Goal: Task Accomplishment & Management: Complete application form

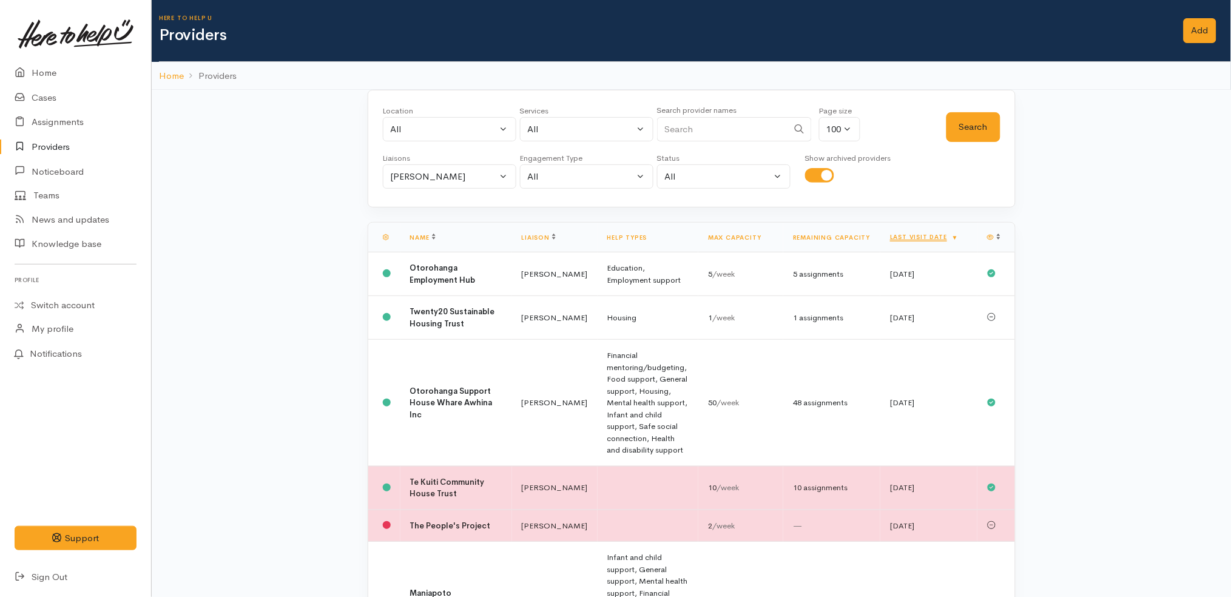
click at [812, 173] on input "checkbox" at bounding box center [819, 175] width 29 height 15
click at [814, 174] on input "checkbox" at bounding box center [819, 175] width 29 height 15
checkbox input "true"
click at [906, 238] on link "Last visit date" at bounding box center [924, 237] width 69 height 8
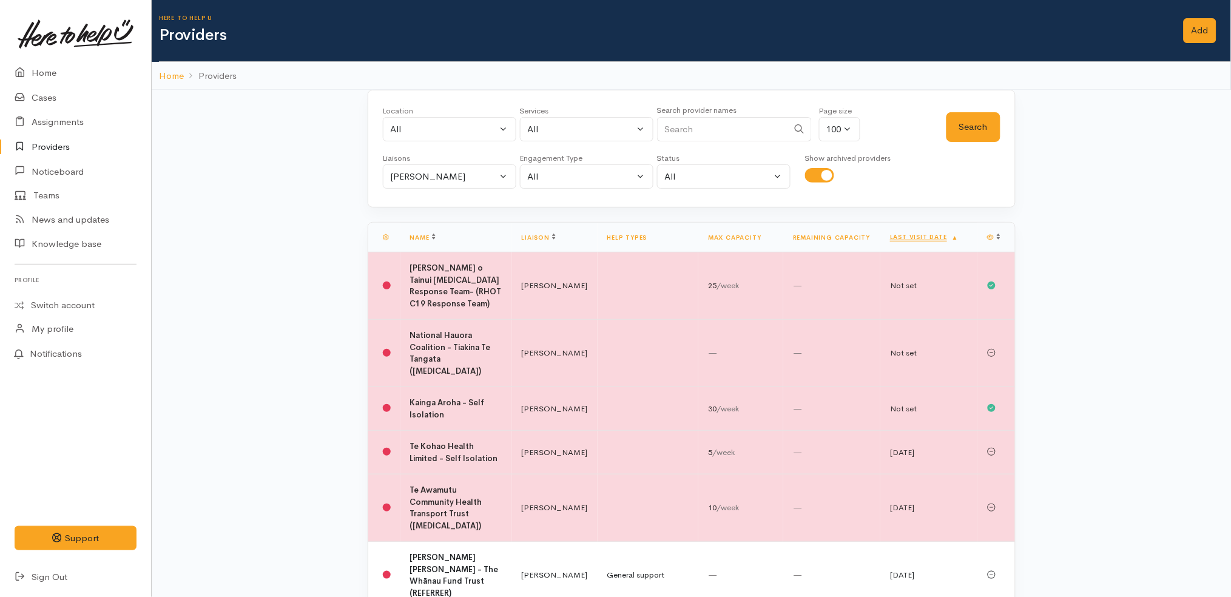
click at [913, 245] on th "Last visit date" at bounding box center [928, 238] width 97 height 30
click at [911, 235] on link "Last visit date" at bounding box center [924, 237] width 69 height 8
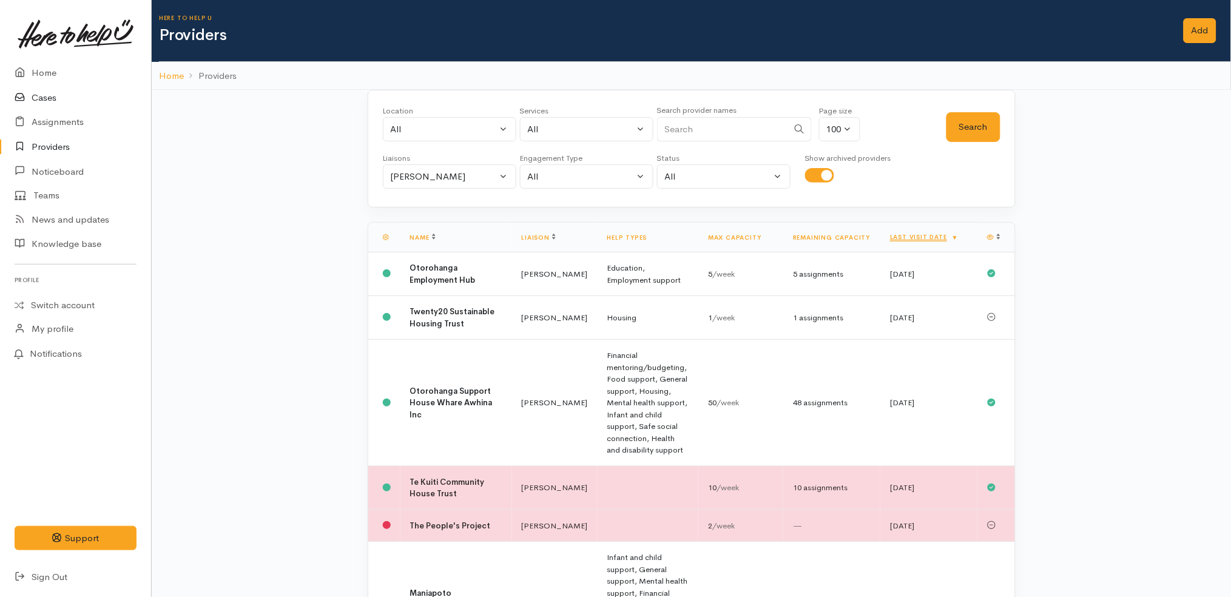
click at [46, 100] on link "Cases" at bounding box center [75, 98] width 151 height 25
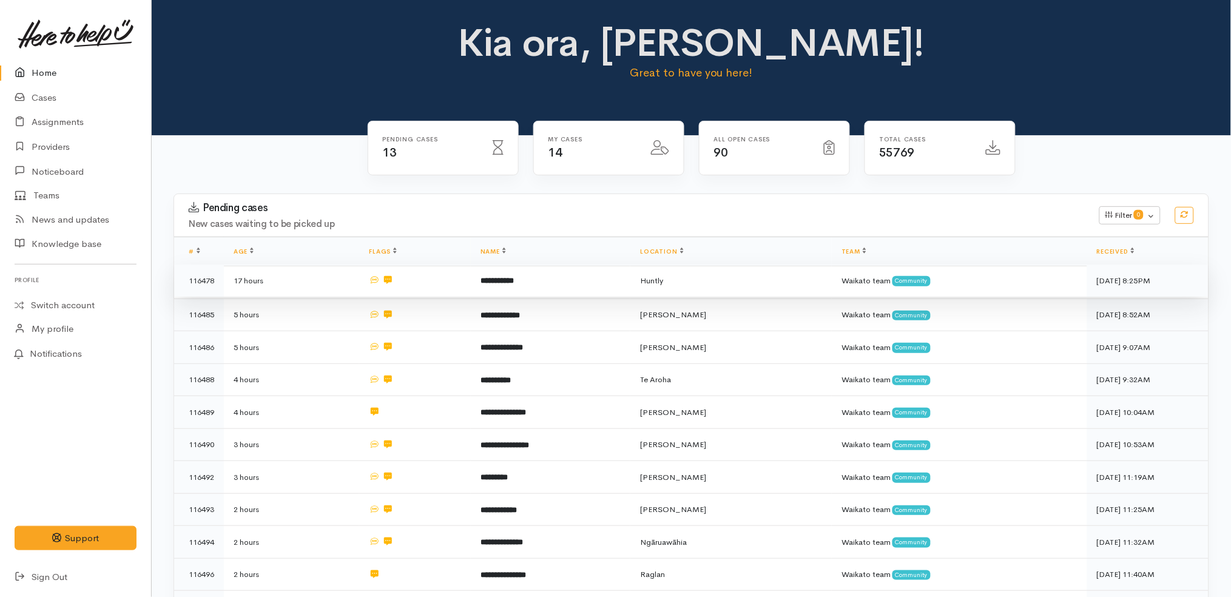
click at [579, 287] on td "**********" at bounding box center [551, 281] width 160 height 33
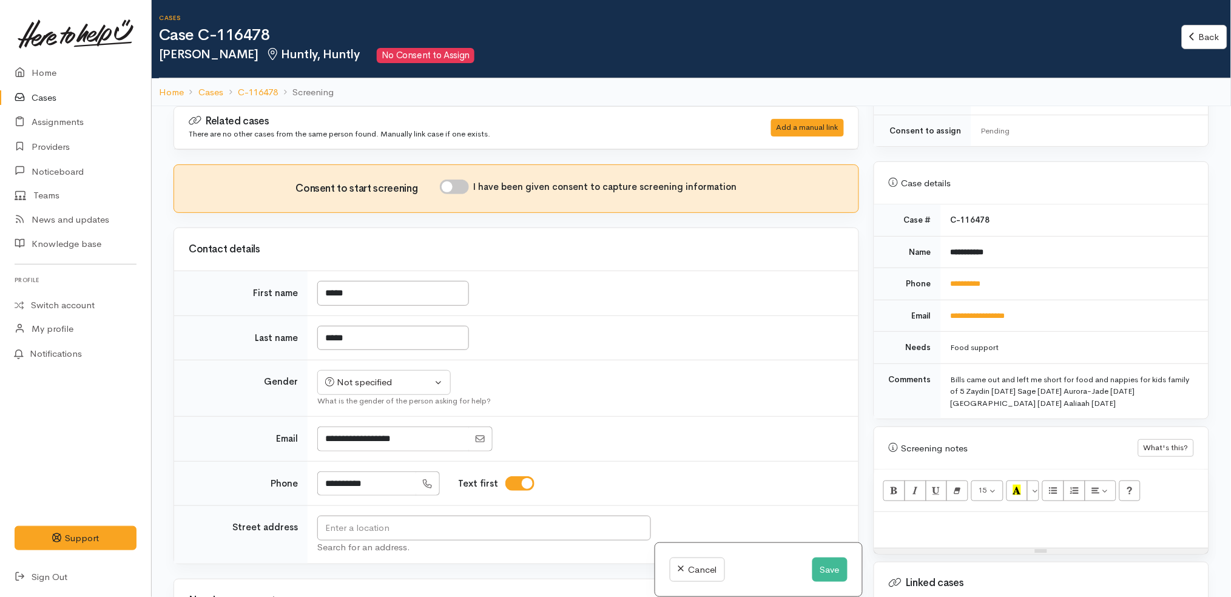
scroll to position [420, 0]
drag, startPoint x: 1152, startPoint y: 394, endPoint x: 940, endPoint y: 366, distance: 213.7
click at [941, 366] on td "Bills came out and left me short for food and nappies for kids family of 5 Zayd…" at bounding box center [1075, 390] width 268 height 55
copy div "Bills came out and left me short for food and nappies for kids family of 5 Zayd…"
click at [956, 518] on p at bounding box center [1041, 525] width 322 height 14
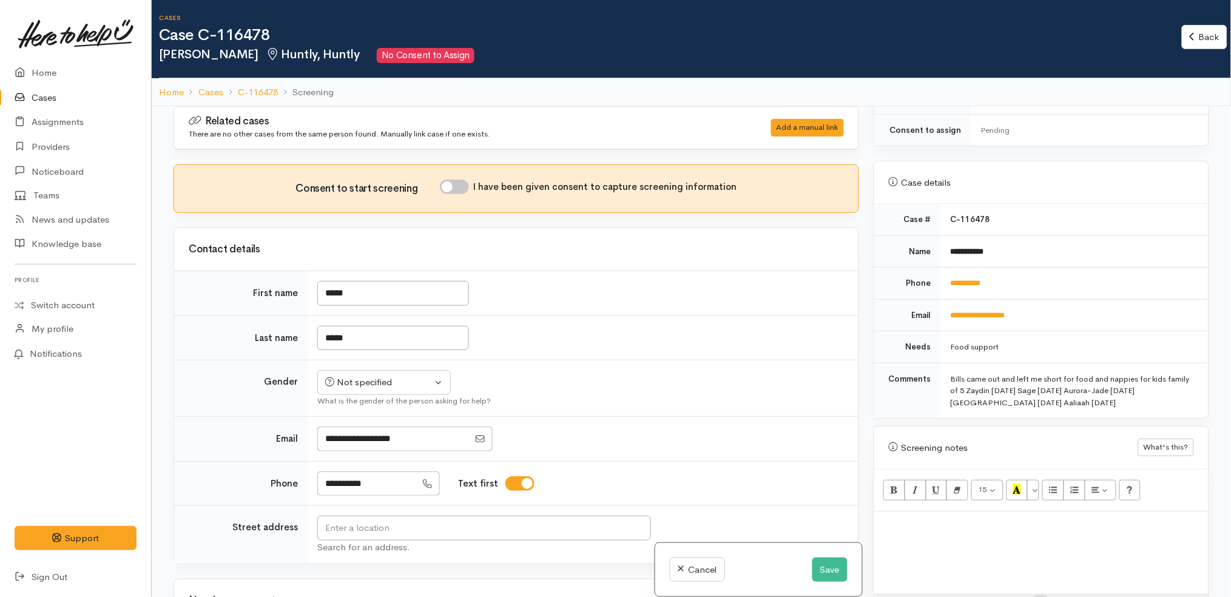
paste div
click at [968, 518] on p at bounding box center [1041, 525] width 322 height 14
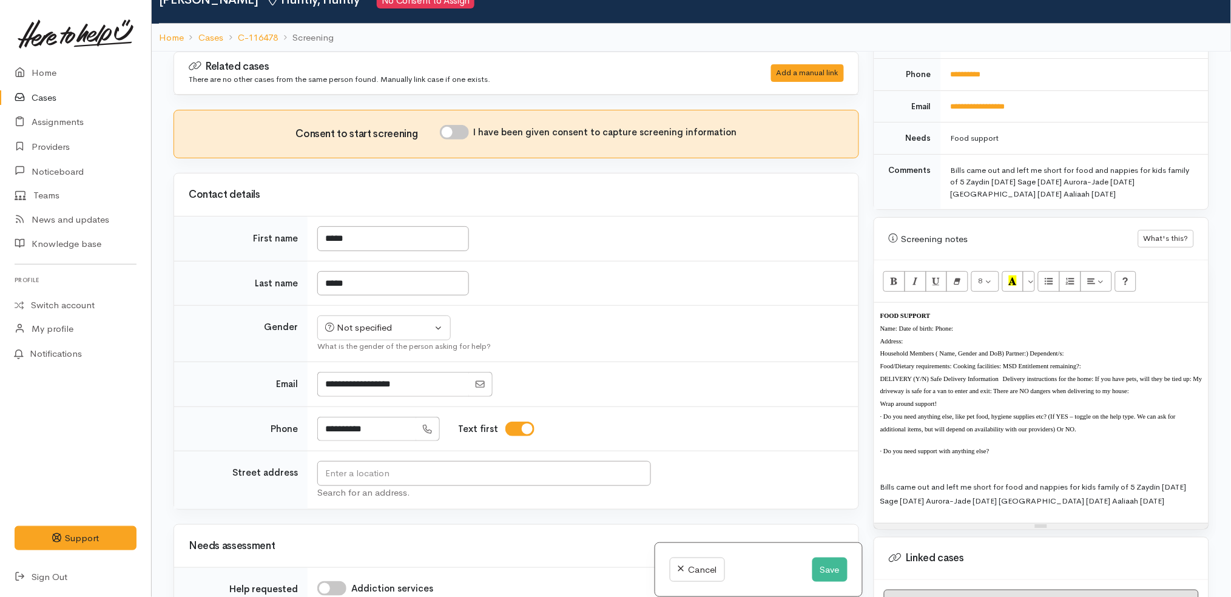
scroll to position [592, 0]
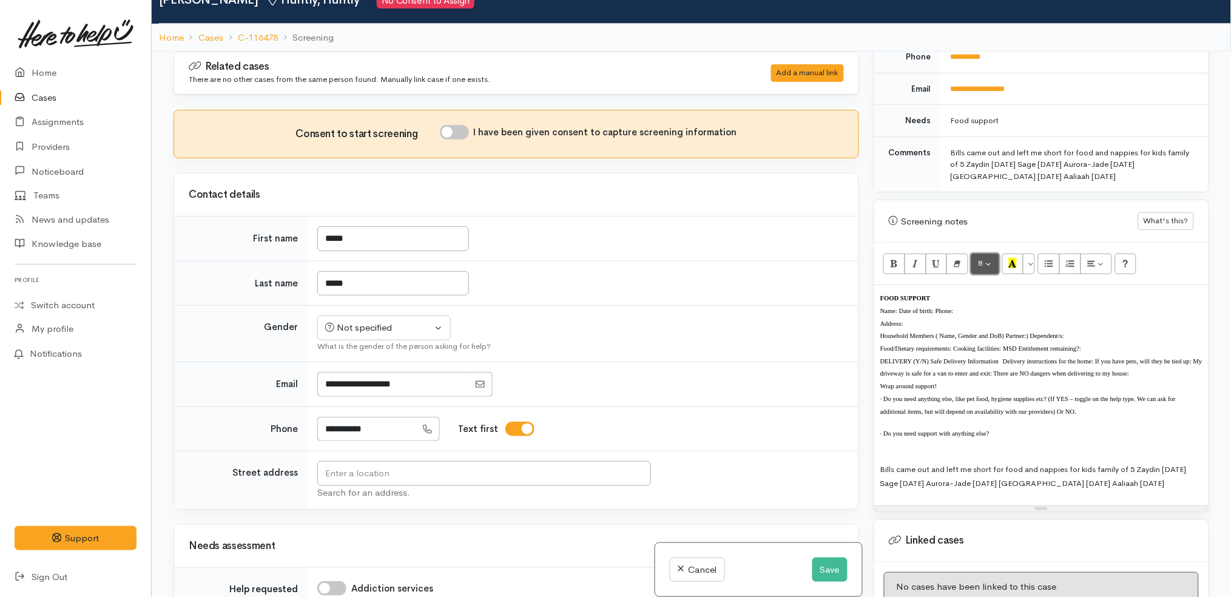
click at [987, 254] on button "8" at bounding box center [985, 264] width 28 height 21
click at [1020, 377] on link "14" at bounding box center [1020, 386] width 96 height 19
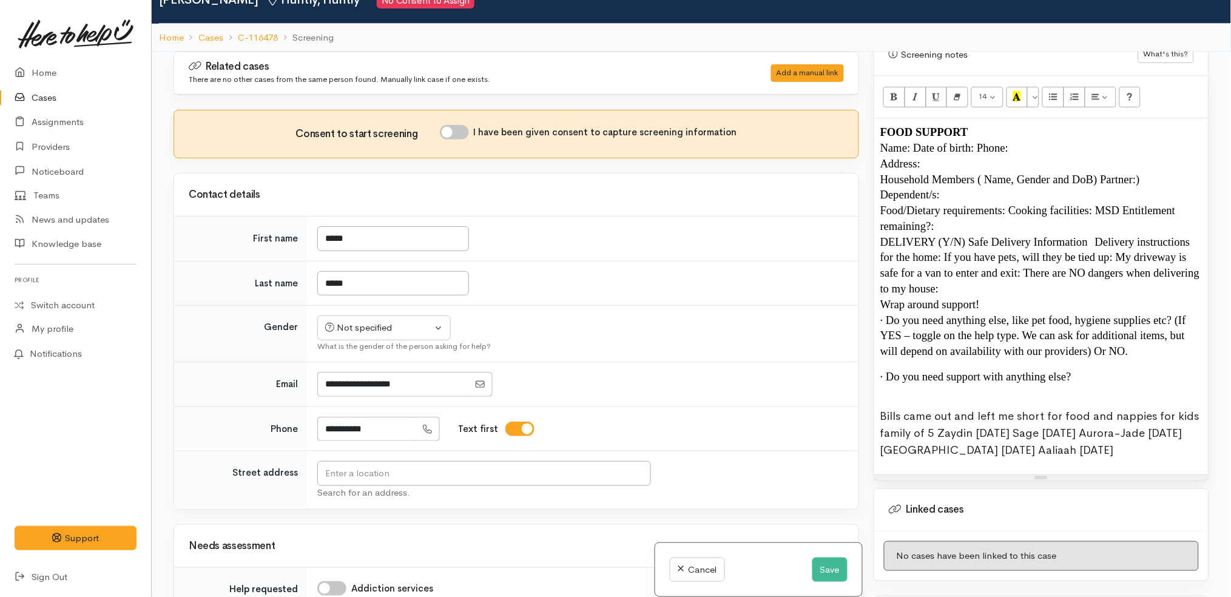
scroll to position [760, 0]
click at [1203, 456] on div "FOOD SUPPORT Name: Date of birth: Phone:  Address:  Household Members ( Name, G…" at bounding box center [1041, 296] width 334 height 356
click at [1135, 425] on span "Bills came out and left me short for food and nappies for kids family of 5 Zayd…" at bounding box center [1039, 432] width 319 height 49
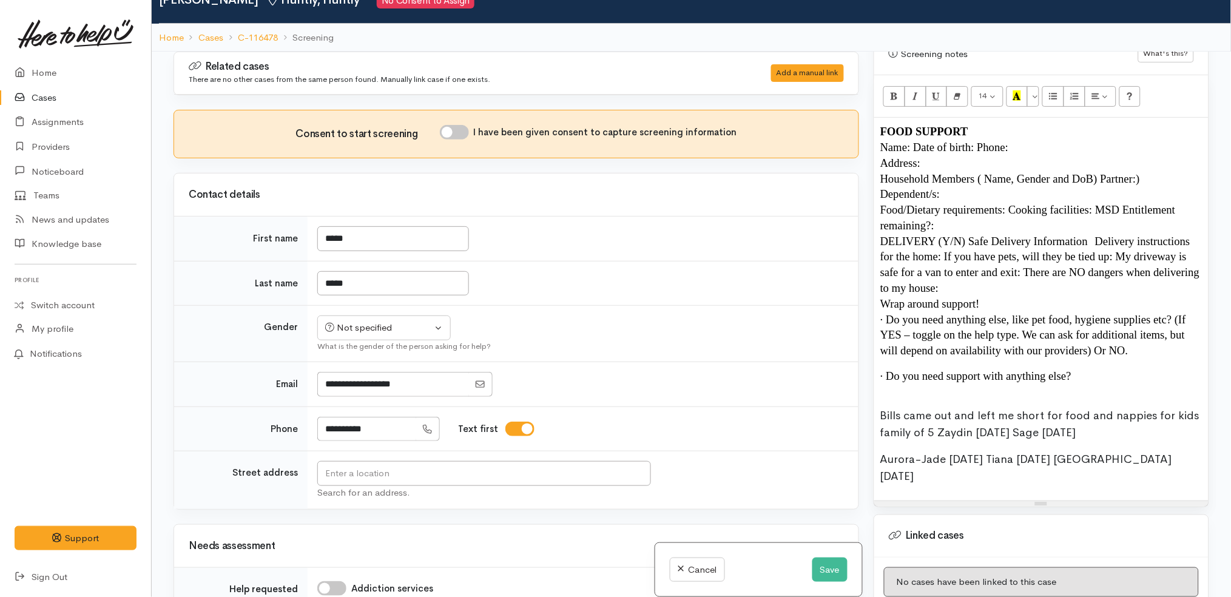
click at [1042, 417] on span "Bills came out and left me short for food and nappies for kids family of 5 Zayd…" at bounding box center [1039, 424] width 319 height 32
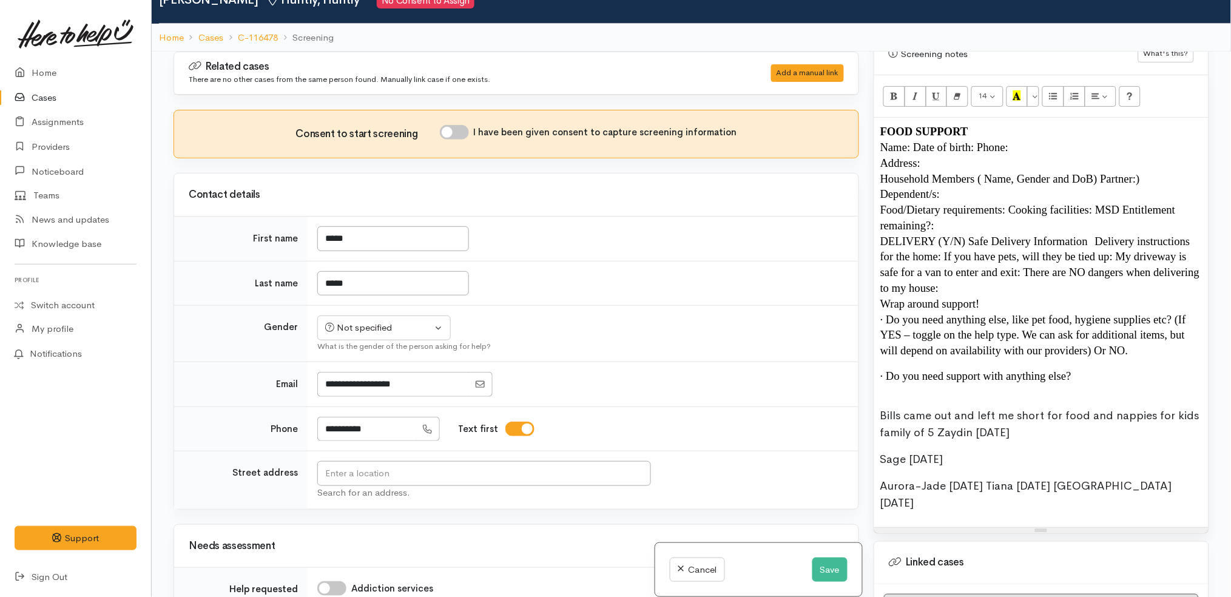
click at [938, 419] on span "Bills came out and left me short for food and nappies for kids family of 5 Zayd…" at bounding box center [1039, 424] width 319 height 32
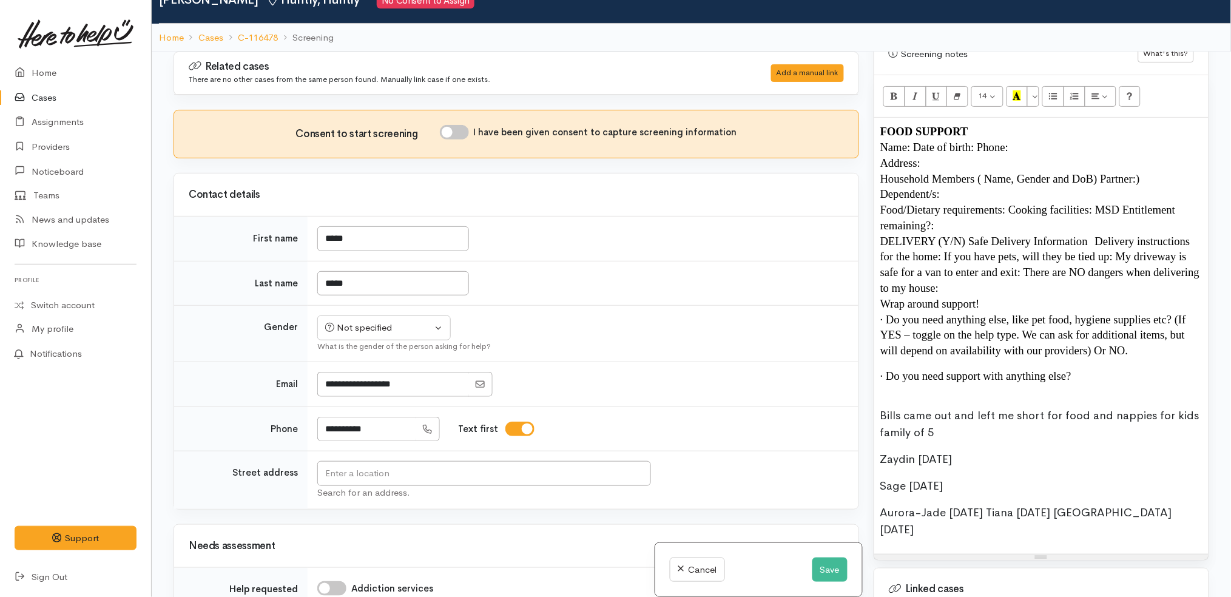
click at [1014, 505] on span "Aurora-Jade 18/07/2021 Tiana 02/05/2002 Aaliaah 31/12/1994" at bounding box center [1026, 521] width 292 height 32
click at [980, 532] on span "Tiana 02/05/2002 Aaliaah 31/12/1994" at bounding box center [951, 539] width 143 height 15
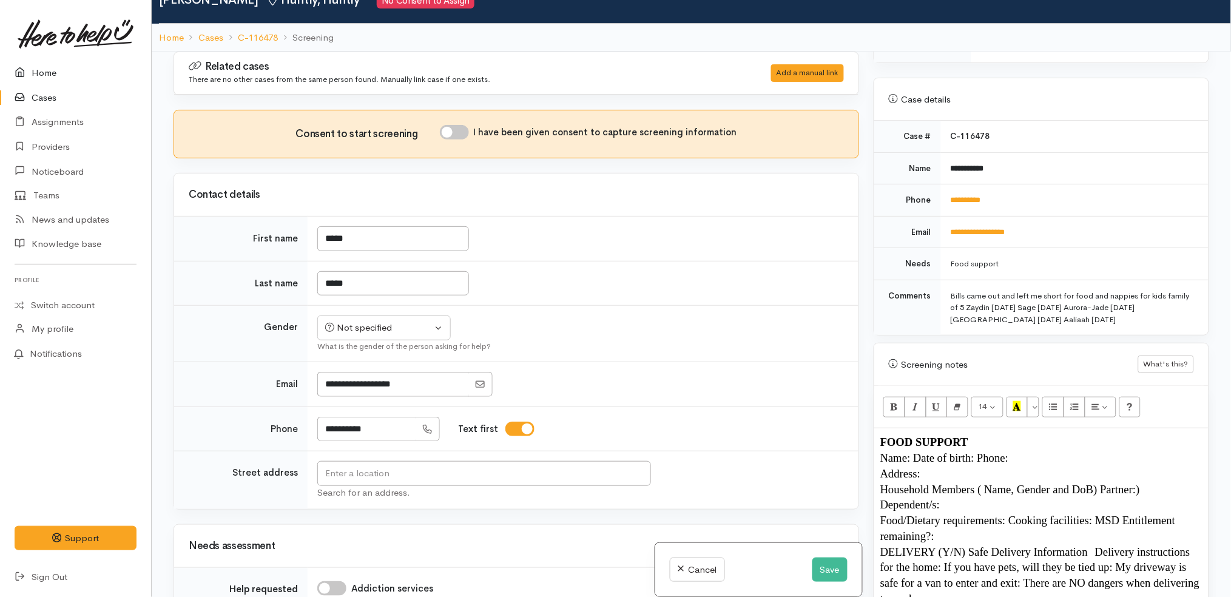
scroll to position [448, 0]
drag, startPoint x: 1024, startPoint y: 194, endPoint x: 948, endPoint y: 189, distance: 75.4
click at [948, 189] on td "**********" at bounding box center [1075, 201] width 268 height 32
copy link "**********"
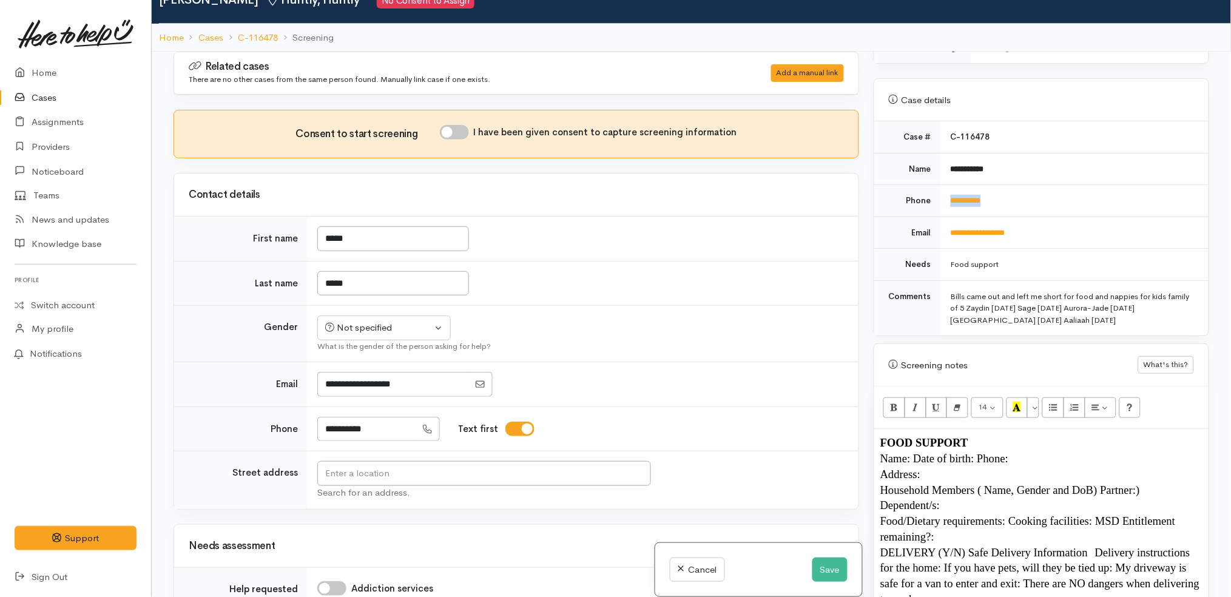
copy link "**********"
click at [384, 332] on div "Not specified" at bounding box center [378, 328] width 107 height 14
click at [363, 400] on span "[DEMOGRAPHIC_DATA]" at bounding box center [394, 393] width 104 height 14
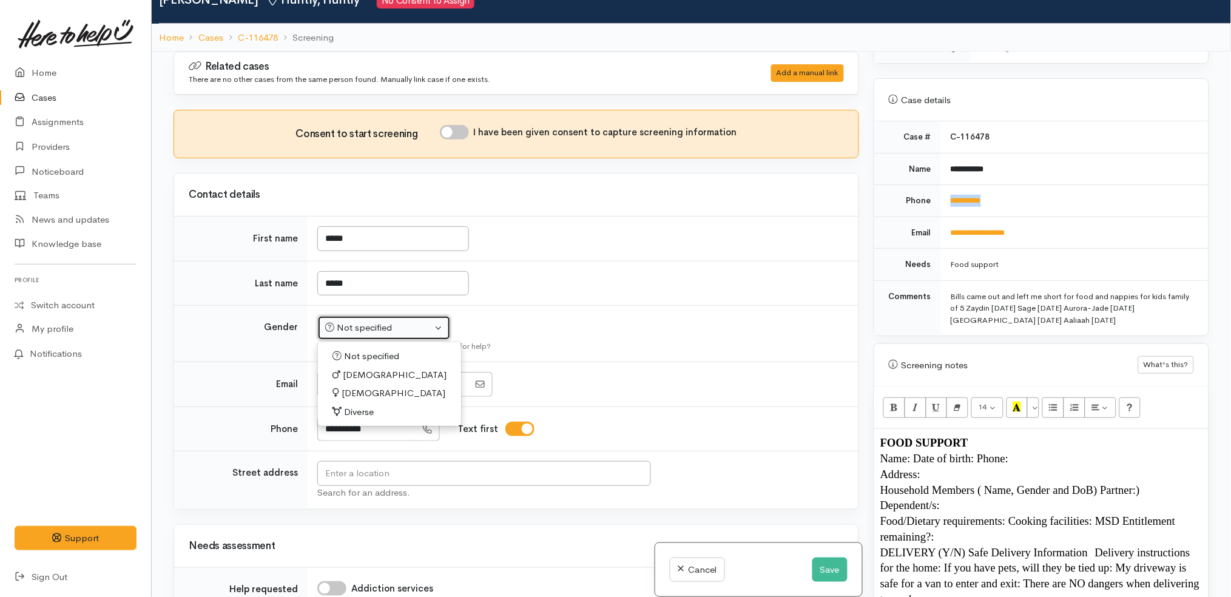
select select "[DEMOGRAPHIC_DATA]"
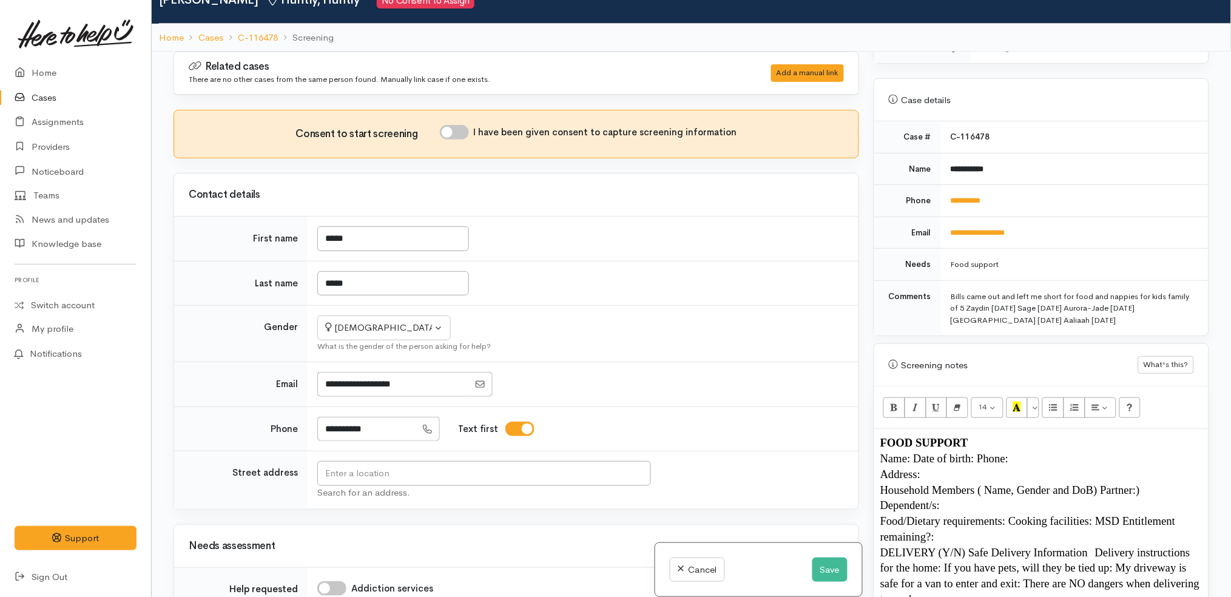
click at [642, 340] on div "What is the gender of the person asking for help?" at bounding box center [580, 346] width 527 height 12
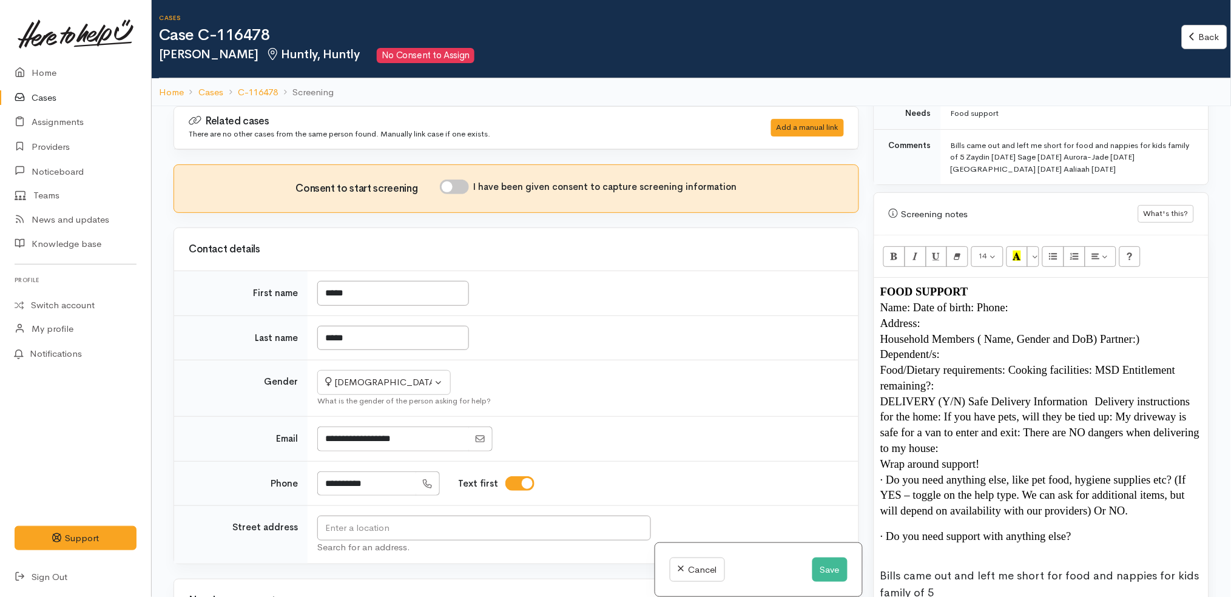
scroll to position [656, 0]
click at [917, 299] on span "Name: Date of birth: Phone:" at bounding box center [944, 305] width 128 height 13
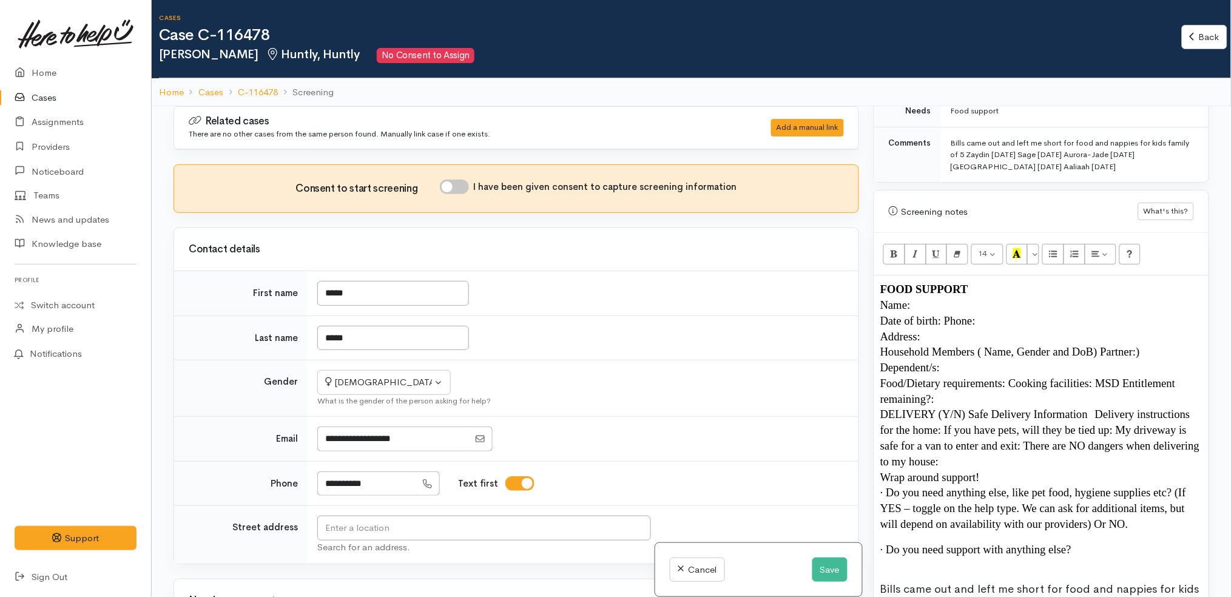
click at [945, 314] on span "Date of birth: Phone:" at bounding box center [927, 320] width 95 height 13
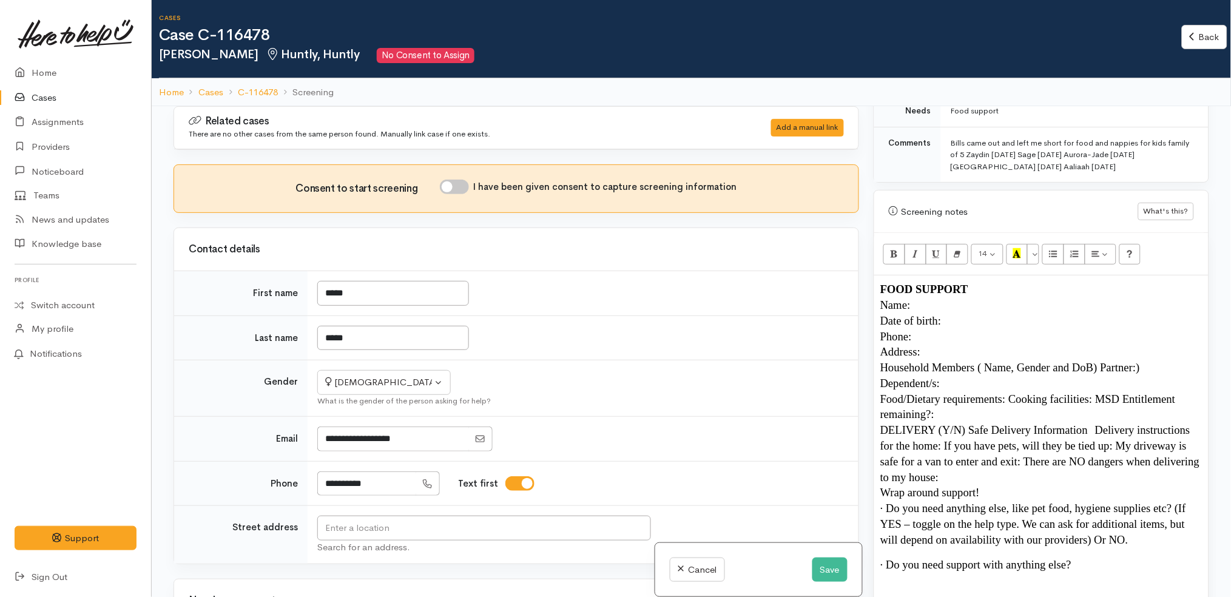
click at [1158, 360] on p "Household Members ( Name, Gender and DoB) Partner:) Dependent/s:" at bounding box center [1041, 376] width 322 height 32
click at [1105, 361] on span "Household Members ( Name, Gender and DoB) Partner:) Dependent/s:" at bounding box center [1011, 375] width 263 height 29
click at [925, 377] on span "Partner:) Dependent/s:" at bounding box center [931, 383] width 102 height 13
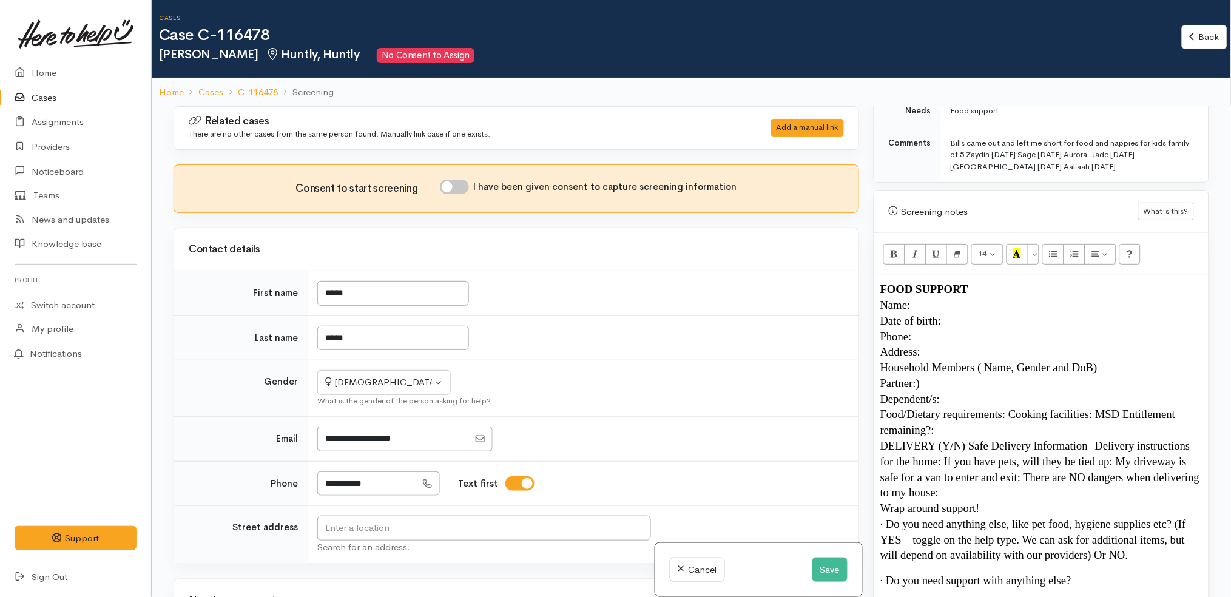
click at [954, 313] on p "Date of birth:" at bounding box center [1041, 321] width 322 height 16
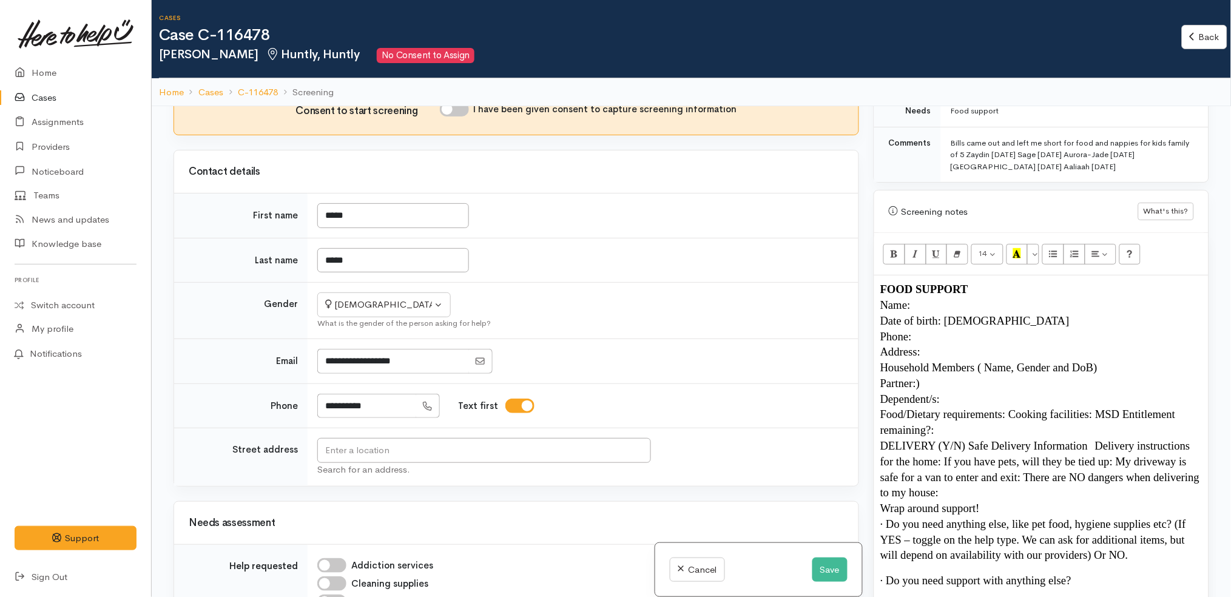
scroll to position [84, 0]
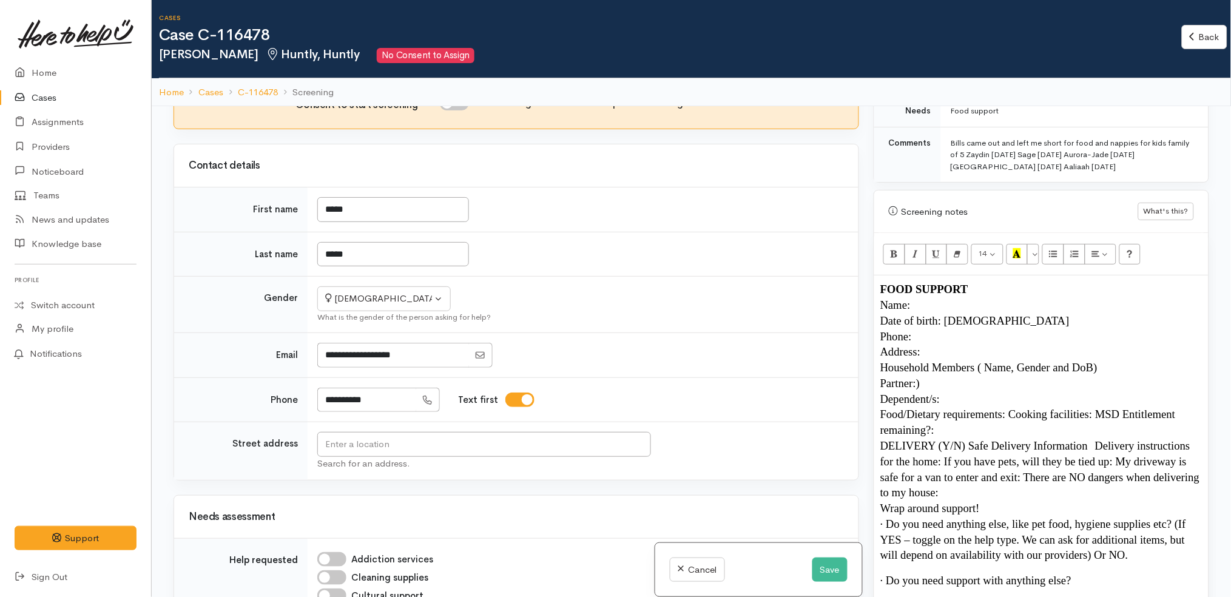
click at [458, 107] on input "I have been given consent to capture screening information" at bounding box center [454, 103] width 29 height 15
checkbox input "true"
click at [476, 444] on input "text" at bounding box center [484, 444] width 334 height 25
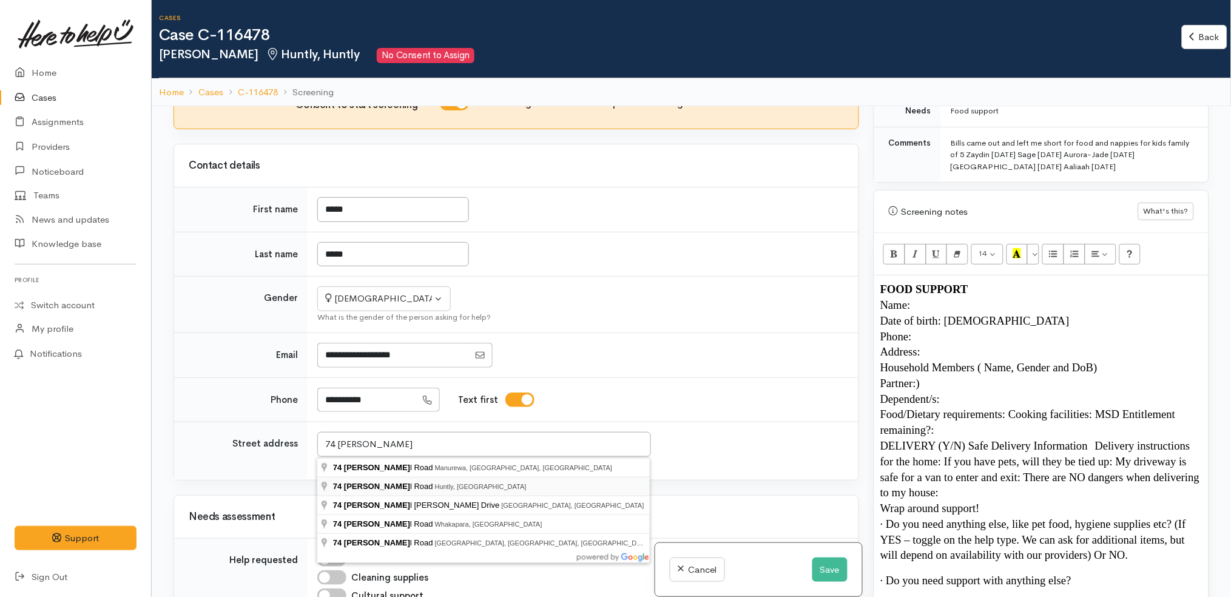
type input "74 Russell Road, Huntly, New Zealand"
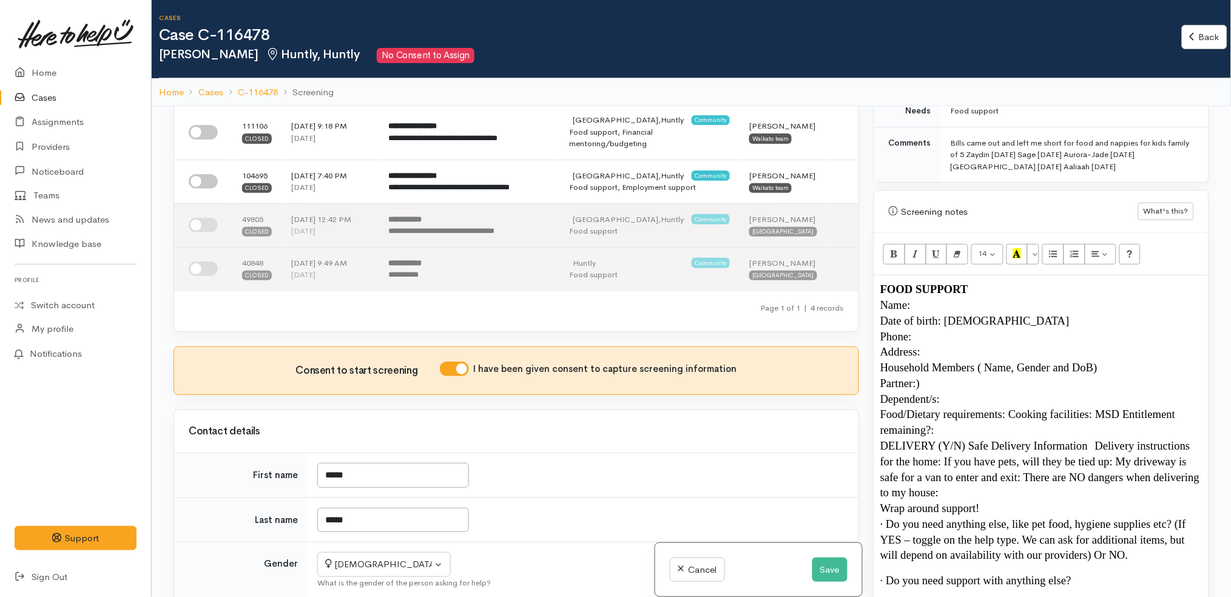
scroll to position [328, 0]
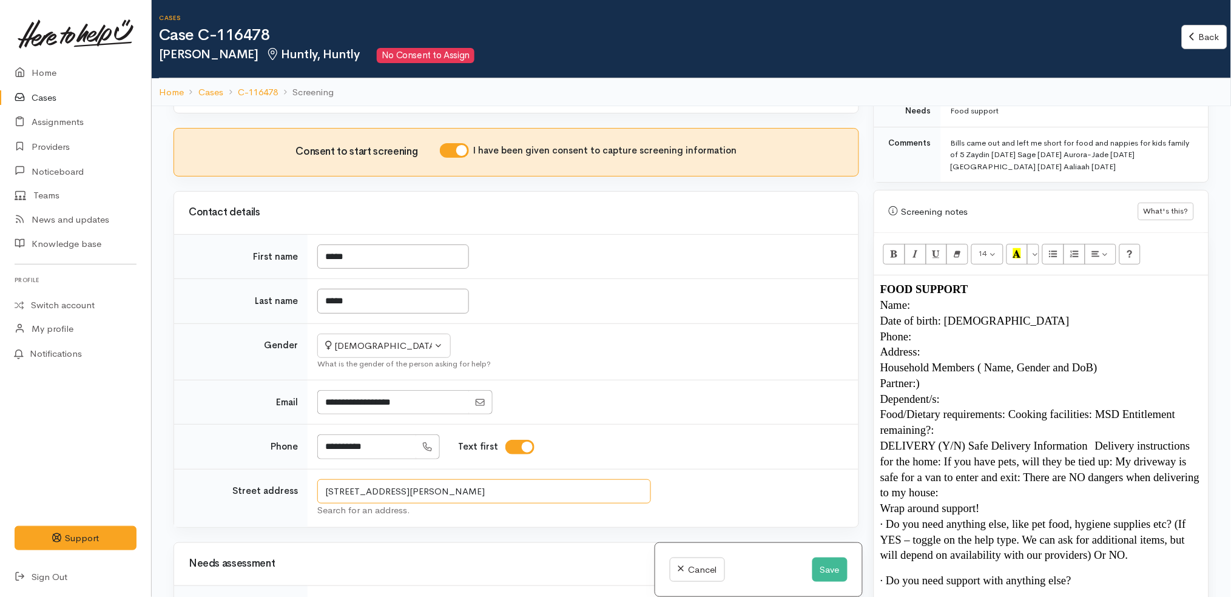
drag, startPoint x: 479, startPoint y: 449, endPoint x: 221, endPoint y: 426, distance: 258.9
click at [221, 469] on tr "Street address 74 Russell Road, Huntly, New Zealand Search for an address." at bounding box center [516, 498] width 684 height 58
click at [968, 344] on p "Address:" at bounding box center [1041, 352] width 322 height 16
drag, startPoint x: 1113, startPoint y: 357, endPoint x: 976, endPoint y: 358, distance: 137.1
click at [976, 360] on p "Household Members ( Name, Gender and DoB)" at bounding box center [1041, 368] width 322 height 16
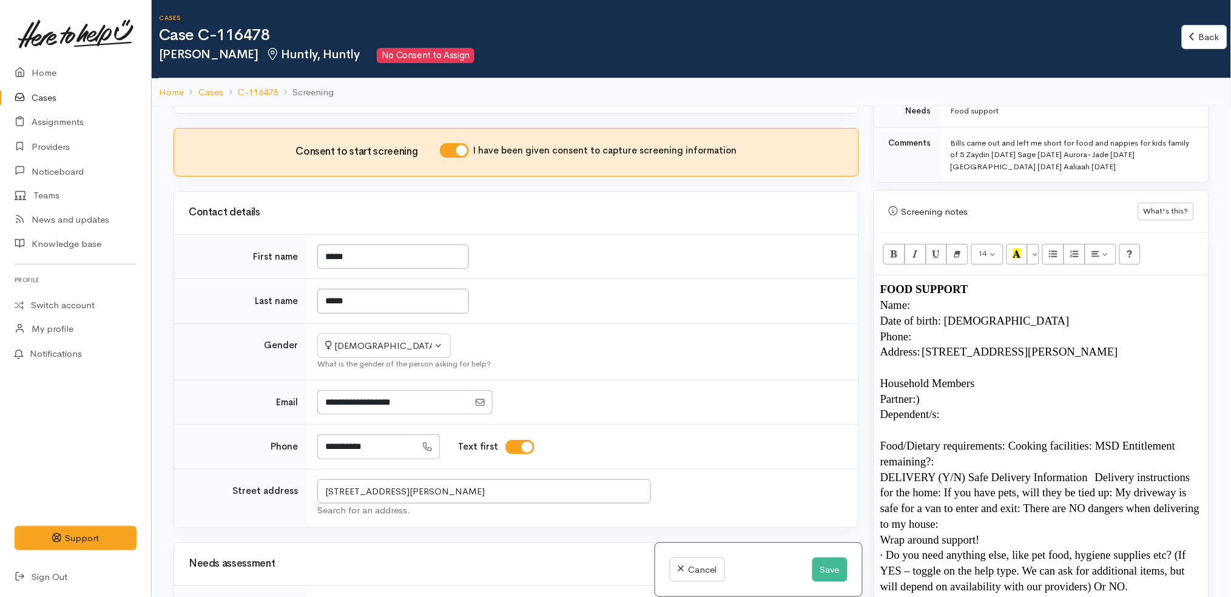
click at [1013, 439] on span "Food/Dietary requirements: Cooking facilities: MSD Entitlement remaining?:" at bounding box center [1029, 453] width 298 height 29
click at [967, 455] on span "Cooking facilities: MSD Entitlement remaining?:" at bounding box center [992, 461] width 224 height 13
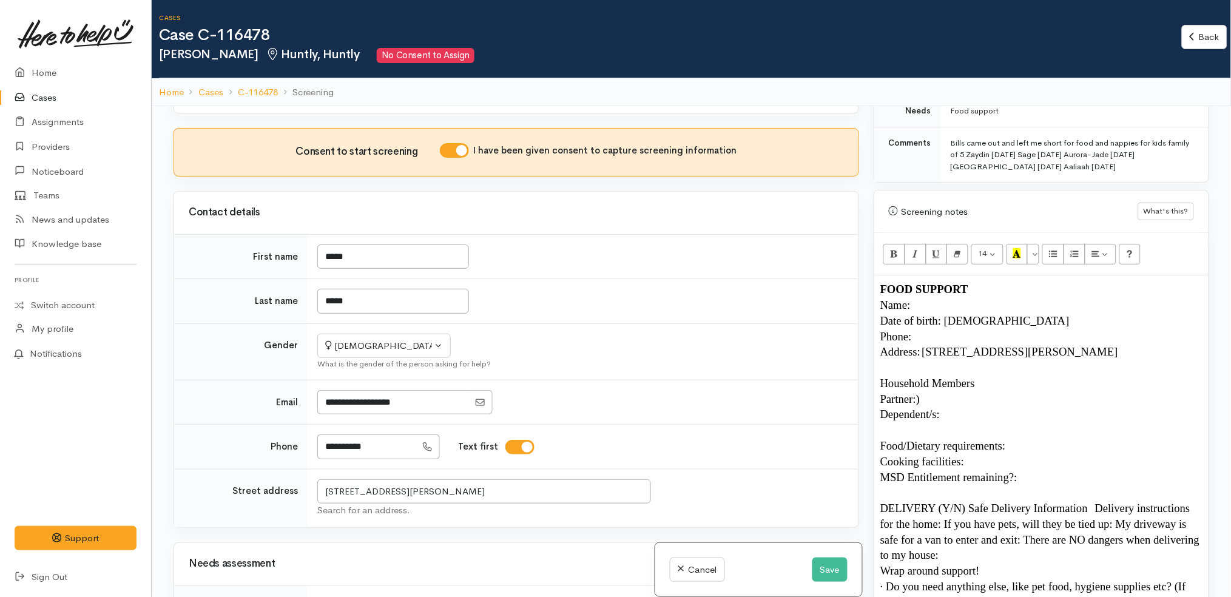
click at [967, 407] on p "Dependent/s:" at bounding box center [1041, 415] width 322 height 16
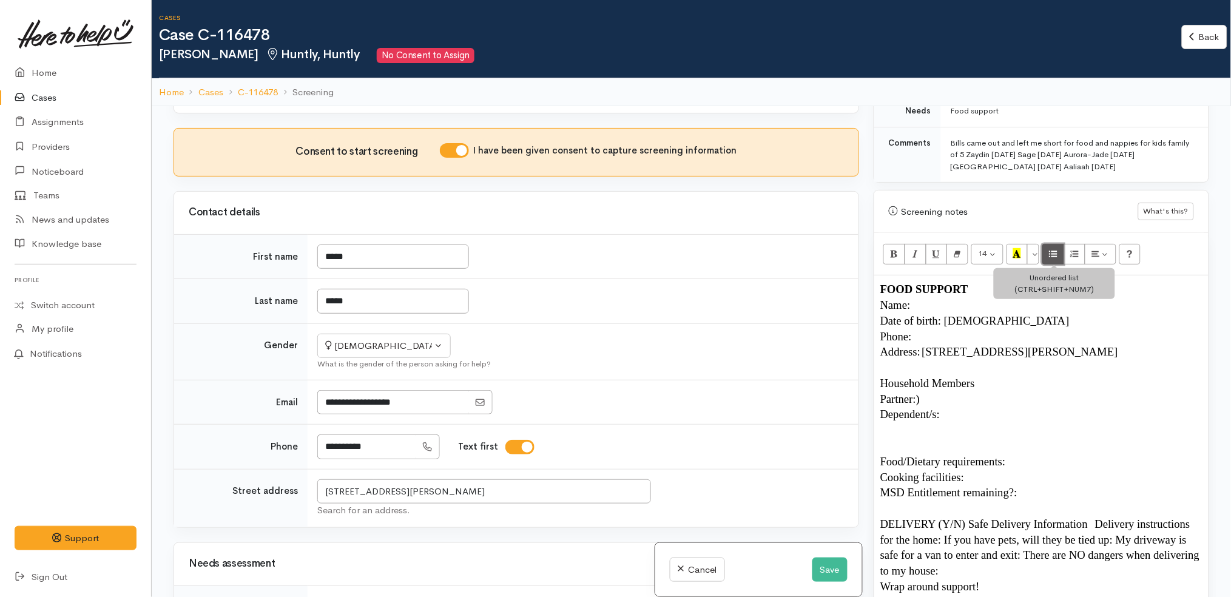
click at [1050, 244] on button "Unordered list (CTRL+SHIFT+NUM7)" at bounding box center [1053, 254] width 22 height 21
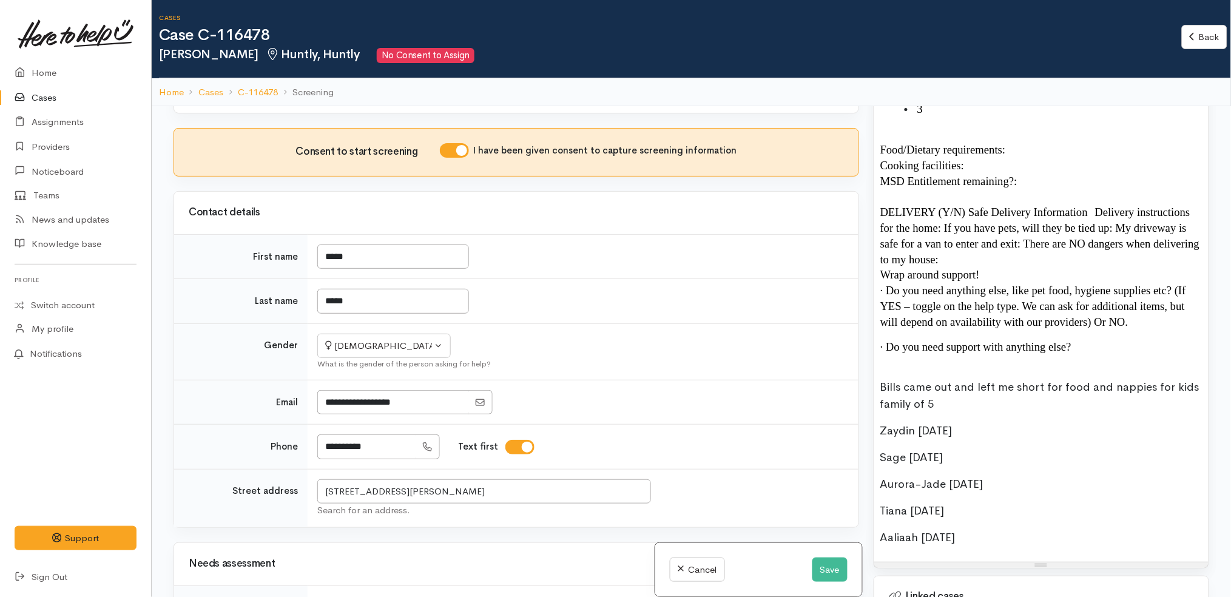
scroll to position [1008, 0]
drag, startPoint x: 1015, startPoint y: 529, endPoint x: 879, endPoint y: 415, distance: 177.4
click at [879, 415] on div "FOOD SUPPORT Name: Date of birth: 2/5/2002 Phone:  Address: 74 Russell Road, Hu…" at bounding box center [1041, 241] width 334 height 635
copy div "Zaydin 10/08/2024 Sage 30/06/2022 Aurora-Jade 18/07/2021 Tiana 02/05/2002 Aalia…"
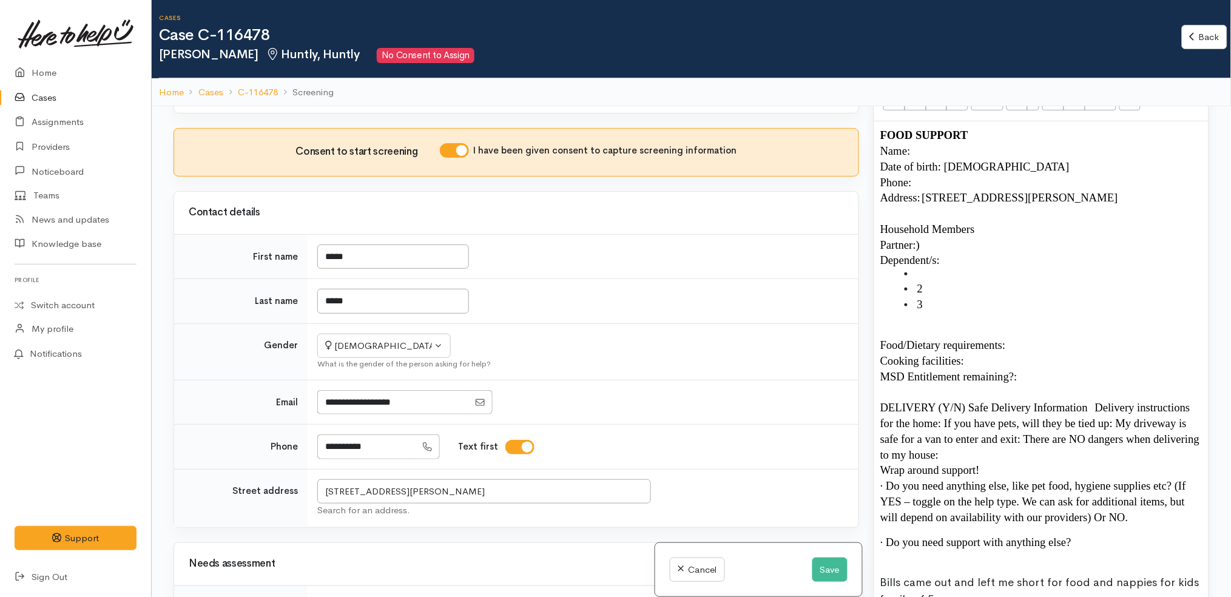
scroll to position [809, 0]
click at [958, 283] on li "2" at bounding box center [1054, 291] width 298 height 16
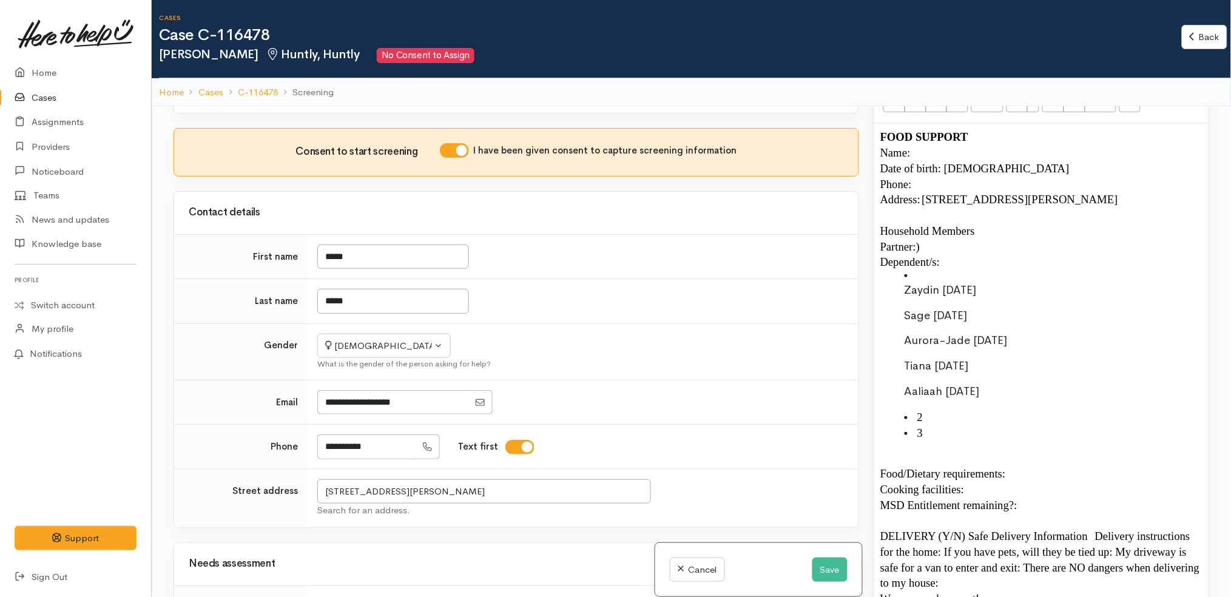
click at [897, 283] on ul "Zaydin 10/08/2024 Sage 30/06/2022 Aurora-Jade 18/07/2021 Tiana 02/05/2002 Aalia…" at bounding box center [1041, 355] width 322 height 170
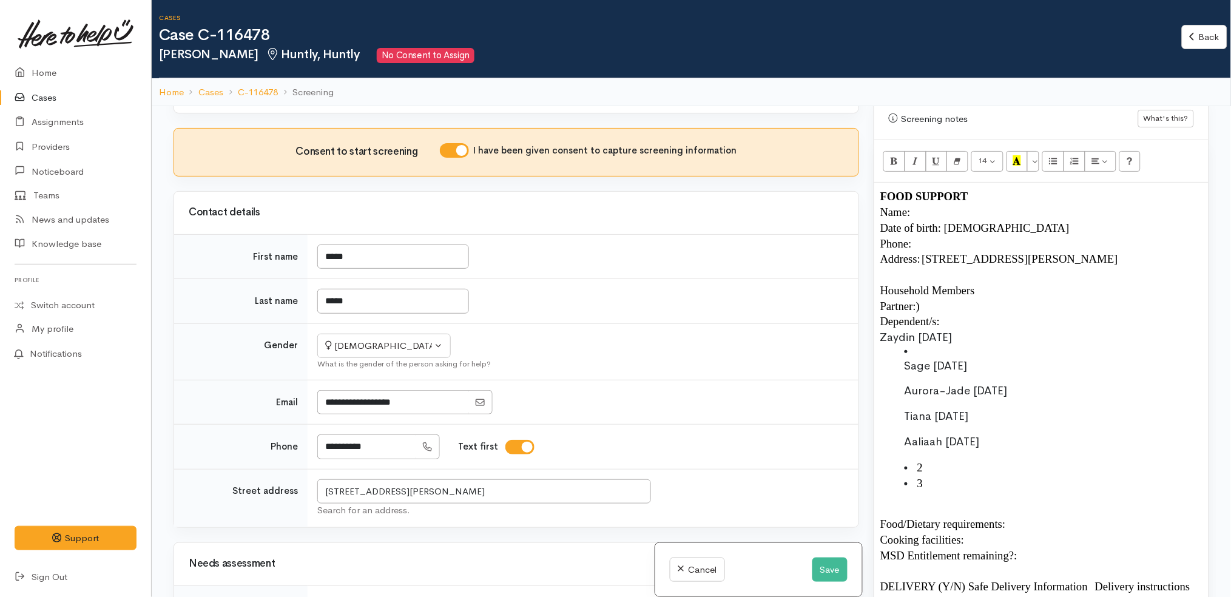
scroll to position [744, 0]
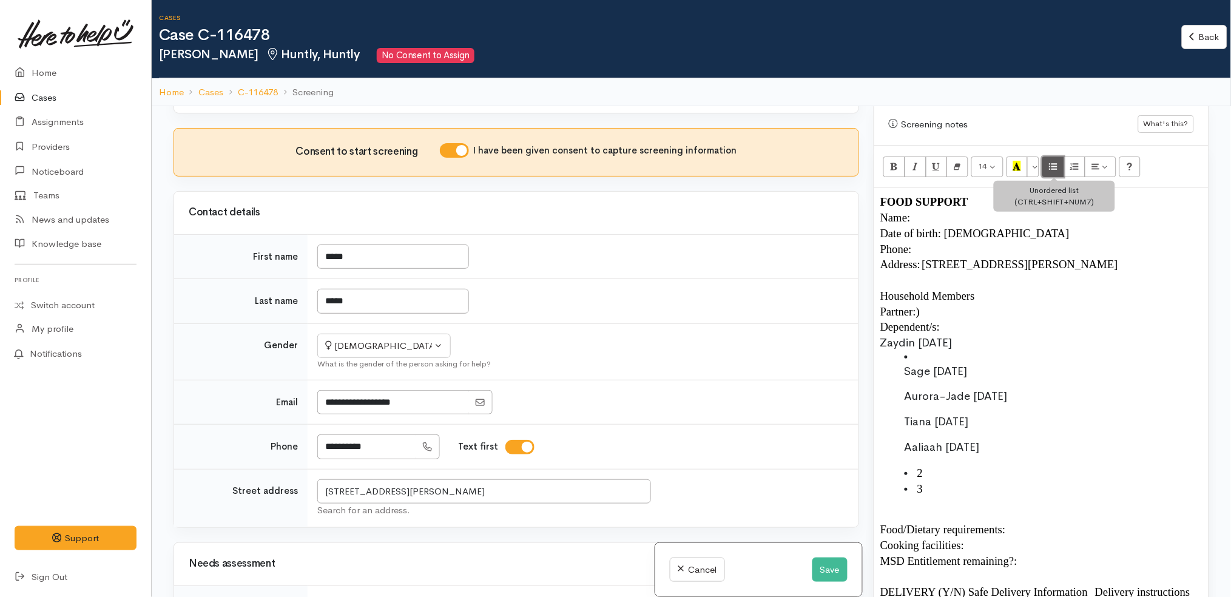
click at [1053, 161] on icon "Unordered list (CTRL+SHIFT+NUM7)" at bounding box center [1054, 166] width 8 height 10
click at [907, 364] on span "Sage 30/06/2022" at bounding box center [936, 371] width 63 height 15
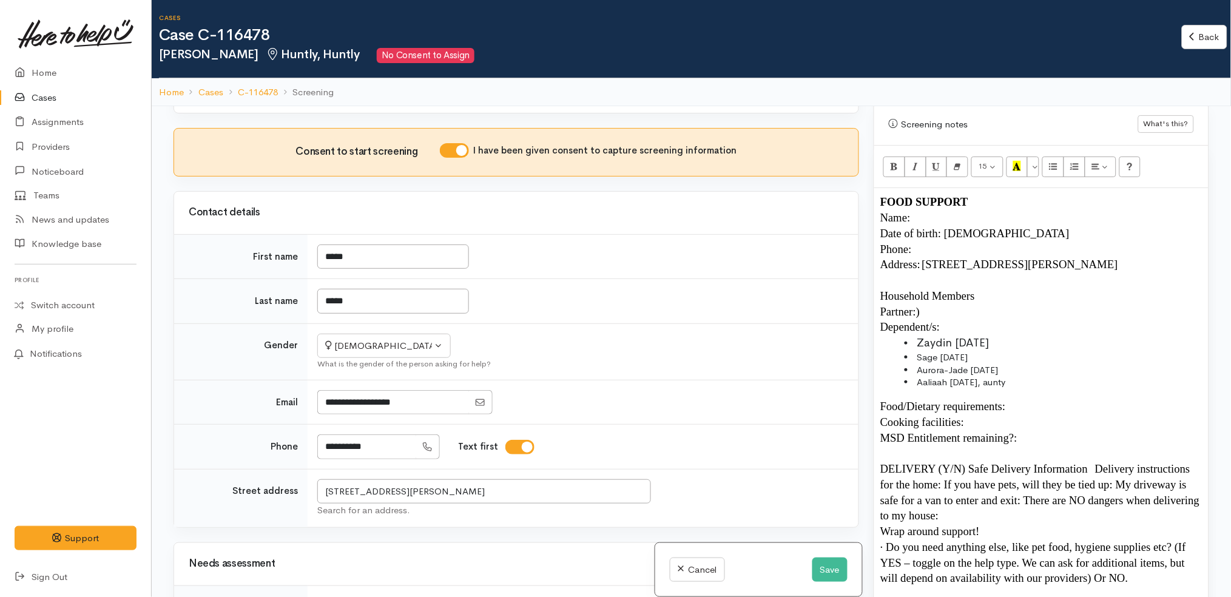
click at [1040, 399] on p "Food/Dietary requirements:" at bounding box center [1041, 407] width 322 height 16
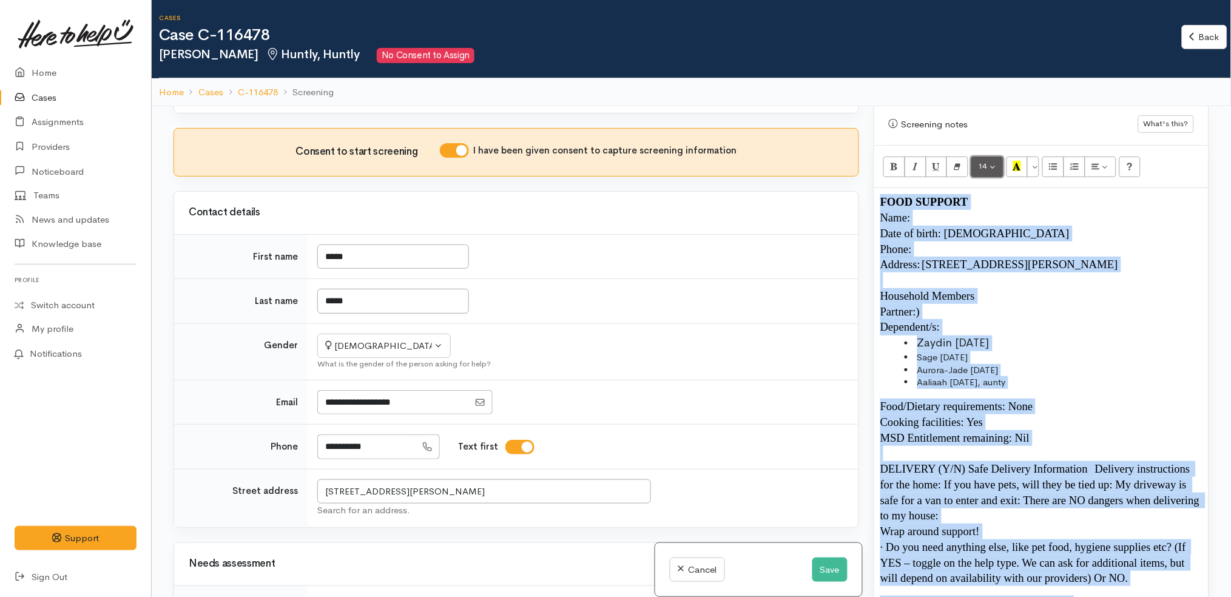
click at [986, 161] on button "14" at bounding box center [987, 167] width 32 height 21
click at [1013, 280] on link "14" at bounding box center [1020, 289] width 96 height 19
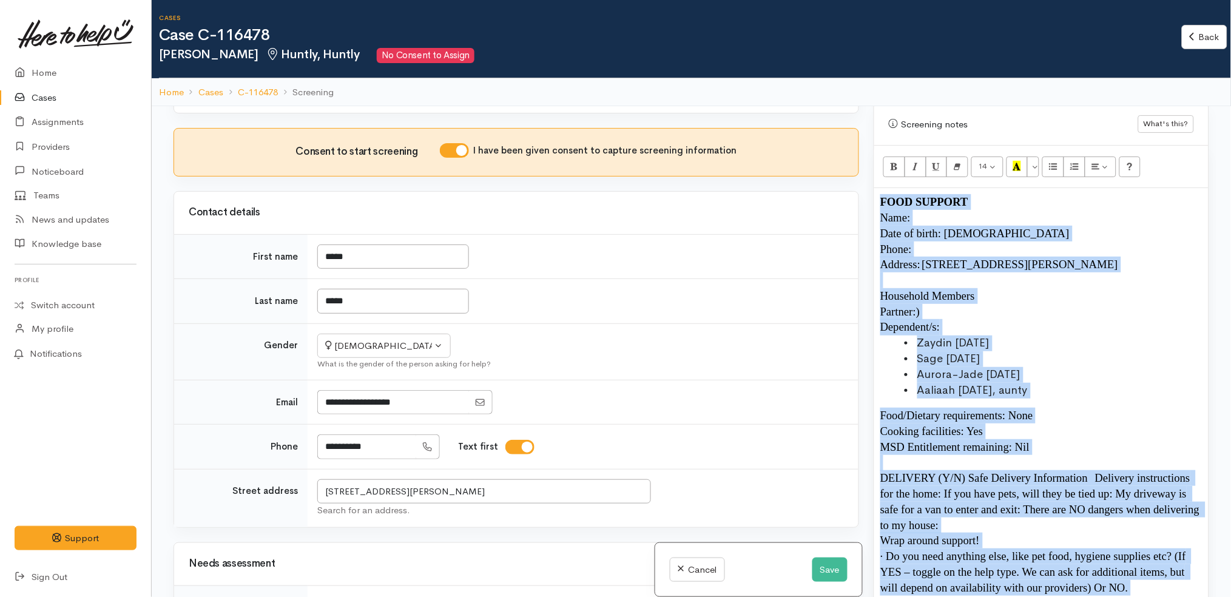
scroll to position [59, 0]
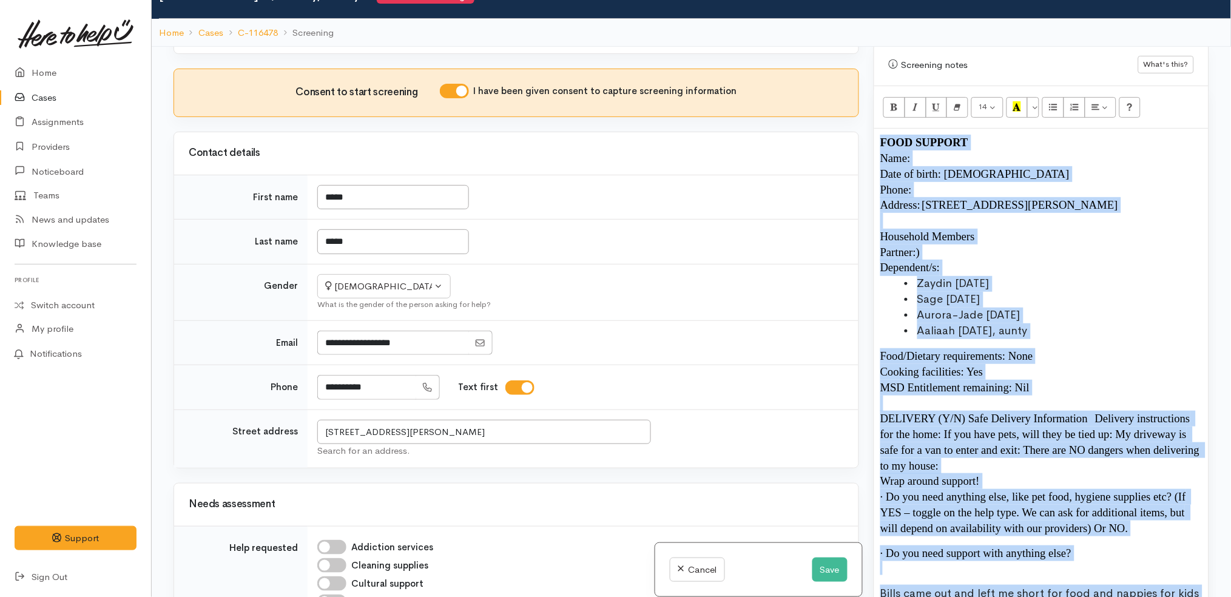
click at [1063, 380] on p "MSD Entitlement remaining: Nil" at bounding box center [1041, 388] width 322 height 16
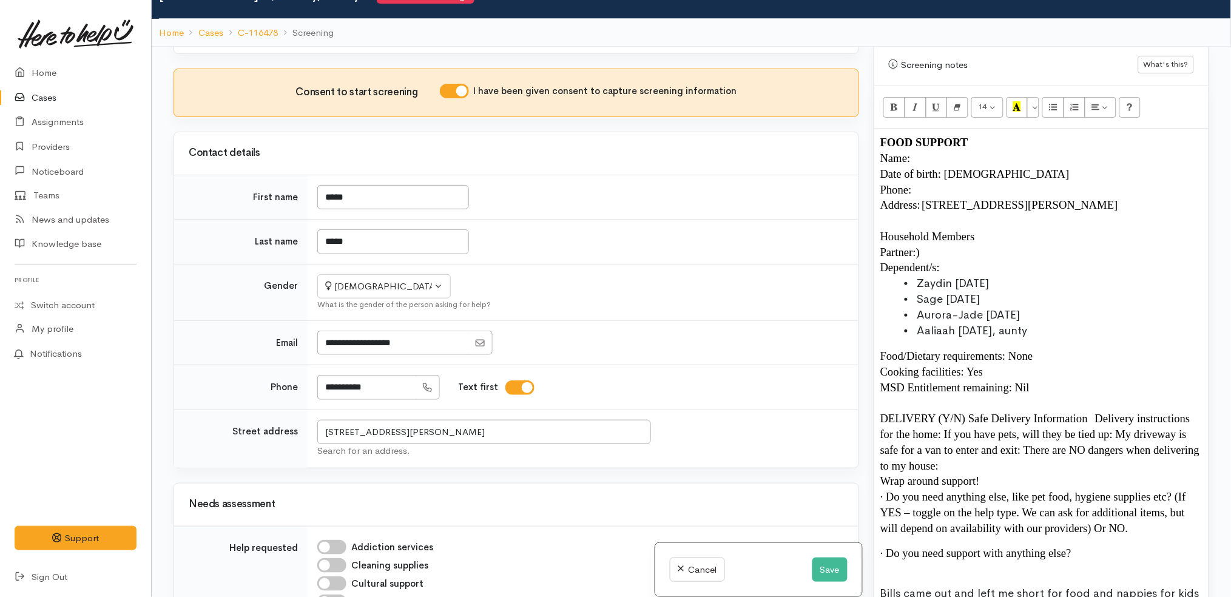
click at [1037, 396] on p at bounding box center [1041, 404] width 322 height 16
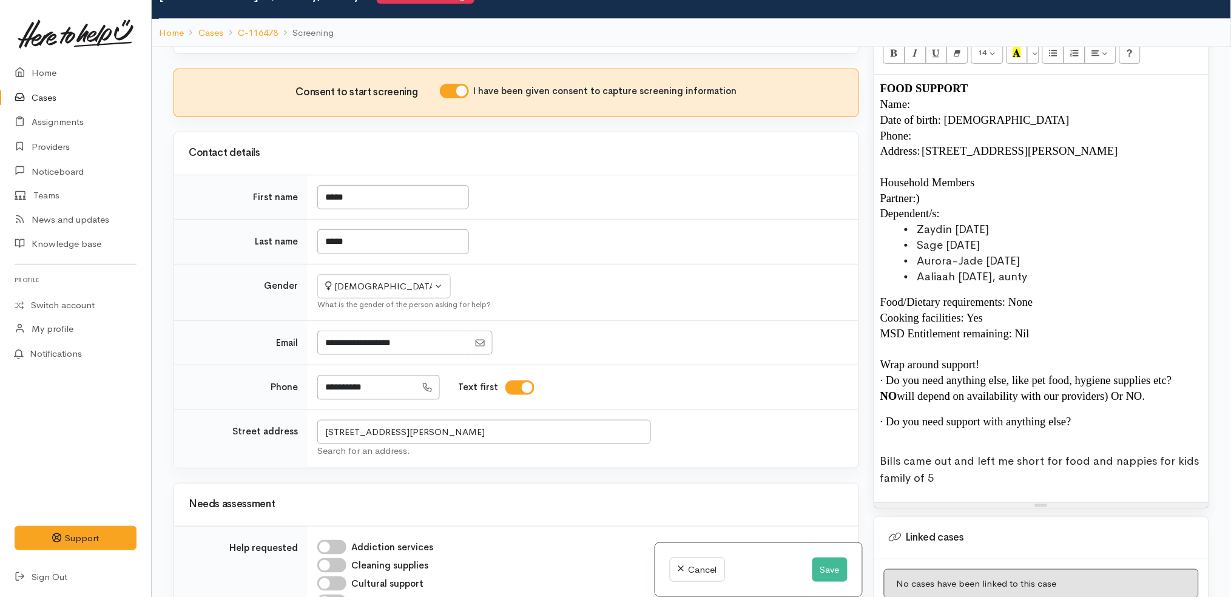
click at [1149, 386] on p "· Do you need anything else, like pet food, hygiene supplies etc? NO will depen…" at bounding box center [1041, 389] width 322 height 32
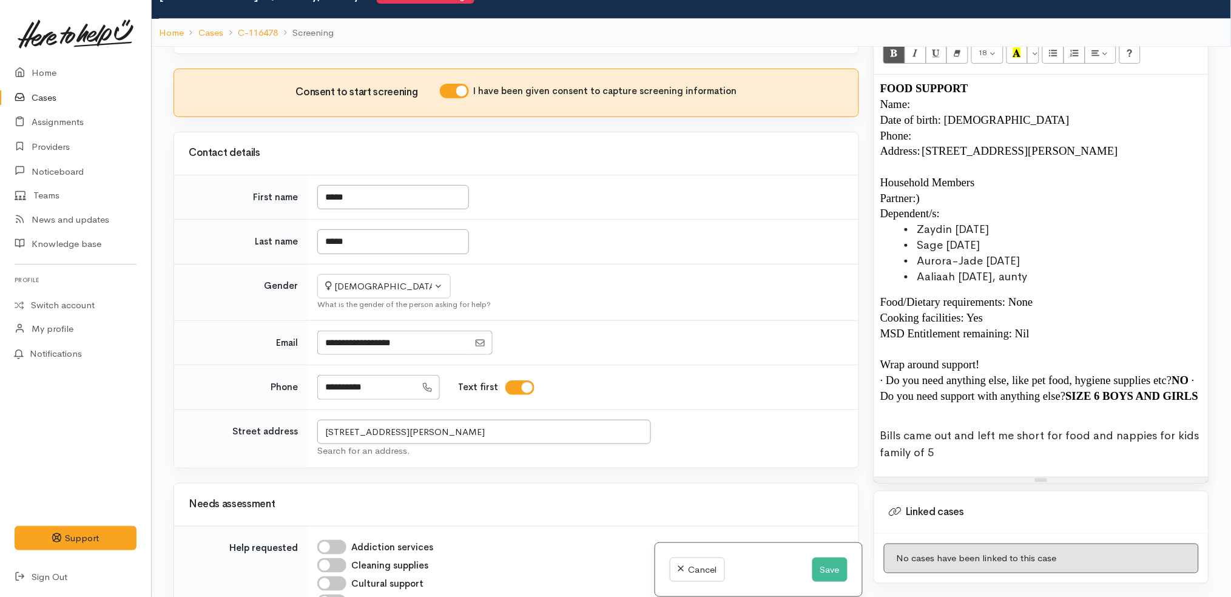
click at [1152, 390] on b "SIZE 6 BOYS AND GIRLS" at bounding box center [1132, 396] width 133 height 13
click at [1082, 434] on p "Bills came out and left me short for food and nappies for kids family of 5" at bounding box center [1041, 444] width 322 height 34
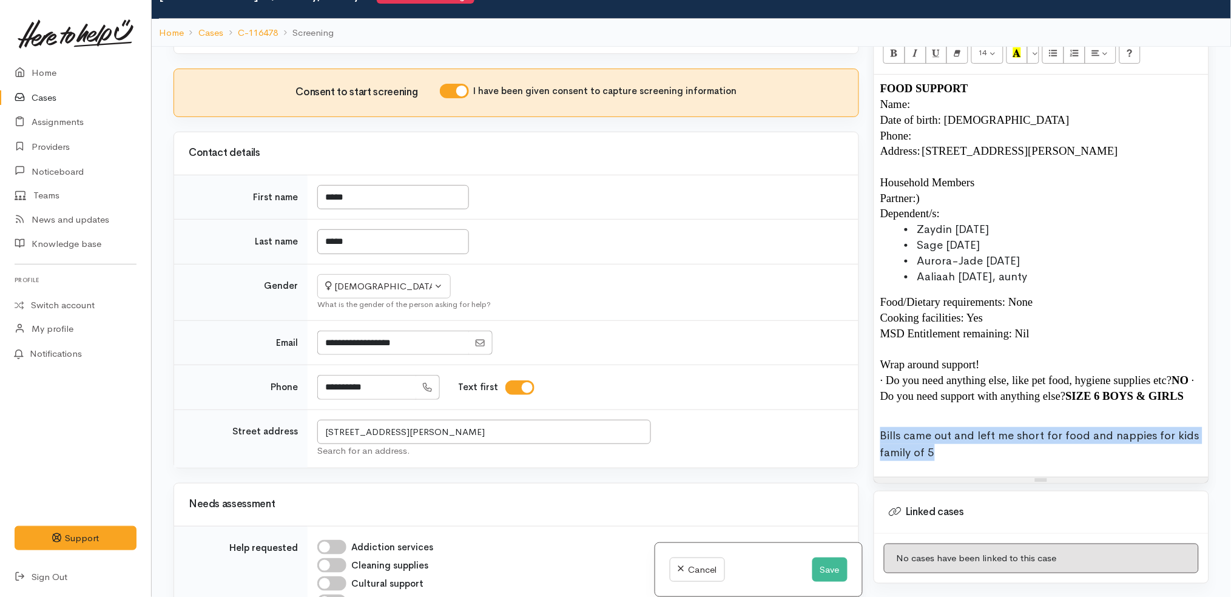
drag, startPoint x: 1010, startPoint y: 440, endPoint x: 859, endPoint y: 425, distance: 151.9
click at [859, 425] on div "Related cases There are other cases potentially from the same person, address o…" at bounding box center [691, 345] width 1050 height 597
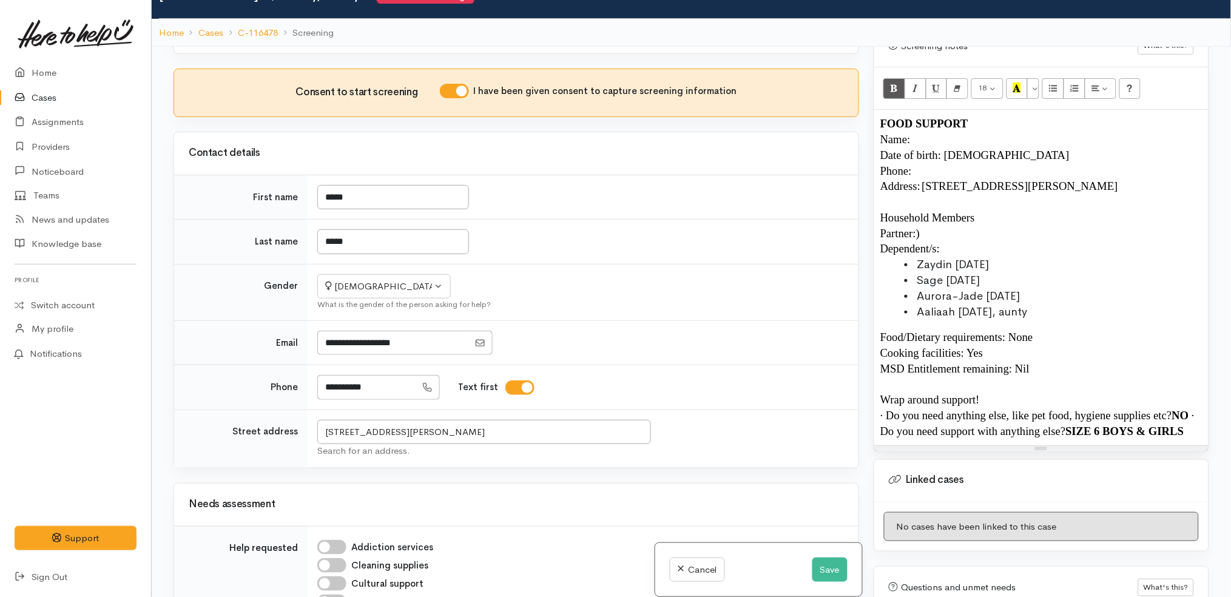
scroll to position [759, 0]
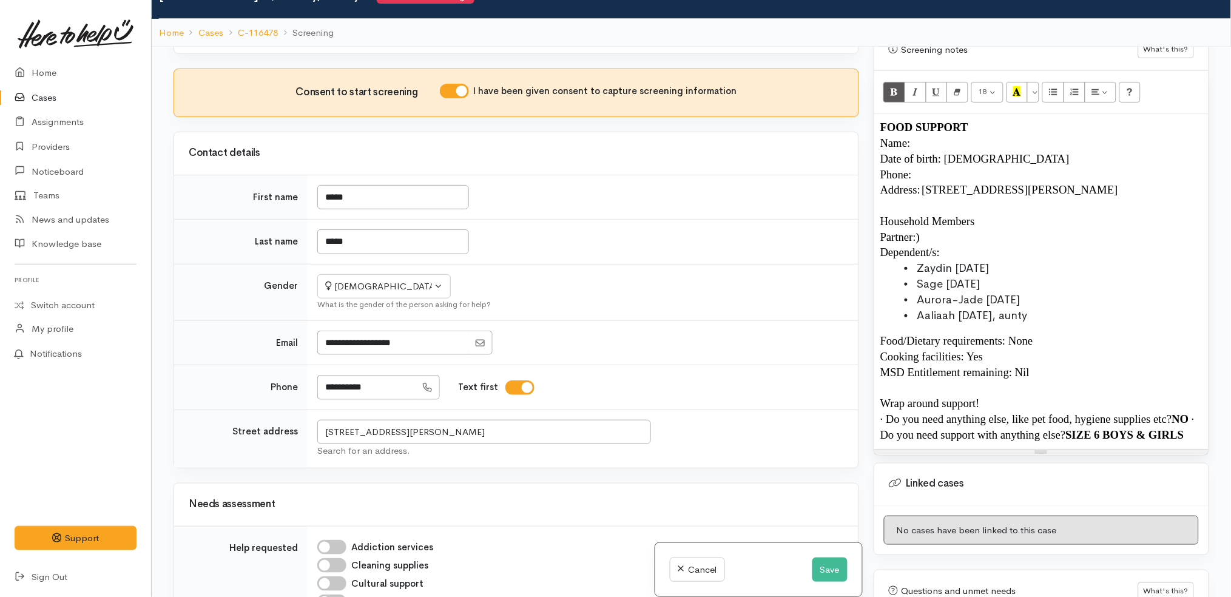
click at [967, 135] on p "Name:" at bounding box center [1041, 143] width 322 height 16
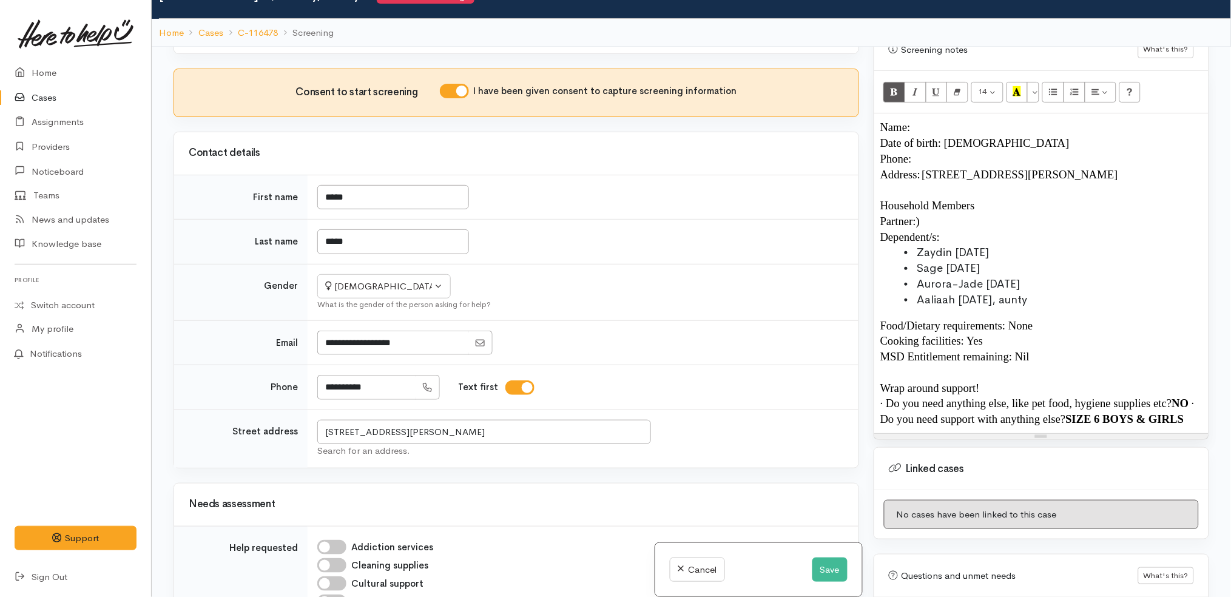
click at [939, 214] on p "Partner:)" at bounding box center [1041, 222] width 322 height 16
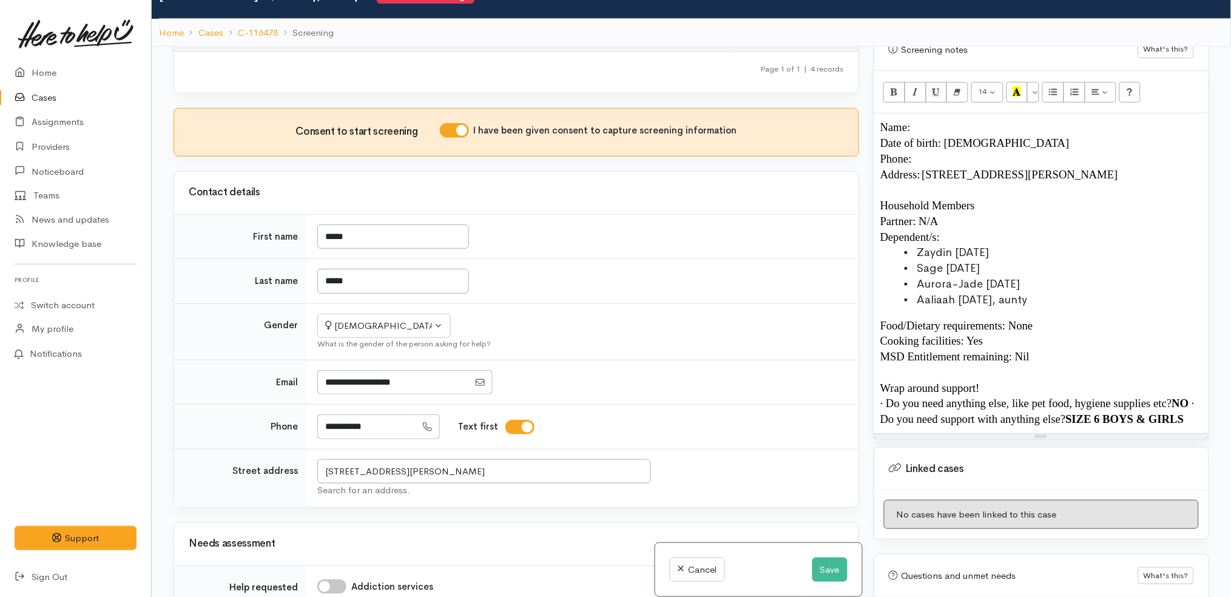
scroll to position [278, 0]
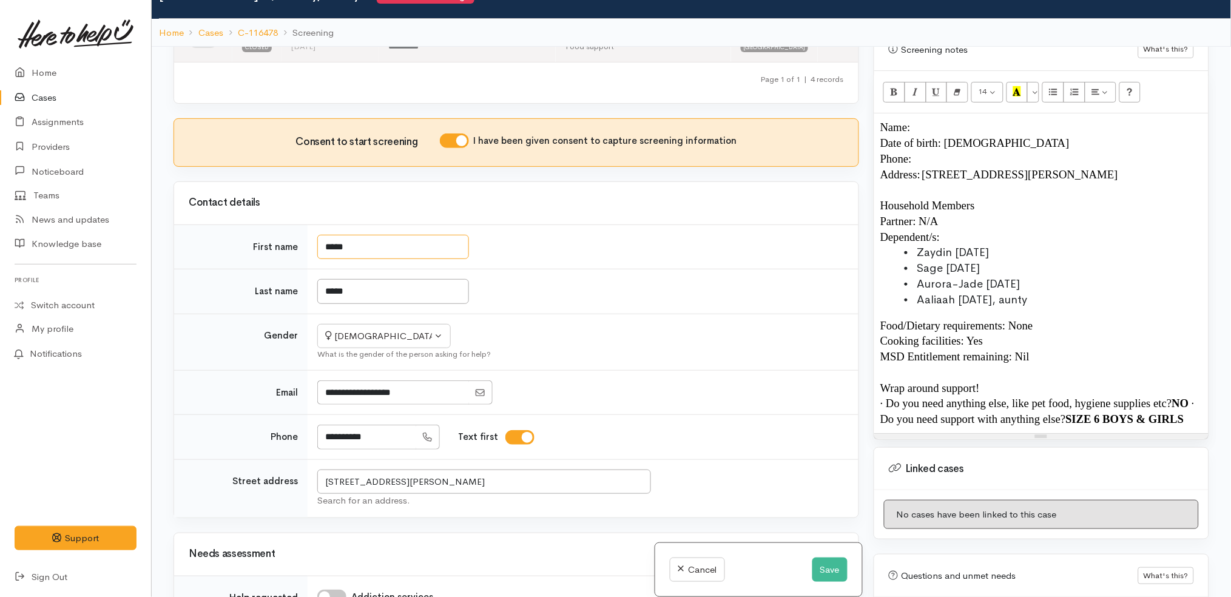
click at [431, 235] on input "*****" at bounding box center [393, 247] width 152 height 25
click at [950, 120] on p "Name:" at bounding box center [1041, 128] width 322 height 16
click at [371, 425] on input "**********" at bounding box center [366, 437] width 99 height 25
click at [945, 151] on p "Phone:" at bounding box center [1041, 159] width 322 height 16
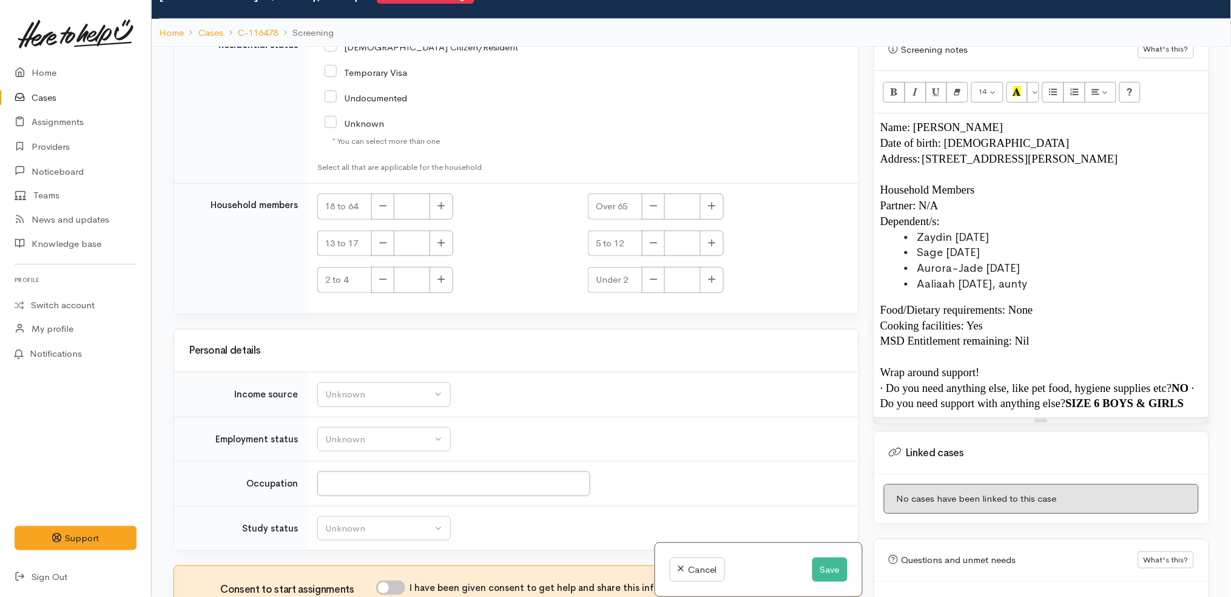
scroll to position [106, 0]
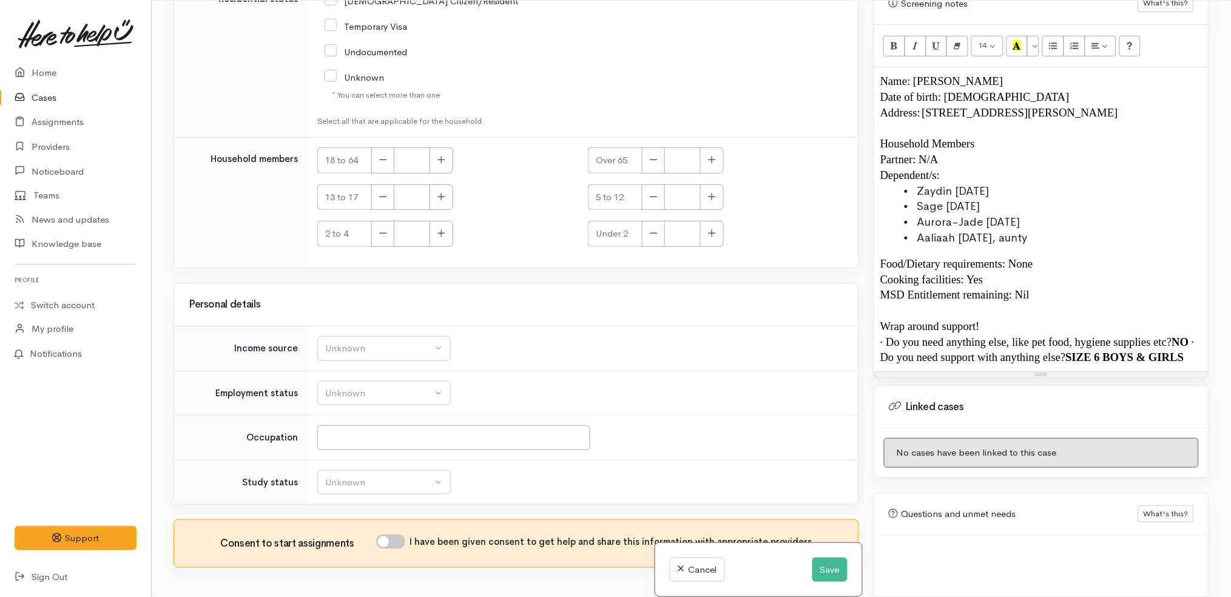
click at [402, 535] on input "I have been given consent to get help and share this information with appropria…" at bounding box center [390, 542] width 29 height 15
checkbox input "true"
click at [416, 336] on button "Unknown" at bounding box center [383, 348] width 133 height 25
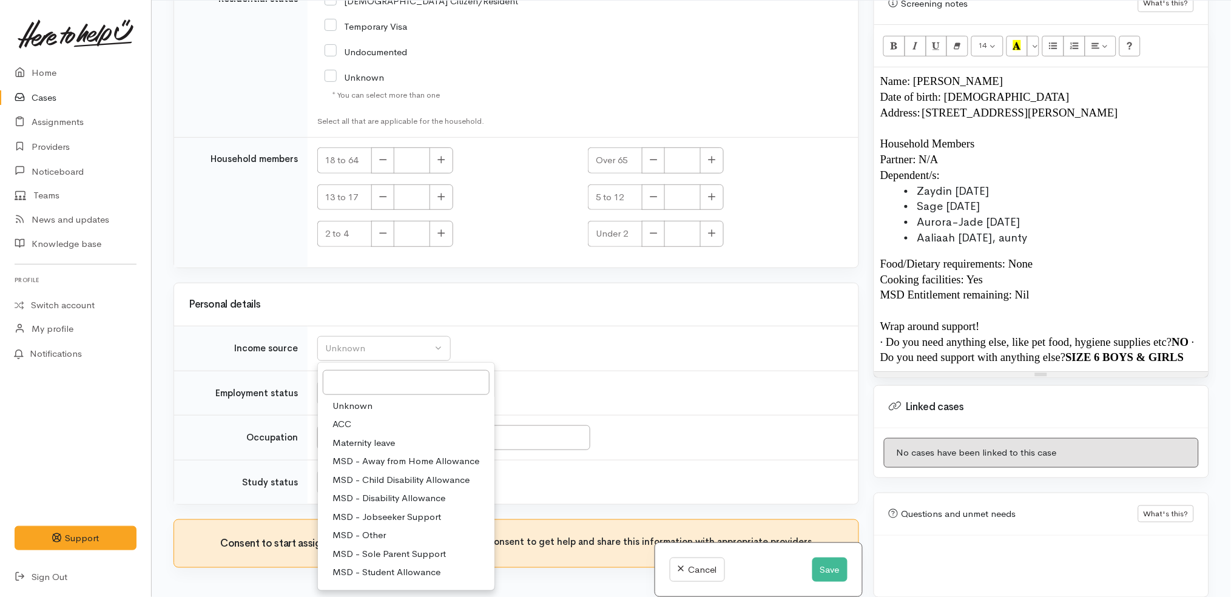
click at [410, 548] on span "MSD - Sole Parent Support" at bounding box center [388, 555] width 113 height 14
select select "7"
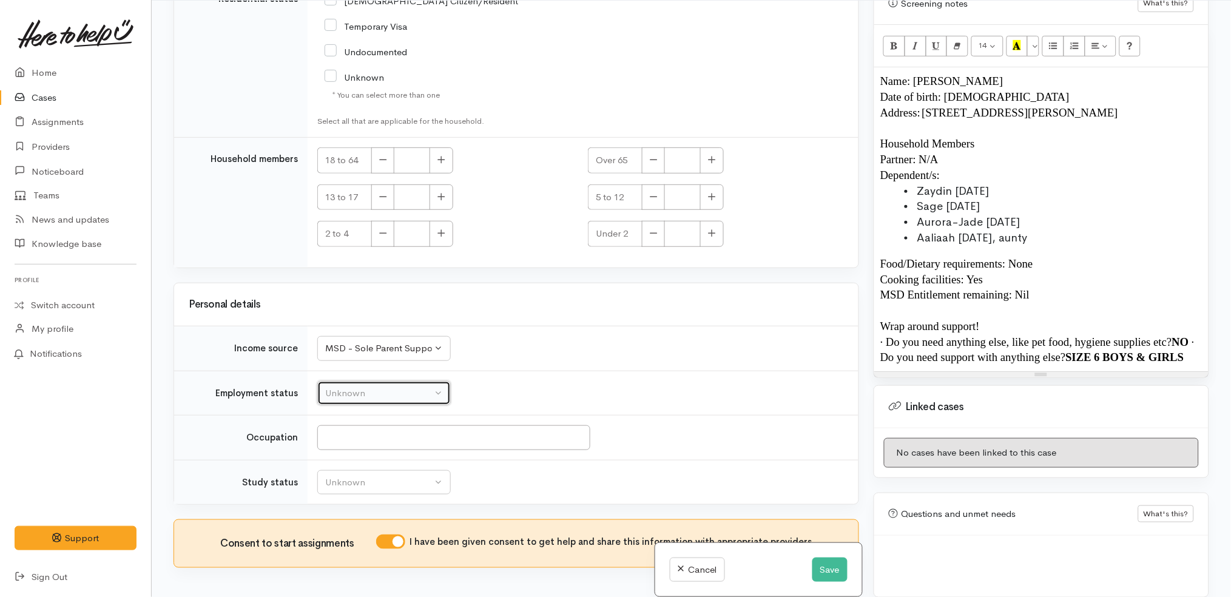
click at [420, 381] on button "Unknown" at bounding box center [383, 393] width 133 height 25
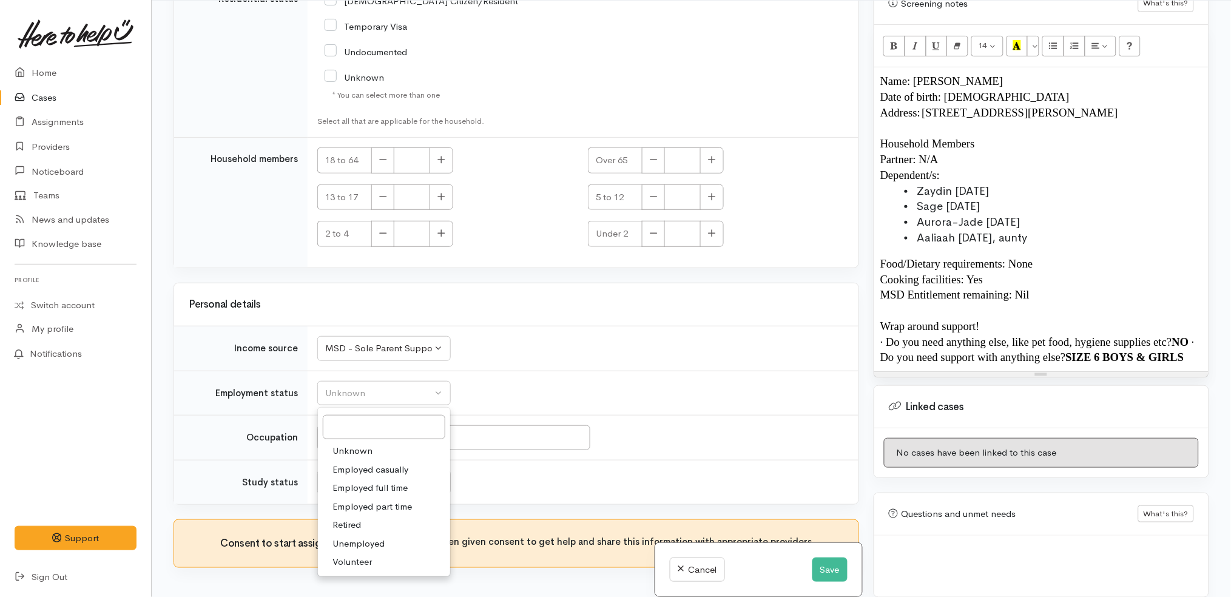
click at [390, 535] on link "Unemployed" at bounding box center [384, 544] width 132 height 19
select select "1"
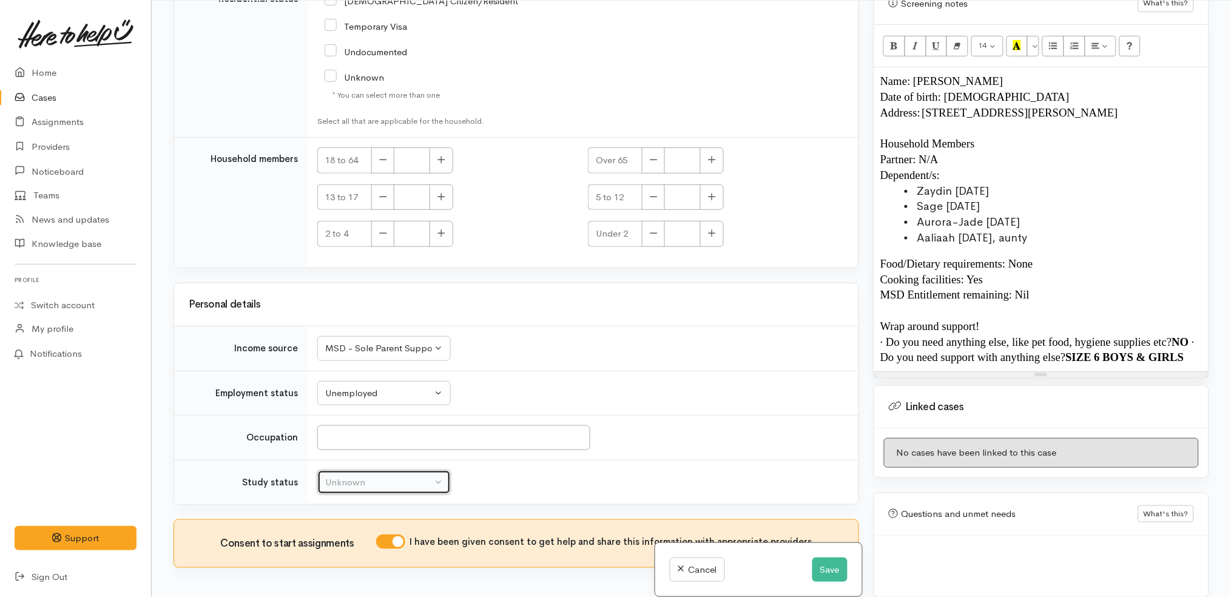
click at [414, 476] on div "Unknown" at bounding box center [378, 483] width 107 height 14
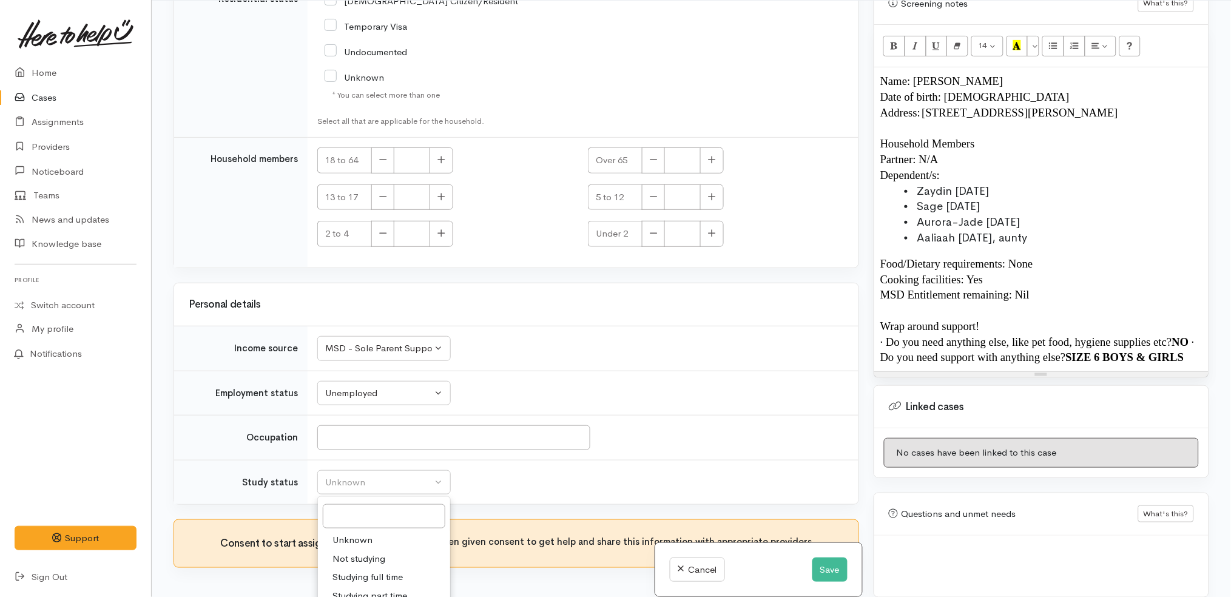
click at [374, 552] on span "Not studying" at bounding box center [358, 559] width 53 height 14
select select "1"
click at [413, 425] on input "Occupation" at bounding box center [453, 437] width 273 height 25
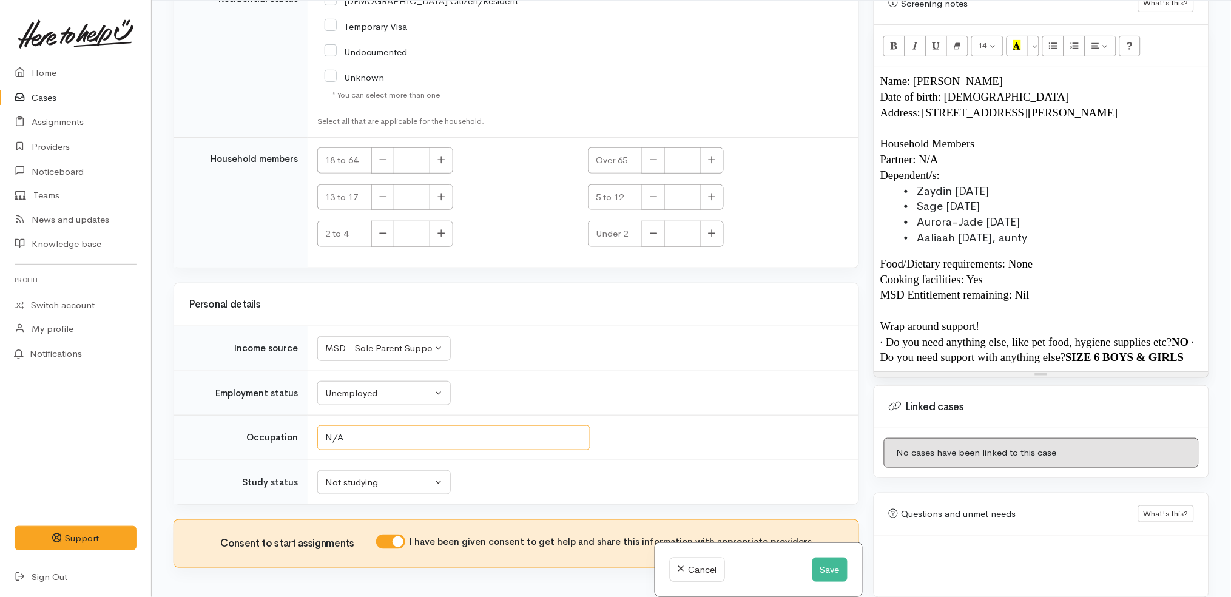
type input "N/A"
click at [502, 371] on td "Unknown Employed casually Employed full time Employed part time Retired Unemplo…" at bounding box center [583, 393] width 551 height 45
click at [440, 147] on button "button" at bounding box center [442, 160] width 24 height 26
type input "1"
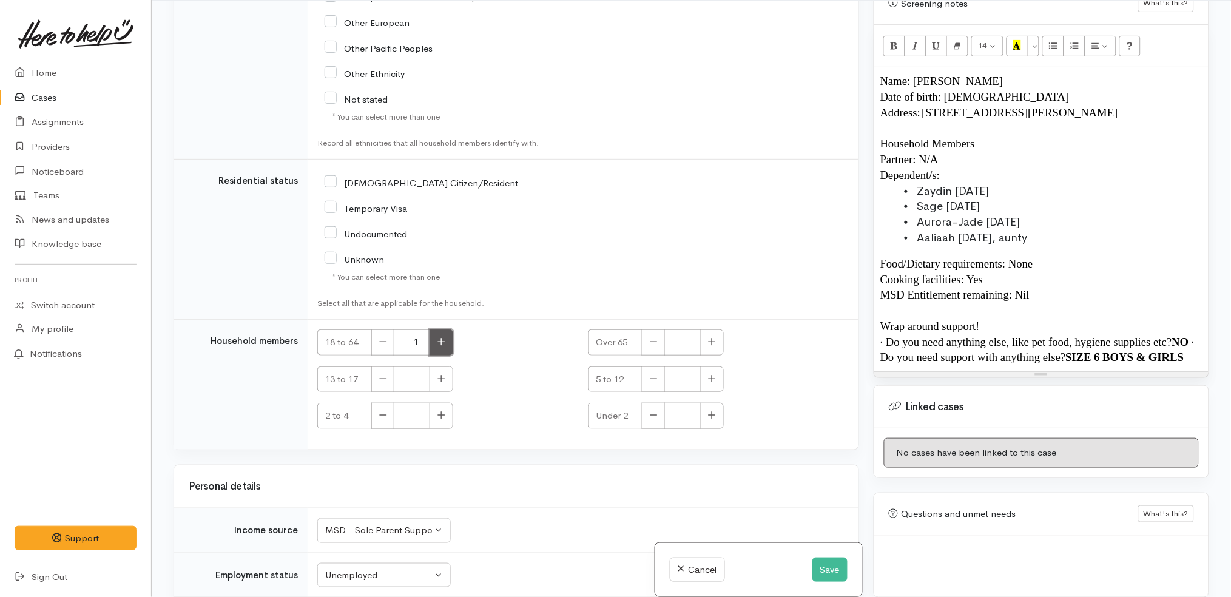
scroll to position [1984, 0]
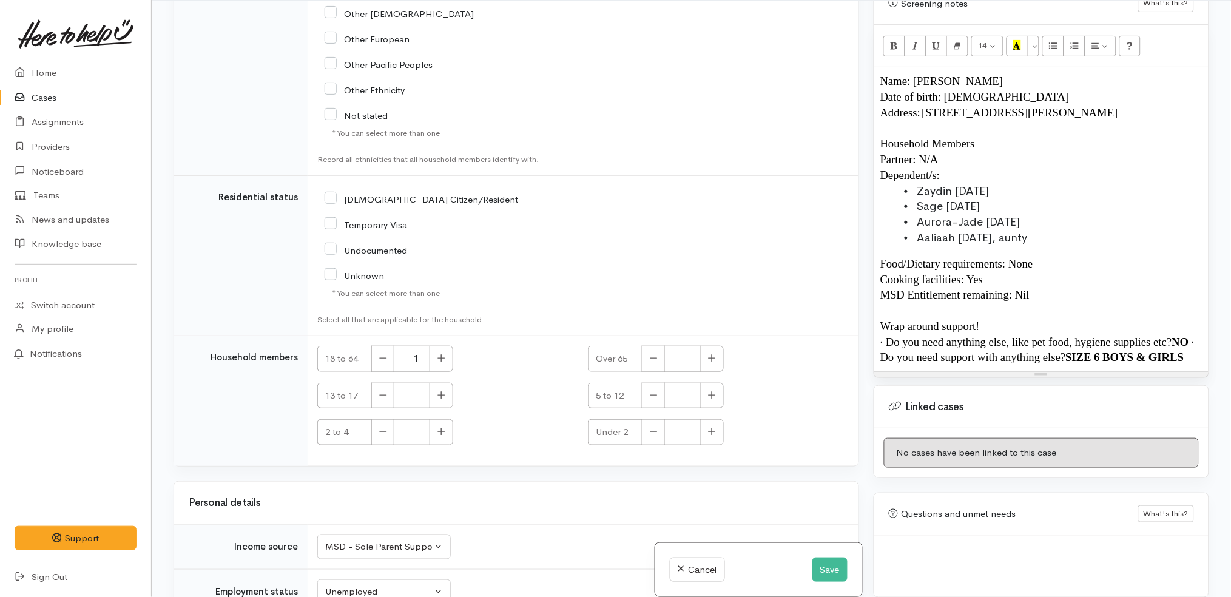
click at [391, 175] on td "NZ Citizen/Resident" at bounding box center [583, 255] width 551 height 160
click at [393, 193] on input "NZ Citizen/Resident" at bounding box center [422, 198] width 194 height 11
checkbox input "true"
click at [465, 237] on div "Undocumented" at bounding box center [493, 249] width 337 height 25
click at [442, 354] on icon "button" at bounding box center [441, 357] width 7 height 7
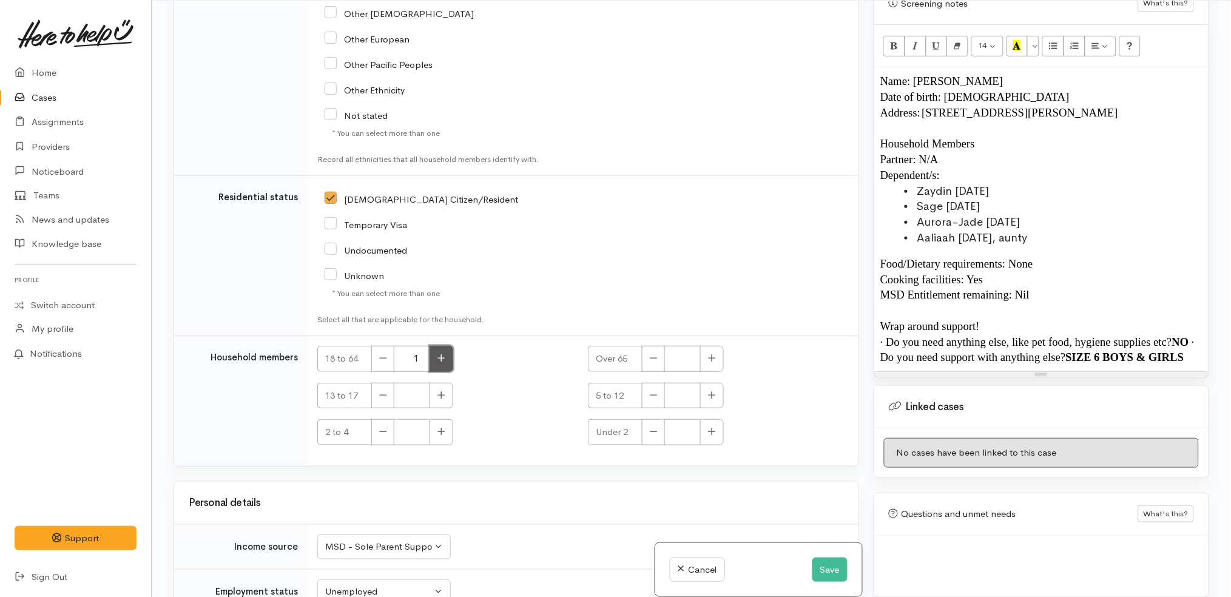
type input "2"
click at [501, 263] on div "NZ Citizen/Resident" at bounding box center [492, 250] width 351 height 129
click at [695, 178] on td "NZ Citizen/Resident" at bounding box center [583, 255] width 551 height 160
click at [1061, 215] on li "Aurora-Jade 18/07/2021" at bounding box center [1054, 223] width 298 height 16
click at [723, 197] on td "NZ Citizen/Resident" at bounding box center [583, 255] width 551 height 160
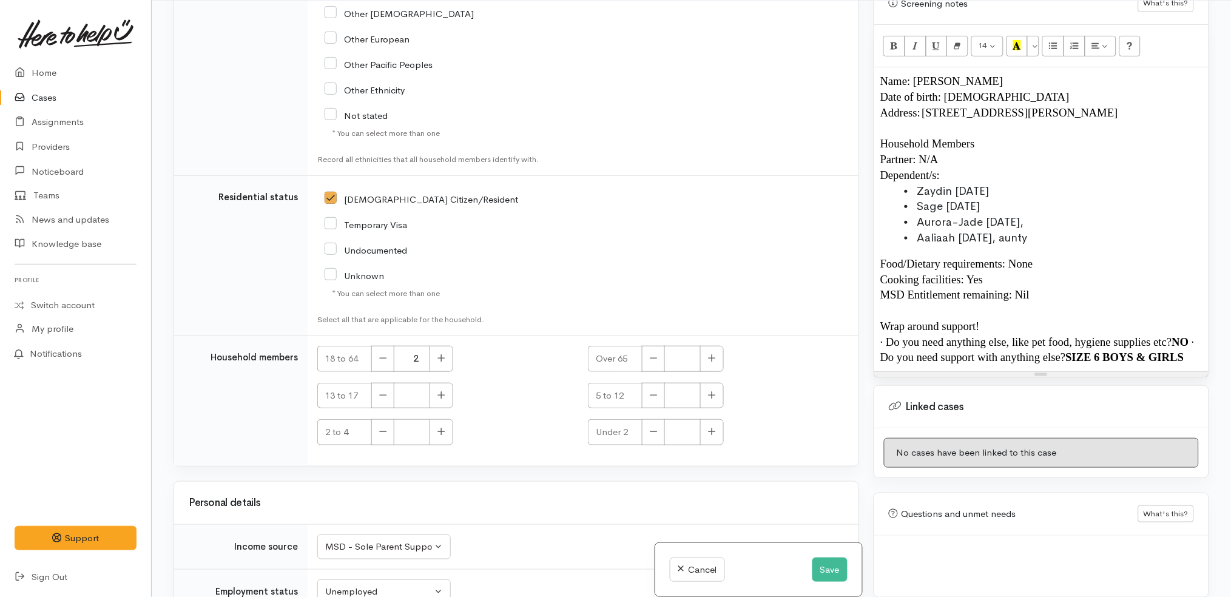
click at [1079, 215] on li "Aurora-Jade 18/07/2021," at bounding box center [1054, 223] width 298 height 16
copy span ", 4 years old"
click at [1112, 215] on li "Aurora-Jade 18/07/2021, 4 years old" at bounding box center [1054, 223] width 298 height 16
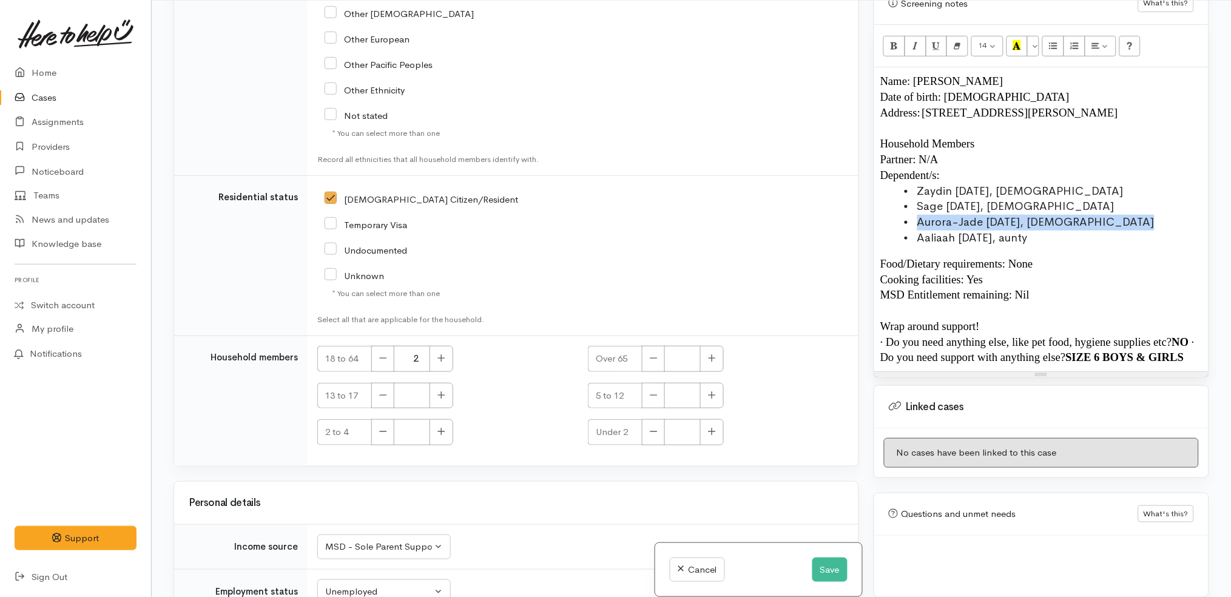
copy span "Aurora-Jade 18/07/2021, 4 years old"
copy li "Sage 30/06/2022 , 3 years old"
copy span ","
click at [1122, 232] on li "Aaliaah, 31/12/1994, aunty" at bounding box center [1054, 239] width 298 height 16
click at [1066, 287] on p "MSD Entitlement remaining: Nil" at bounding box center [1041, 295] width 322 height 16
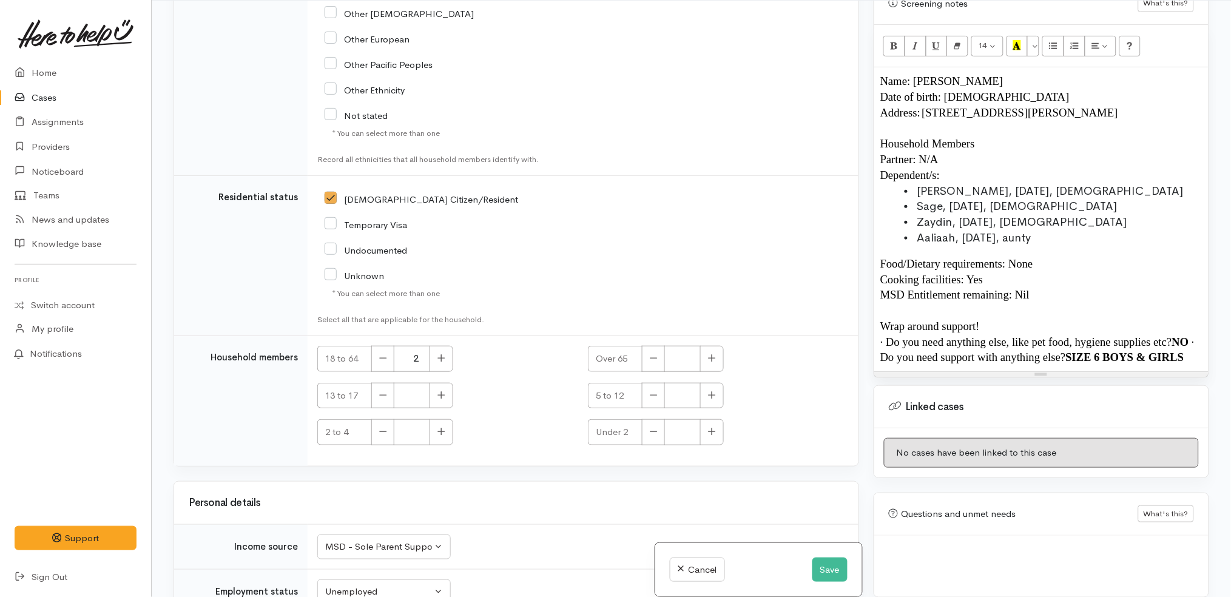
scroll to position [720, 0]
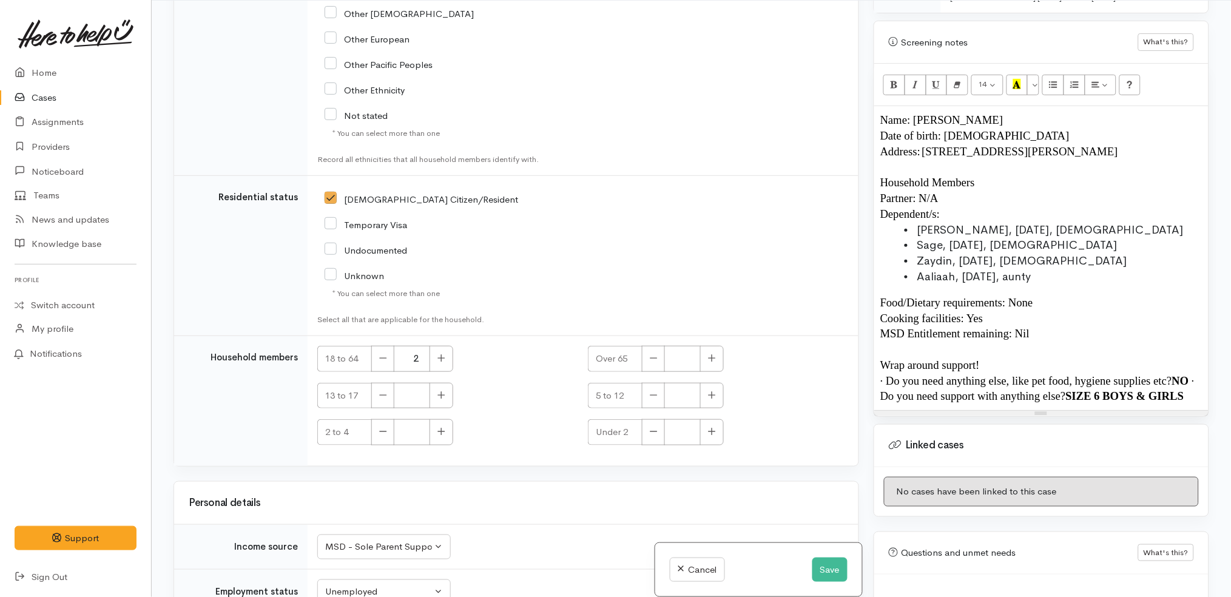
click at [994, 177] on p "Household Members" at bounding box center [1041, 183] width 322 height 16
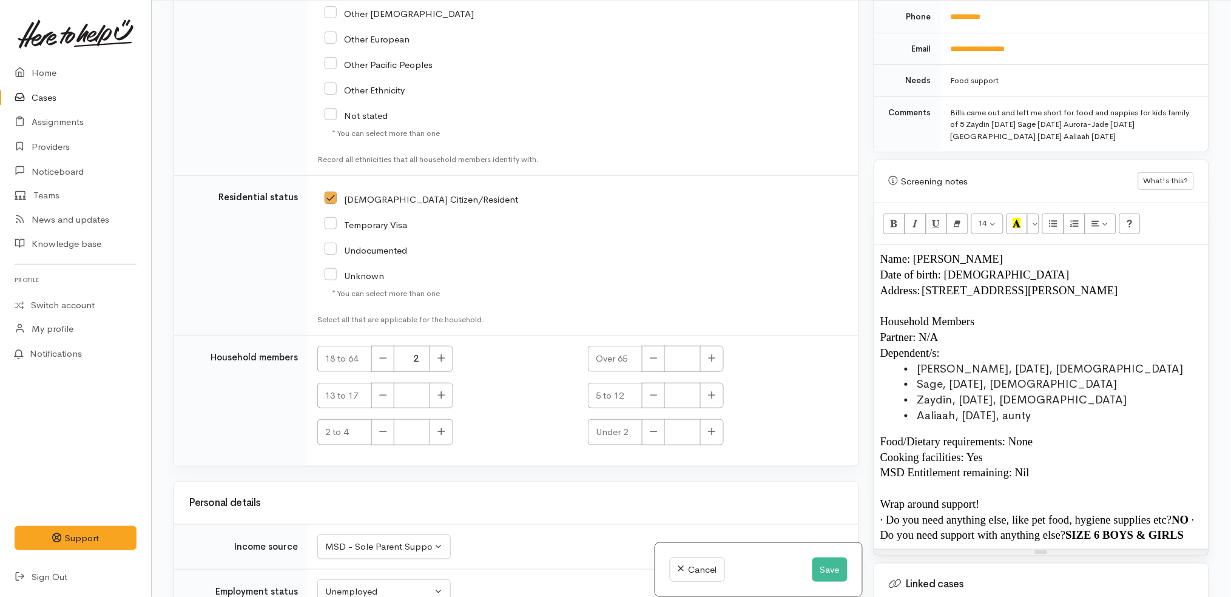
scroll to position [675, 0]
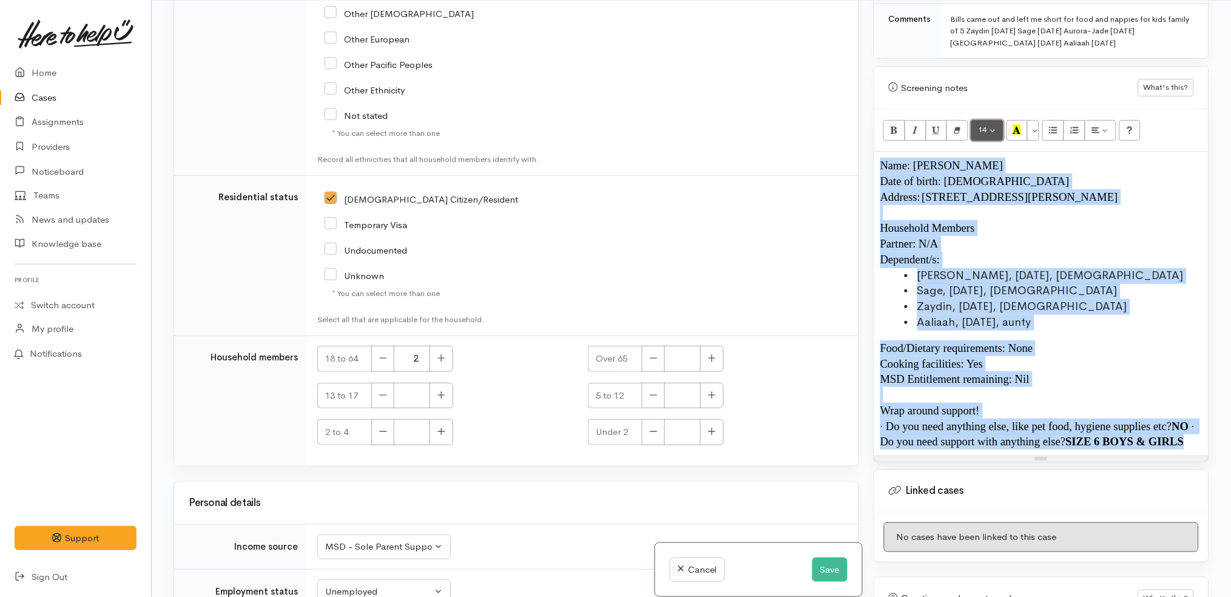
click at [994, 120] on button "14" at bounding box center [987, 130] width 32 height 21
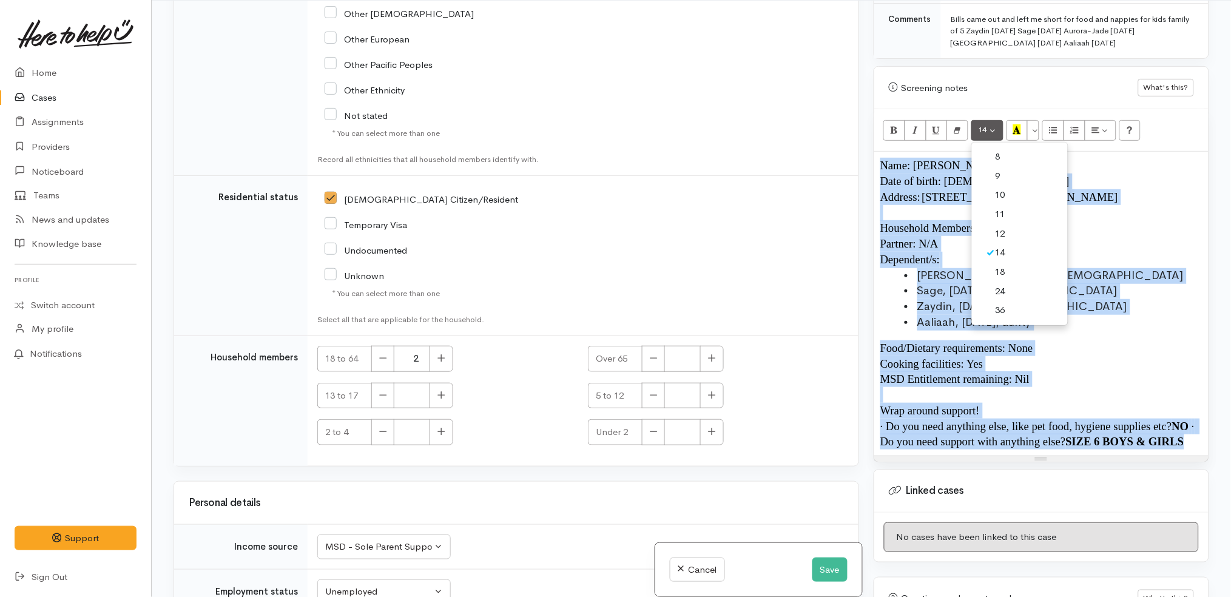
click at [1012, 243] on link "14" at bounding box center [1020, 252] width 96 height 19
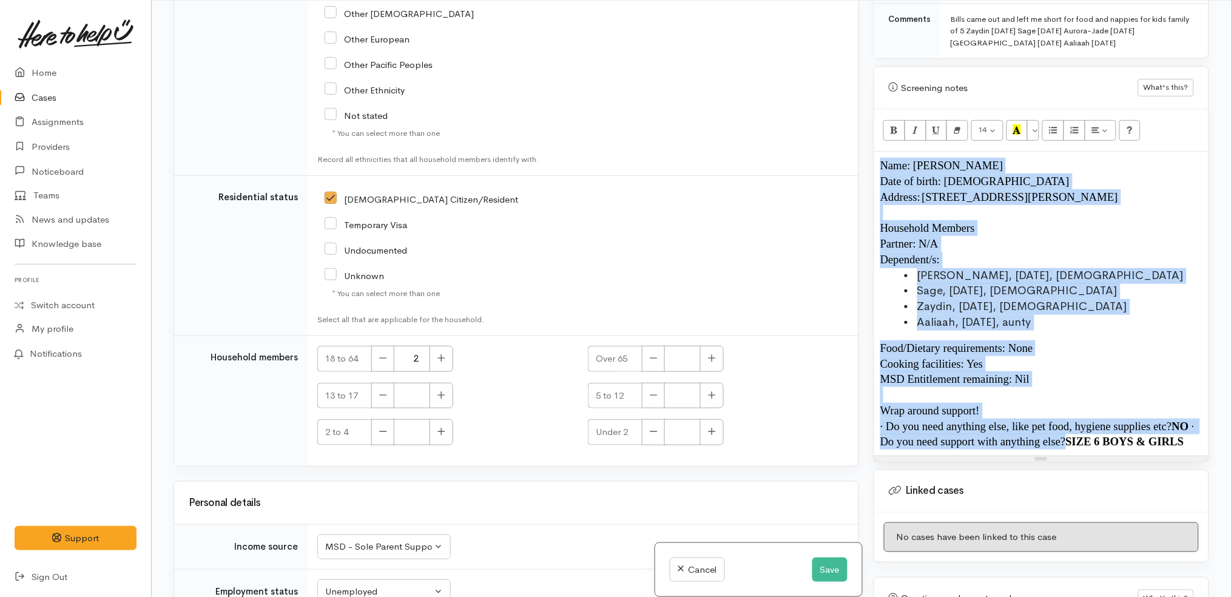
click at [1056, 220] on p "Household Members" at bounding box center [1041, 228] width 322 height 16
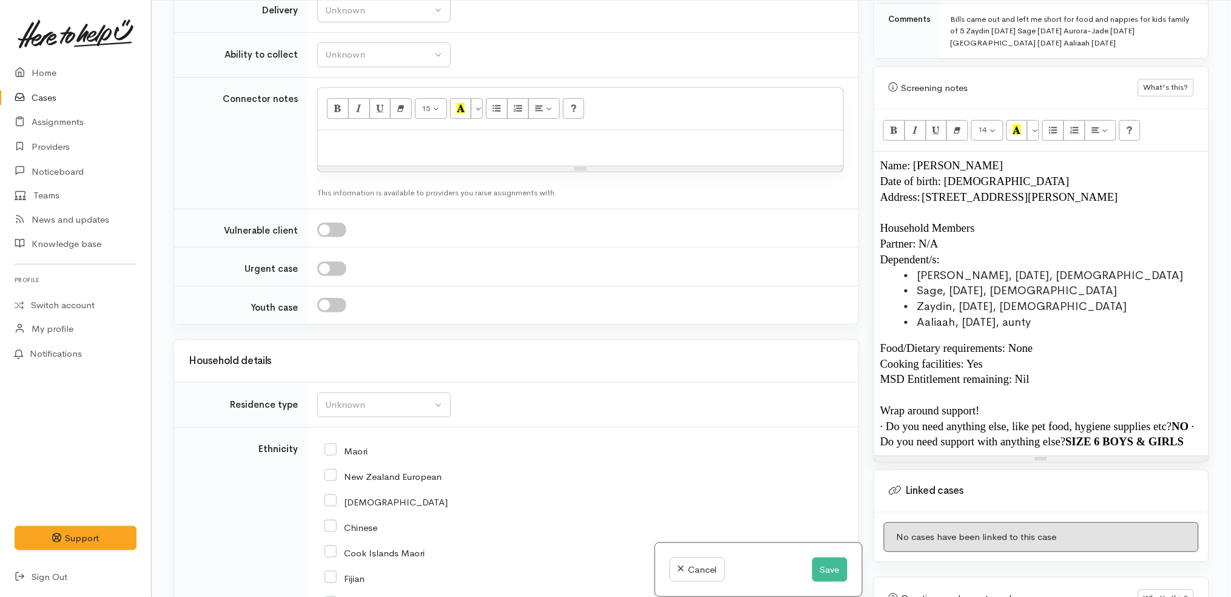
scroll to position [1157, 0]
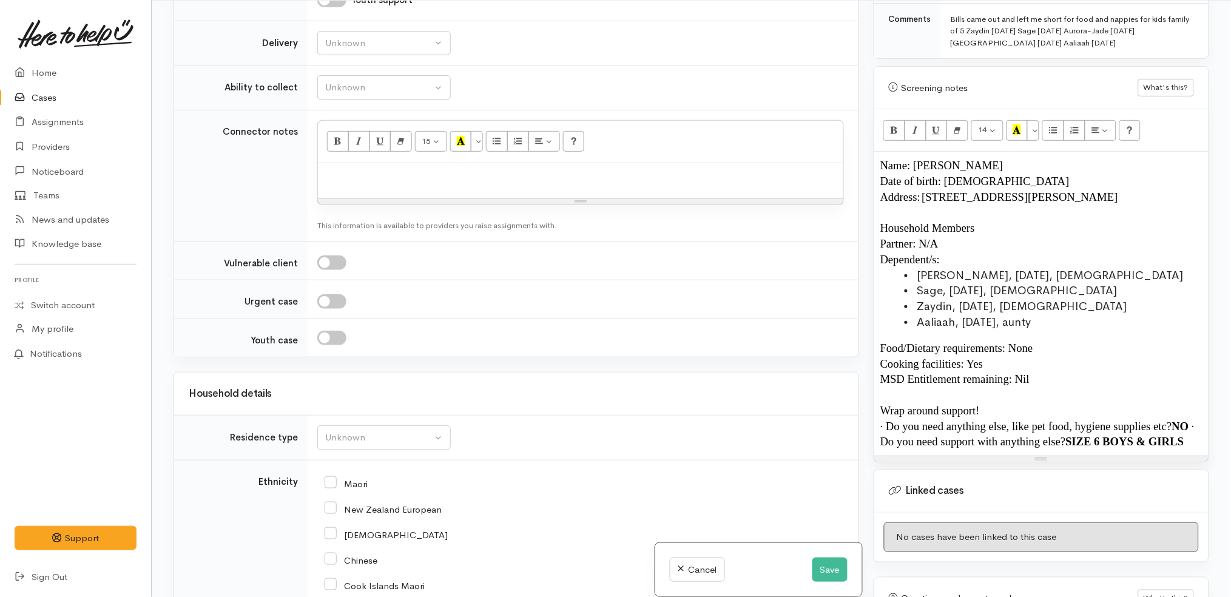
click at [390, 503] on input "New Zealand European" at bounding box center [383, 508] width 117 height 11
checkbox input "true"
click at [508, 169] on p at bounding box center [580, 176] width 513 height 14
paste div
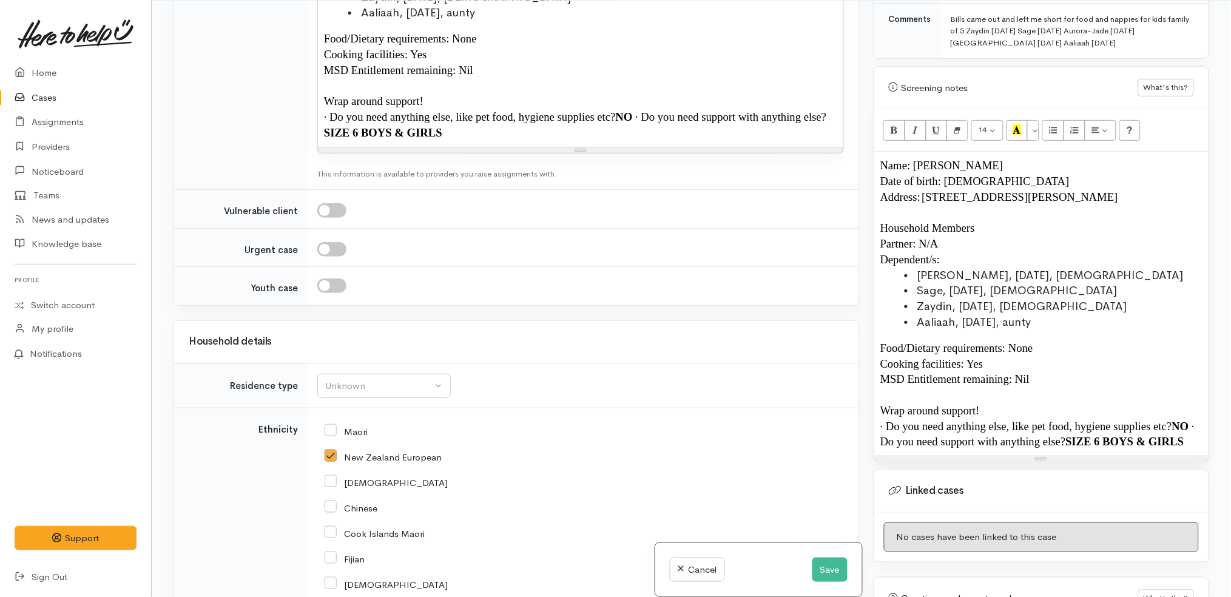
scroll to position [1578, 0]
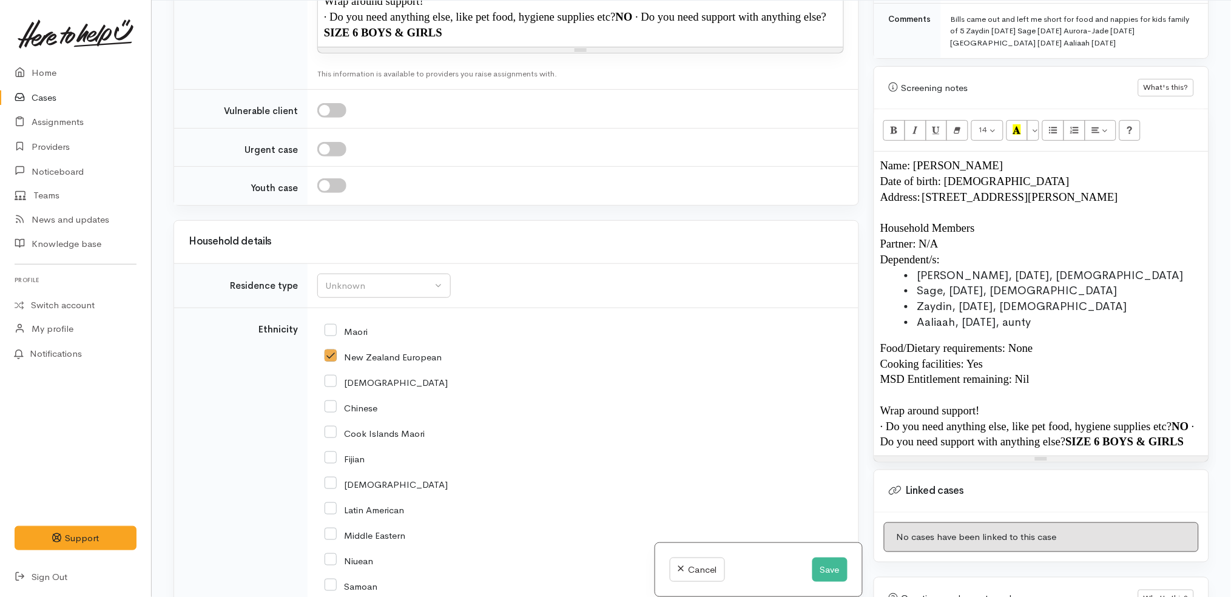
click at [363, 351] on input "New Zealand European" at bounding box center [383, 356] width 117 height 11
checkbox input "false"
click at [351, 325] on input "Maori" at bounding box center [346, 330] width 43 height 11
checkbox input "true"
click at [374, 274] on button "Unknown" at bounding box center [383, 286] width 133 height 25
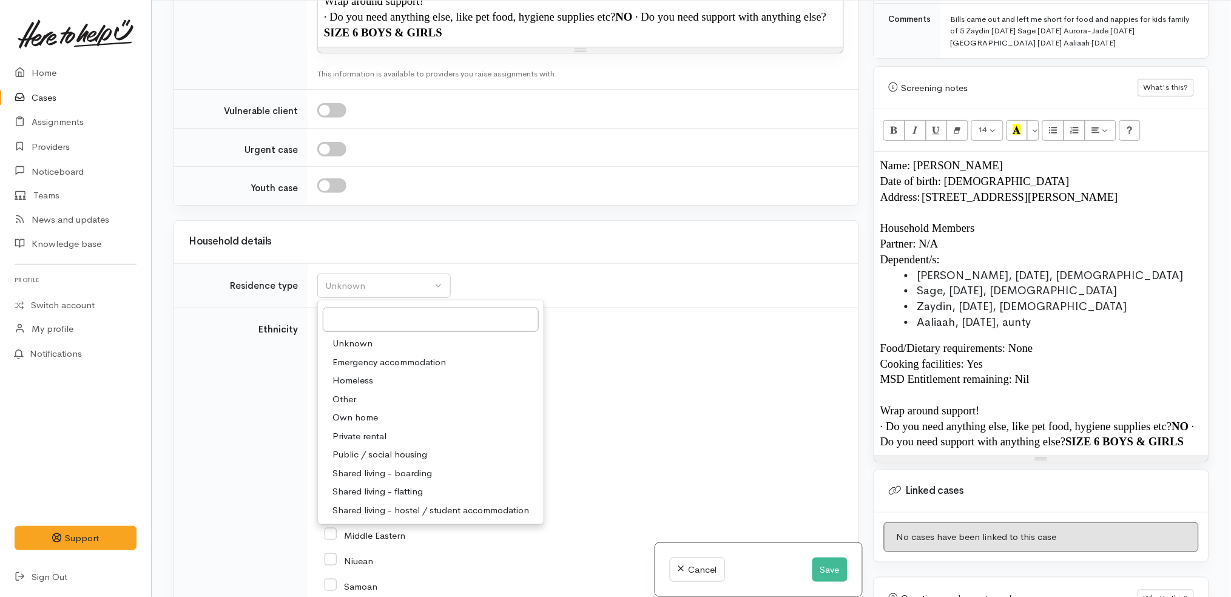
click at [407, 467] on span "Shared living - boarding" at bounding box center [382, 474] width 100 height 14
select select "4"
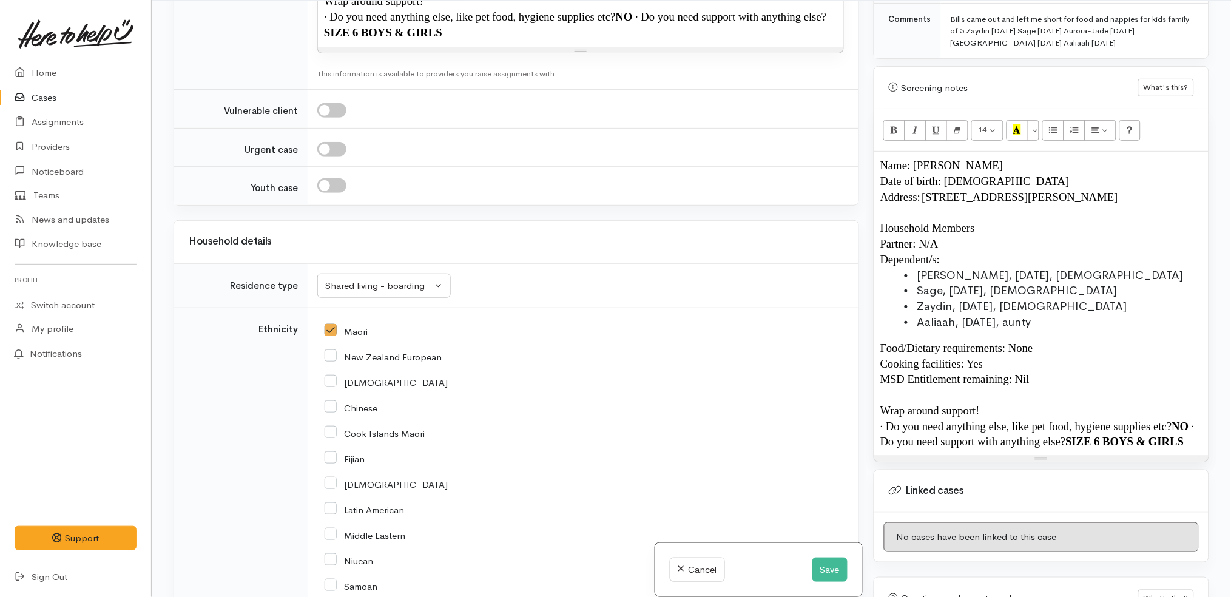
click at [542, 369] on div "African" at bounding box center [581, 381] width 512 height 25
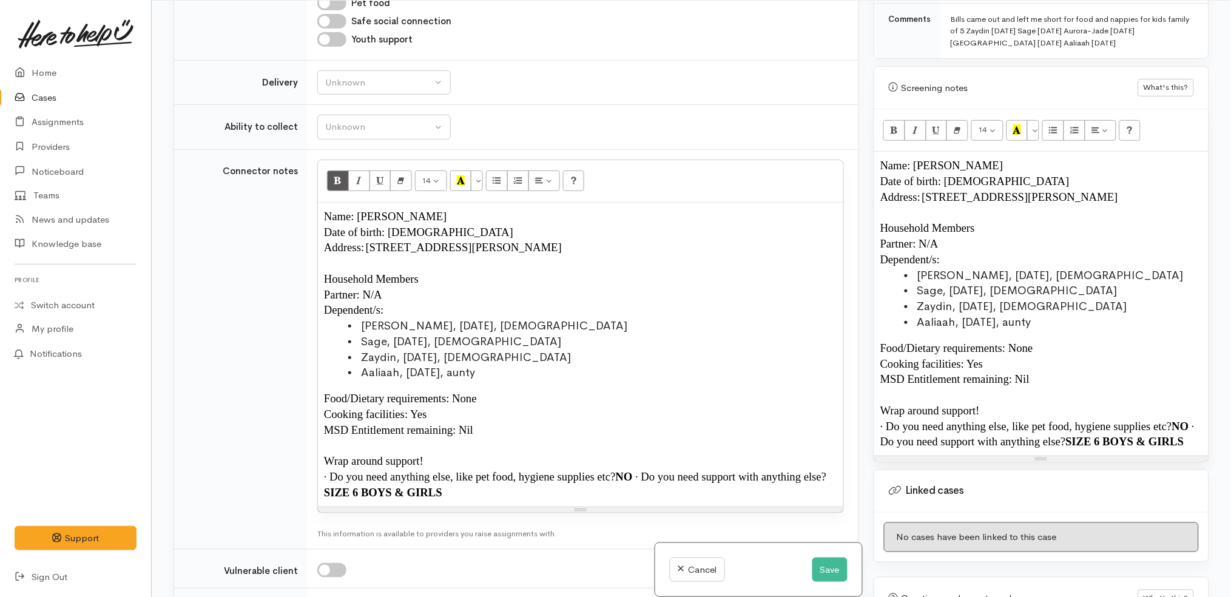
scroll to position [1115, 0]
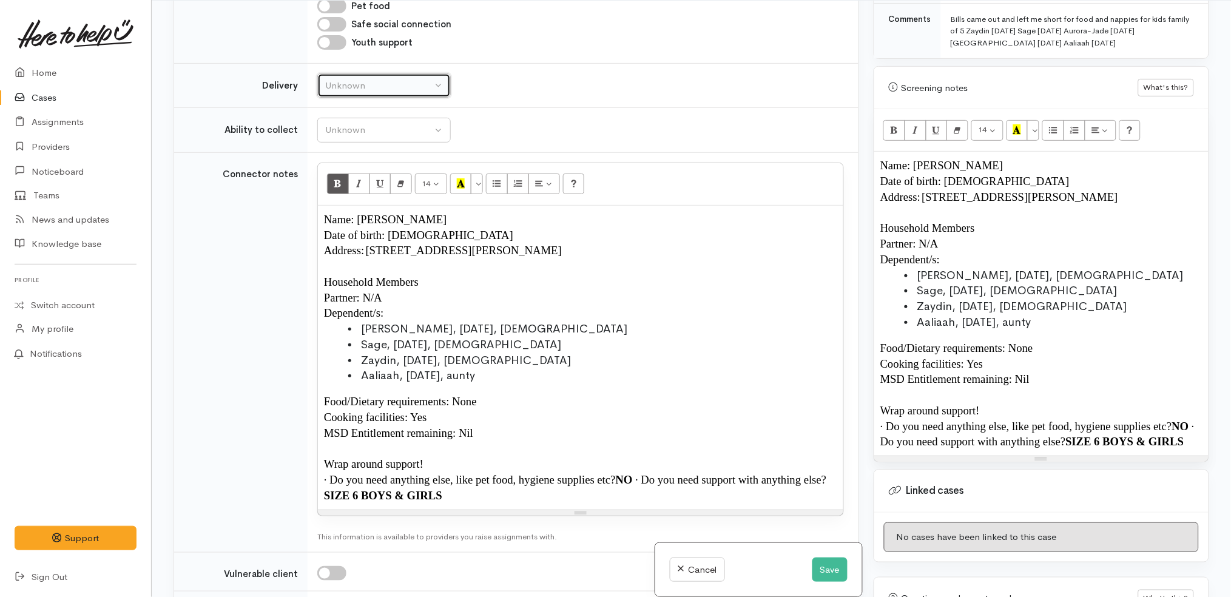
click at [416, 79] on div "Unknown" at bounding box center [378, 86] width 107 height 14
click at [385, 190] on link "No" at bounding box center [384, 199] width 132 height 19
select select "1"
click at [417, 108] on td "Unknown Able to pick up / collect help on my own Able to pick up / collect with…" at bounding box center [583, 130] width 551 height 45
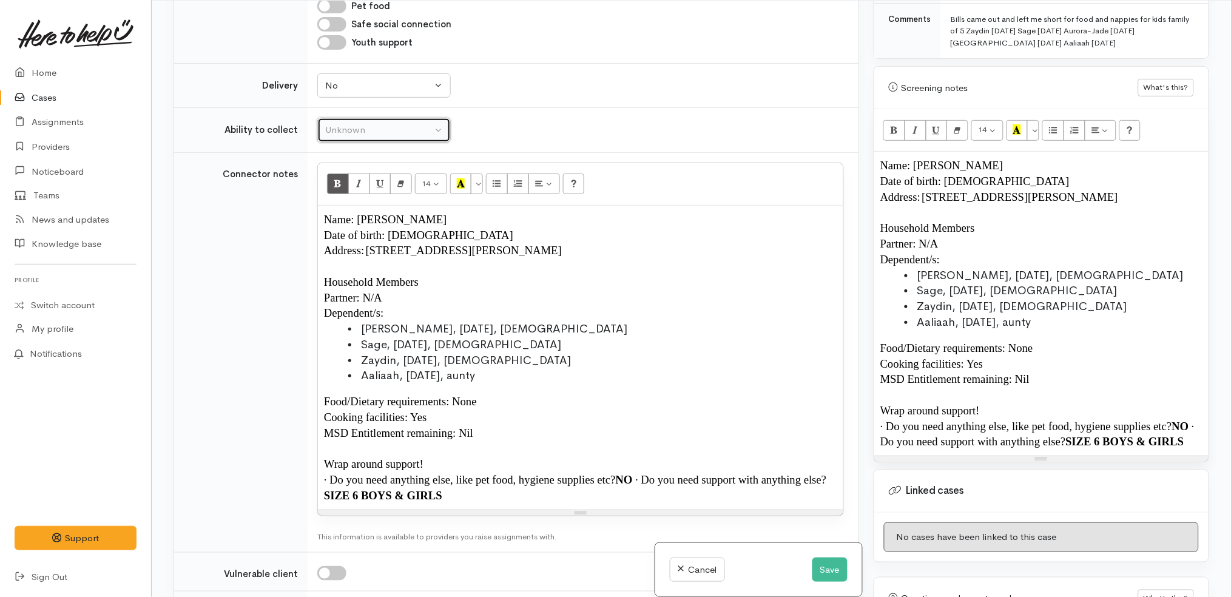
click at [418, 123] on div "Unknown" at bounding box center [378, 130] width 107 height 14
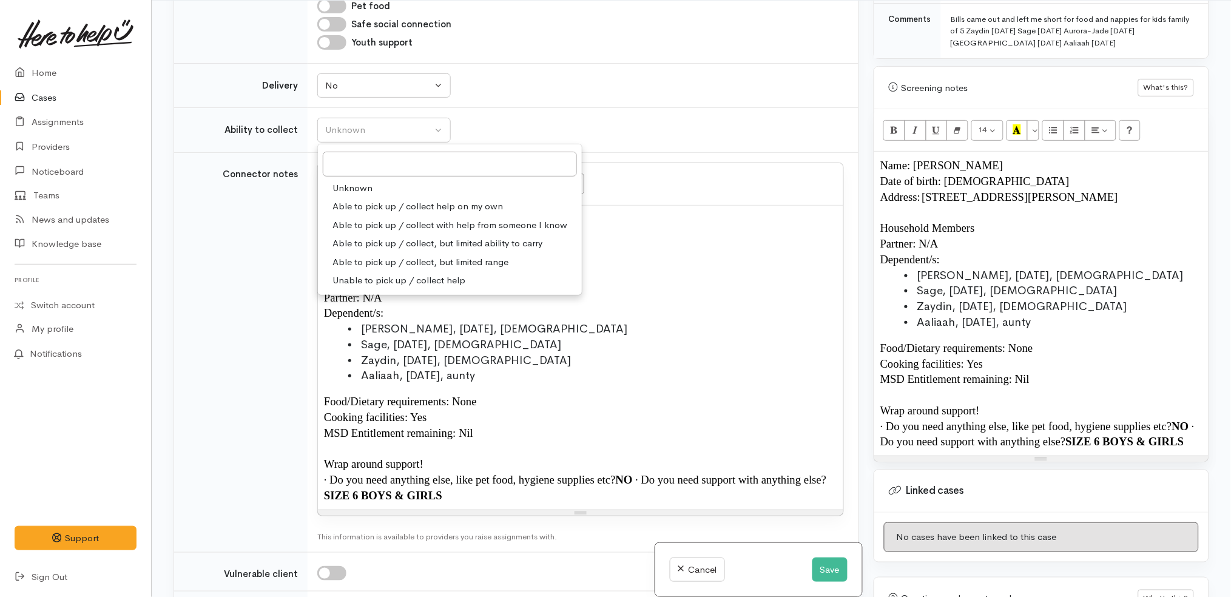
click at [428, 200] on span "Able to pick up / collect help on my own" at bounding box center [417, 207] width 170 height 14
select select "2"
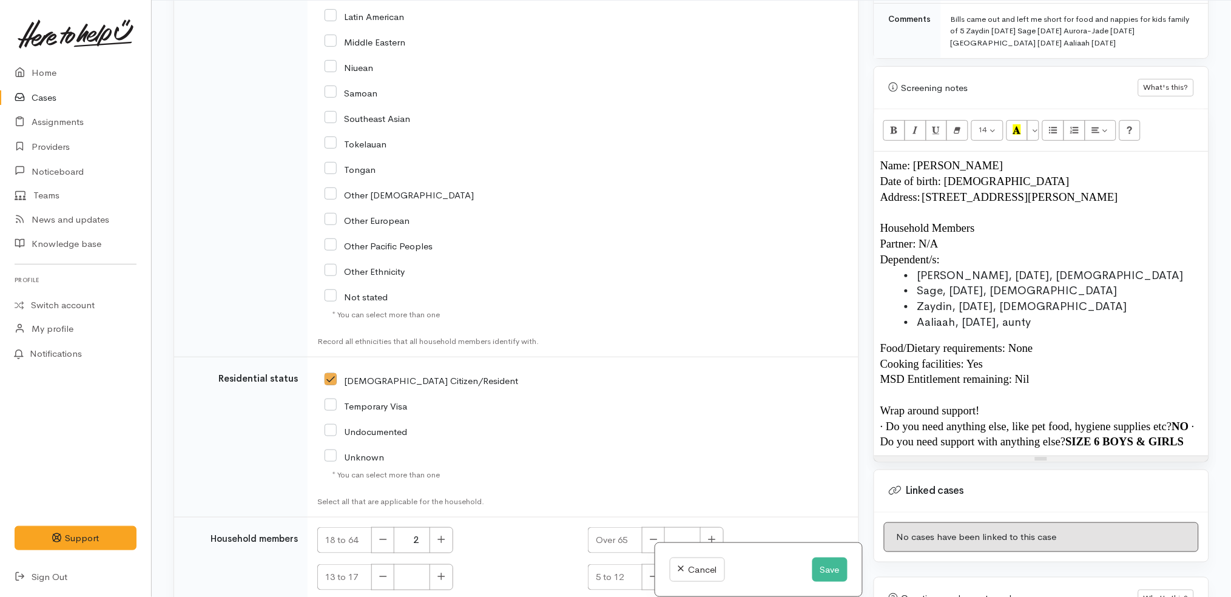
scroll to position [2451, 0]
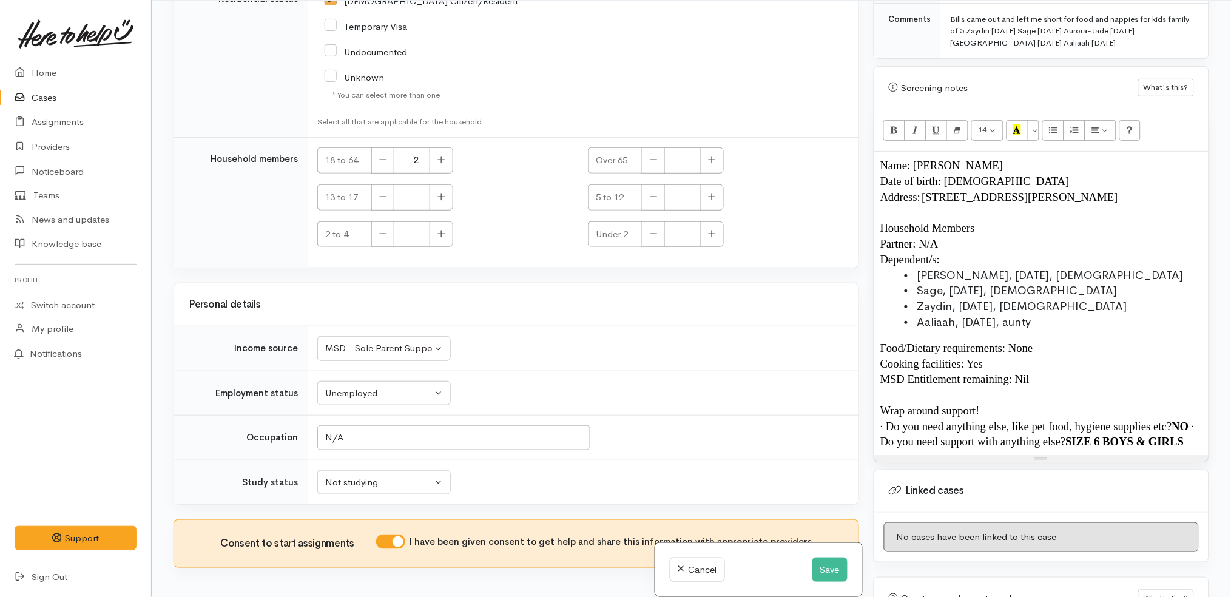
click at [1184, 435] on span "SIZE 6 BOYS & GIRLS" at bounding box center [1125, 441] width 118 height 13
click at [1196, 431] on p "· Do you need anything else, like pet food, hygiene supplies etc? NO · Do you n…" at bounding box center [1041, 435] width 322 height 32
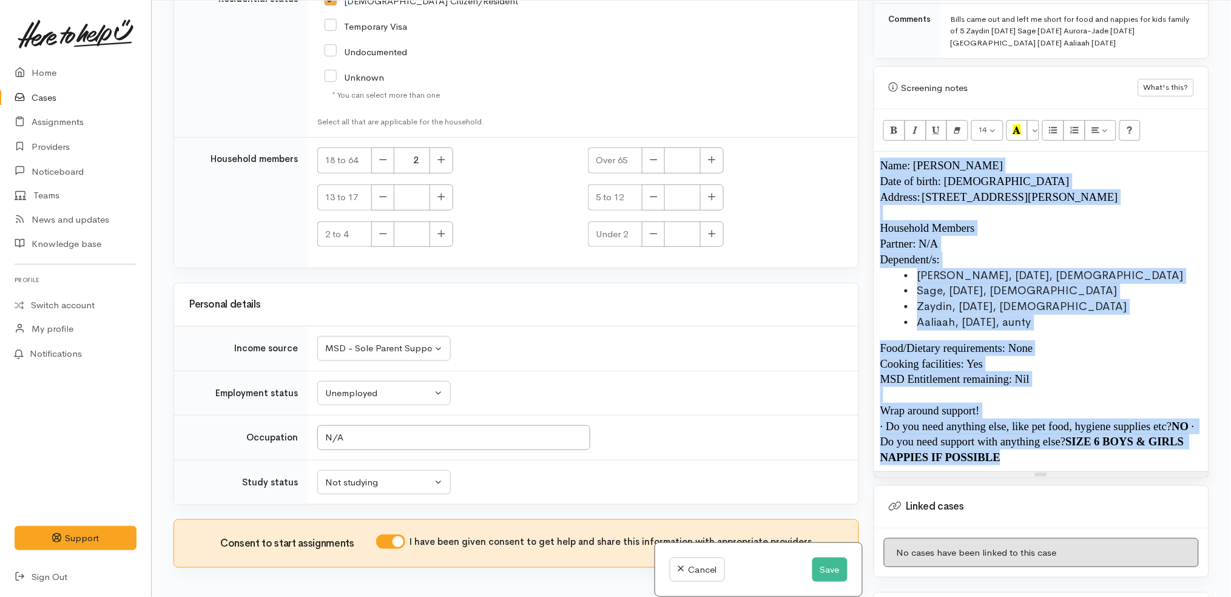
copy div "Name: Tiana Turua Date of birth: 2/5/2002 Address: 74 Russell Road, Huntly, New…"
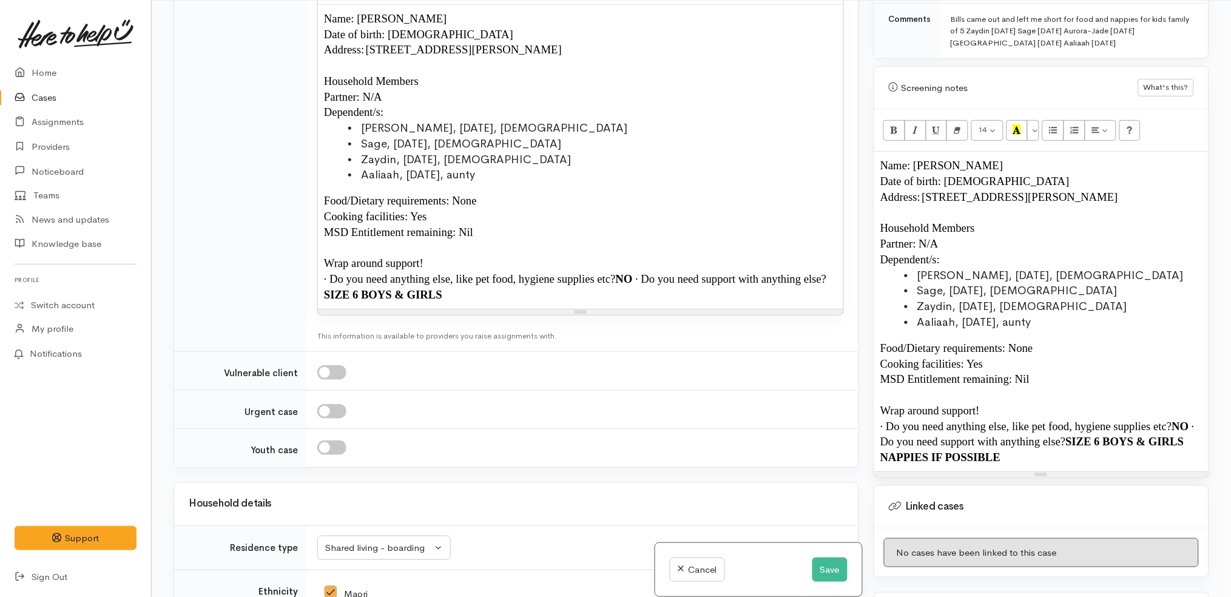
click at [599, 240] on p at bounding box center [580, 248] width 513 height 16
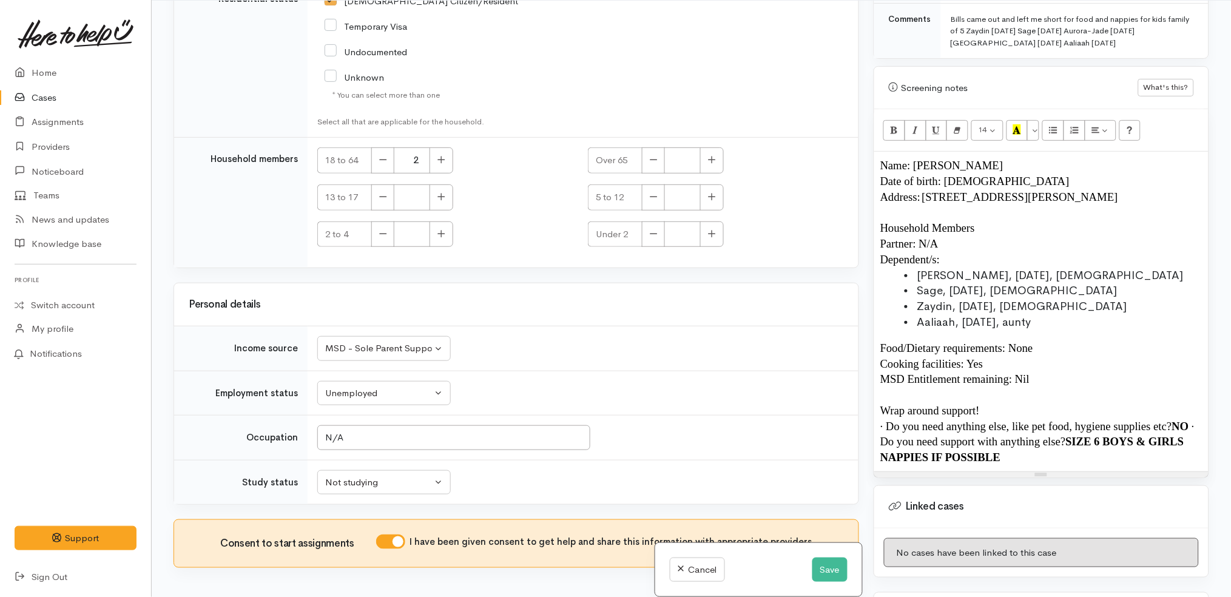
click at [736, 184] on div "5 to 12" at bounding box center [716, 197] width 256 height 26
click at [440, 229] on icon "button" at bounding box center [441, 233] width 8 height 9
type input "2"
click at [702, 221] on button "button" at bounding box center [712, 234] width 24 height 26
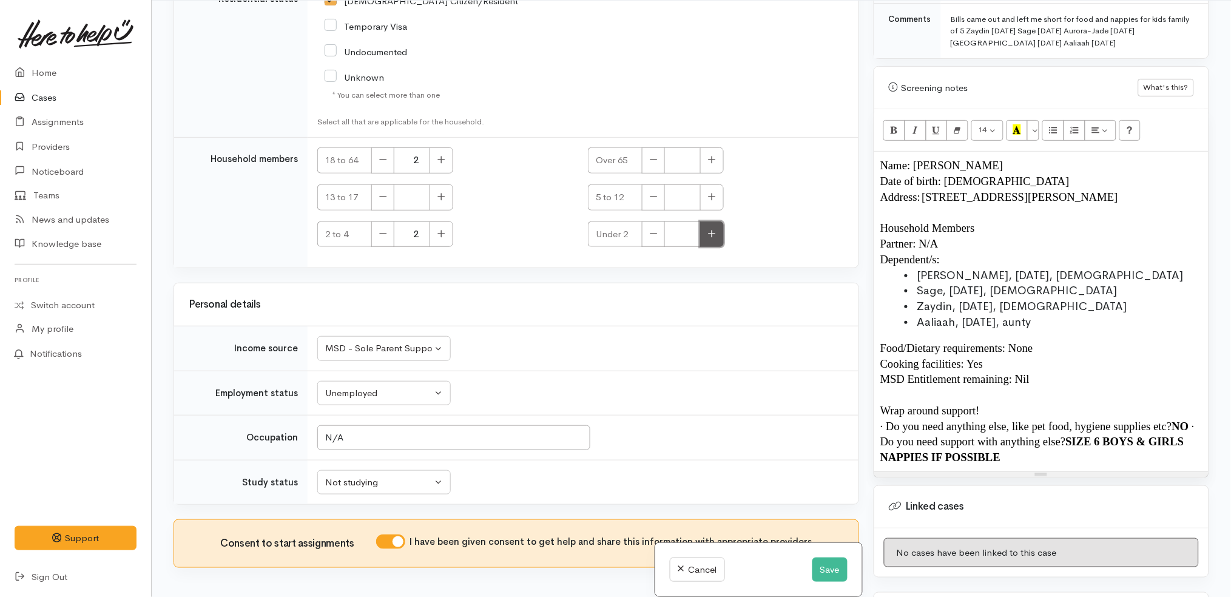
type input "1"
click at [559, 216] on td "18 to 64 2 Over 65 13 to 17 5 to 12 2 to 4 2 Under 2 1" at bounding box center [583, 203] width 551 height 130
click at [825, 565] on button "Save" at bounding box center [829, 570] width 35 height 25
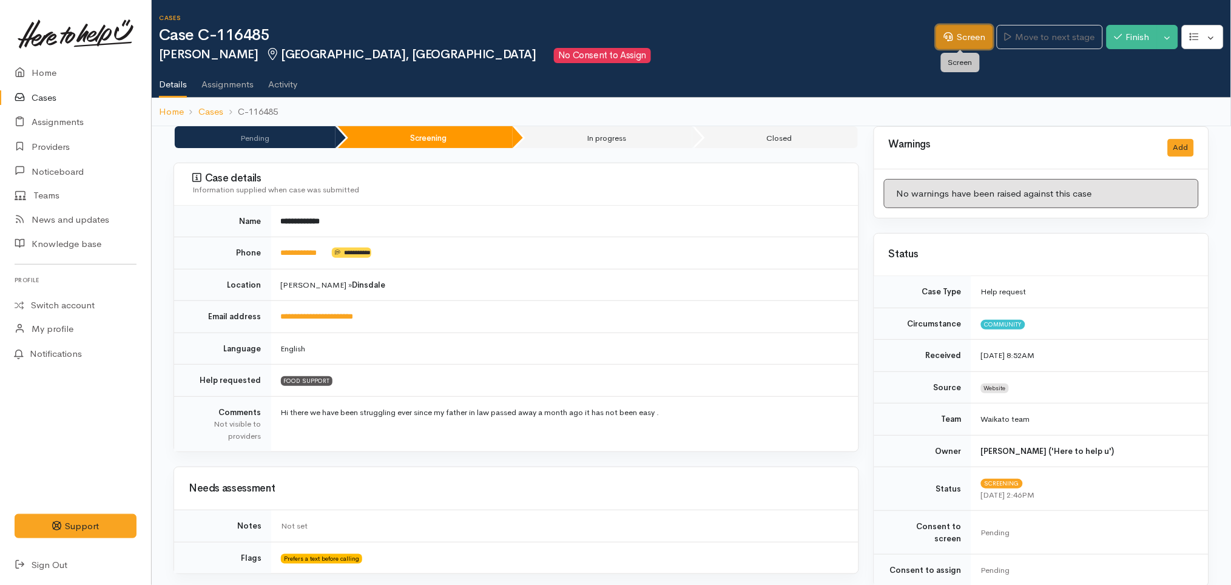
click at [962, 36] on link "Screen" at bounding box center [964, 37] width 57 height 25
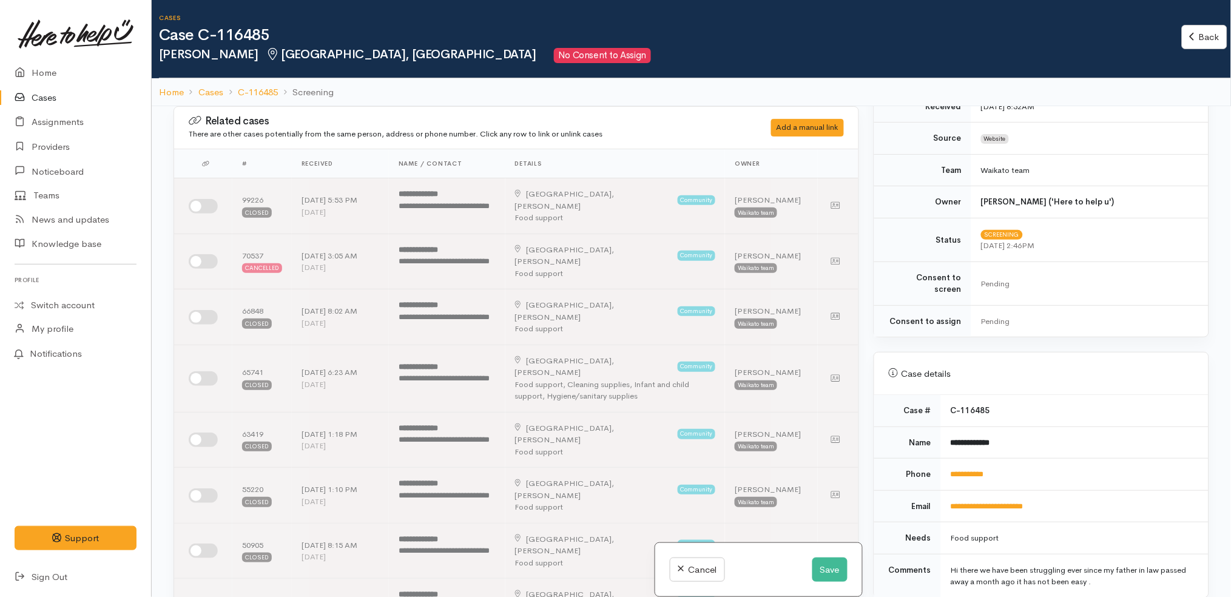
scroll to position [234, 0]
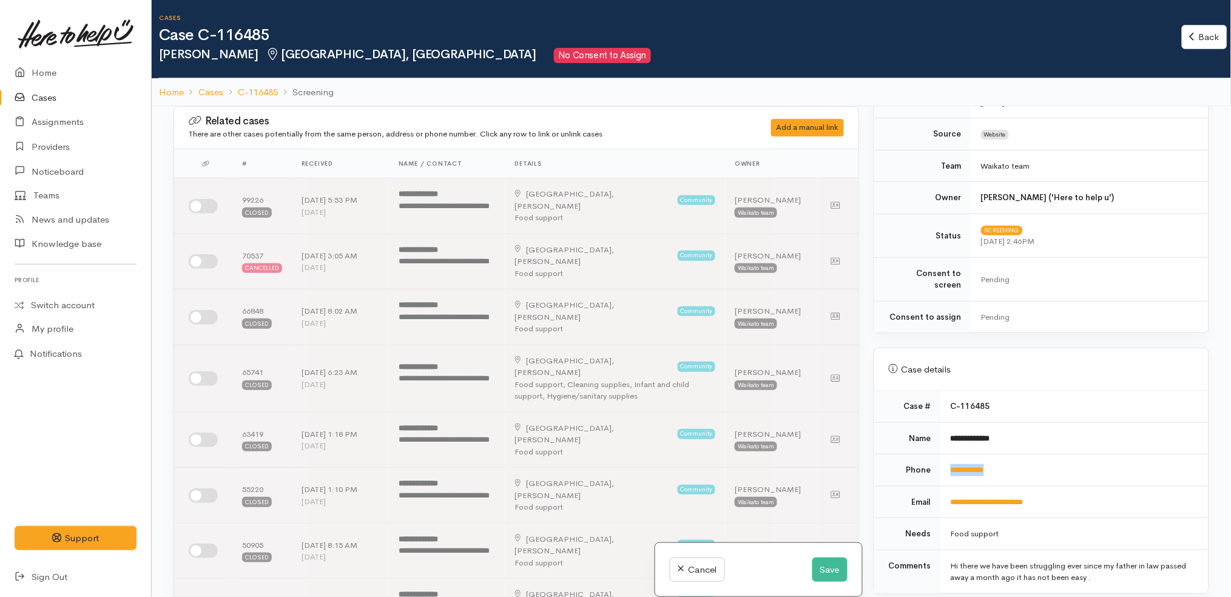
drag, startPoint x: 1011, startPoint y: 457, endPoint x: 942, endPoint y: 459, distance: 69.2
click at [942, 459] on td "**********" at bounding box center [1075, 470] width 268 height 32
copy link "**********"
click at [831, 556] on div "Cancel Save" at bounding box center [758, 570] width 207 height 54
click at [831, 568] on button "Save" at bounding box center [829, 570] width 35 height 25
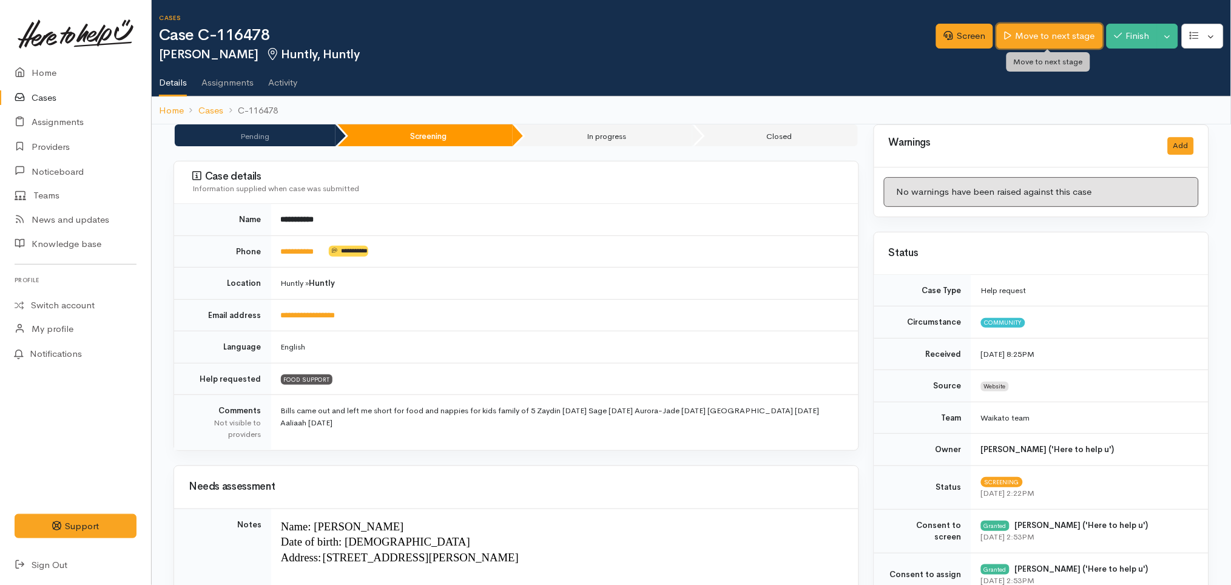
click at [1055, 31] on link "Move to next stage" at bounding box center [1050, 36] width 106 height 25
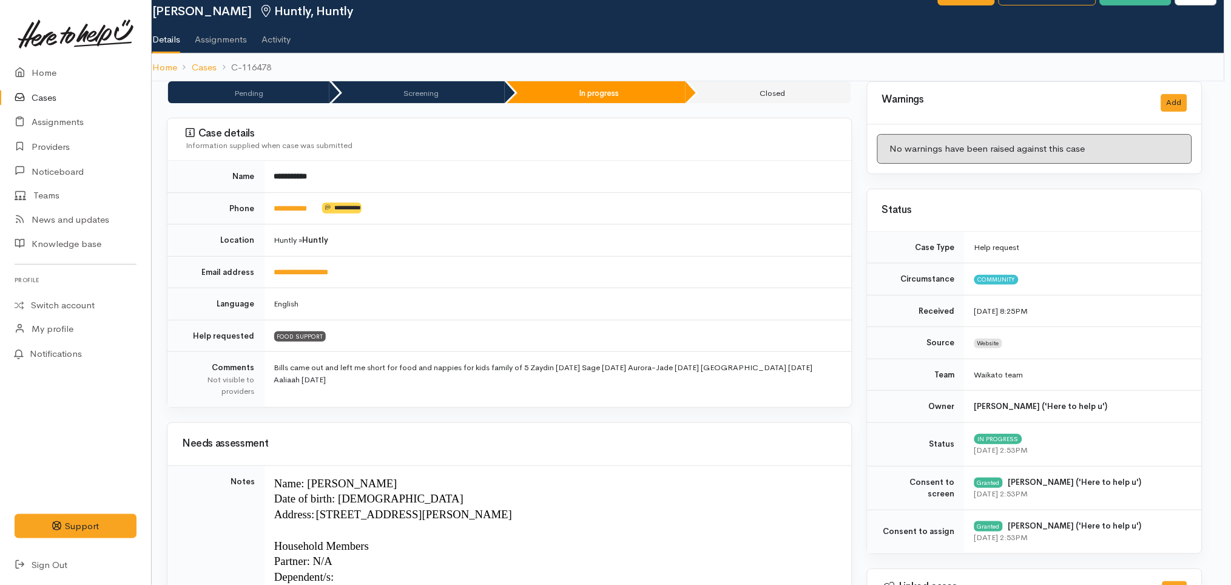
scroll to position [0, 7]
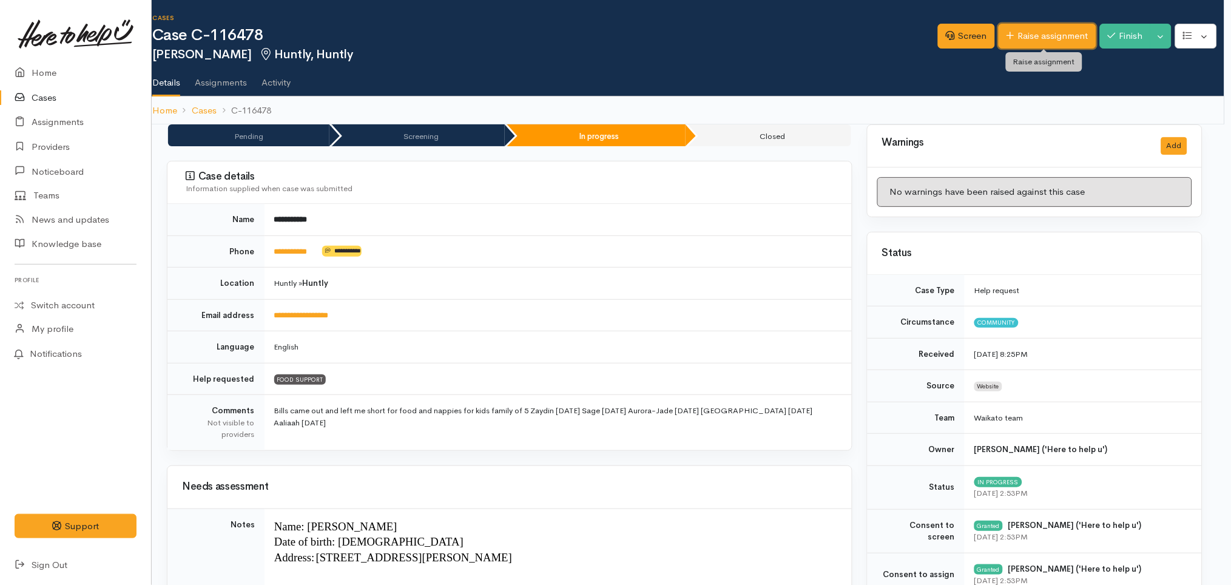
click at [1037, 32] on link "Raise assignment" at bounding box center [1048, 36] width 98 height 25
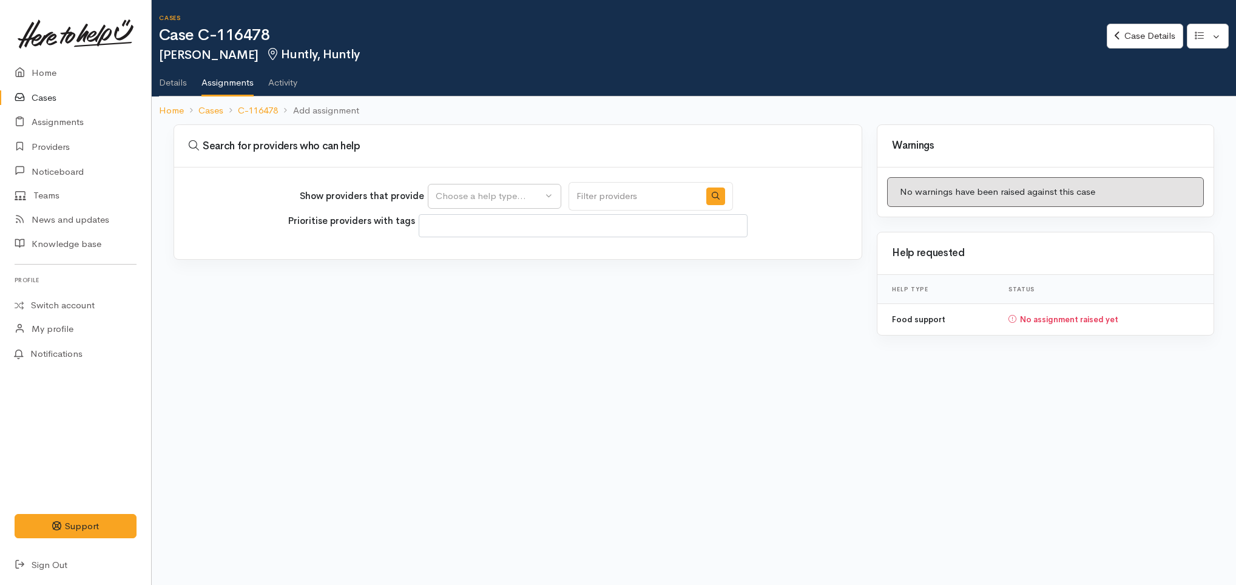
select select
click at [542, 196] on div "Choose a help type..." at bounding box center [489, 196] width 107 height 14
click at [518, 249] on link "Food support" at bounding box center [494, 254] width 132 height 19
select select "3"
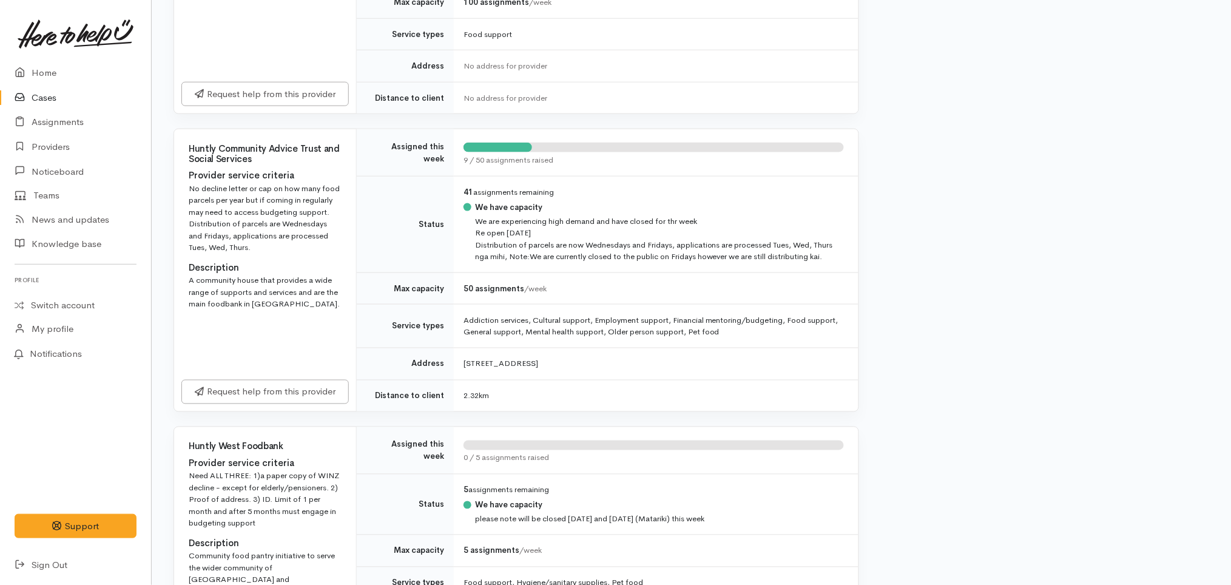
scroll to position [385, 0]
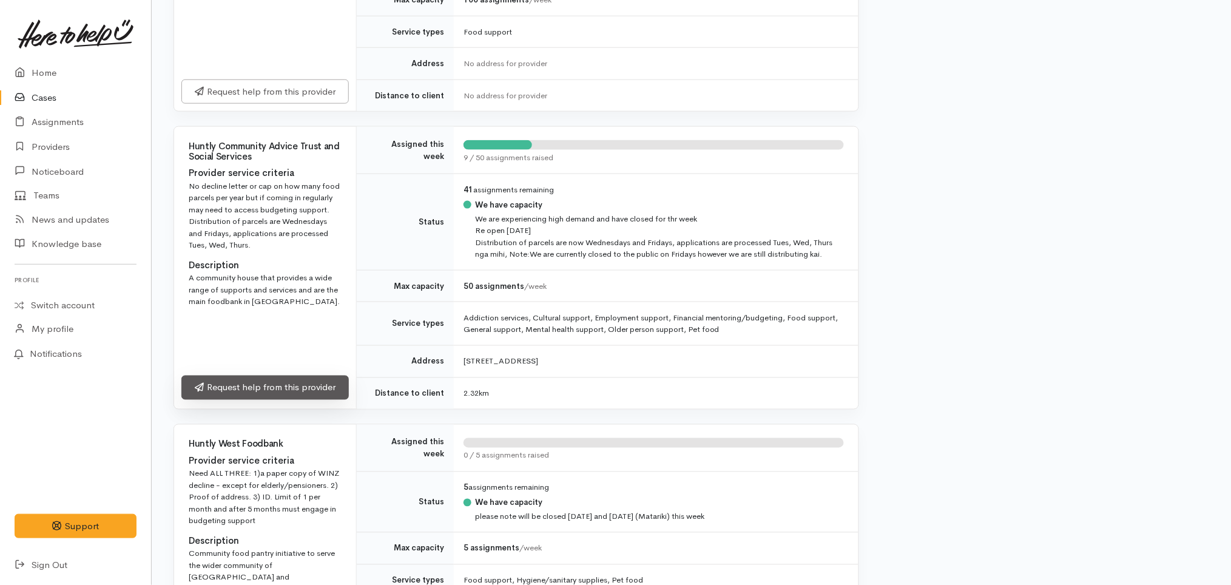
click at [308, 386] on link "Request help from this provider" at bounding box center [264, 388] width 167 height 25
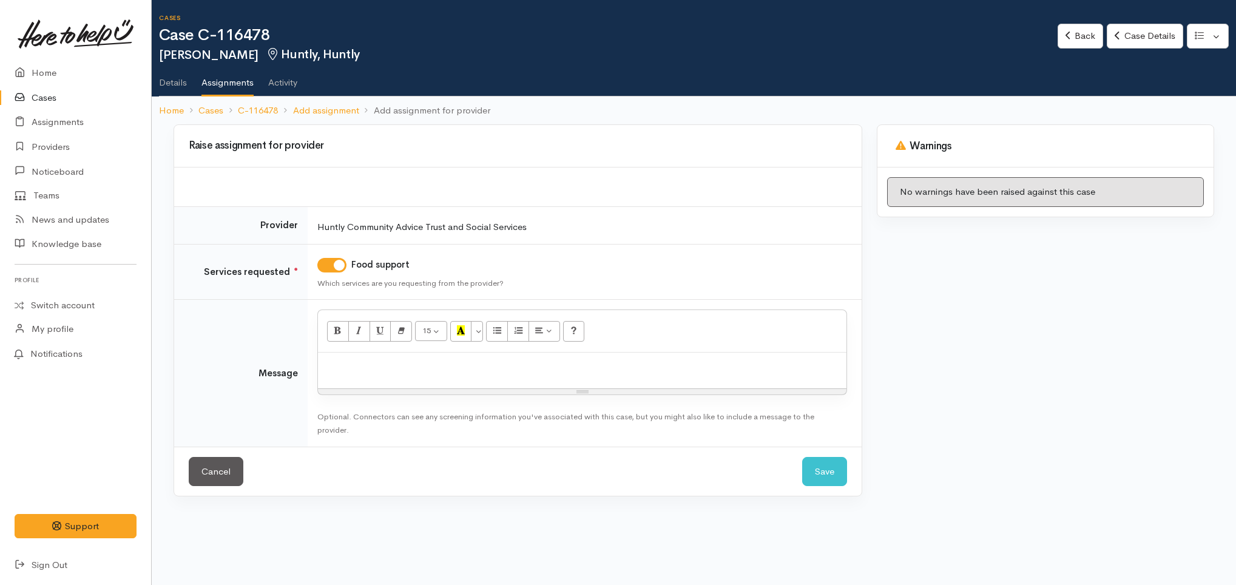
click at [505, 371] on p at bounding box center [582, 366] width 516 height 14
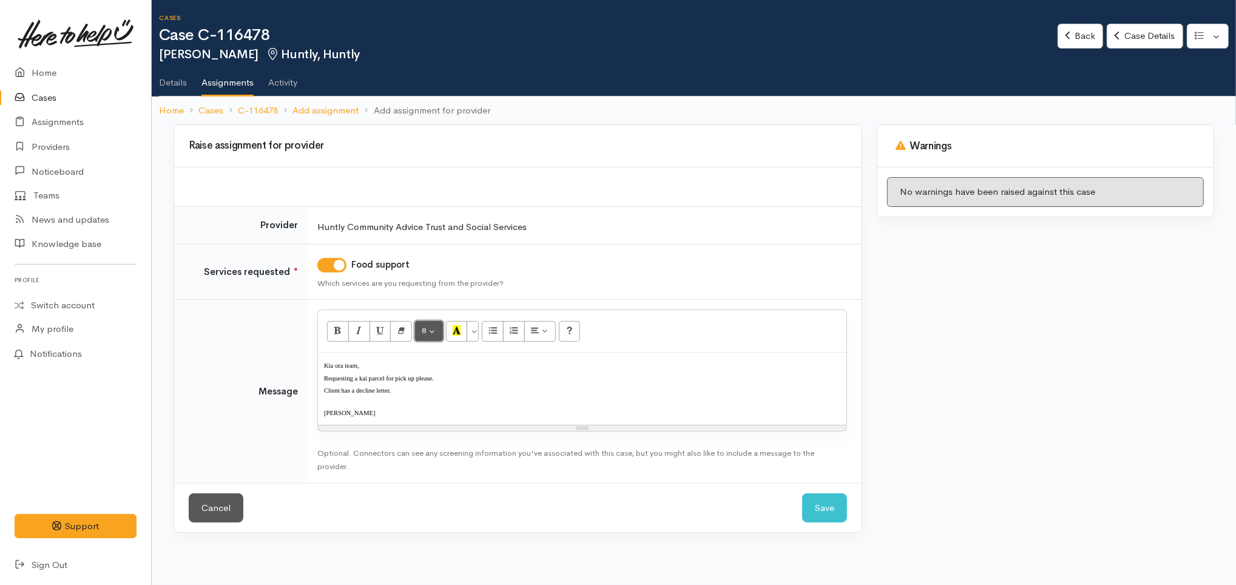
click at [418, 332] on button "8" at bounding box center [429, 331] width 28 height 21
click at [455, 436] on link "12" at bounding box center [464, 434] width 96 height 19
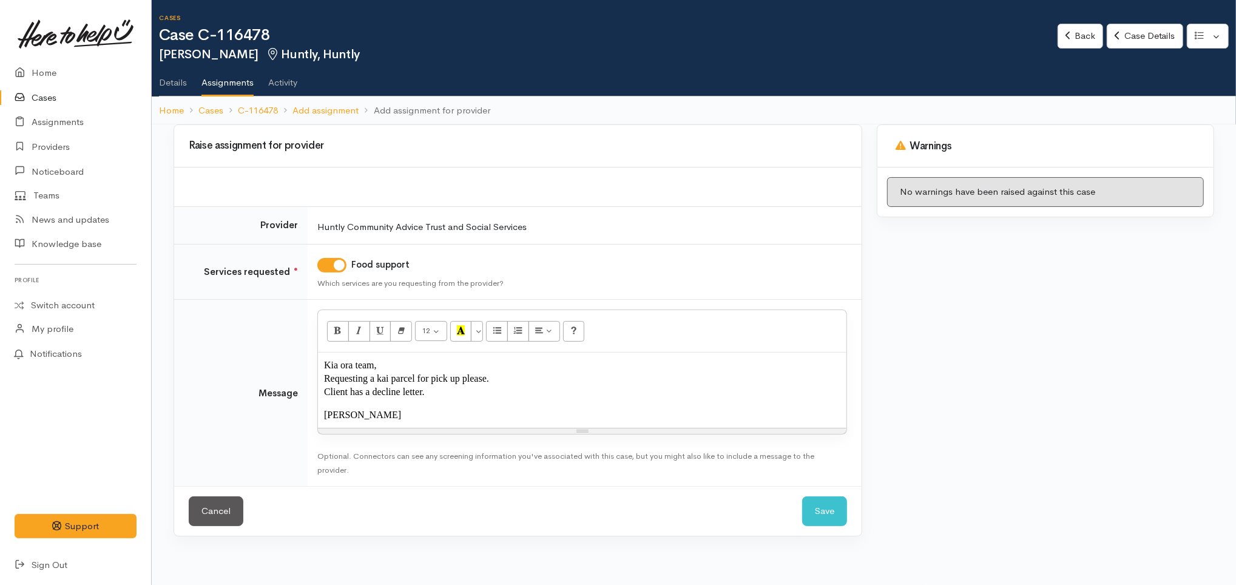
click at [466, 413] on p "Ngā mihi, Katarina" at bounding box center [582, 414] width 516 height 13
click at [496, 379] on p "Requesting a kai parcel for pick up please." at bounding box center [582, 378] width 516 height 13
drag, startPoint x: 478, startPoint y: 386, endPoint x: 525, endPoint y: 377, distance: 47.7
click at [525, 377] on div "Kia ora team, Requesting a kai parcel for pick up please. Client has a decline …" at bounding box center [582, 390] width 528 height 75
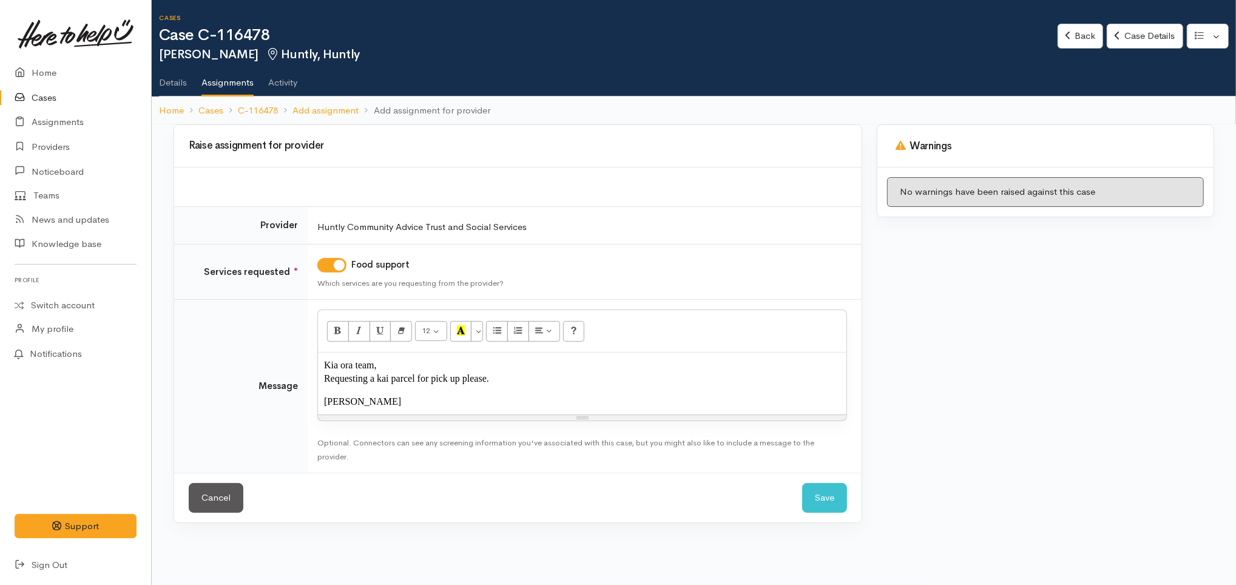
click at [431, 379] on span "Requesting a kai parcel for pick up please." at bounding box center [406, 378] width 165 height 10
click at [831, 498] on button "Save" at bounding box center [824, 498] width 45 height 30
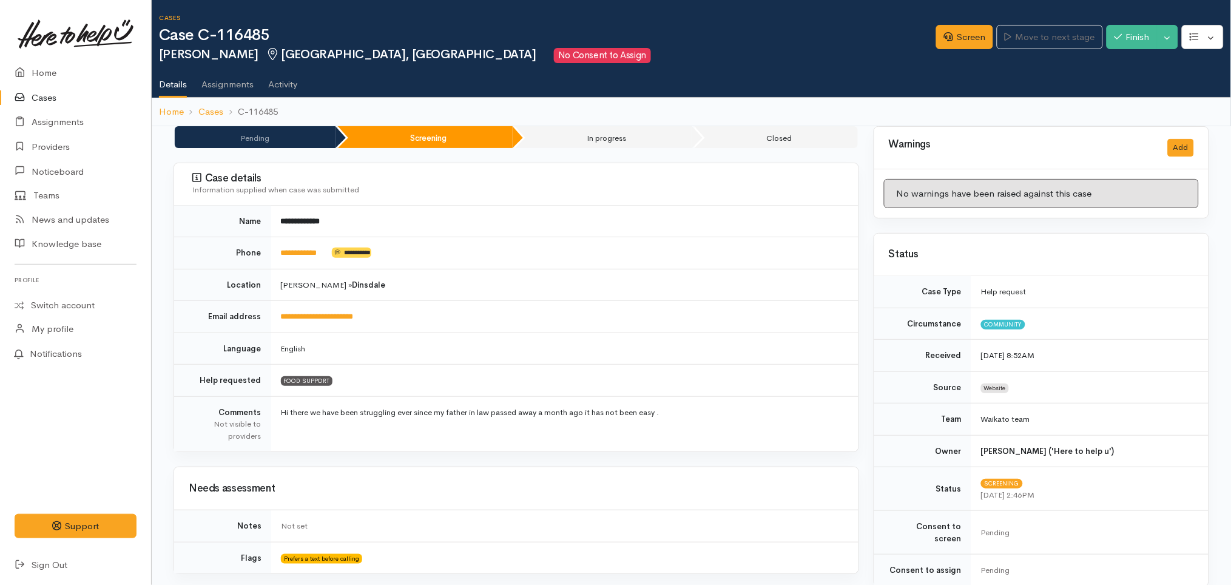
scroll to position [629, 0]
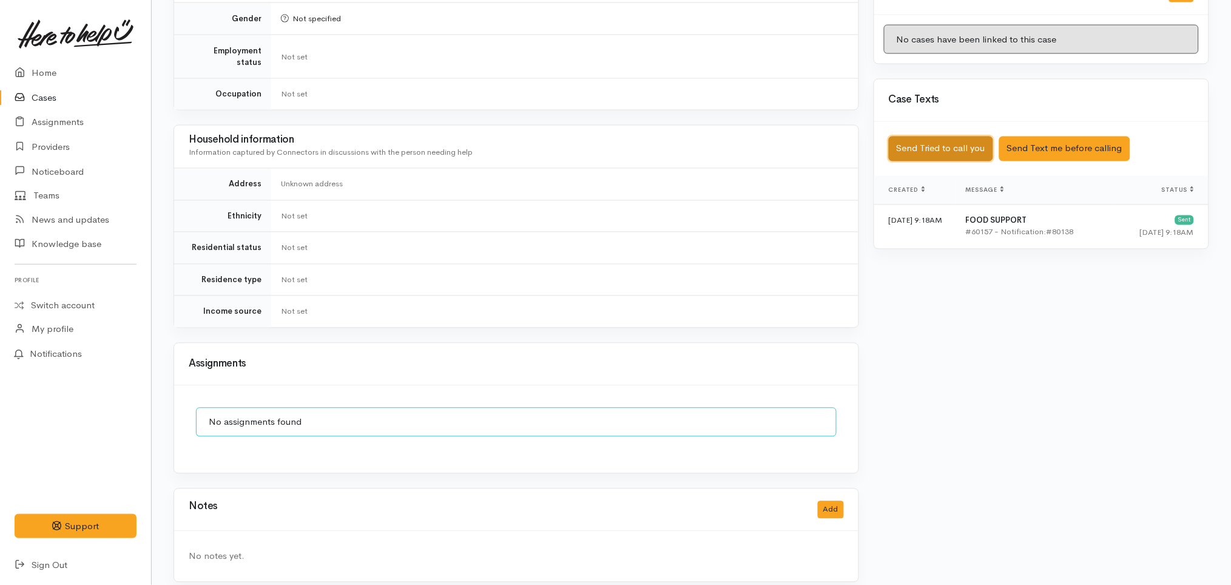
click at [954, 137] on button "Send Tried to call you" at bounding box center [941, 149] width 104 height 25
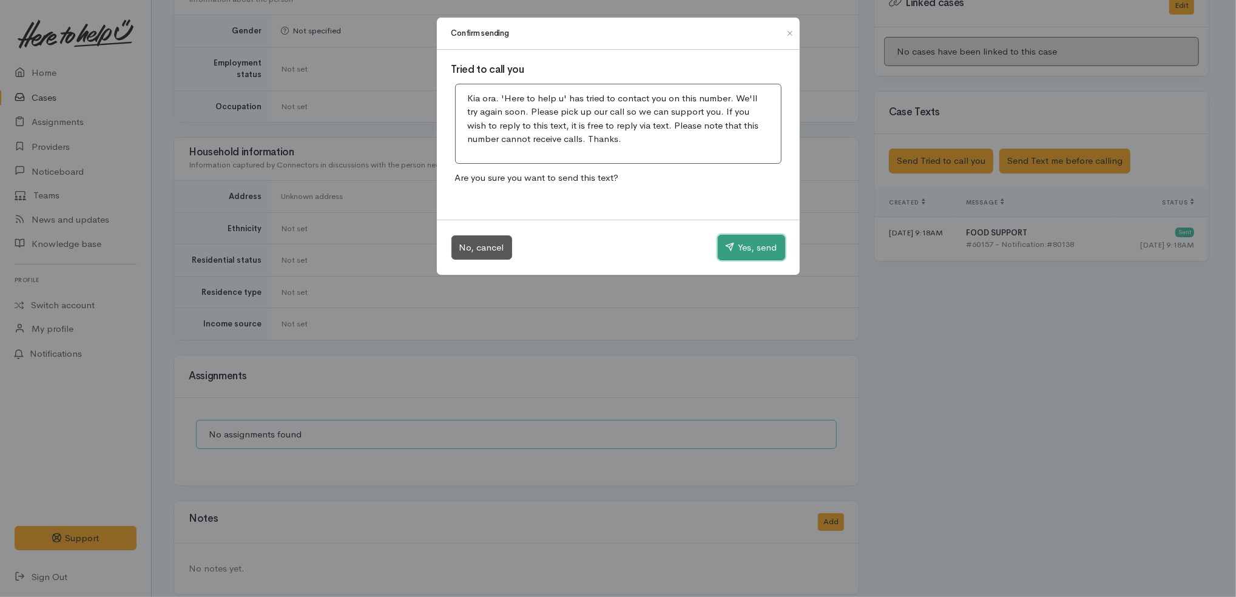
click at [758, 245] on button "Yes, send" at bounding box center [751, 247] width 67 height 25
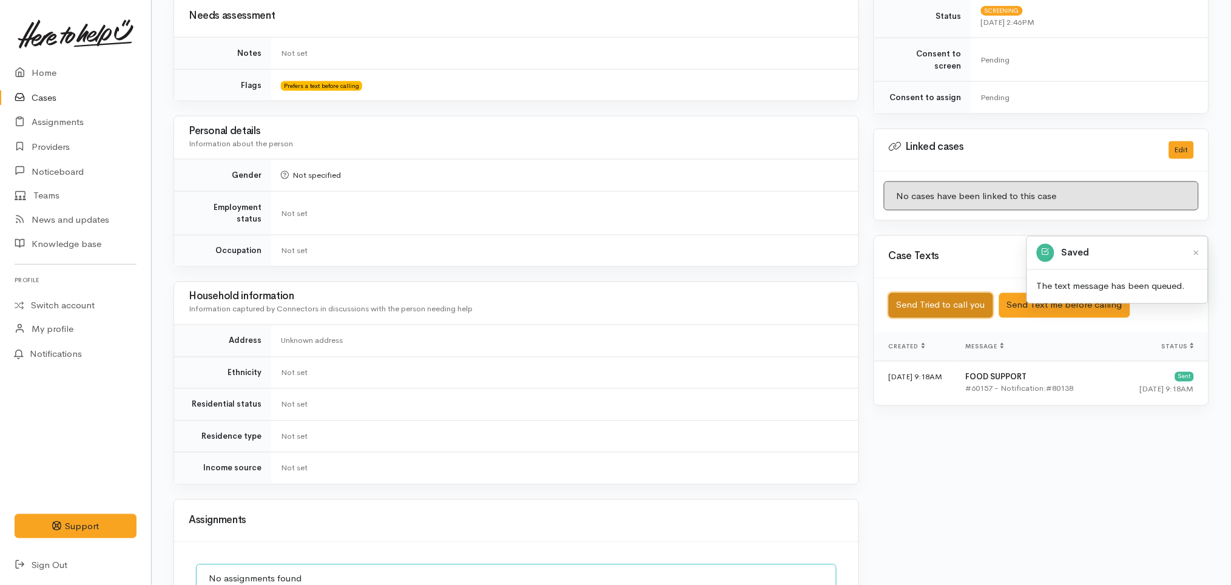
scroll to position [629, 0]
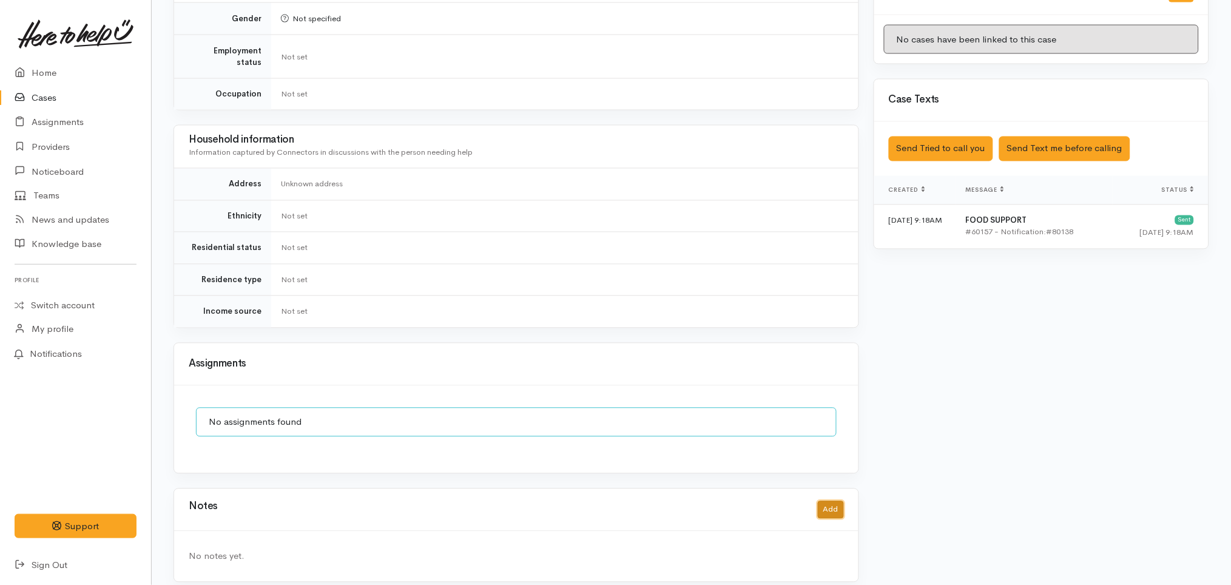
click at [829, 501] on button "Add" at bounding box center [831, 510] width 26 height 18
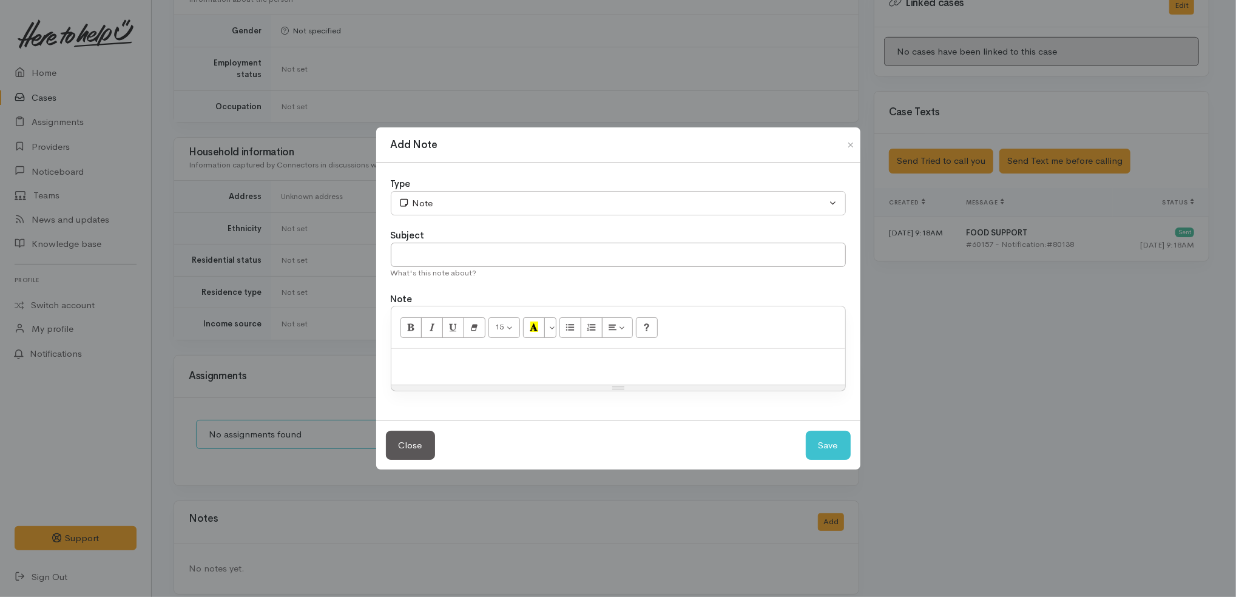
click at [699, 372] on div at bounding box center [618, 367] width 454 height 36
paste div
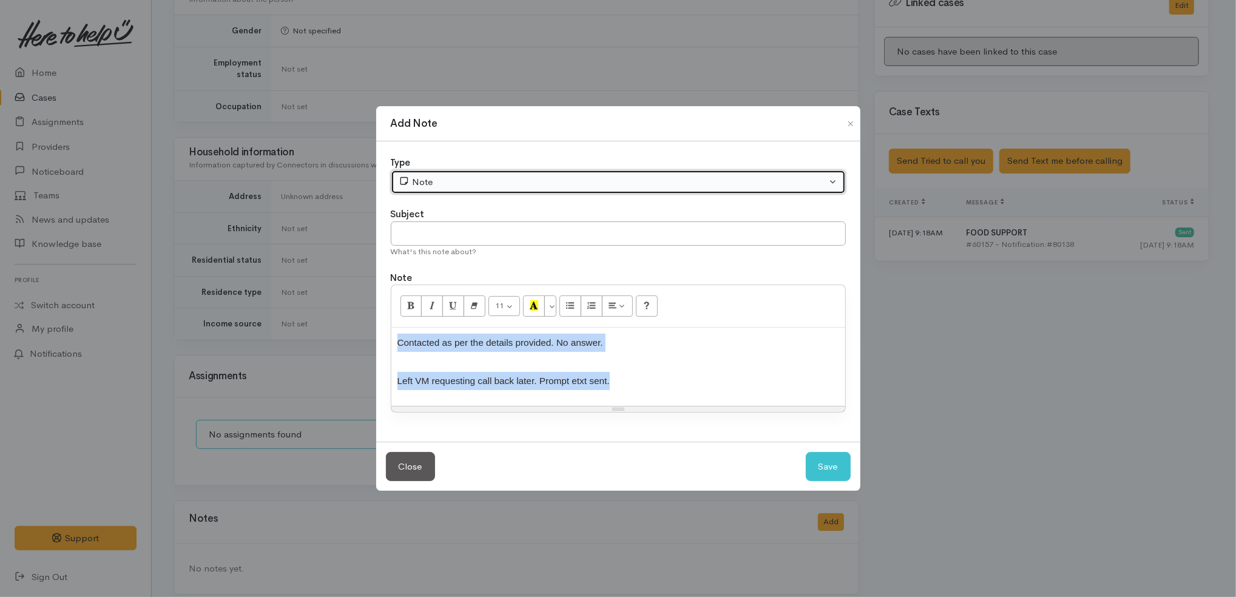
click at [447, 181] on div "Note" at bounding box center [613, 182] width 428 height 14
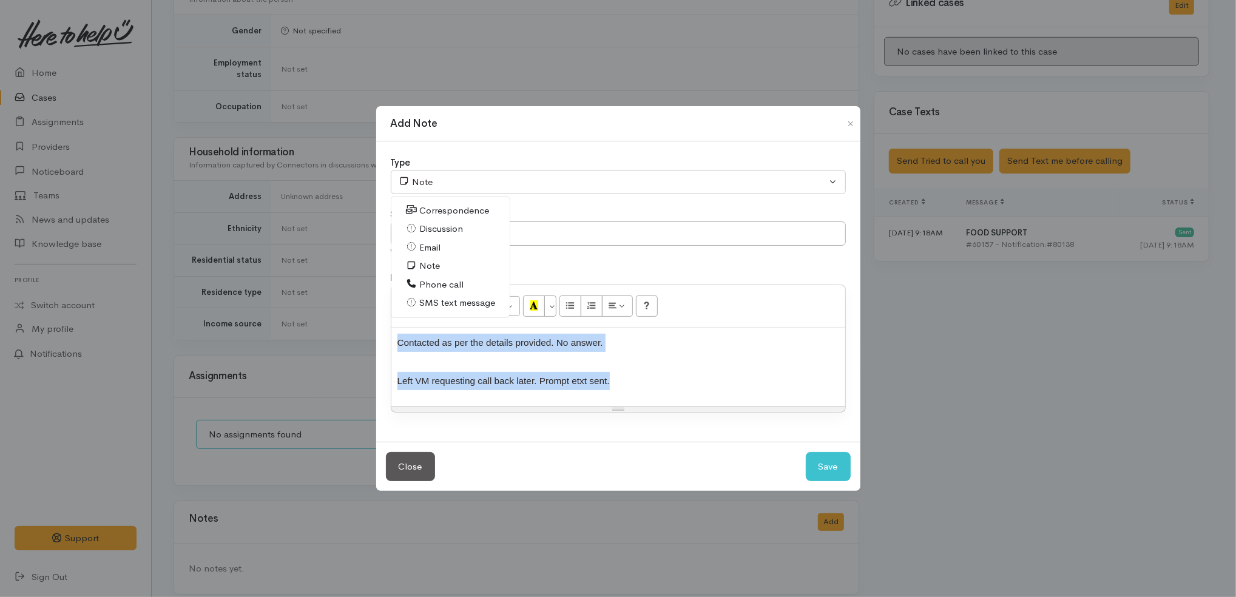
click at [442, 282] on span "Phone call" at bounding box center [441, 285] width 44 height 14
click at [623, 386] on p "Left VM requesting call back later. Prompt etxt sent." at bounding box center [618, 381] width 442 height 18
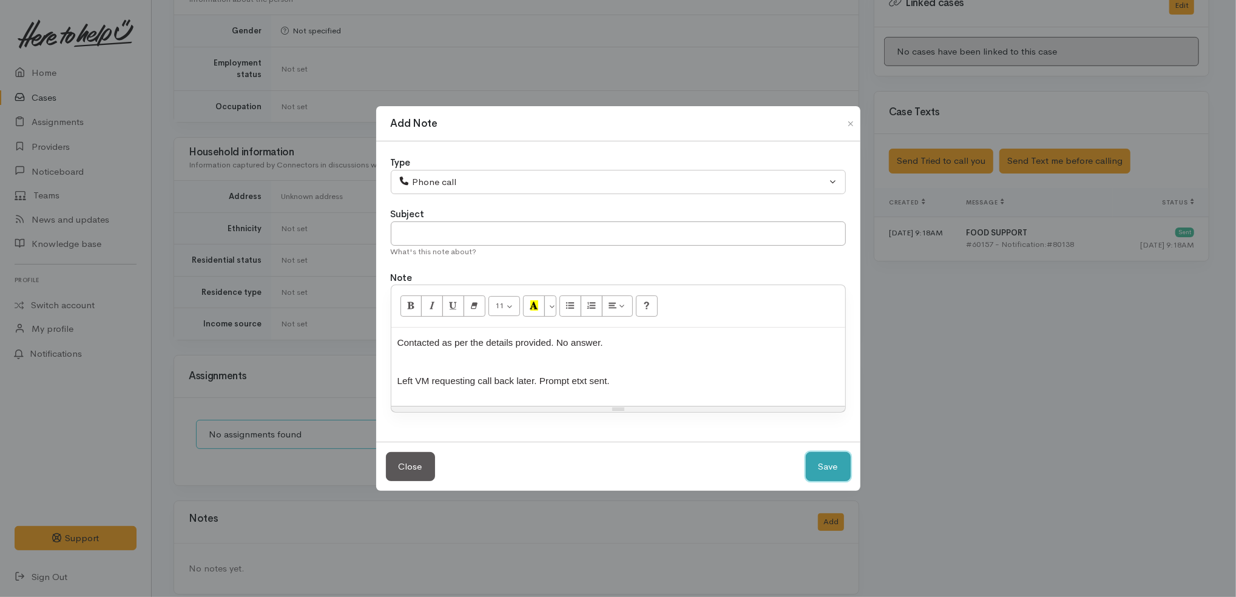
click at [830, 469] on button "Save" at bounding box center [828, 467] width 45 height 30
select select "1"
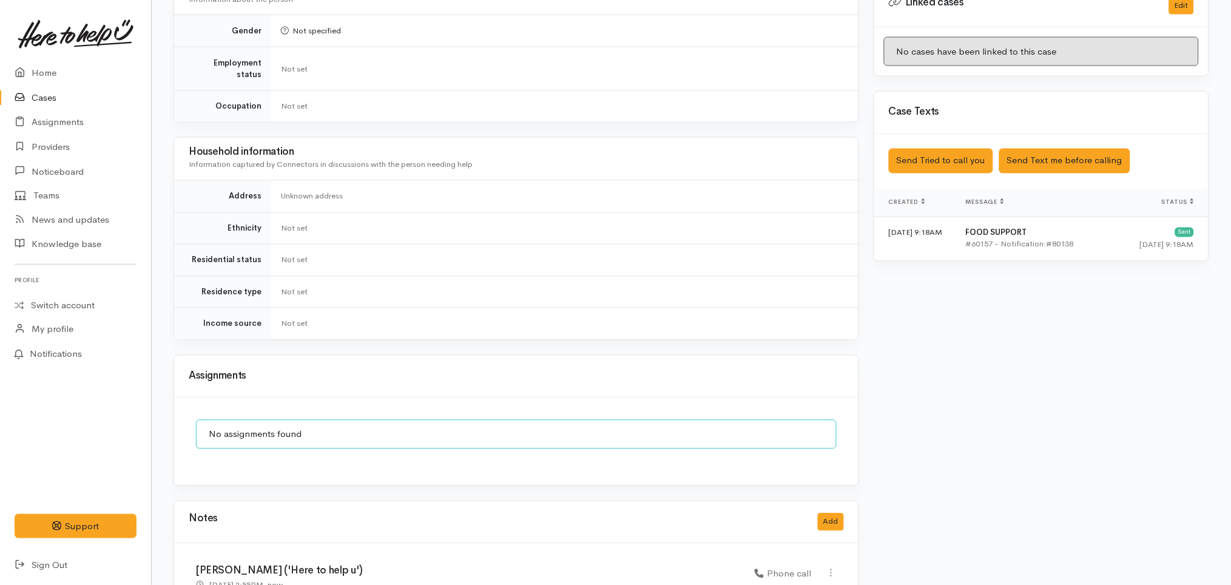
scroll to position [723, 0]
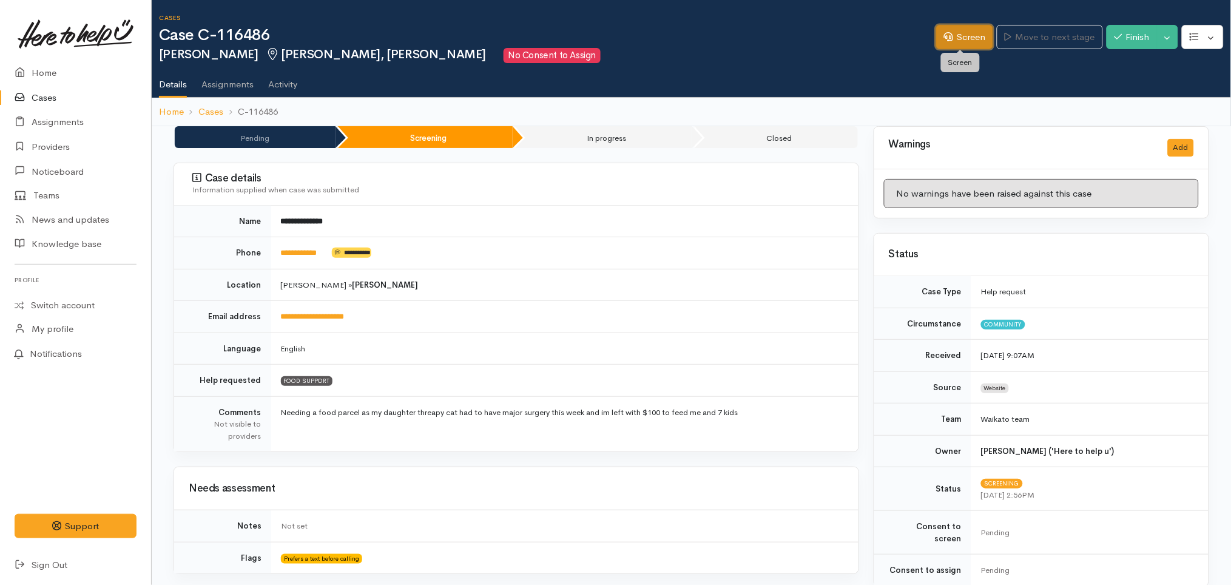
click at [971, 27] on link "Screen" at bounding box center [964, 37] width 57 height 25
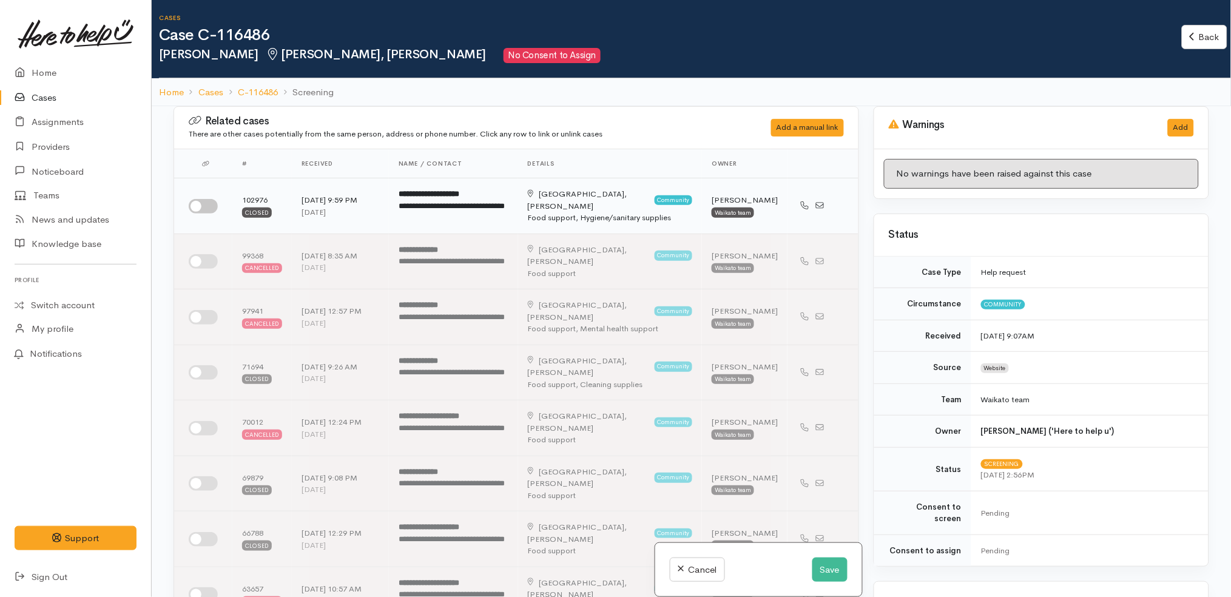
click at [410, 206] on div "**********" at bounding box center [454, 212] width 110 height 24
click at [201, 206] on input "checkbox" at bounding box center [203, 206] width 29 height 15
checkbox input "true"
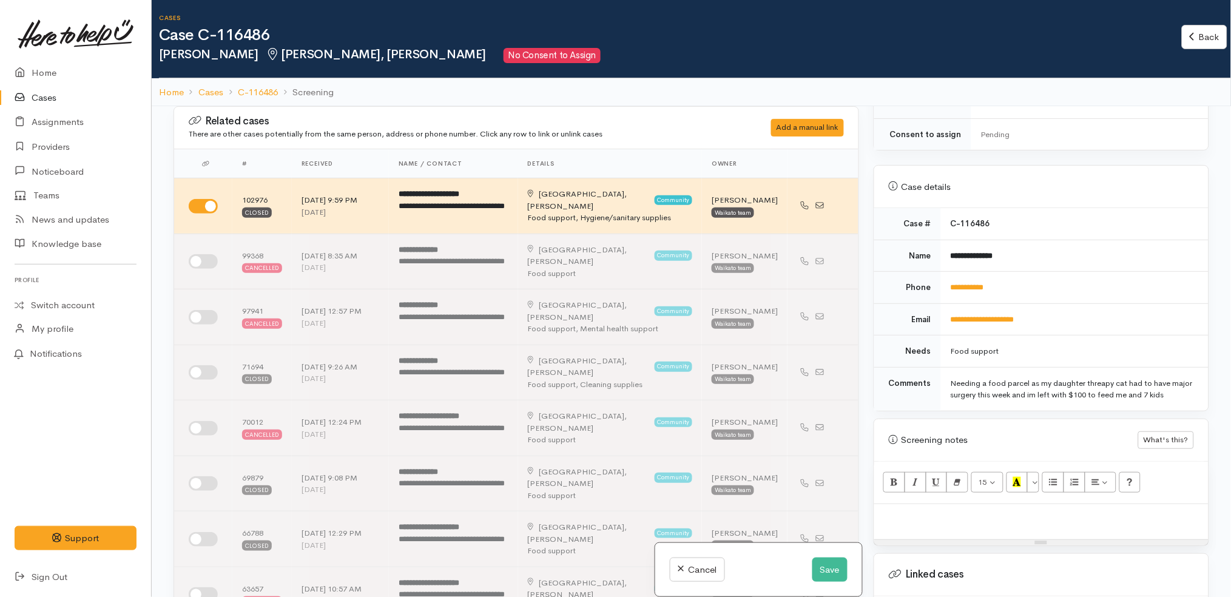
scroll to position [423, 0]
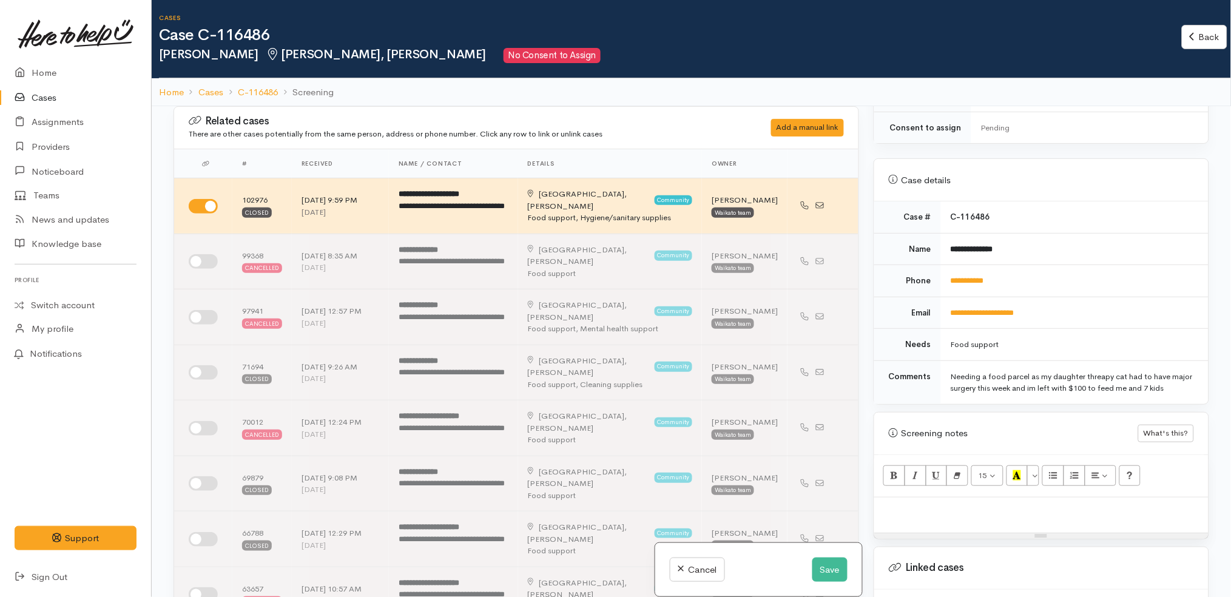
click at [1061, 388] on td "Needing a food parcel as my daughter threapy cat had to have major surgery this…" at bounding box center [1075, 382] width 268 height 44
click at [1073, 339] on div "Food support" at bounding box center [1072, 345] width 243 height 12
click at [1074, 234] on td "**********" at bounding box center [1075, 249] width 268 height 32
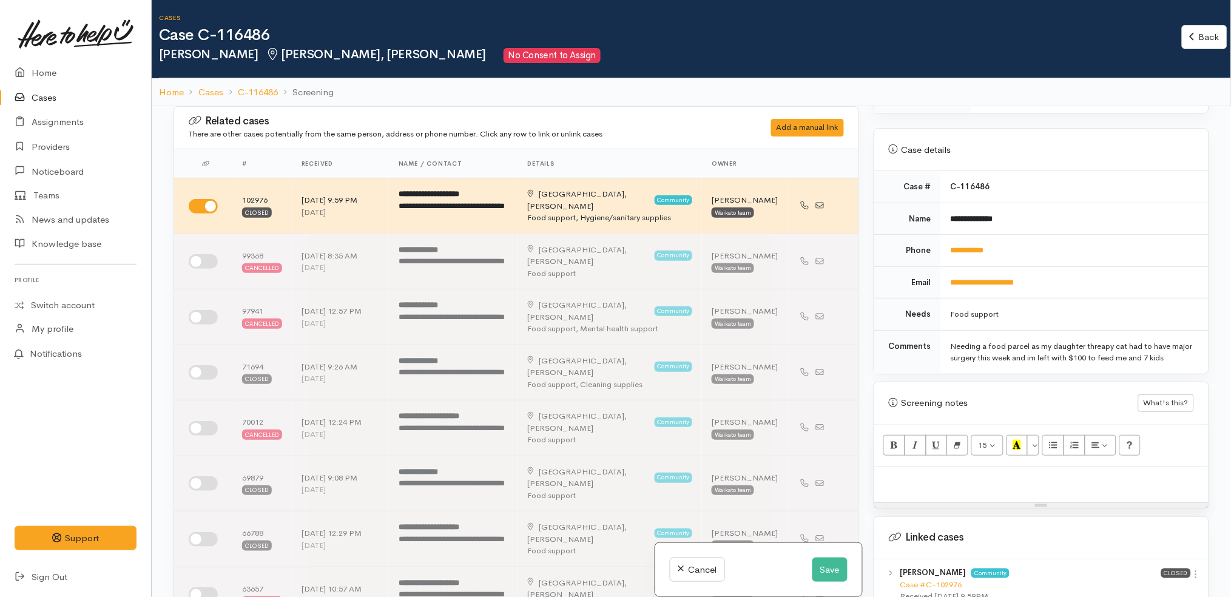
scroll to position [450, 0]
click at [1074, 238] on td "**********" at bounding box center [1075, 254] width 268 height 32
drag, startPoint x: 1053, startPoint y: 245, endPoint x: 947, endPoint y: 234, distance: 107.4
click at [947, 238] on td "**********" at bounding box center [1075, 254] width 268 height 32
copy link "**********"
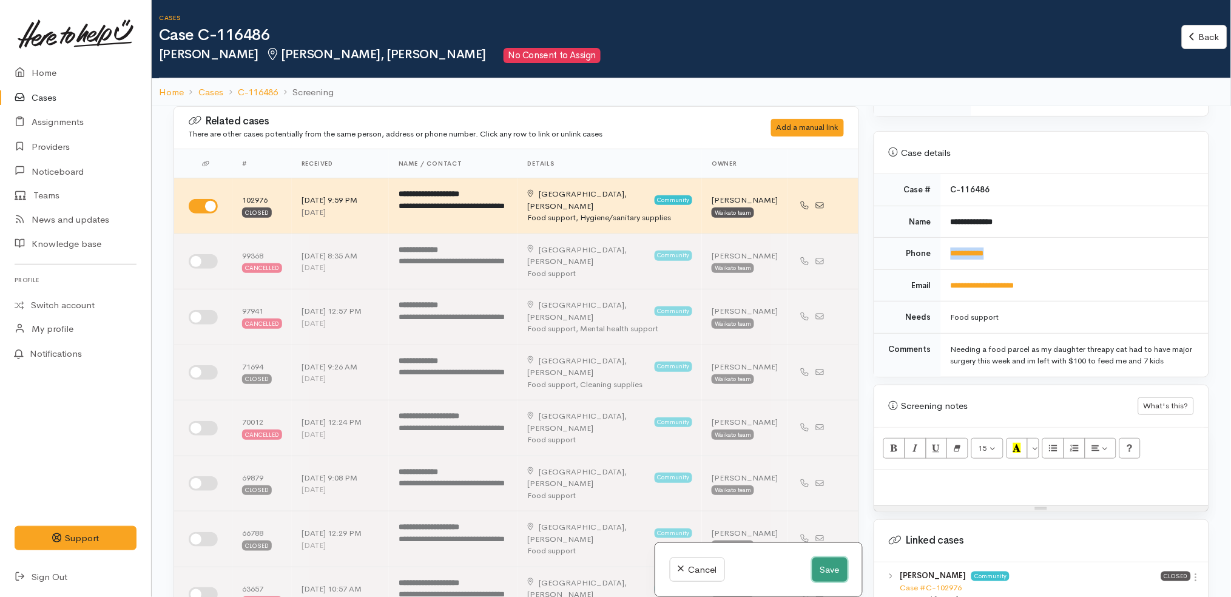
click at [816, 563] on button "Save" at bounding box center [829, 570] width 35 height 25
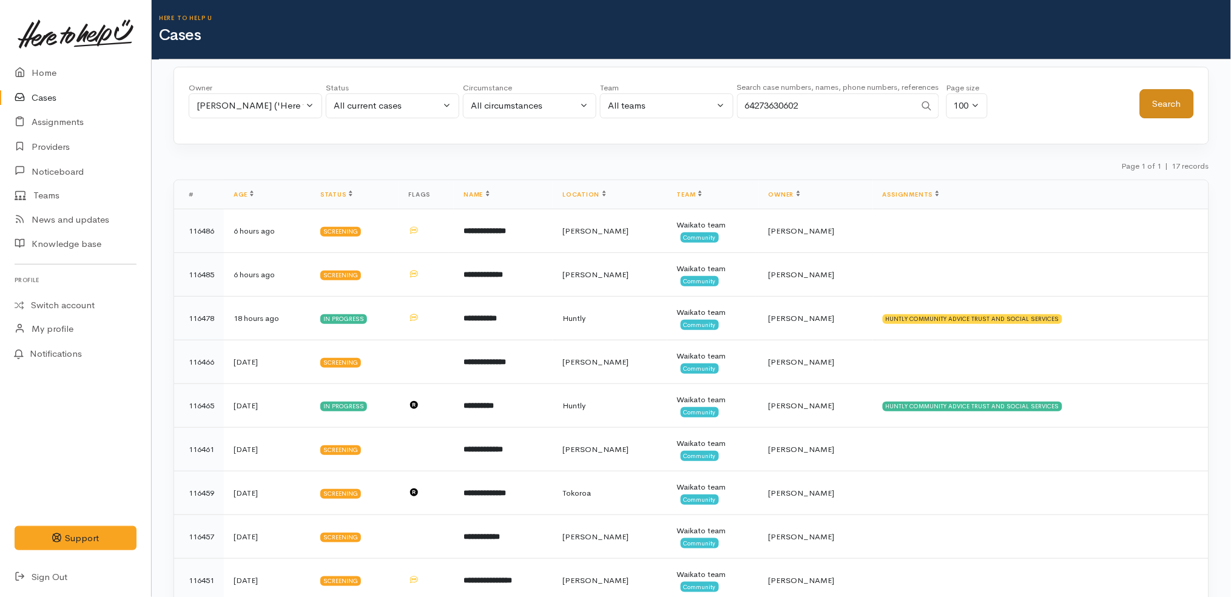
type input "64273630602"
click at [1169, 104] on button "Search" at bounding box center [1167, 104] width 54 height 30
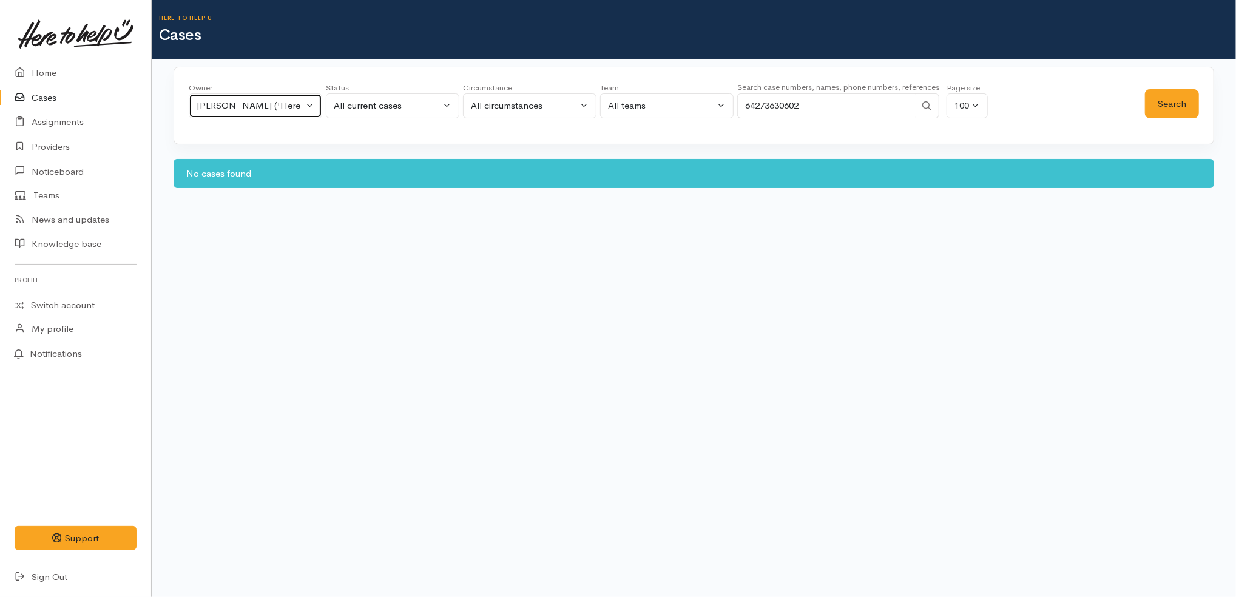
click at [243, 109] on div "[PERSON_NAME] ('Here to help u')" at bounding box center [250, 106] width 107 height 14
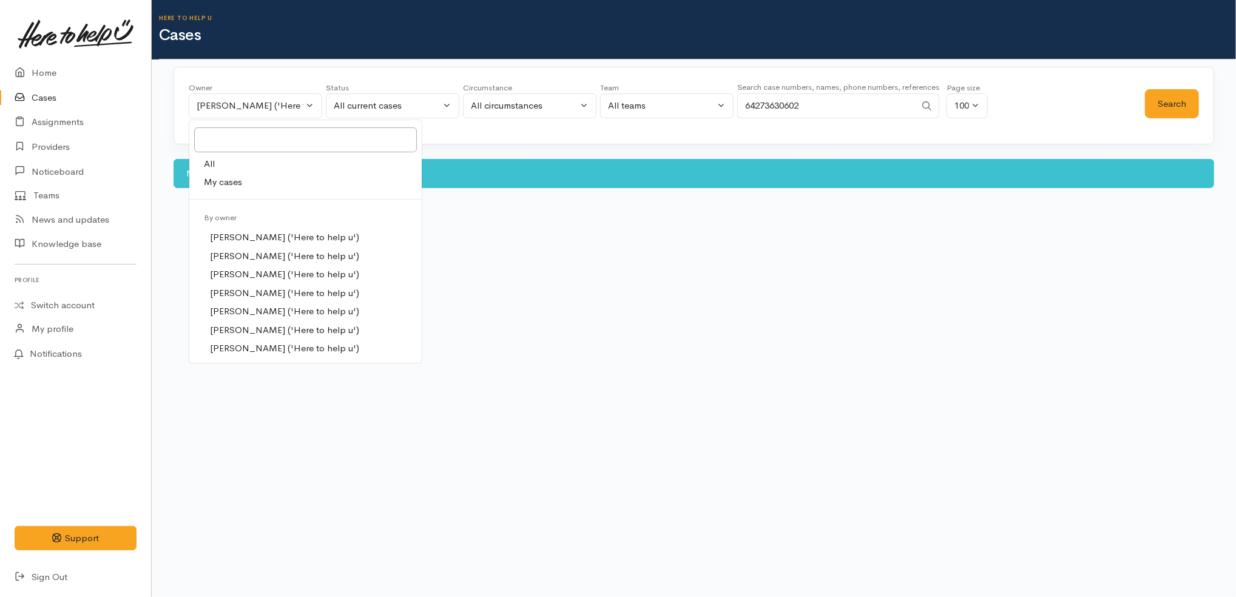
click at [240, 166] on link "All" at bounding box center [305, 164] width 232 height 19
select select "-1"
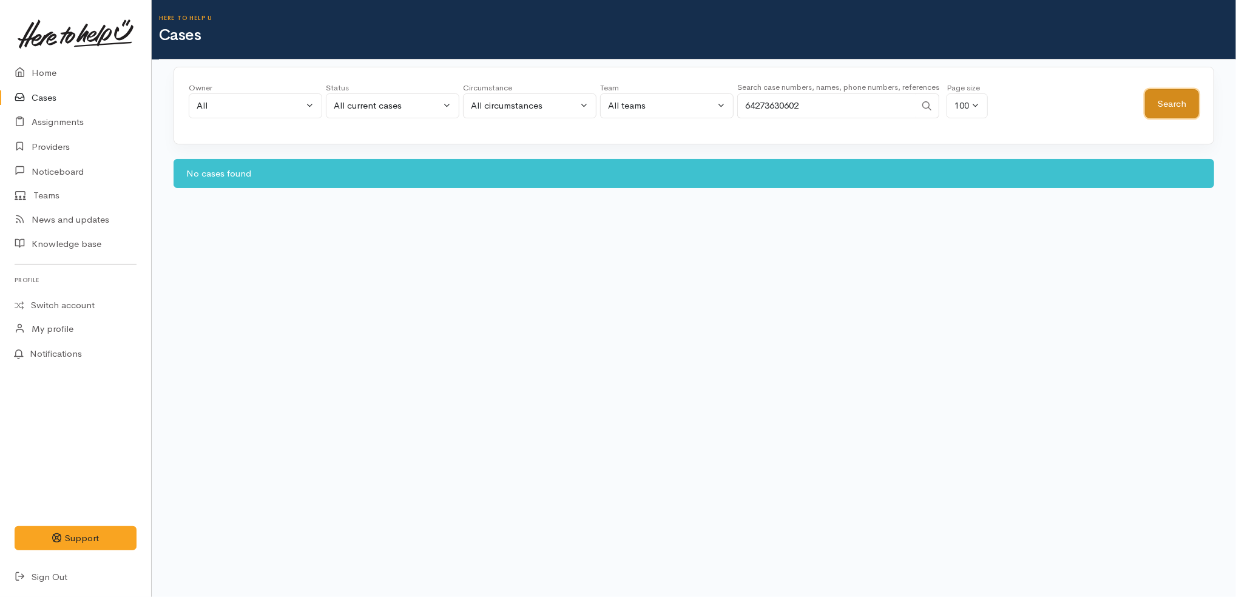
click at [1178, 105] on button "Search" at bounding box center [1172, 104] width 54 height 30
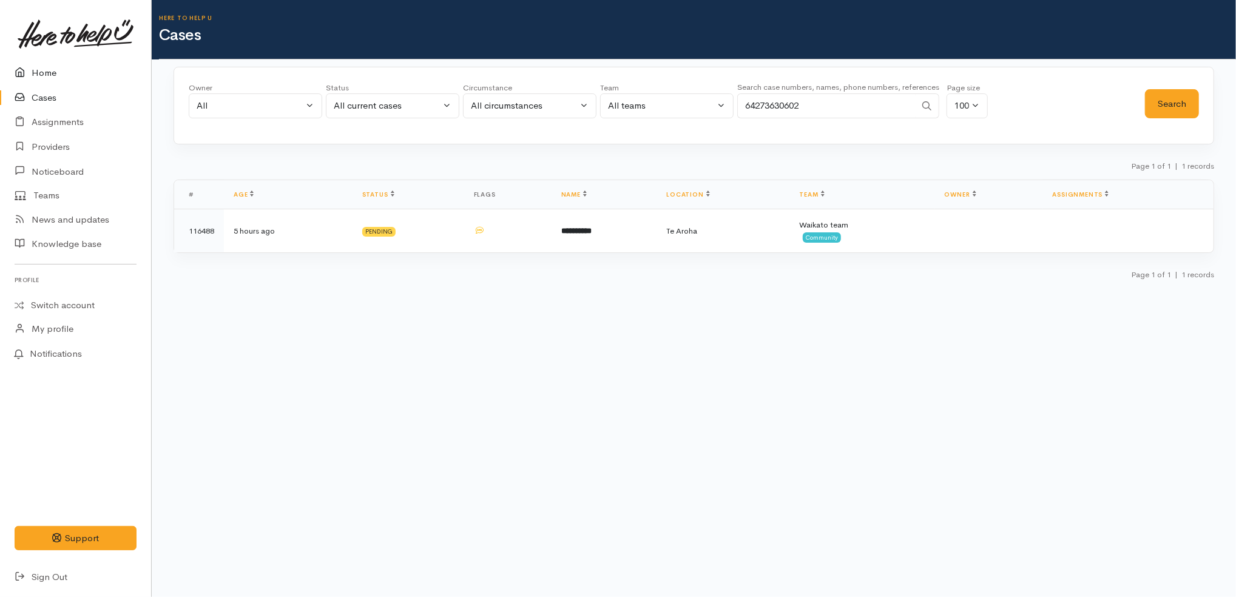
click at [98, 69] on link "Home" at bounding box center [75, 73] width 151 height 25
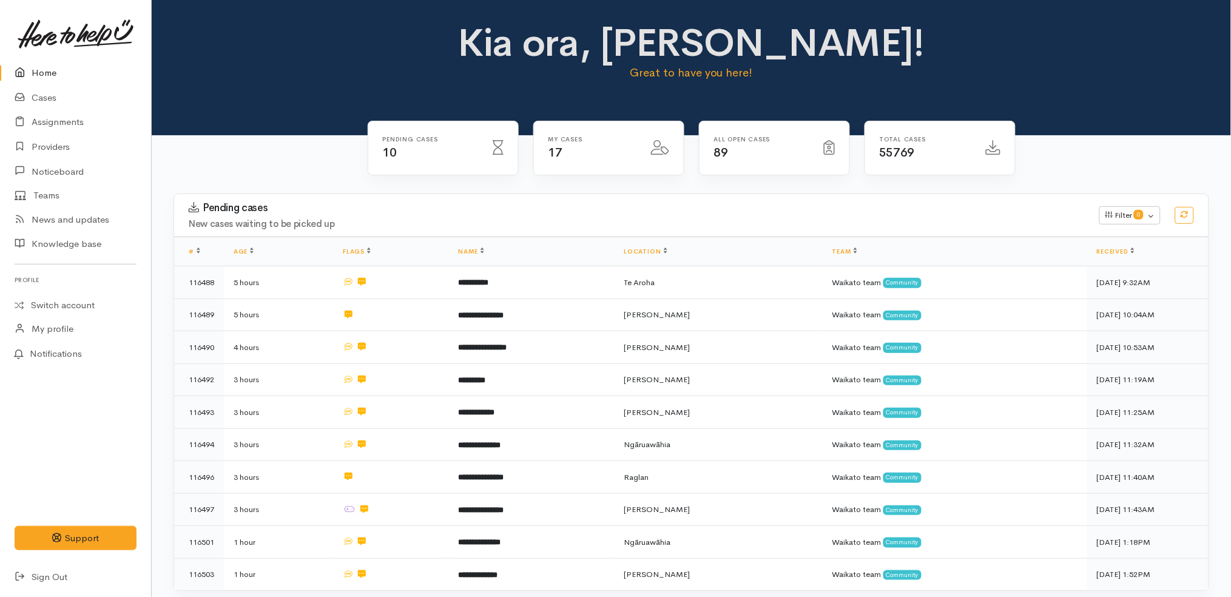
click at [59, 75] on link "Home" at bounding box center [75, 73] width 151 height 25
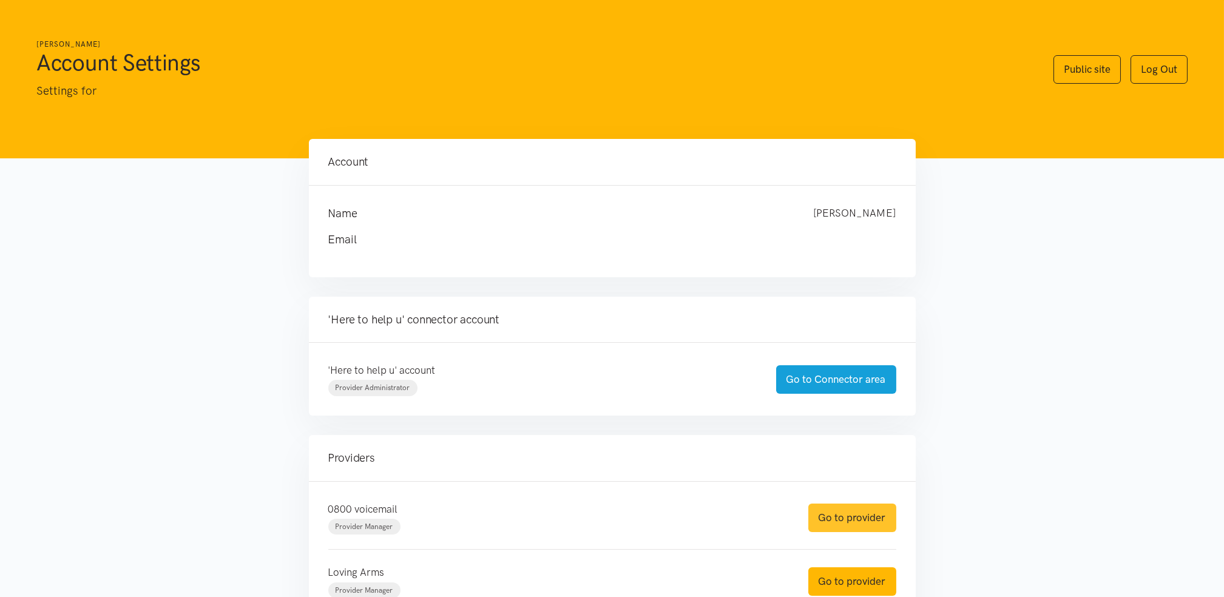
click at [871, 518] on link "Go to provider" at bounding box center [852, 518] width 88 height 29
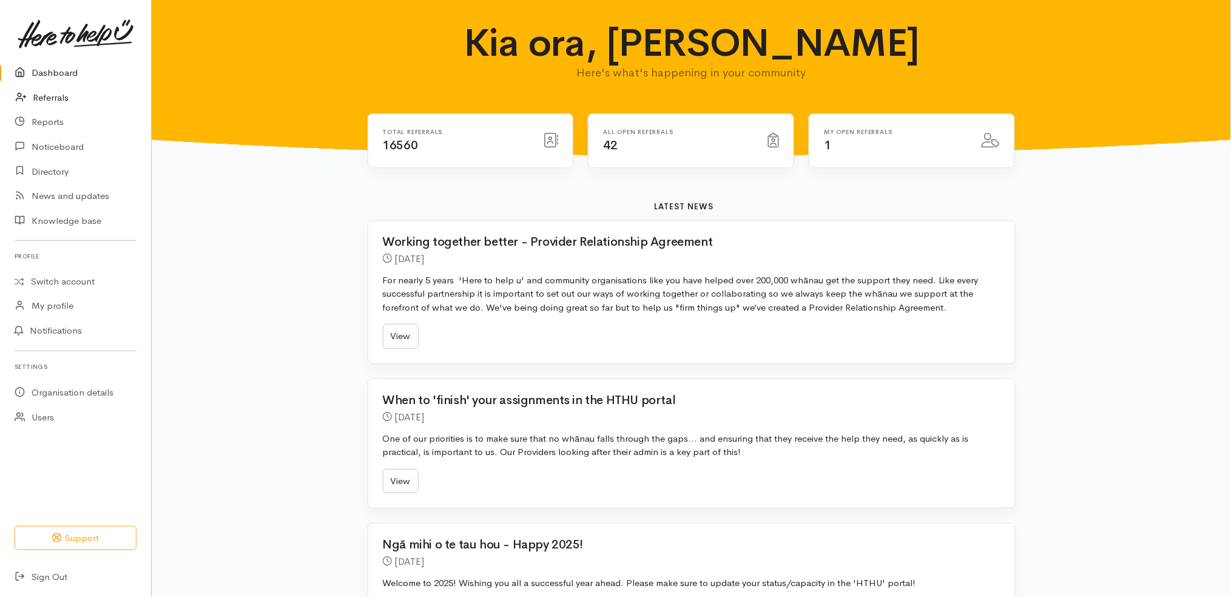
click at [61, 94] on link "Referrals" at bounding box center [75, 98] width 151 height 25
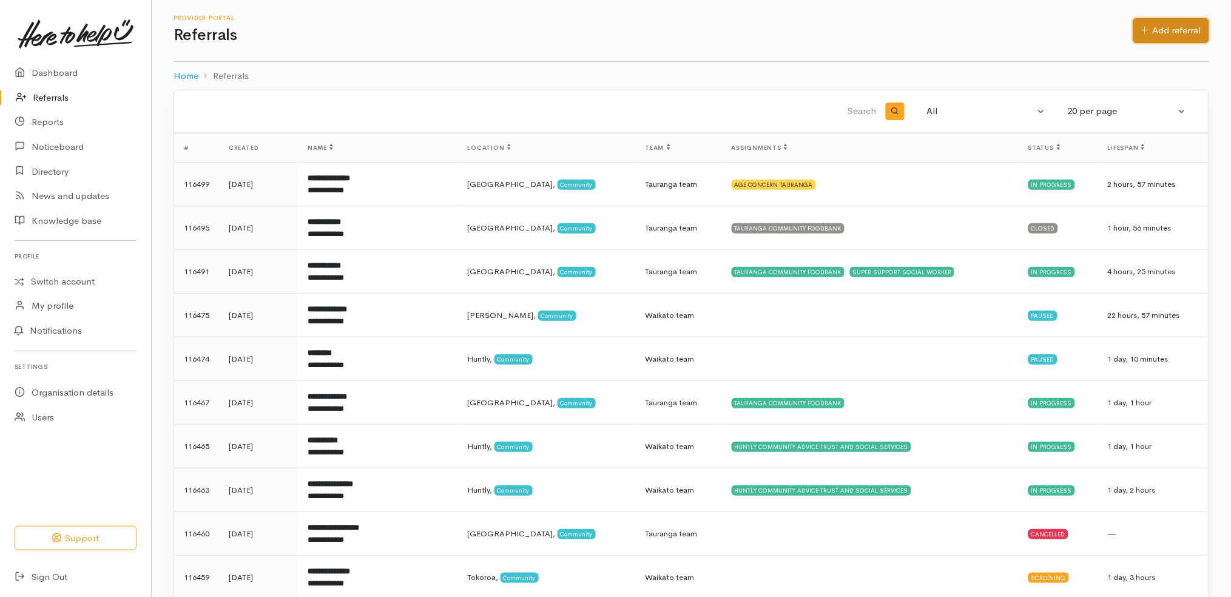
click at [1169, 19] on link "Add referral" at bounding box center [1171, 30] width 76 height 25
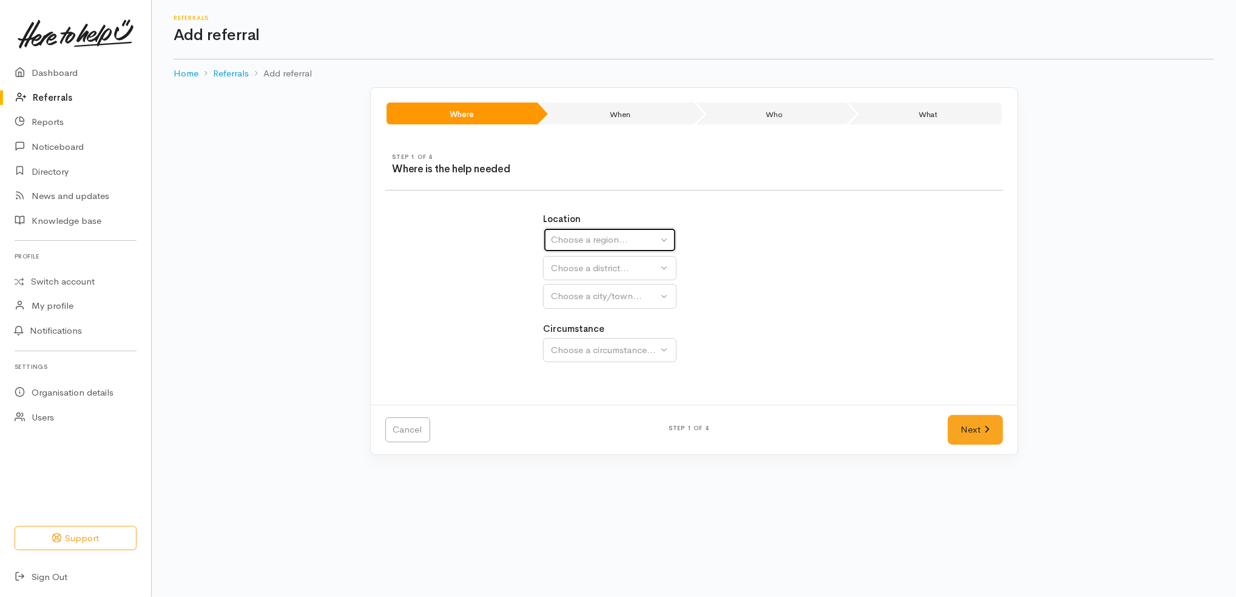
click at [629, 244] on div "Choose a region..." at bounding box center [604, 240] width 107 height 14
click at [591, 311] on span "[GEOGRAPHIC_DATA]" at bounding box center [606, 316] width 96 height 14
select select "3"
select select
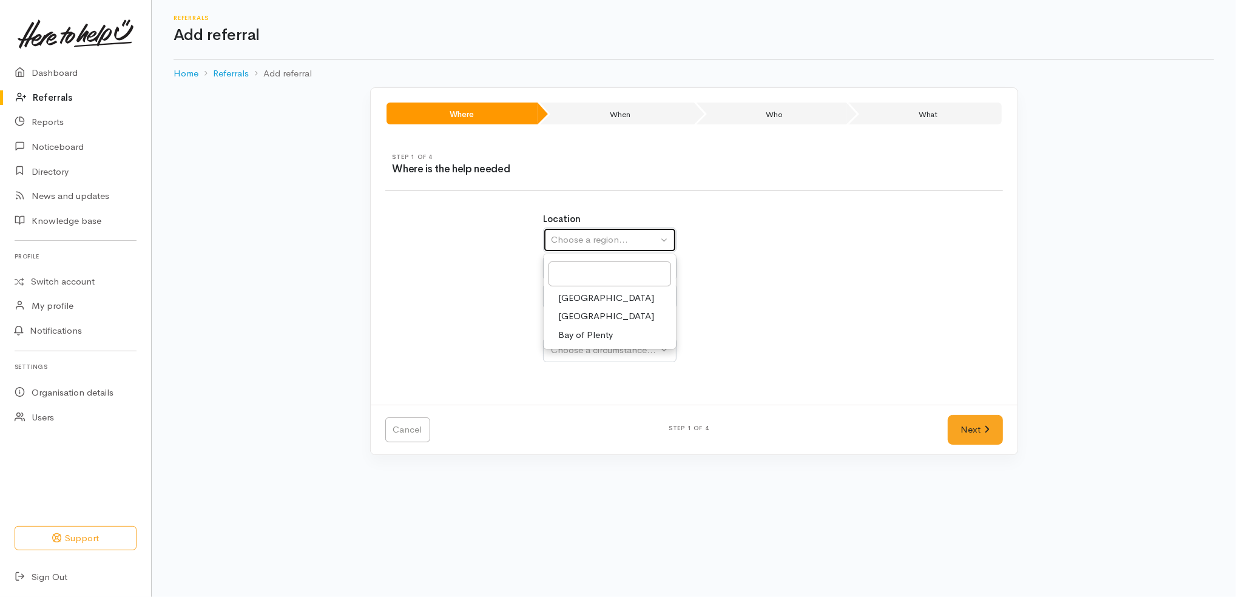
select select
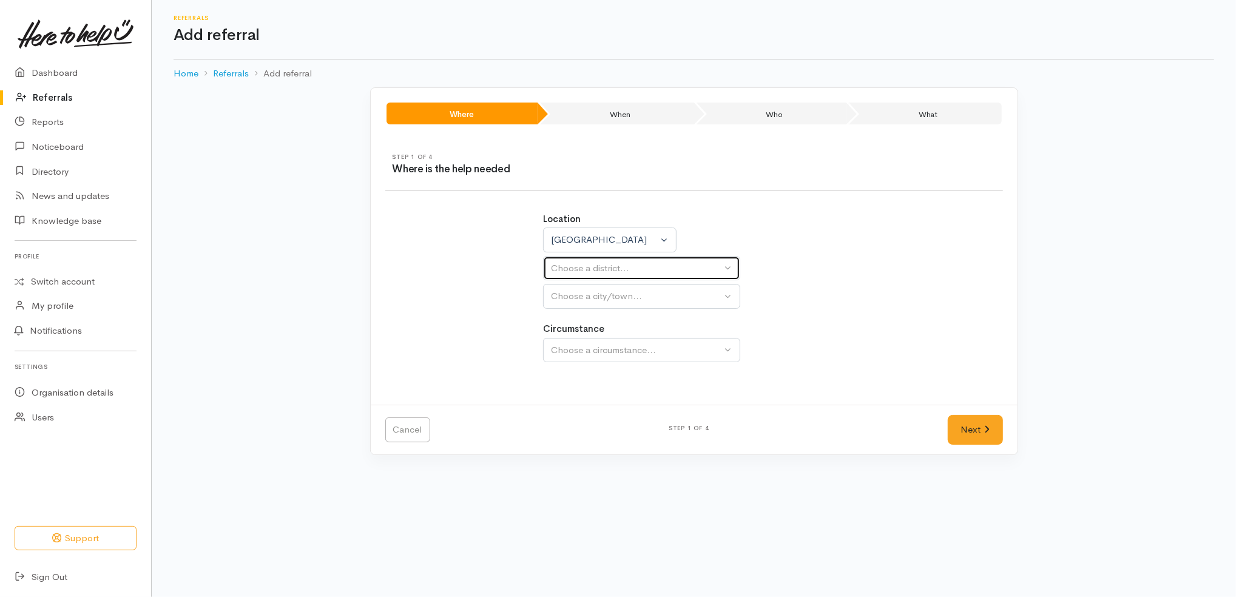
click at [602, 272] on div "Choose a district..." at bounding box center [636, 269] width 170 height 14
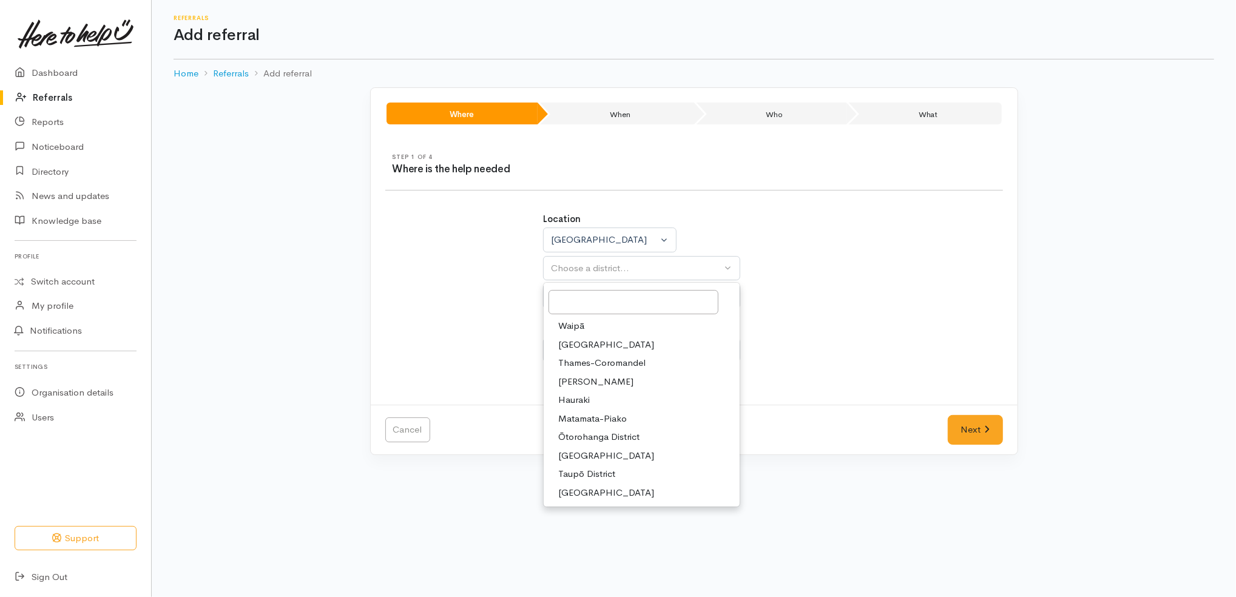
click at [604, 377] on link "[PERSON_NAME]" at bounding box center [642, 382] width 196 height 19
select select "4"
select select
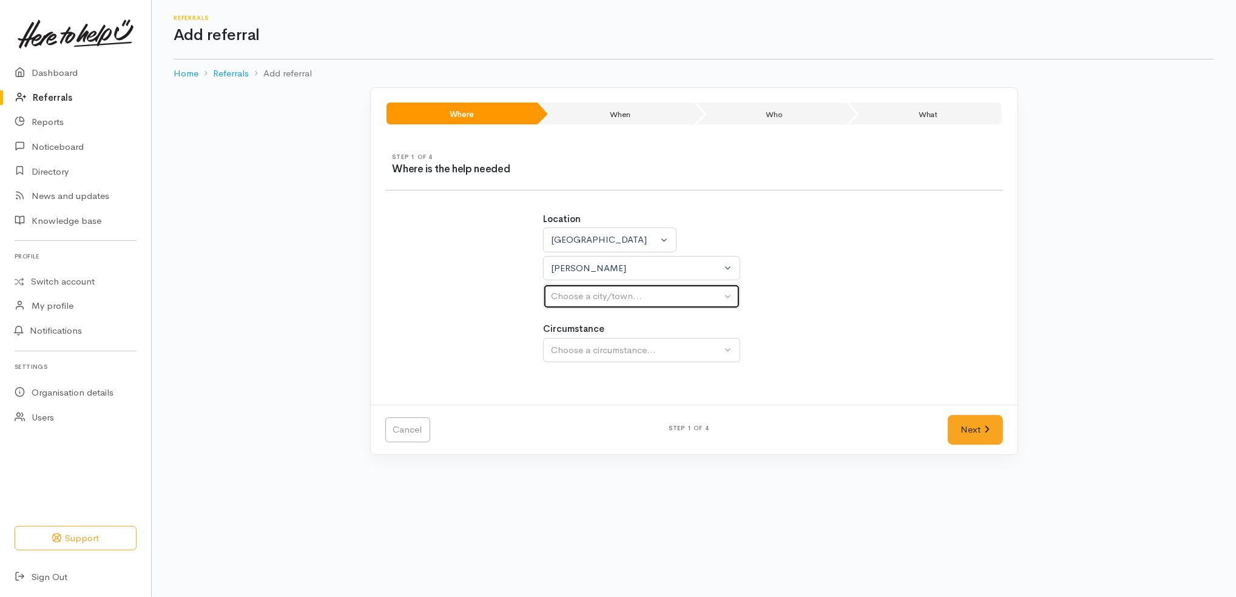
click at [636, 301] on div "Choose a city/town..." at bounding box center [636, 296] width 170 height 14
click at [627, 353] on link "[PERSON_NAME]" at bounding box center [642, 354] width 196 height 19
select select "1"
click at [627, 353] on div "Choose a circumstance..." at bounding box center [636, 350] width 170 height 14
click at [636, 407] on link "Community" at bounding box center [642, 408] width 196 height 19
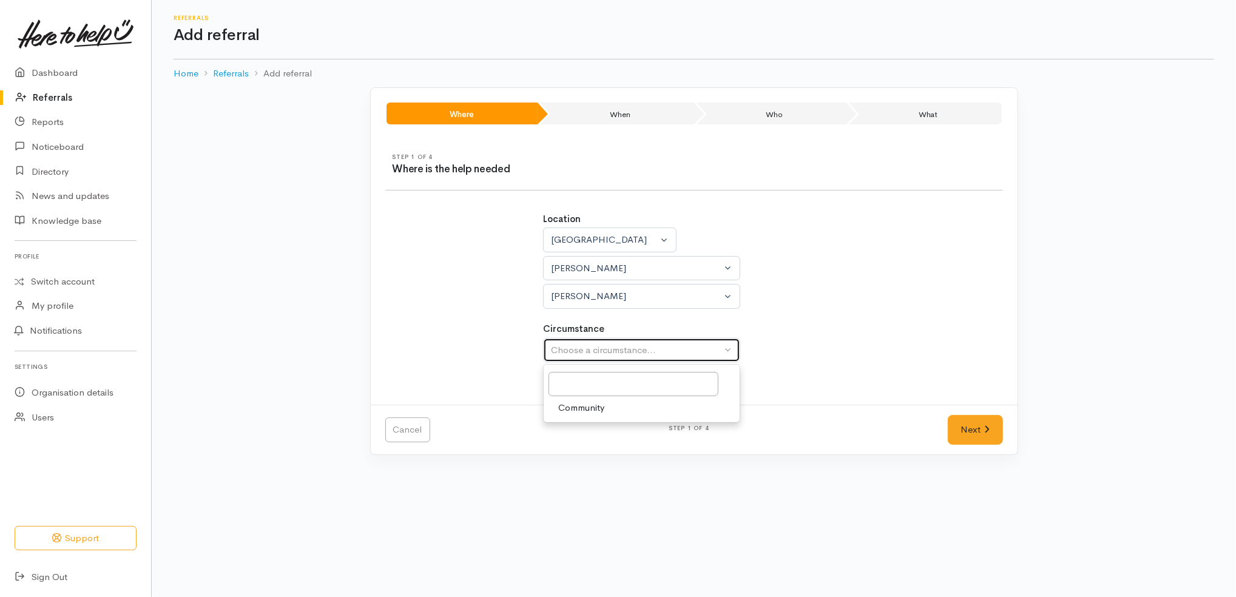
select select "2"
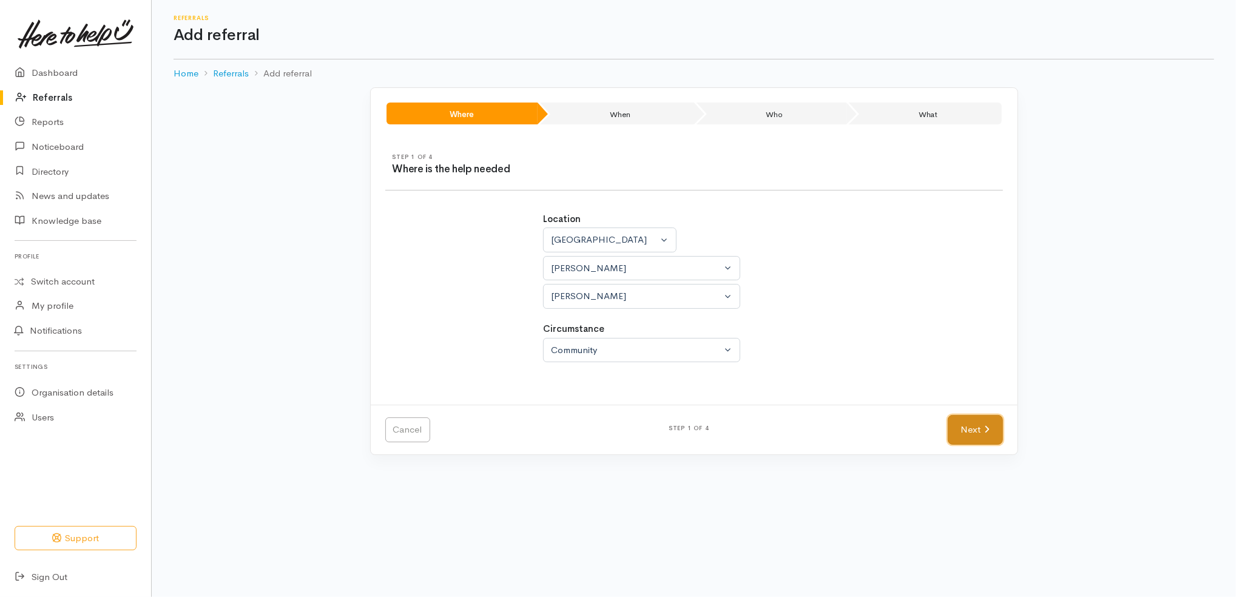
click at [985, 424] on link "Next" at bounding box center [975, 430] width 55 height 30
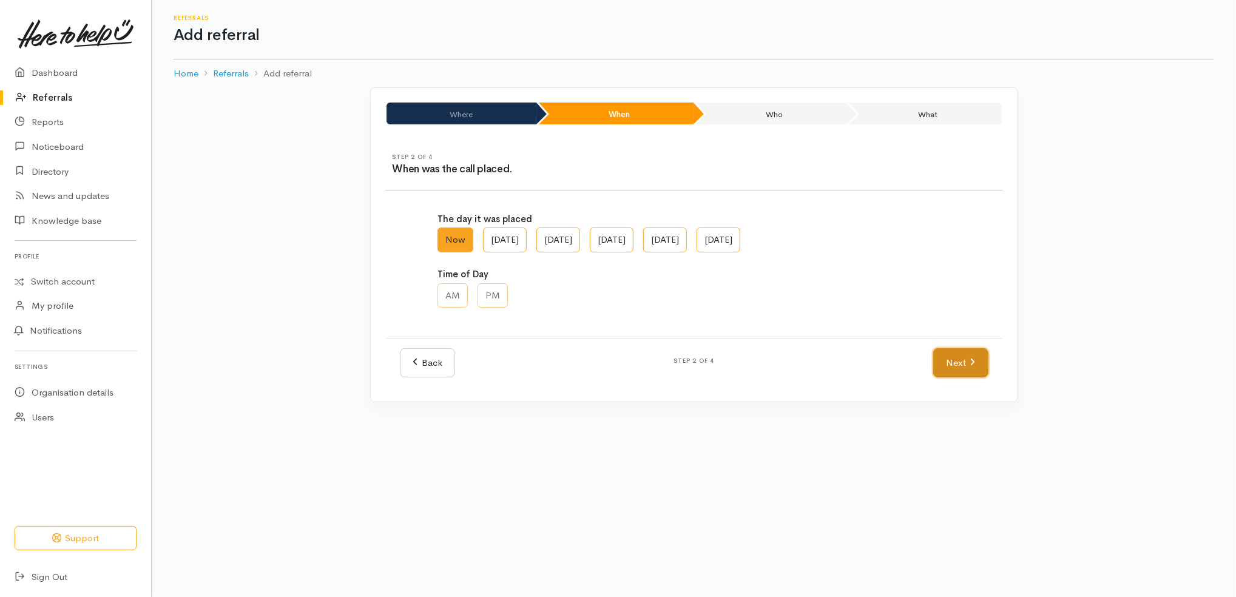
click at [979, 356] on link "Next" at bounding box center [960, 363] width 55 height 30
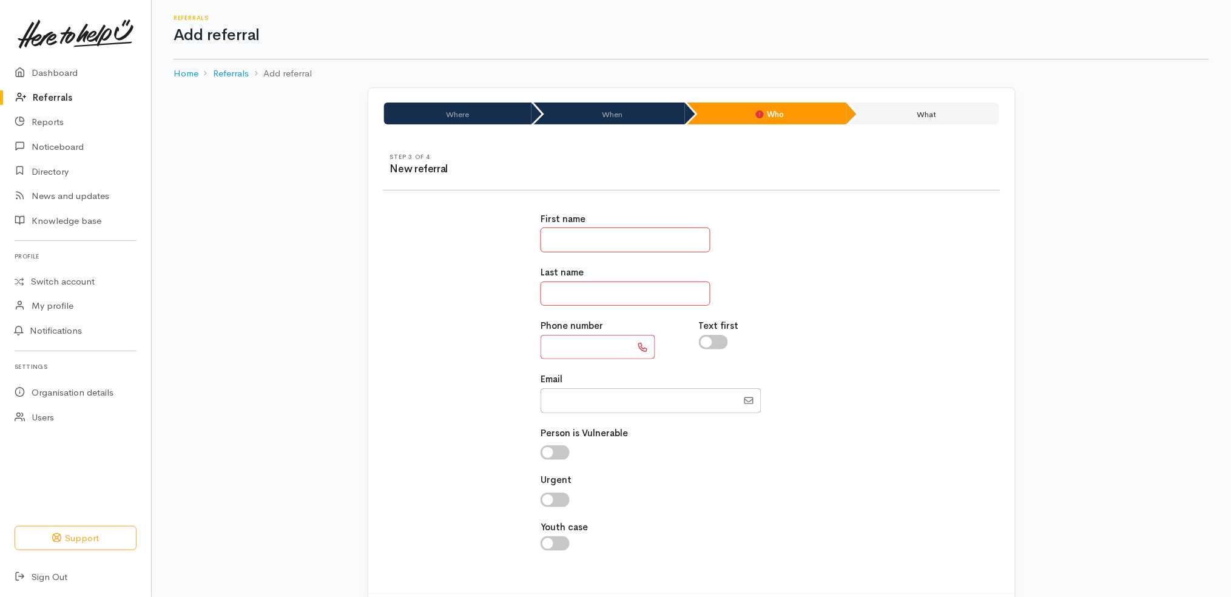
click at [598, 241] on input "text" at bounding box center [626, 240] width 170 height 25
paste input "**********"
click at [604, 235] on input "**********" at bounding box center [626, 240] width 170 height 25
type input "*****"
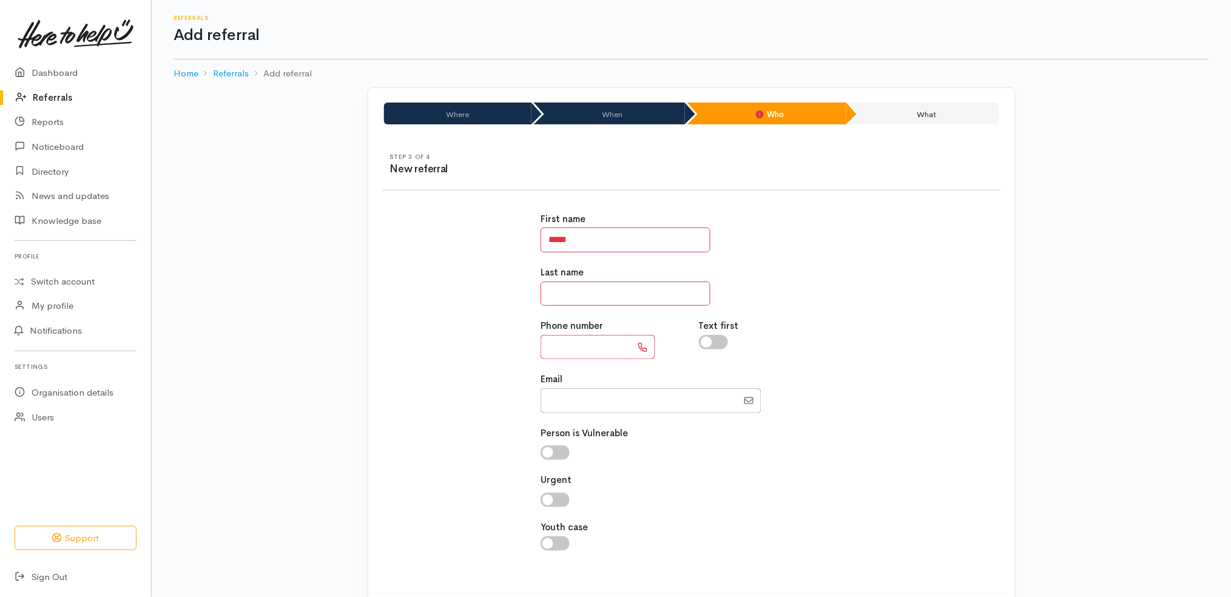
click at [619, 275] on div "Last name" at bounding box center [692, 286] width 302 height 40
click at [619, 285] on input "text" at bounding box center [626, 294] width 170 height 25
paste input "********"
type input "********"
click at [624, 406] on input "Email" at bounding box center [639, 400] width 197 height 25
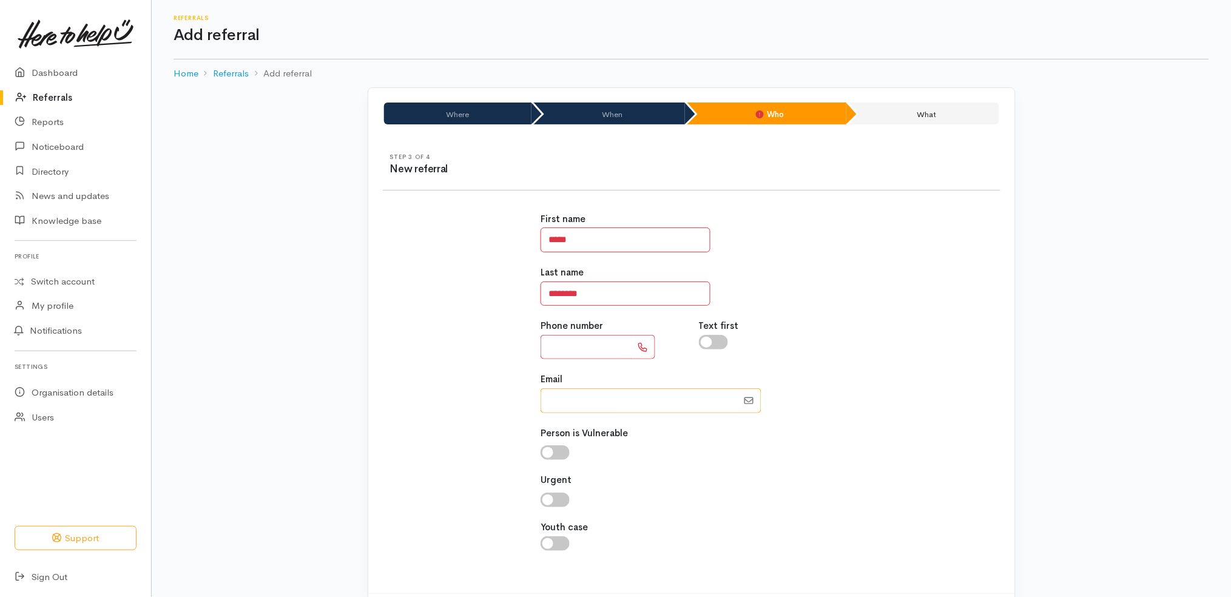
paste input "64226817284"
type input "64226817284"
click at [590, 336] on input "text" at bounding box center [586, 347] width 91 height 25
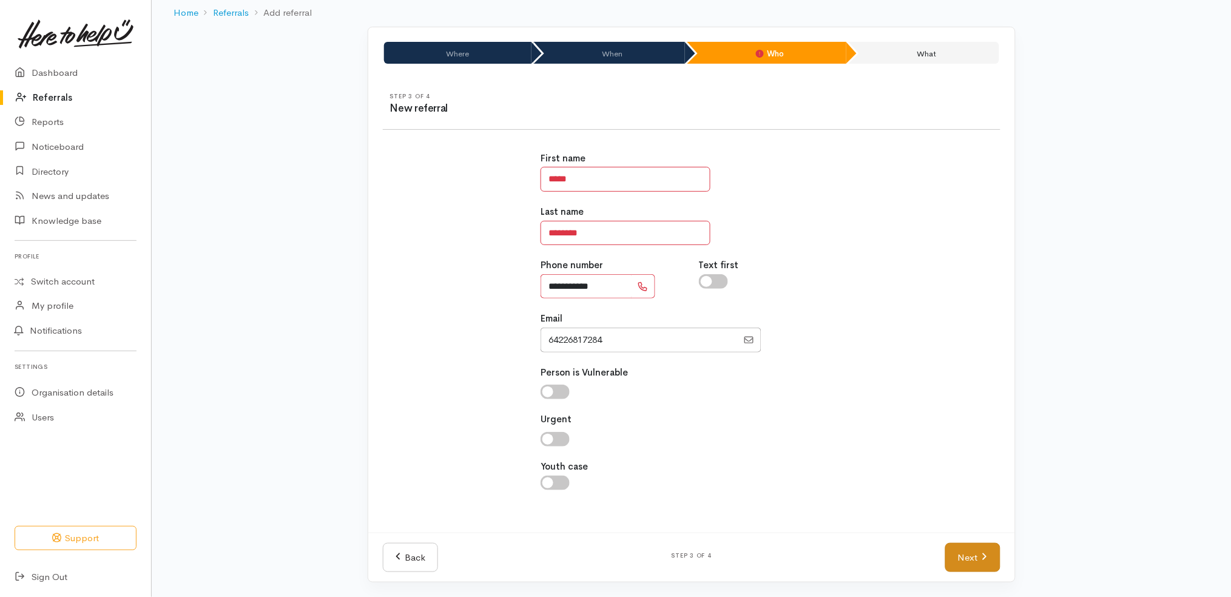
type input "**********"
click at [984, 546] on link "Next" at bounding box center [972, 558] width 55 height 30
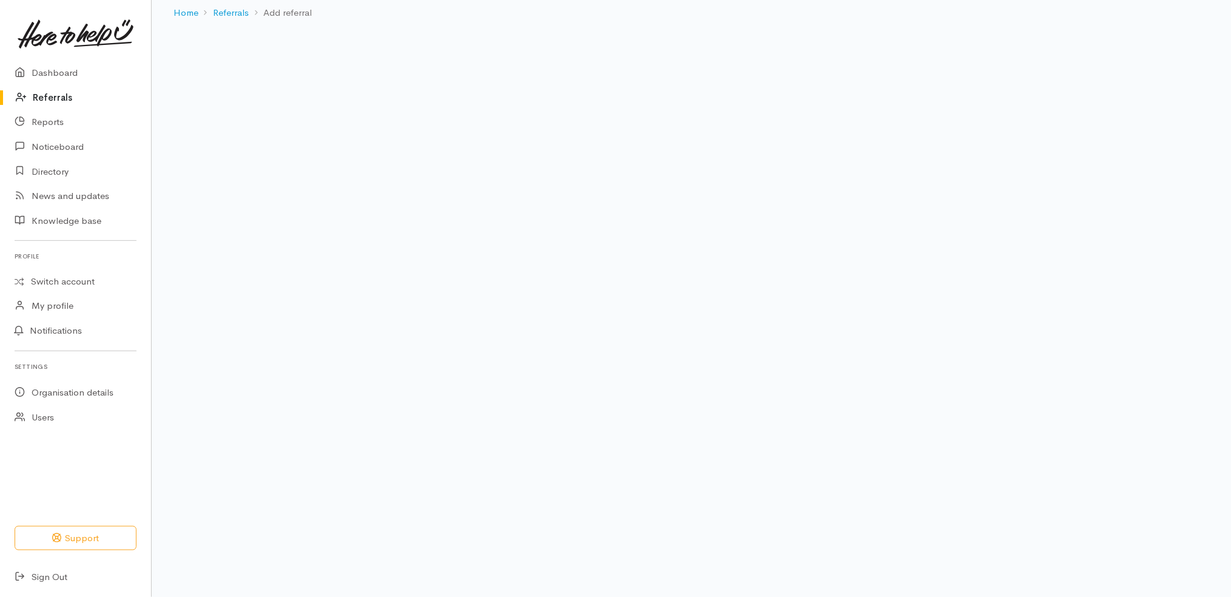
scroll to position [27, 0]
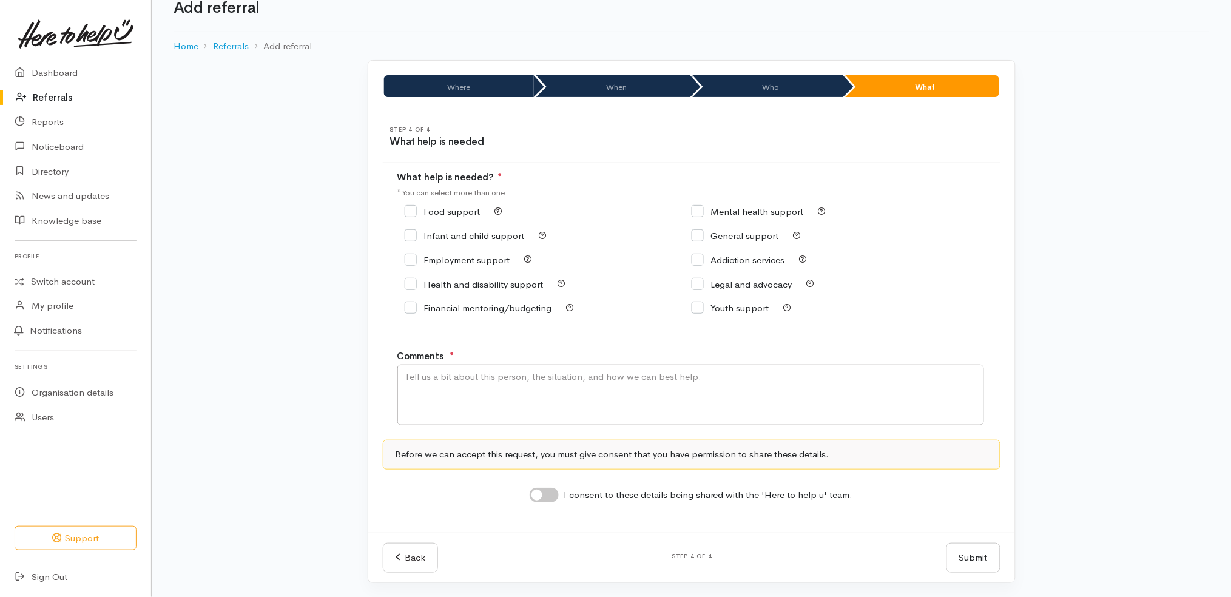
click at [477, 208] on input "Food support" at bounding box center [443, 211] width 76 height 9
checkbox input "true"
click at [552, 488] on input "I consent to these details being shared with the 'Here to help u' team." at bounding box center [544, 495] width 29 height 15
checkbox input "true"
click at [590, 386] on textarea "Comments" at bounding box center [690, 395] width 587 height 61
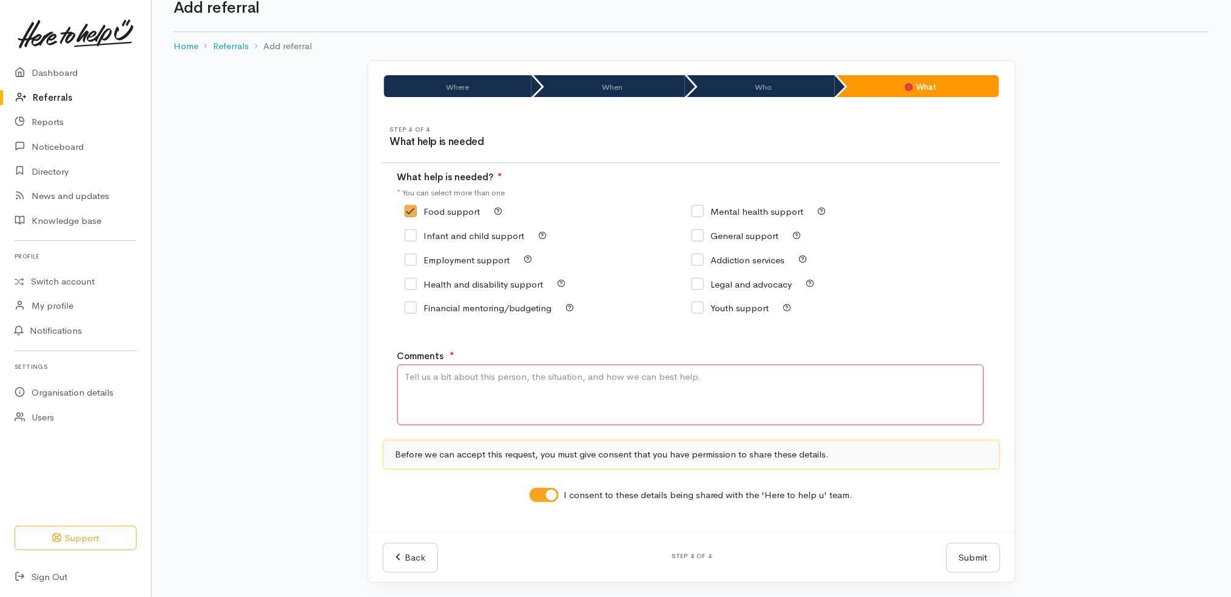
paste textarea "hi it's corey dunsmuir here umm i'm ringing up to see if i can get some food as…"
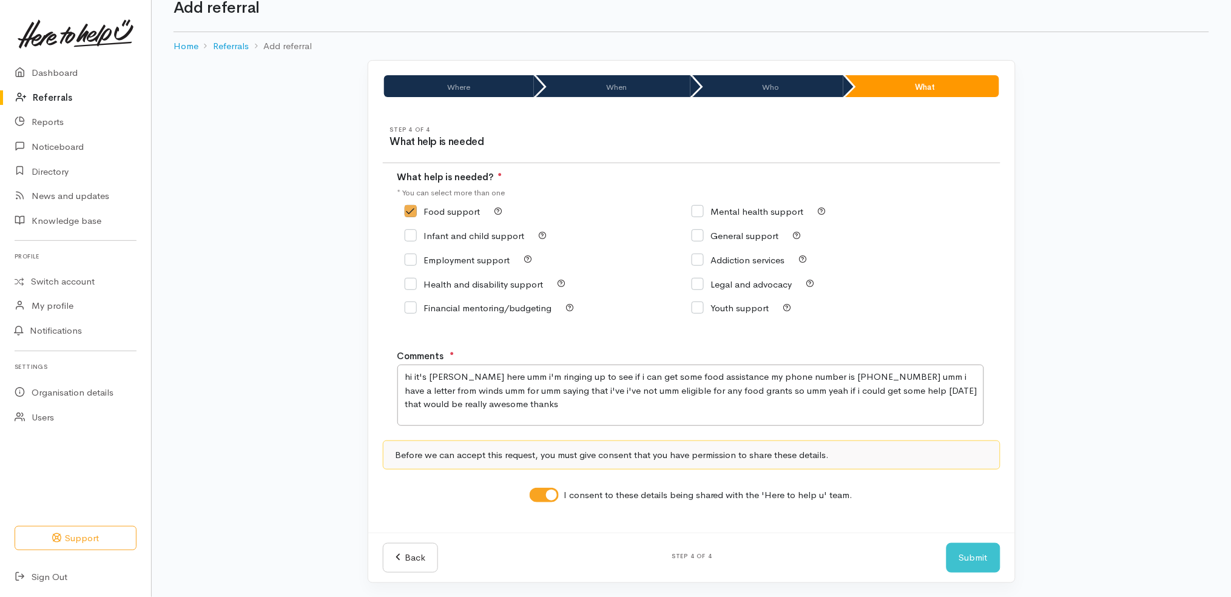
click at [1034, 370] on div "Where When Who What Step 1 of 4 Where is the help needed Location Auckland Waik…" at bounding box center [692, 321] width 692 height 523
drag, startPoint x: 879, startPoint y: 409, endPoint x: 596, endPoint y: 359, distance: 287.2
click at [596, 359] on div "Comments ● hi it's corey dunsmuir here umm i'm ringing up to see if i can get s…" at bounding box center [706, 387] width 618 height 76
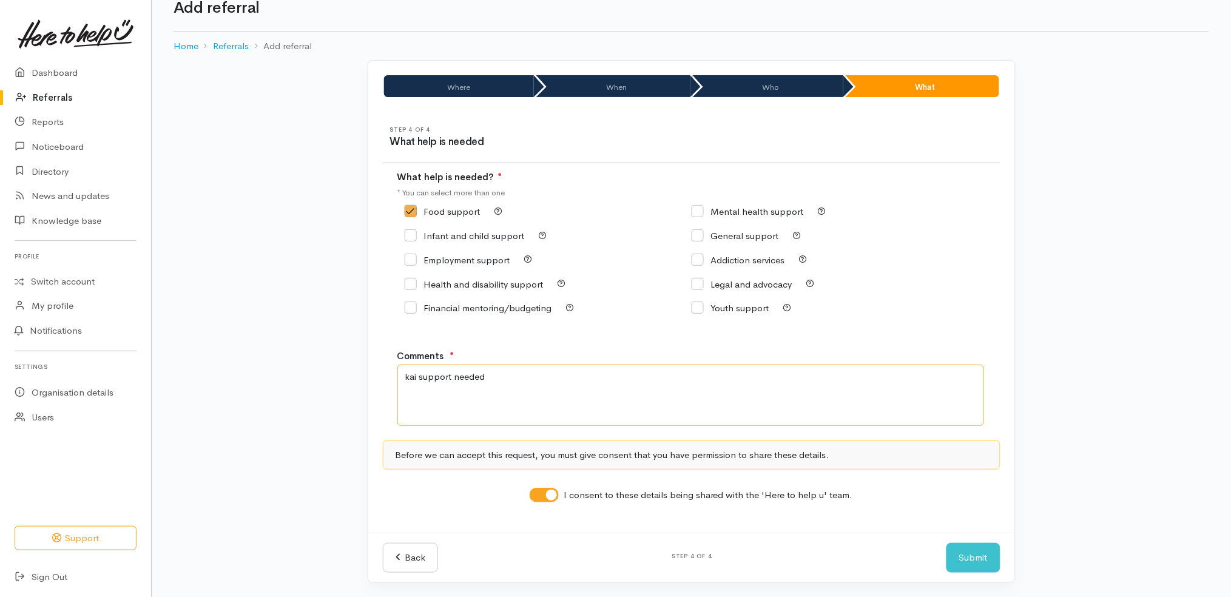
type textarea "kai support needed"
click at [1182, 517] on div "Where When Who What Step 1 of 4 Where is the help needed Location Auckland Waik…" at bounding box center [691, 329] width 1079 height 538
click at [979, 552] on button "Submit" at bounding box center [974, 558] width 54 height 30
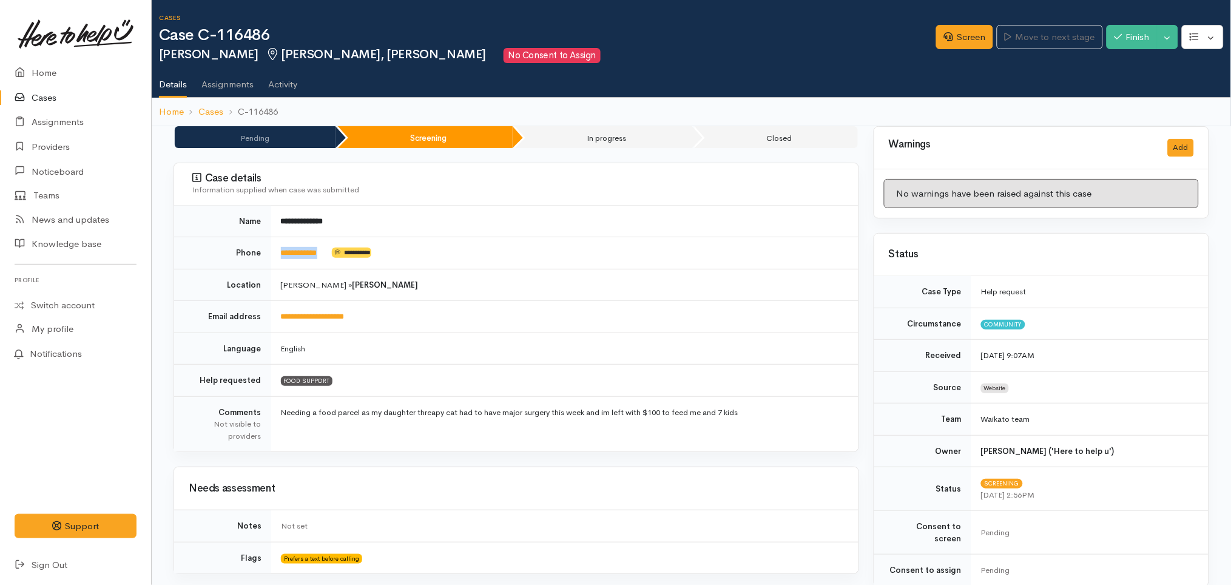
drag, startPoint x: 337, startPoint y: 255, endPoint x: 277, endPoint y: 246, distance: 61.4
click at [277, 246] on td "**********" at bounding box center [564, 253] width 587 height 32
copy td "**********"
click at [339, 249] on td "**********" at bounding box center [564, 253] width 587 height 32
drag, startPoint x: 339, startPoint y: 249, endPoint x: 280, endPoint y: 245, distance: 59.0
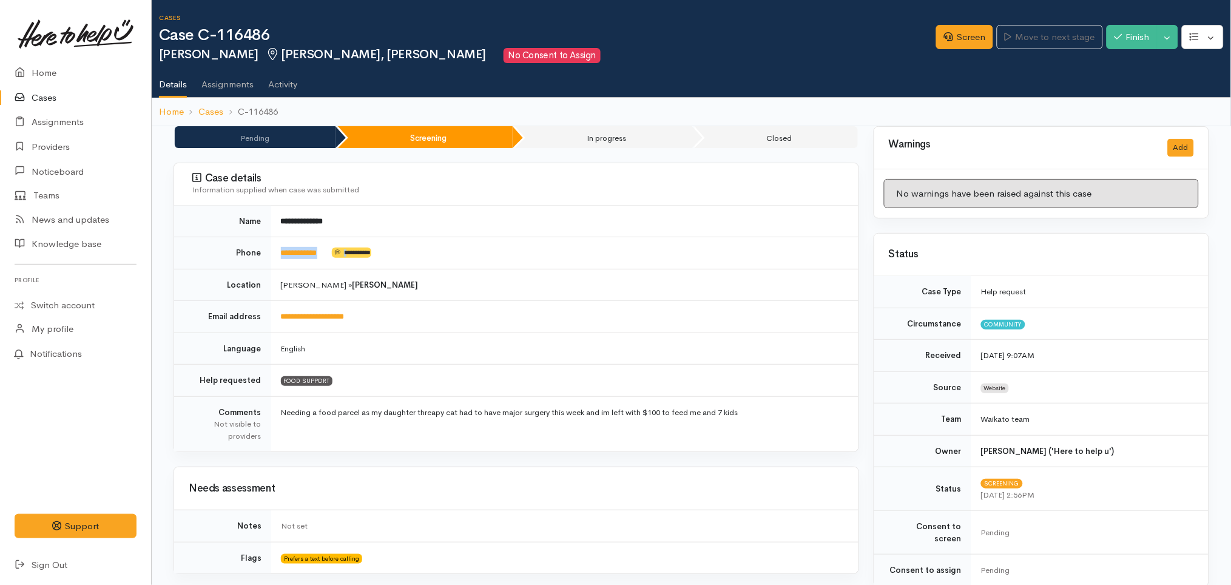
click at [280, 245] on td "**********" at bounding box center [564, 253] width 587 height 32
copy td "**********"
click at [508, 206] on td "**********" at bounding box center [564, 222] width 587 height 32
click at [965, 35] on link "Screen" at bounding box center [964, 37] width 57 height 25
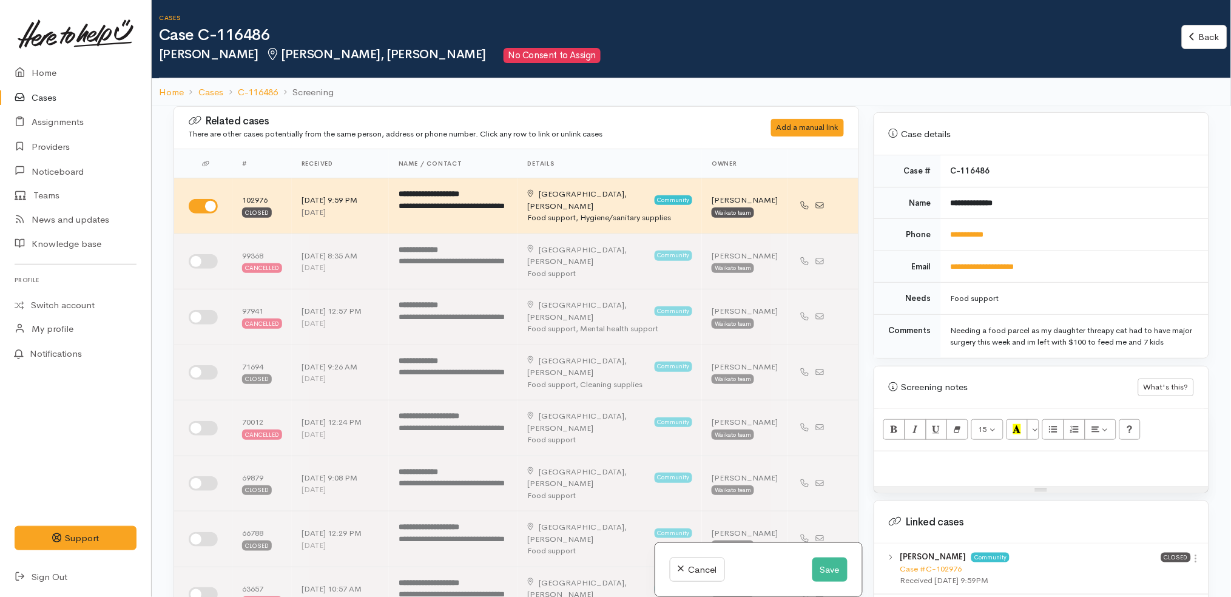
scroll to position [629, 0]
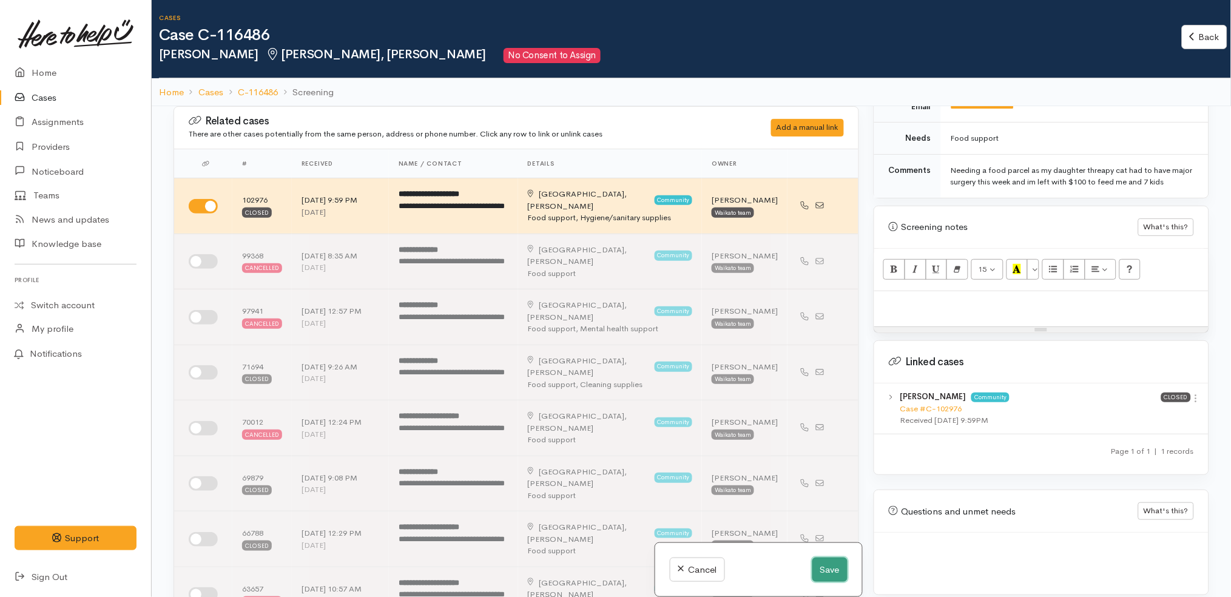
click at [830, 569] on button "Save" at bounding box center [829, 570] width 35 height 25
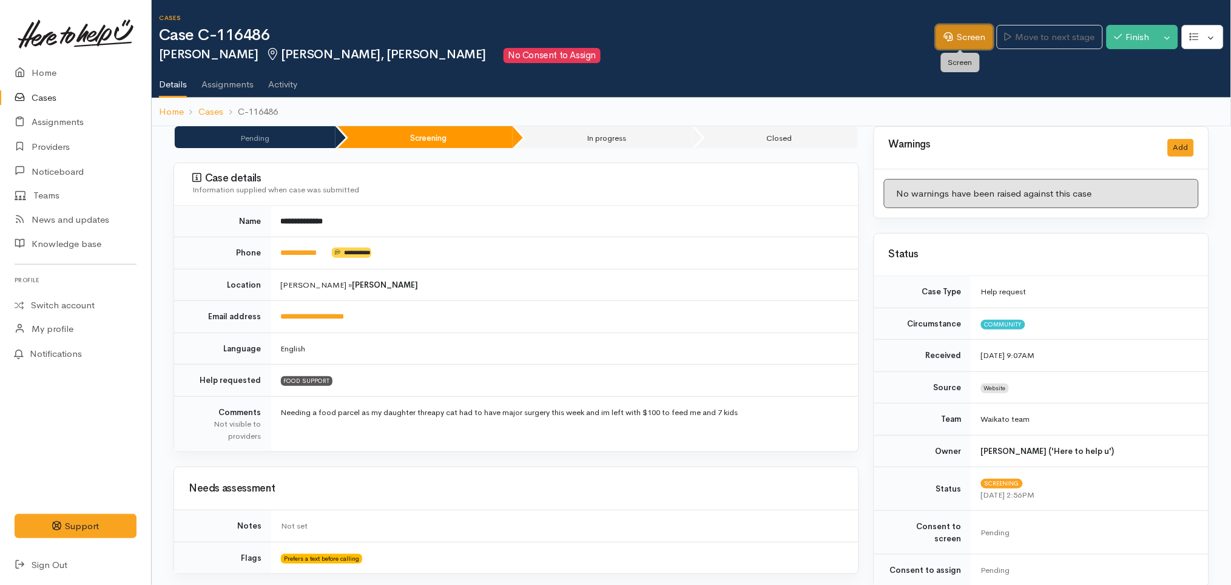
click at [966, 29] on link "Screen" at bounding box center [964, 37] width 57 height 25
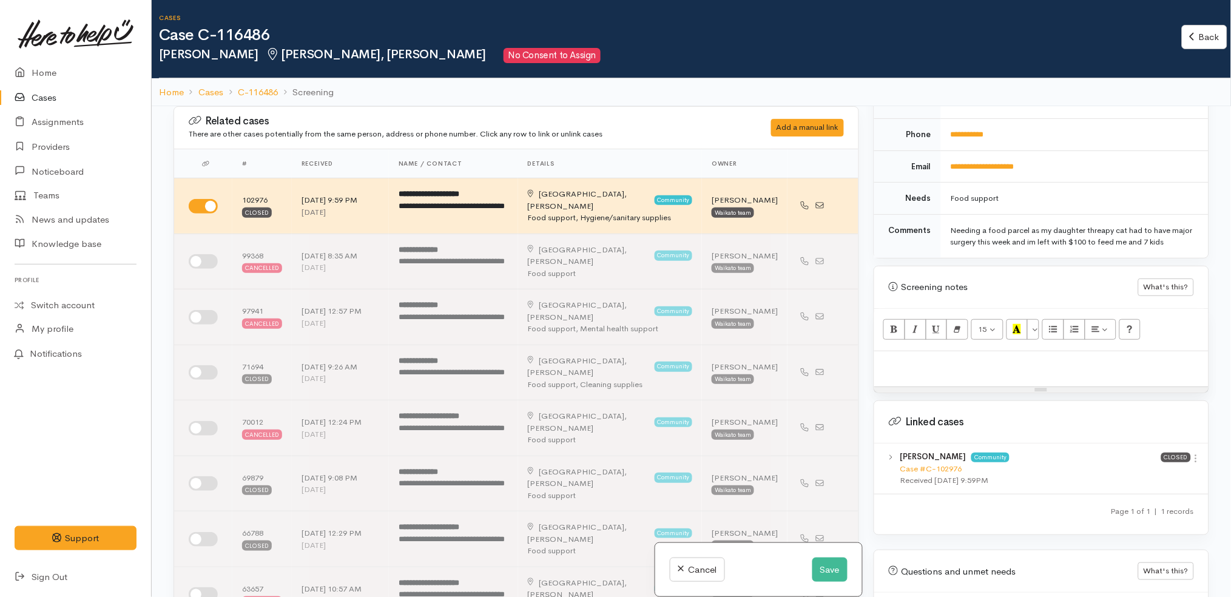
scroll to position [570, 0]
click at [1195, 453] on icon at bounding box center [1196, 458] width 10 height 10
click at [1163, 472] on link "View case" at bounding box center [1153, 481] width 96 height 19
click at [992, 366] on div at bounding box center [1041, 369] width 334 height 36
paste div
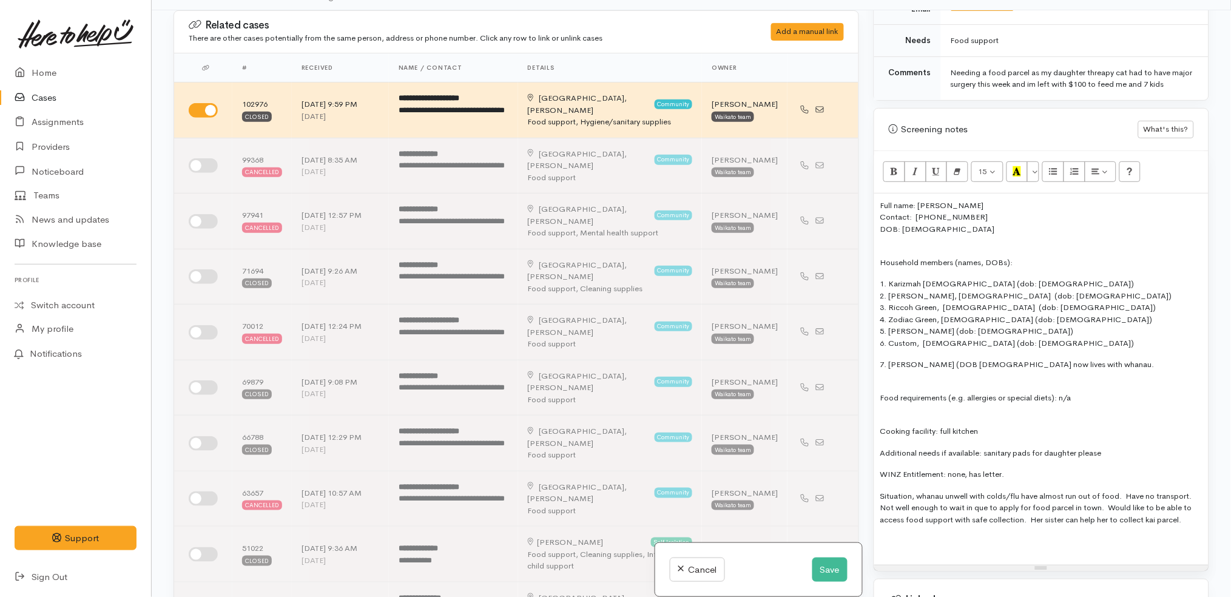
scroll to position [632, 0]
click at [1017, 380] on p "Food requirements (e.g. allergies or special diets): n/a" at bounding box center [1041, 392] width 322 height 24
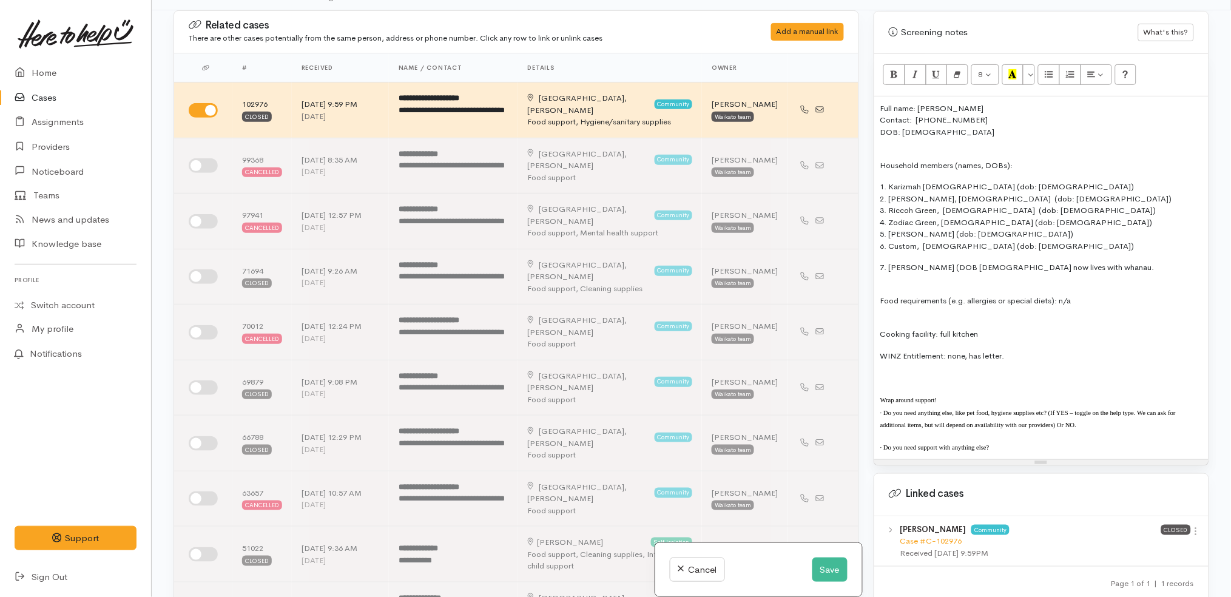
scroll to position [729, 0]
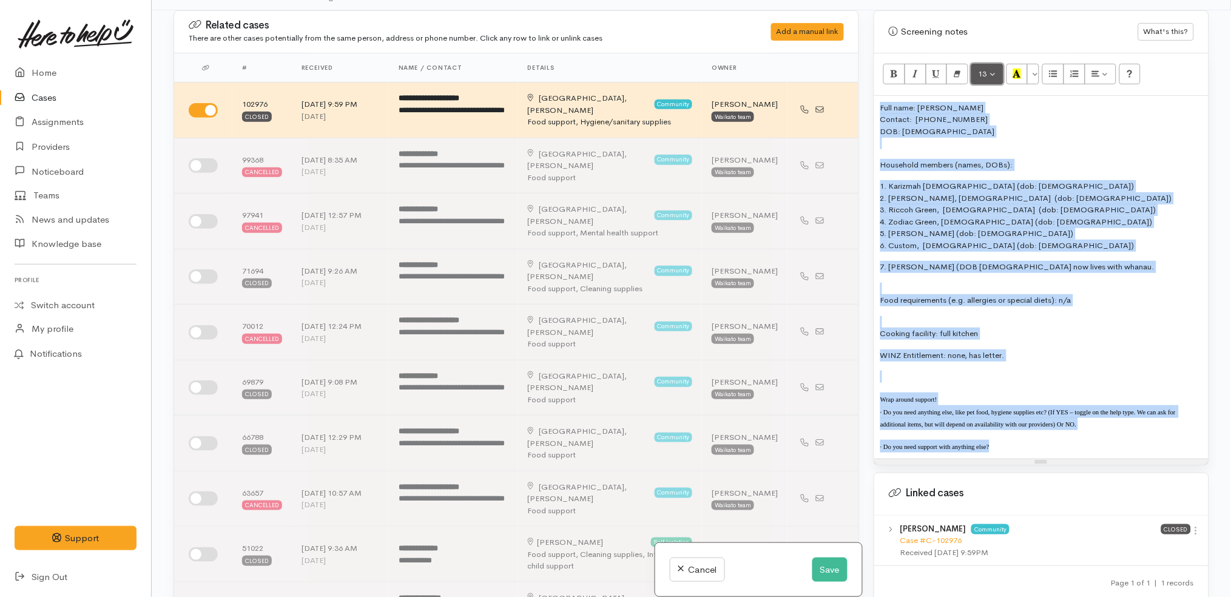
click at [990, 69] on button "13" at bounding box center [987, 74] width 32 height 21
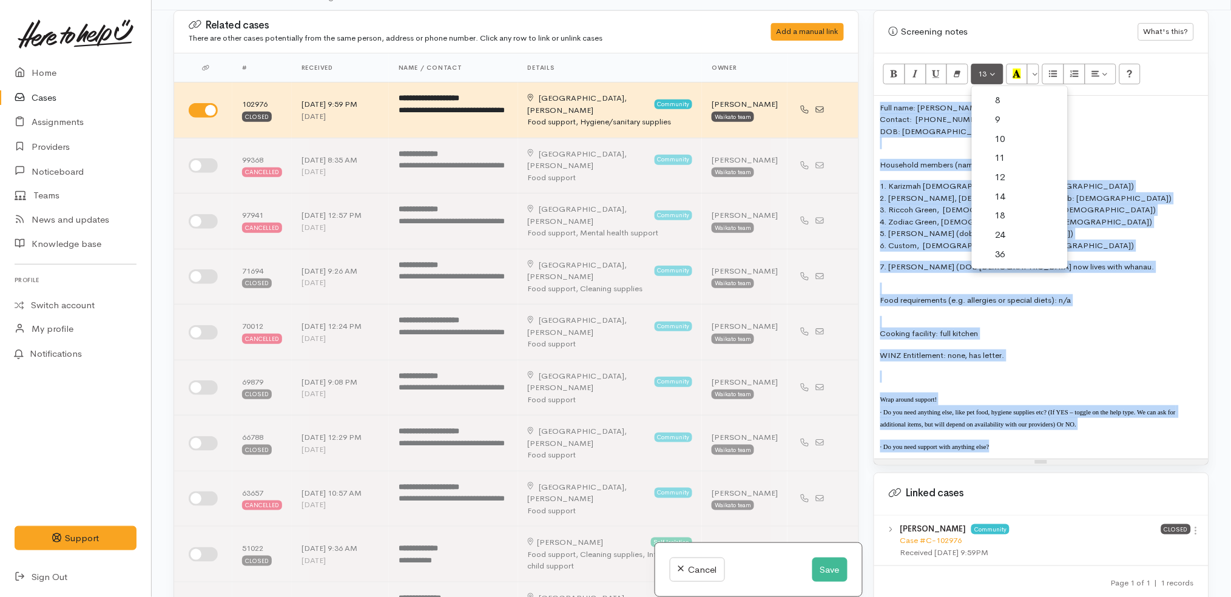
click at [1018, 187] on link "14" at bounding box center [1020, 196] width 96 height 19
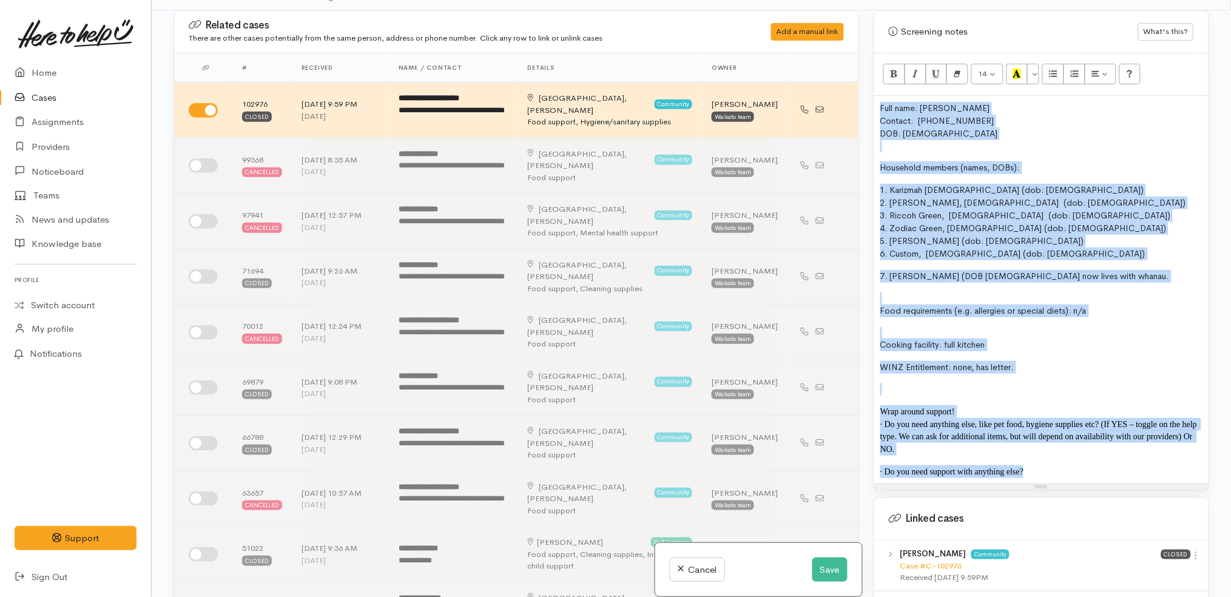
click at [1086, 236] on p "1. Karizmah female (dob: 12/10/2010) 2. Bentley Green, male (dob: 30/08/2012) 3…" at bounding box center [1041, 222] width 322 height 76
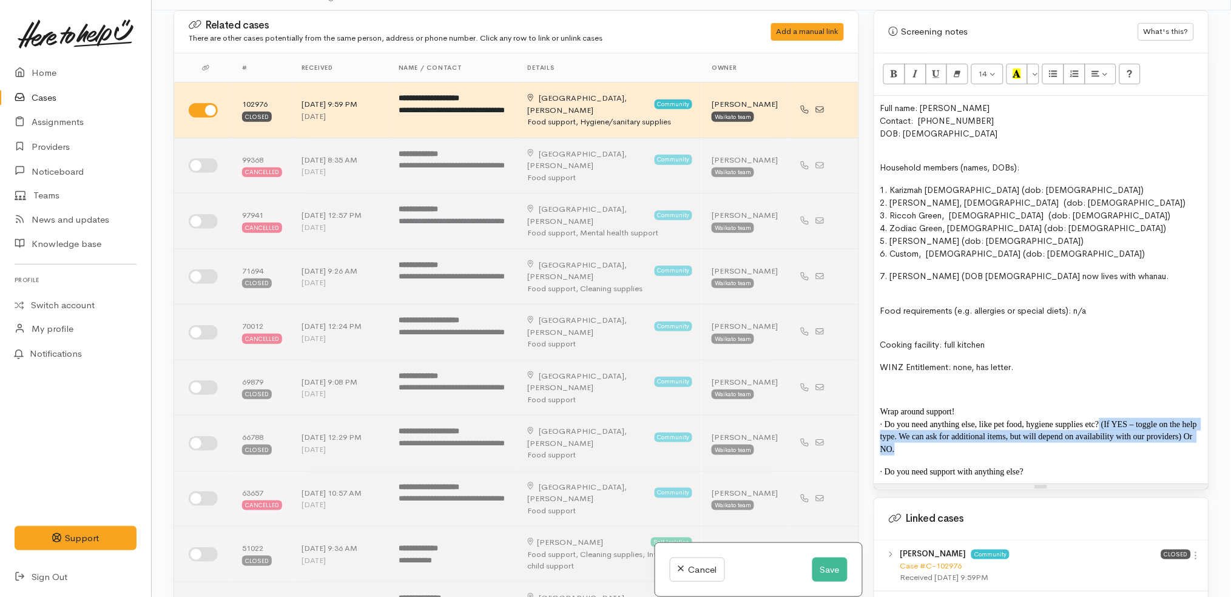
drag, startPoint x: 1080, startPoint y: 436, endPoint x: 1099, endPoint y: 415, distance: 28.3
click at [1099, 418] on p "· Do you need anything else, like pet food, hygiene supplies etc? (If YES – tog…" at bounding box center [1041, 437] width 322 height 38
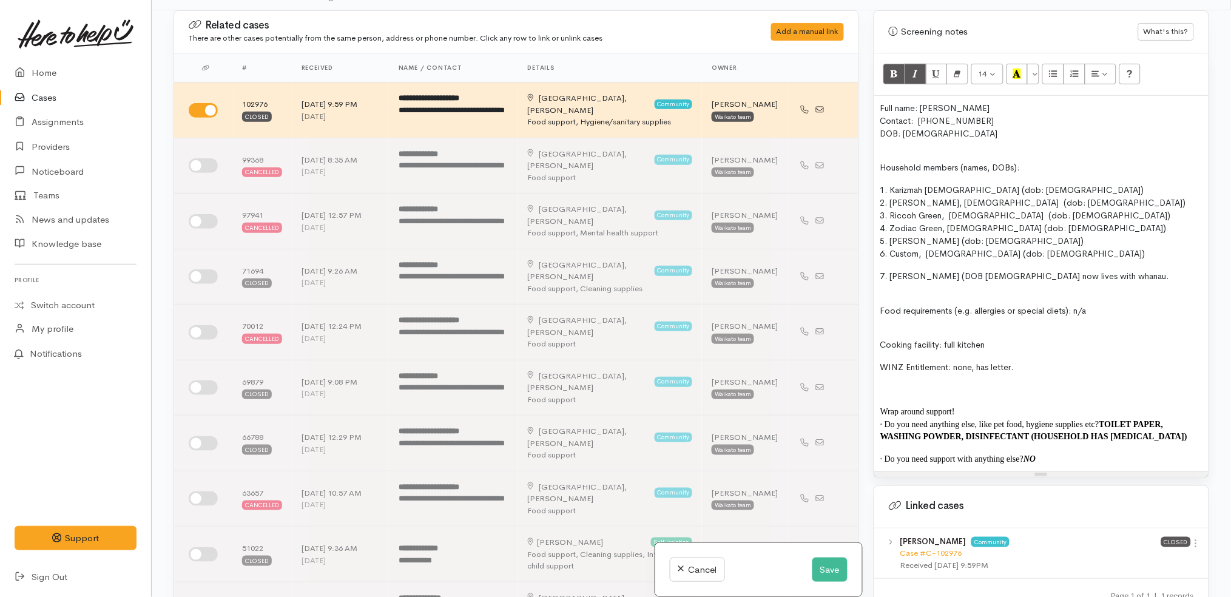
click at [1025, 361] on p "WINZ Entitlement: none, has letter." at bounding box center [1041, 367] width 322 height 13
click at [958, 362] on span "WINZ Entitlement: none, has letter" at bounding box center [945, 367] width 131 height 11
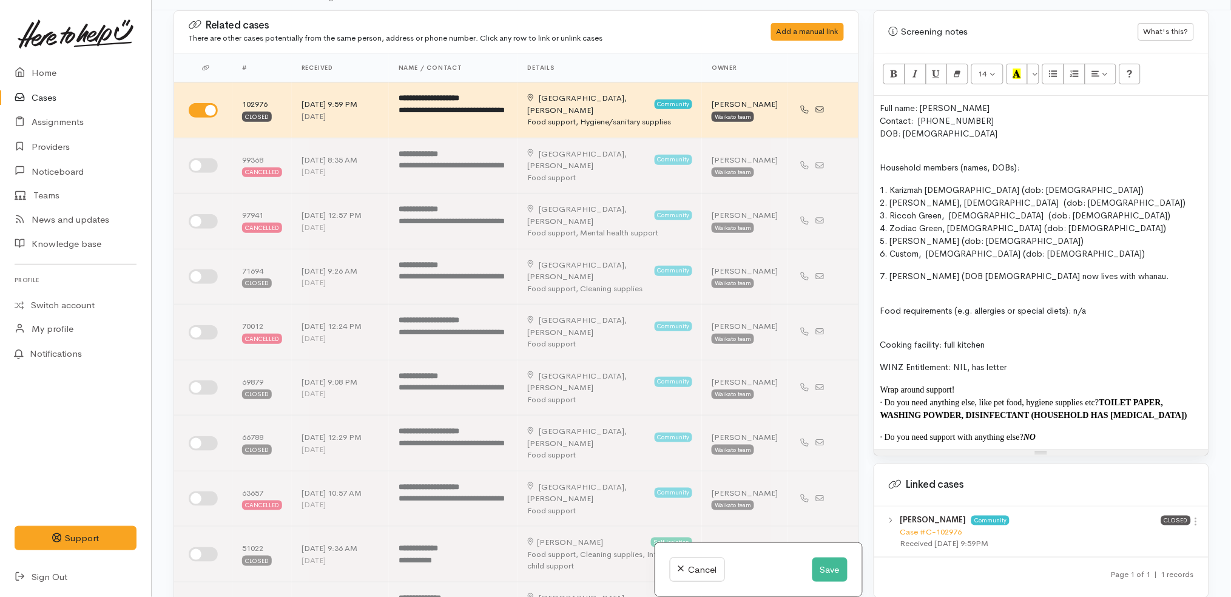
click at [1062, 433] on div "Full name: Melissa Murray- Green Contact: 02040882113 DOB: 11.05.1991 Household…" at bounding box center [1041, 273] width 334 height 354
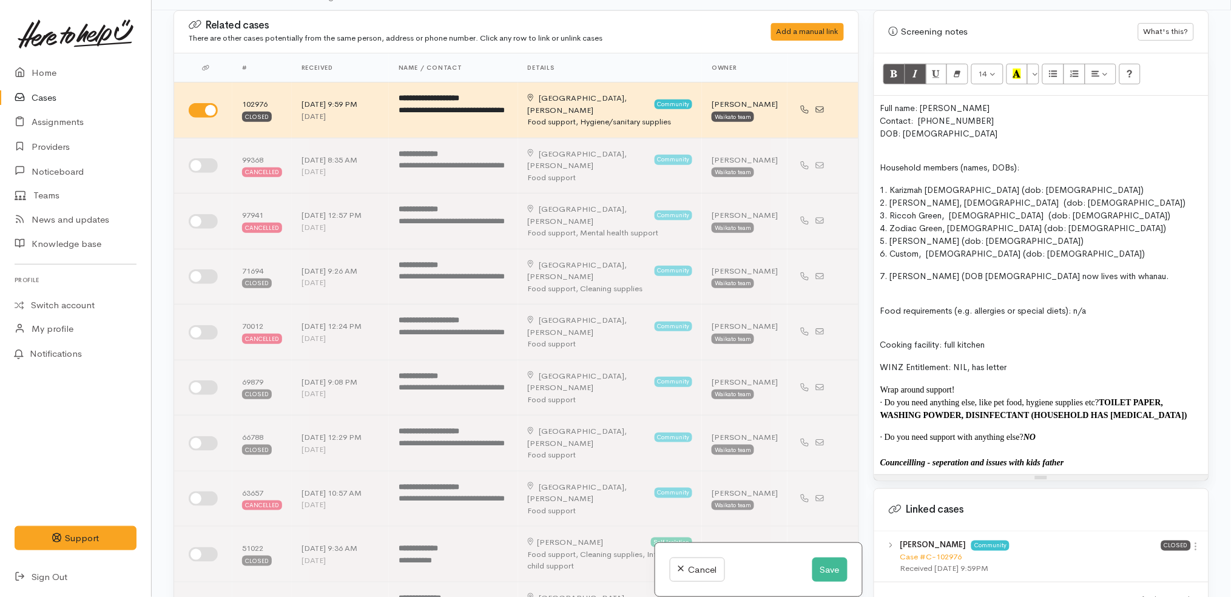
click at [984, 458] on icon "Counceilling - seperation and issues with kids father" at bounding box center [972, 462] width 184 height 9
click at [1048, 456] on p "Counceilling - issues with kids father" at bounding box center [1041, 462] width 322 height 13
click at [903, 458] on icon "Counceilling - issues with kids father, household situation and car breakdown" at bounding box center [1016, 462] width 272 height 9
click at [903, 458] on icon "Counseilling - issues with kids father, household situation and car breakdown" at bounding box center [1016, 462] width 272 height 9
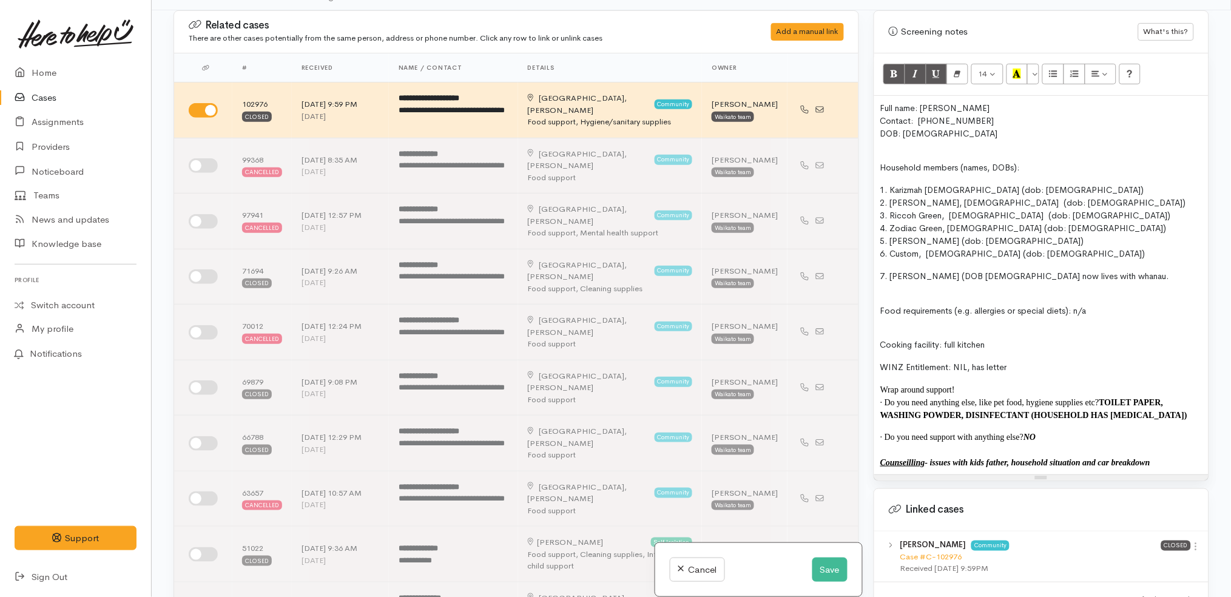
click at [1159, 417] on div "Full name: Melissa Murray- Green Contact: 02040882113 DOB: 11.05.1991 Household…" at bounding box center [1041, 285] width 334 height 379
click at [1030, 361] on p "WINZ Entitlement: NIL, has letter" at bounding box center [1041, 367] width 322 height 13
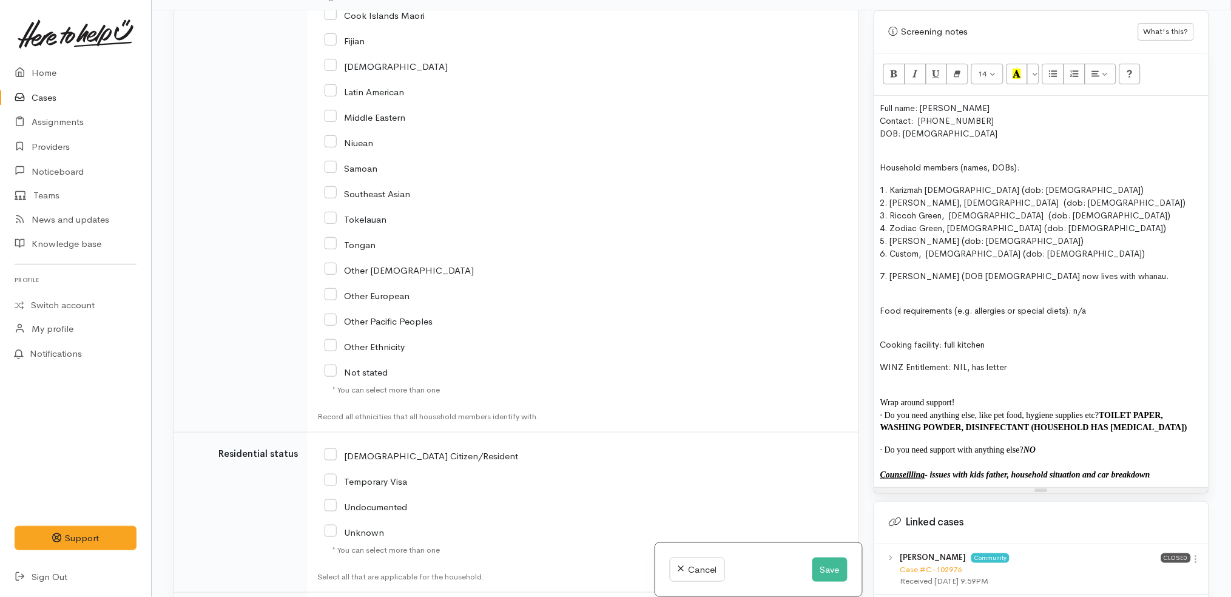
scroll to position [2575, 0]
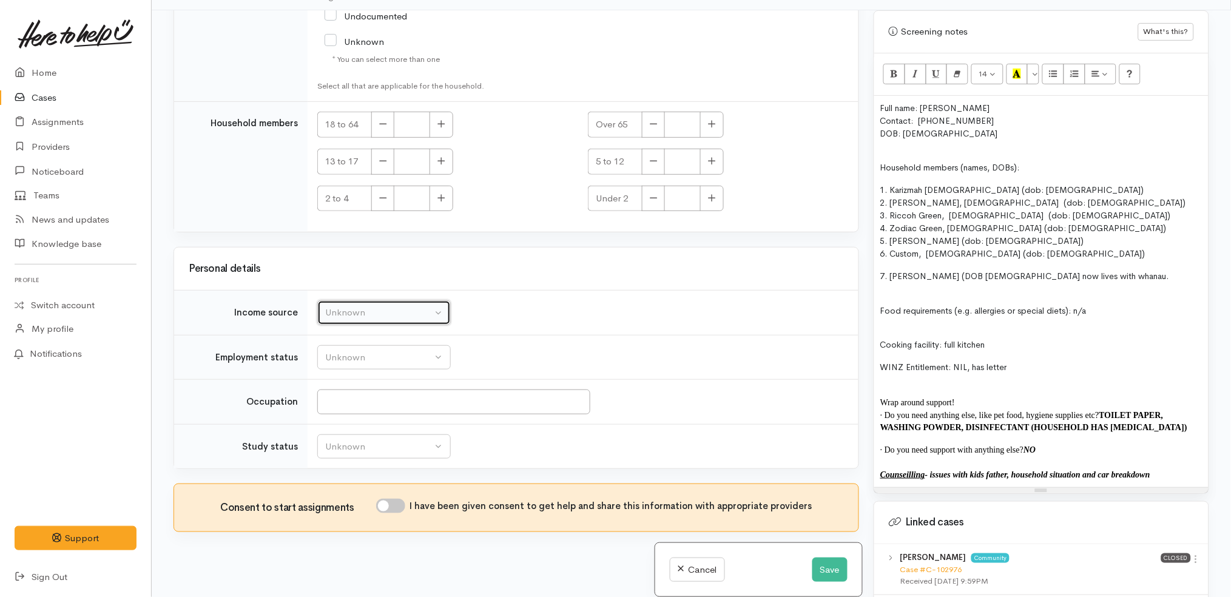
click at [424, 314] on div "Unknown" at bounding box center [378, 313] width 107 height 14
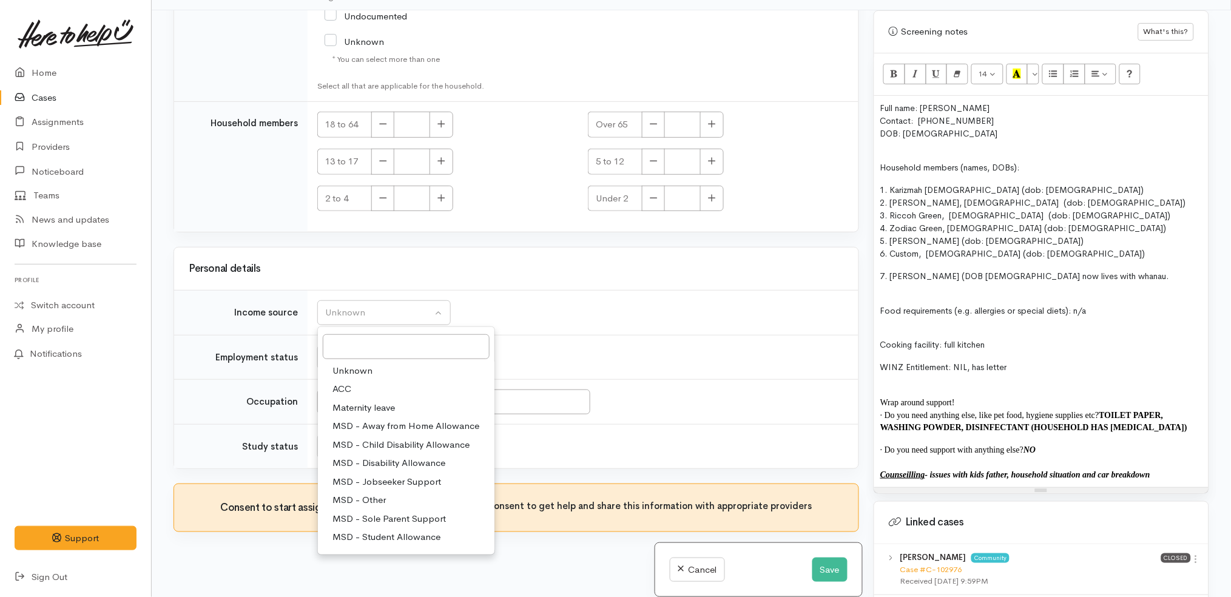
click at [421, 514] on span "MSD - Sole Parent Support" at bounding box center [388, 519] width 113 height 14
select select "7"
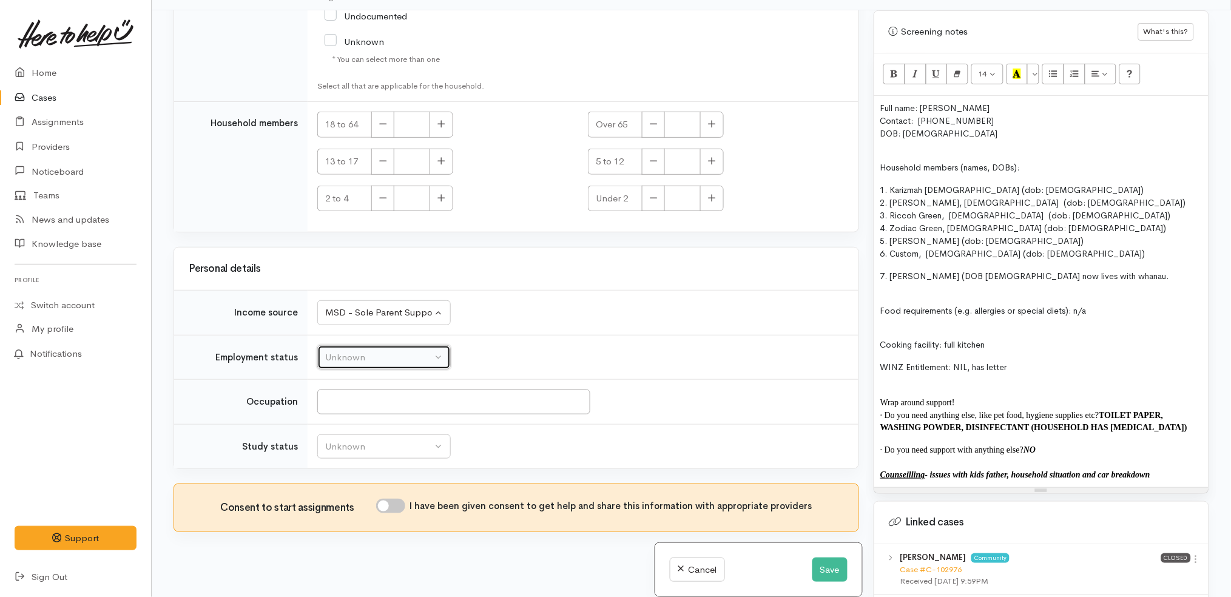
click at [418, 366] on button "Unknown" at bounding box center [383, 357] width 133 height 25
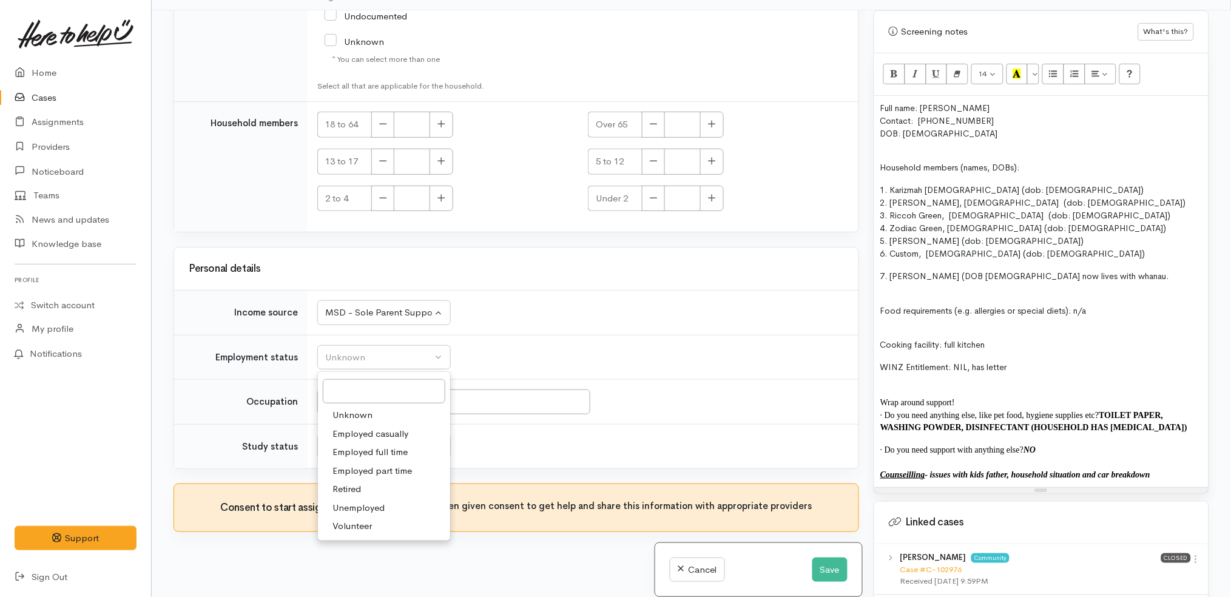
click at [380, 504] on span "Unemployed" at bounding box center [358, 508] width 52 height 14
select select "1"
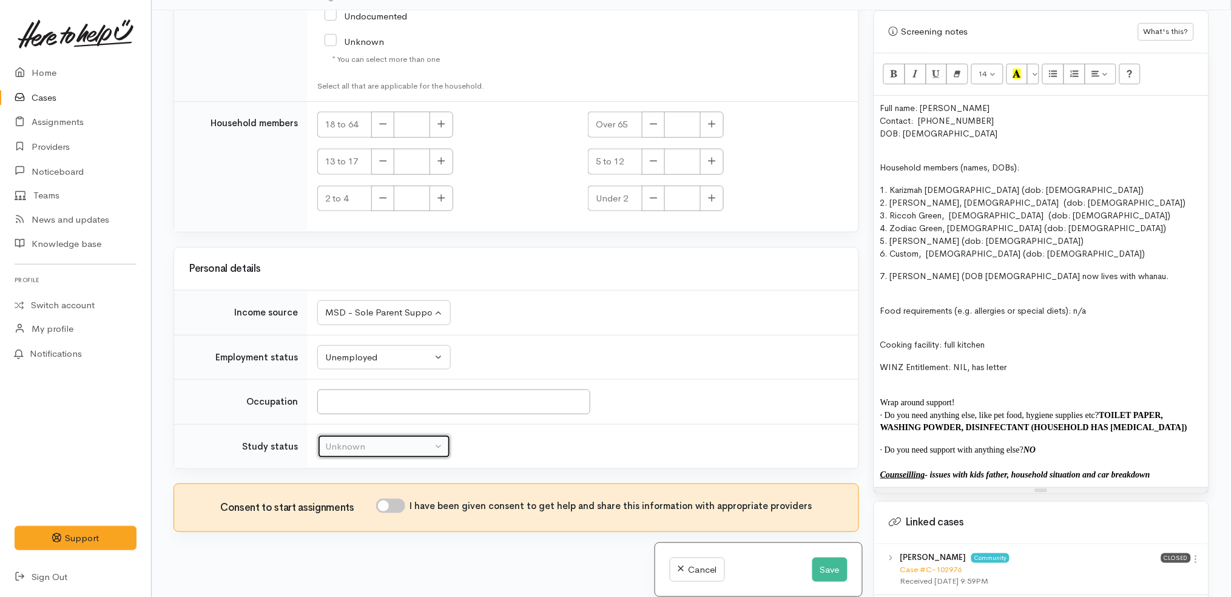
click at [418, 455] on button "Unknown" at bounding box center [383, 446] width 133 height 25
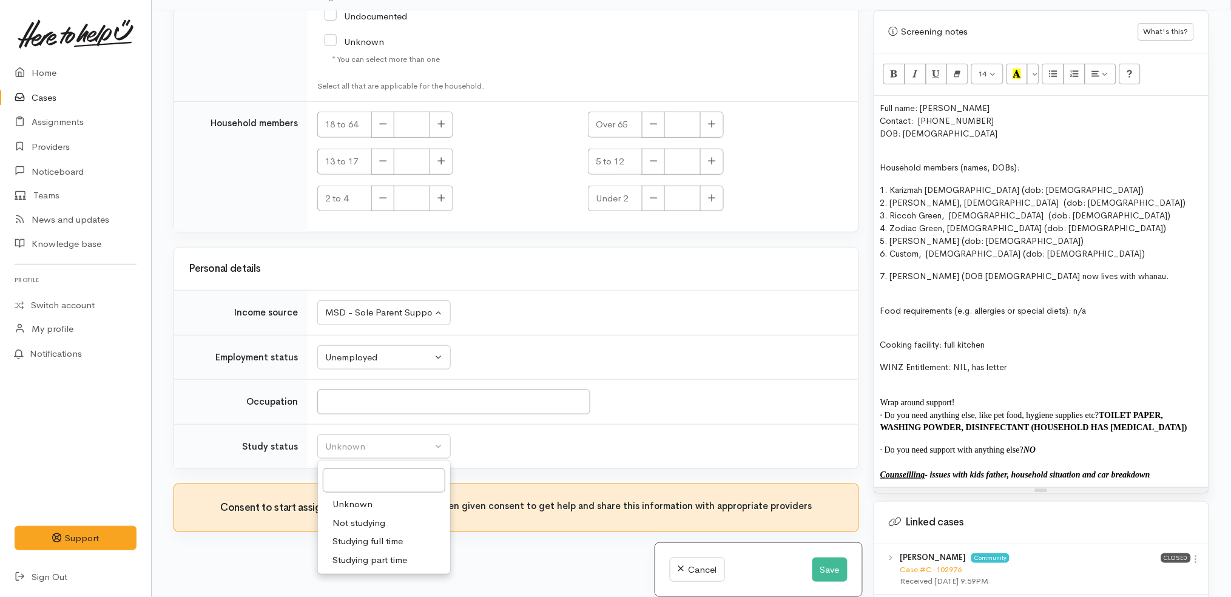
click at [369, 518] on span "Not studying" at bounding box center [358, 523] width 53 height 14
select select "1"
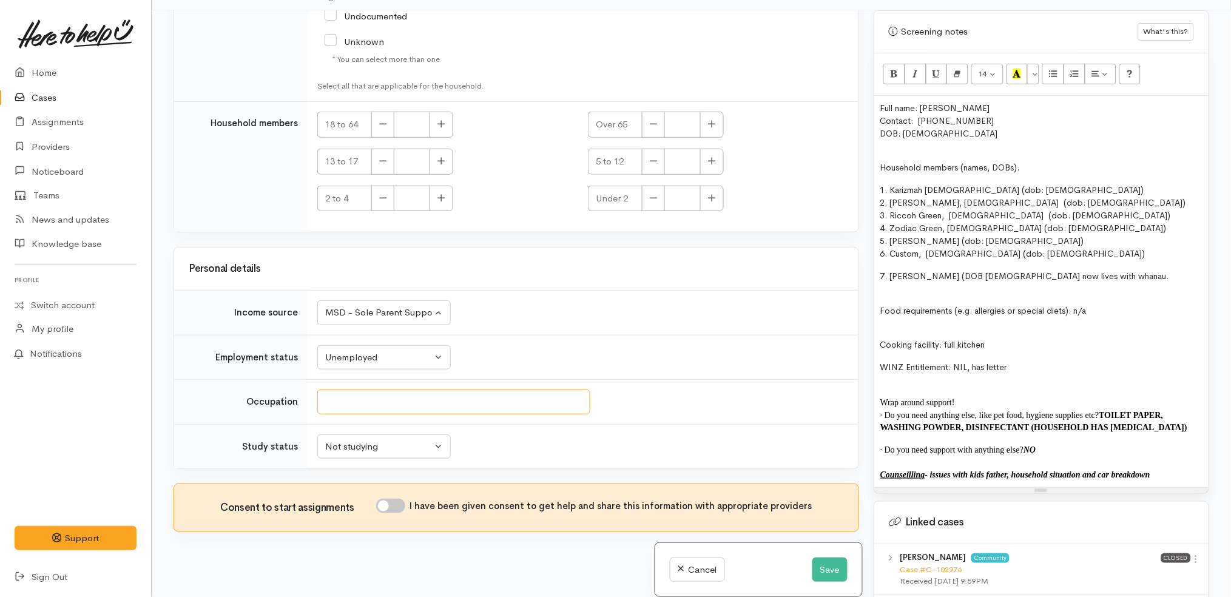
click at [392, 399] on input "Occupation" at bounding box center [453, 402] width 273 height 25
type input "N/A"
click at [518, 340] on td "Unknown Employed casually Employed full time Employed part time Retired Unemplo…" at bounding box center [583, 357] width 551 height 45
click at [393, 508] on input "I have been given consent to get help and share this information with appropria…" at bounding box center [390, 506] width 29 height 15
checkbox input "true"
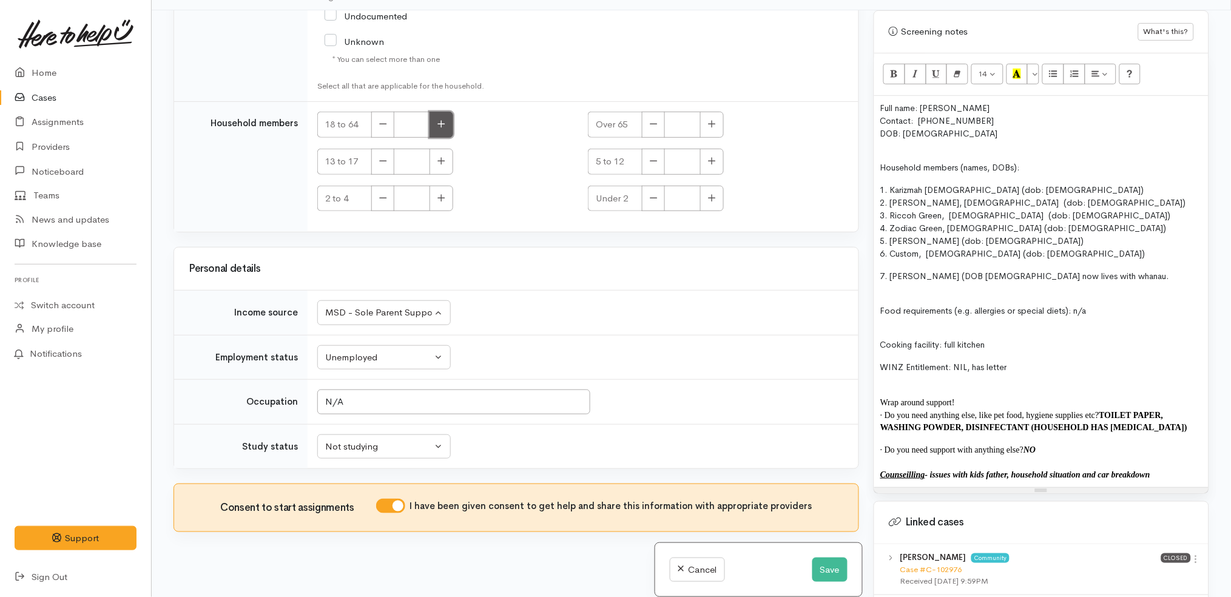
click at [447, 123] on button "button" at bounding box center [442, 125] width 24 height 26
type input "1"
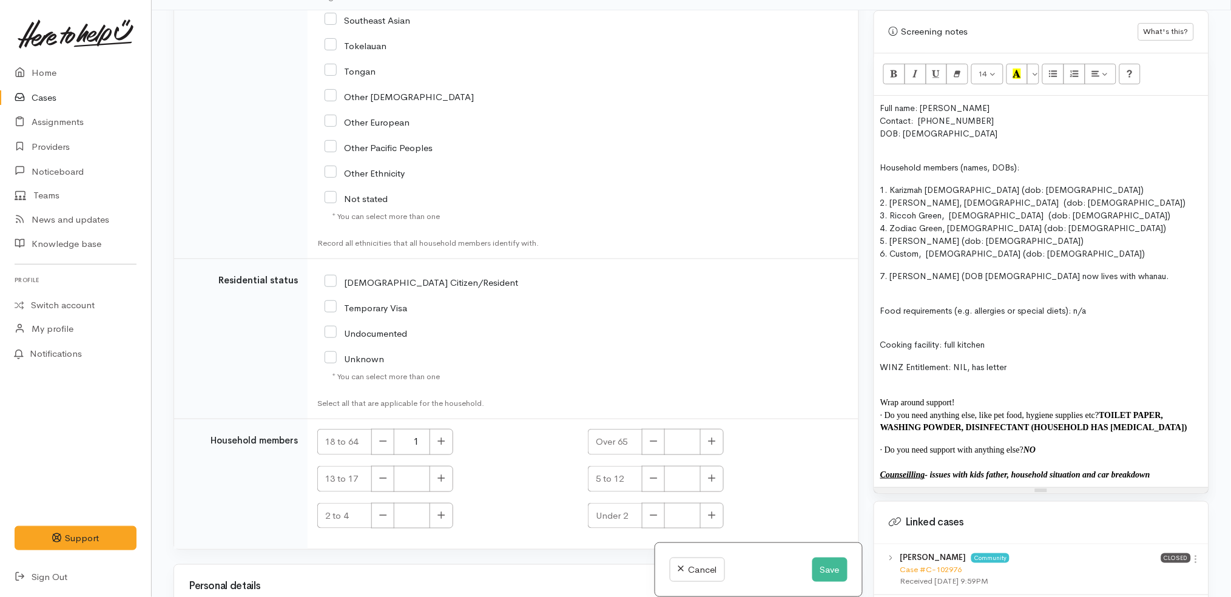
click at [410, 284] on input "[DEMOGRAPHIC_DATA] Citizen/Resident" at bounding box center [422, 281] width 194 height 11
checkbox input "true"
click at [1022, 347] on div "Full name: Melissa Murray- Green Contact: 02040882113 DOB: 11.05.1991 Household…" at bounding box center [1041, 291] width 334 height 391
click at [982, 362] on span "WINZ Entitlement: NIL, has letter" at bounding box center [943, 367] width 127 height 11
click at [1076, 361] on p "WINZ Entitlement: NIL, has a decline letter" at bounding box center [1041, 367] width 322 height 13
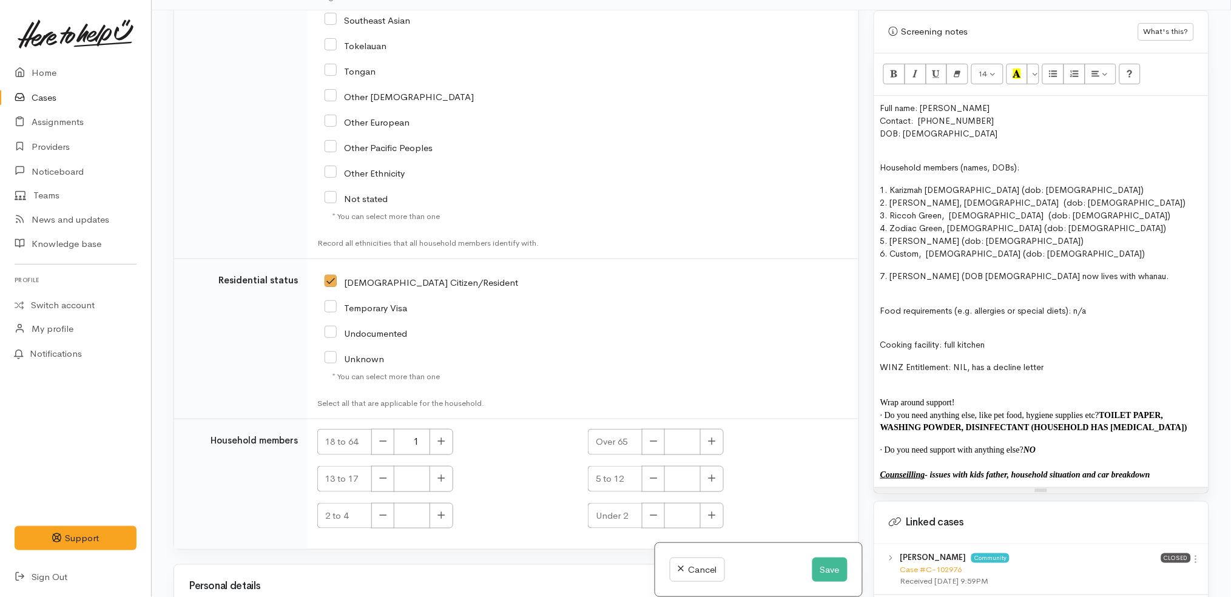
scroll to position [657, 0]
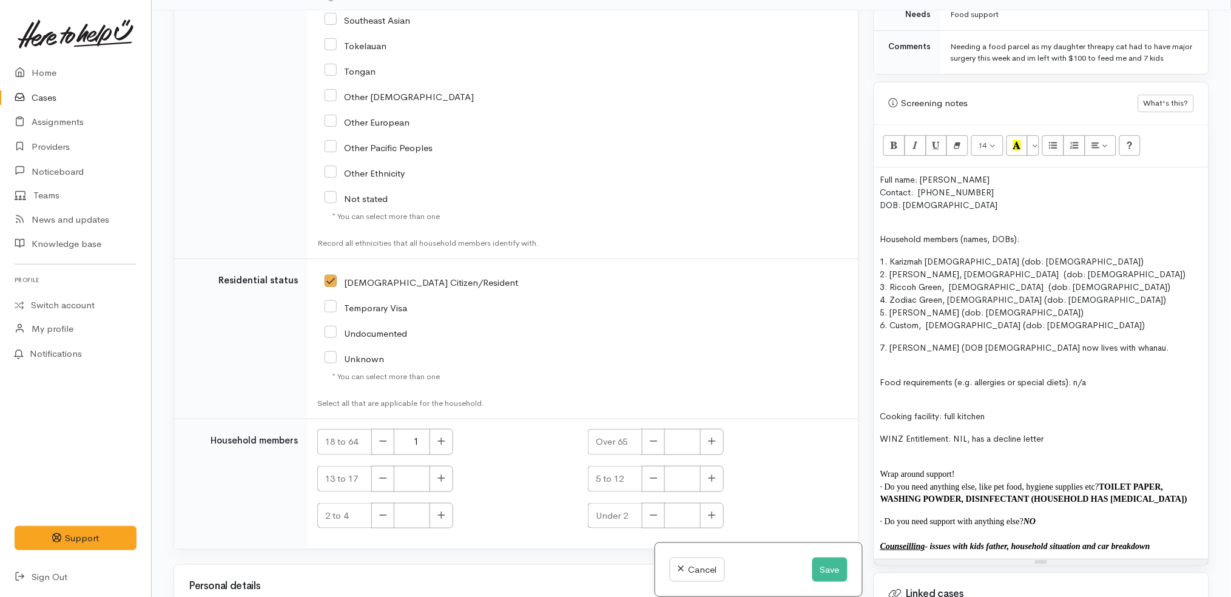
click at [891, 256] on span "1. Karizmah female (dob: 12/10/2010)" at bounding box center [1012, 261] width 264 height 11
click at [1054, 140] on icon "Unordered list (CTRL+SHIFT+NUM7)" at bounding box center [1054, 145] width 8 height 10
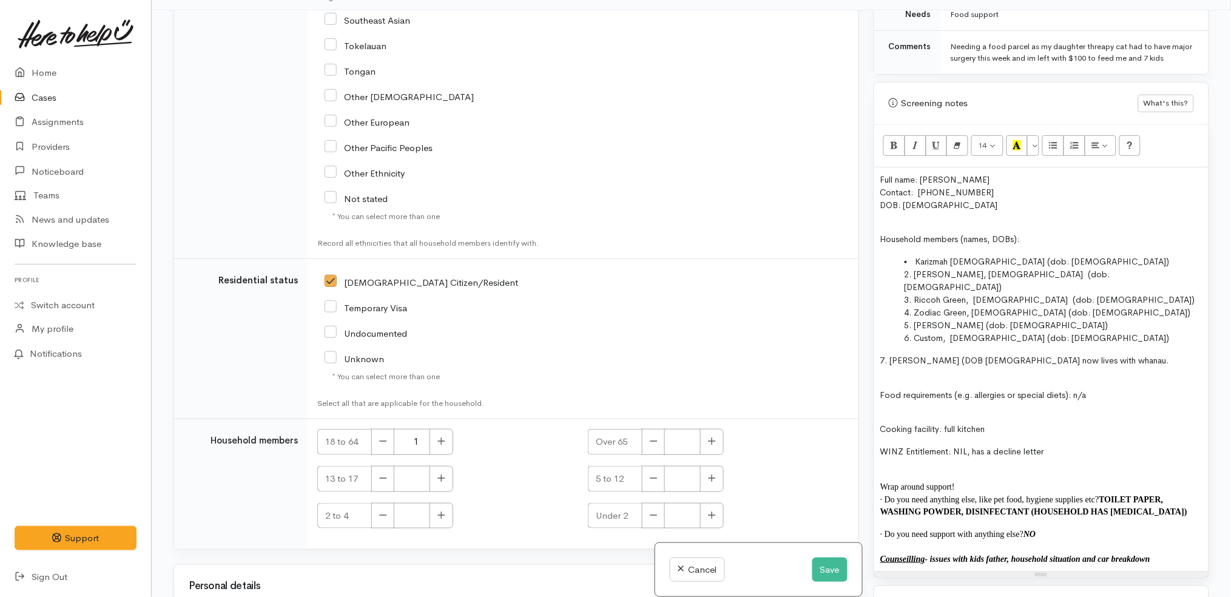
click at [916, 269] on span "2. Bentley Green, male (dob: 30/08/2012)" at bounding box center [1008, 281] width 206 height 24
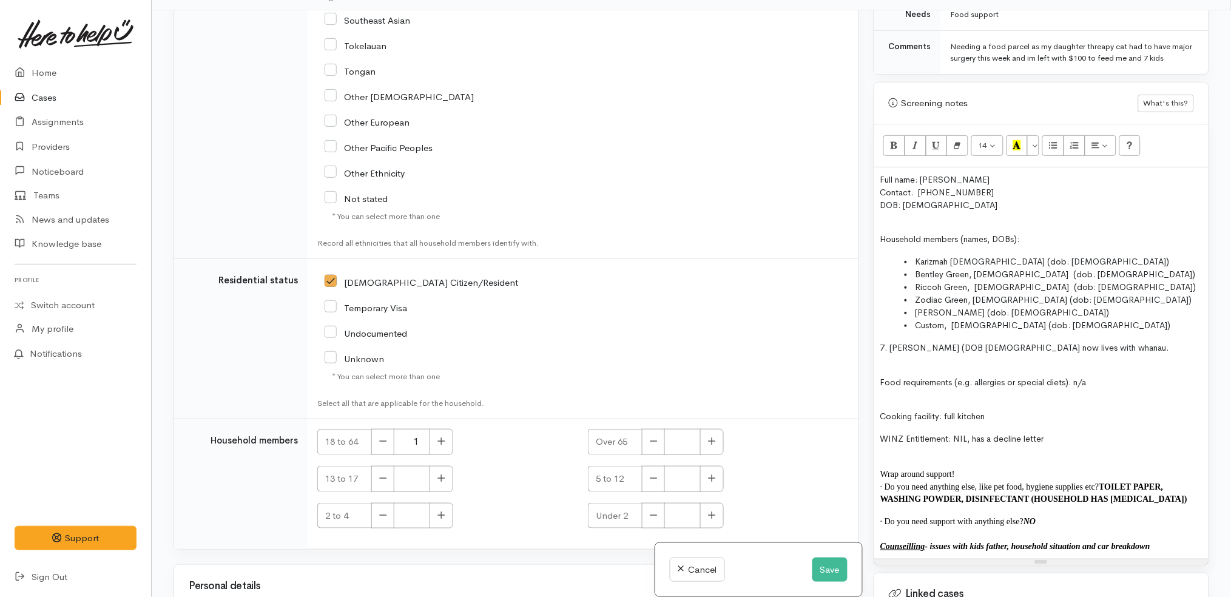
click at [894, 342] on span "7. Nephew Manu Thompson (DOB 29/4/2011 now lives with whanau." at bounding box center [1024, 347] width 289 height 11
click at [938, 319] on li "Custom, [DEMOGRAPHIC_DATA] (dob: [DEMOGRAPHIC_DATA])" at bounding box center [1054, 325] width 298 height 13
click at [934, 332] on li "Nephew Manu Thompson (DOB 29/4/2011 now lives with whanau." at bounding box center [1054, 344] width 298 height 24
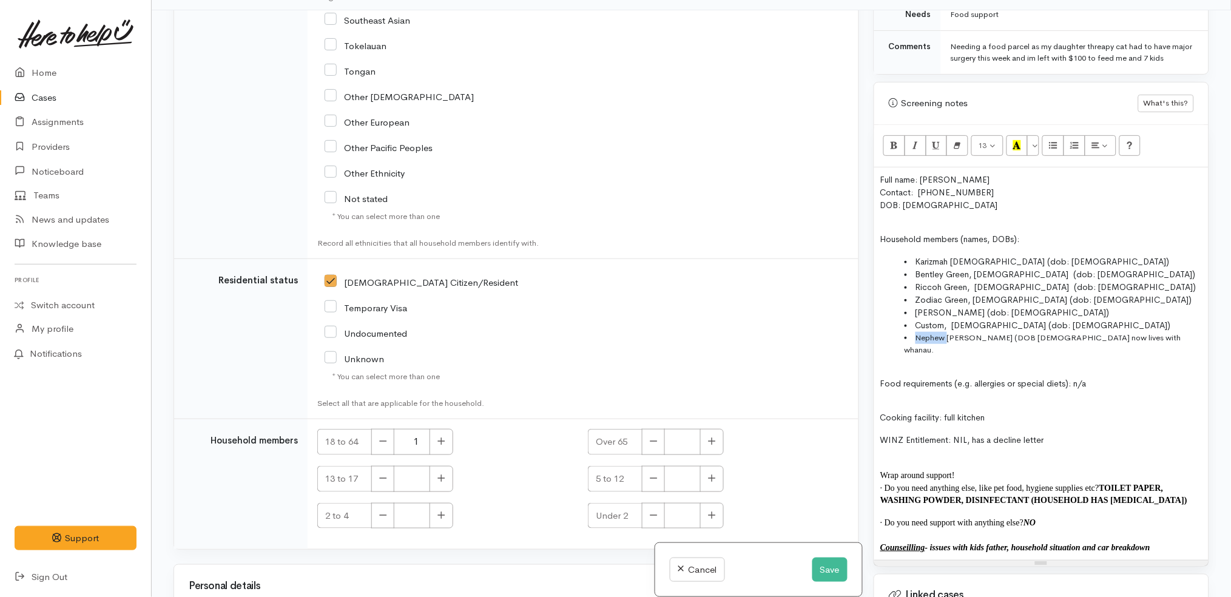
copy li "Nephew"
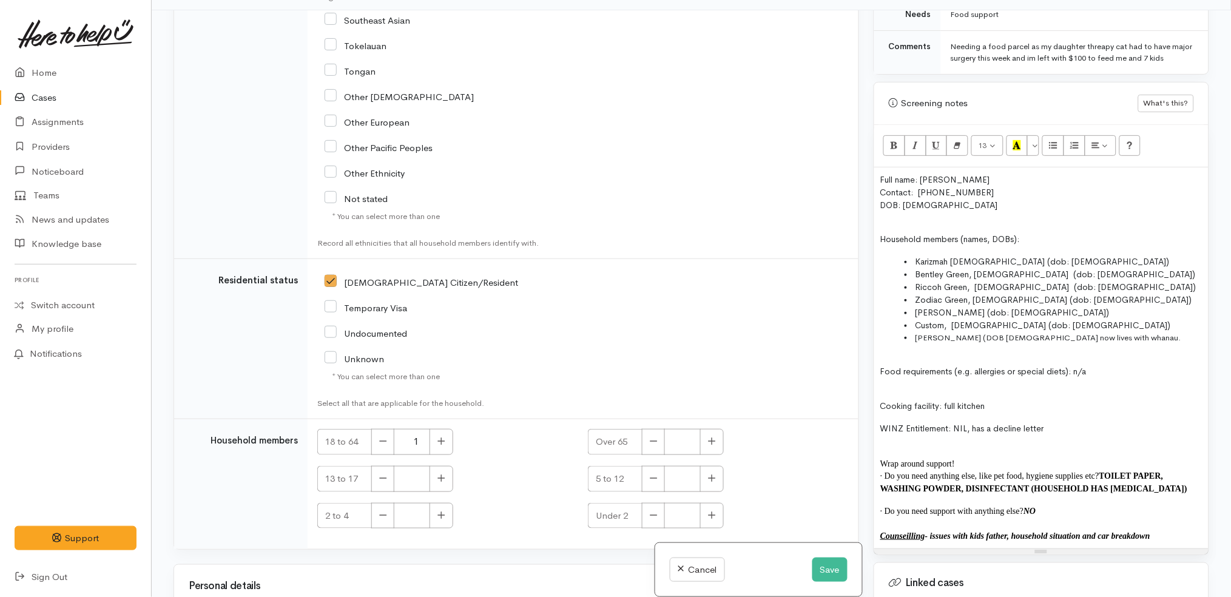
click at [1144, 332] on li "Manu Thompson (DOB 29/4/2011 now lives with whanau." at bounding box center [1054, 338] width 298 height 12
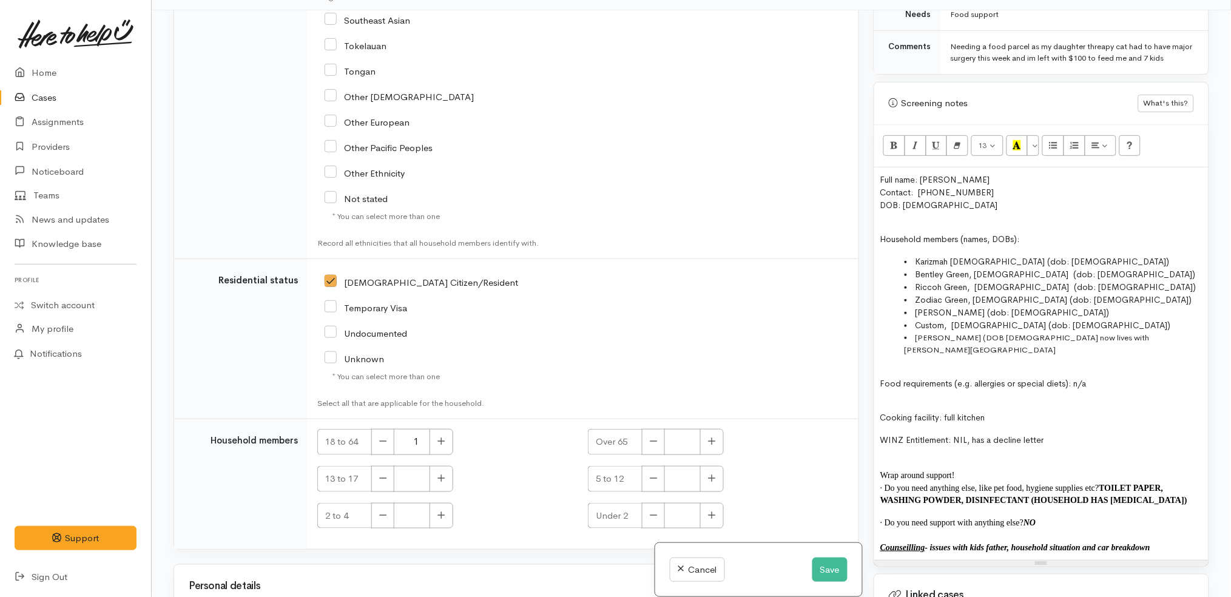
click at [1099, 400] on p "Cooking facility: full kitchen" at bounding box center [1041, 412] width 322 height 25
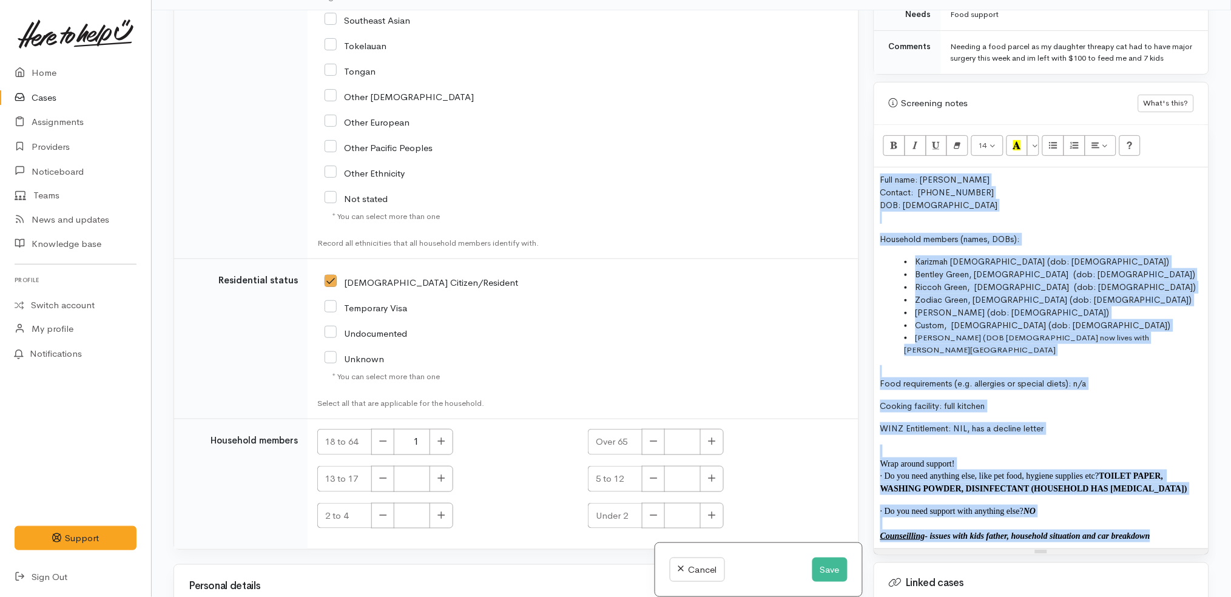
drag, startPoint x: 1171, startPoint y: 521, endPoint x: 862, endPoint y: 97, distance: 524.1
click at [862, 97] on div "Related cases There are other cases potentially from the same person, address o…" at bounding box center [691, 308] width 1050 height 597
click at [993, 135] on button "14" at bounding box center [987, 145] width 32 height 21
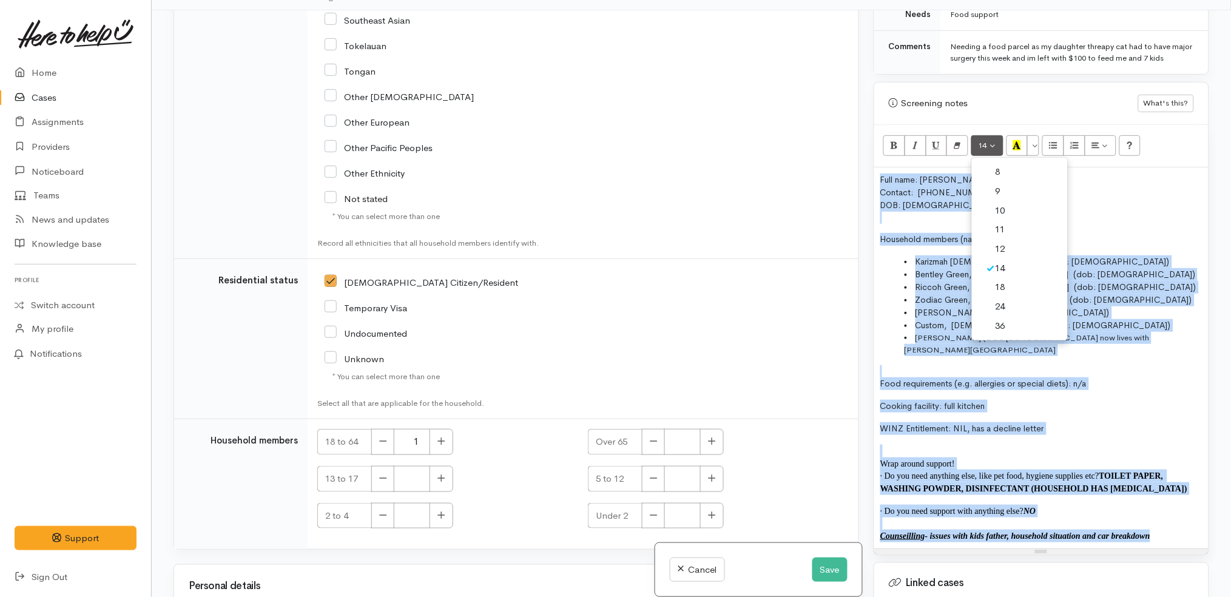
click at [1013, 260] on link "14" at bounding box center [1020, 268] width 96 height 19
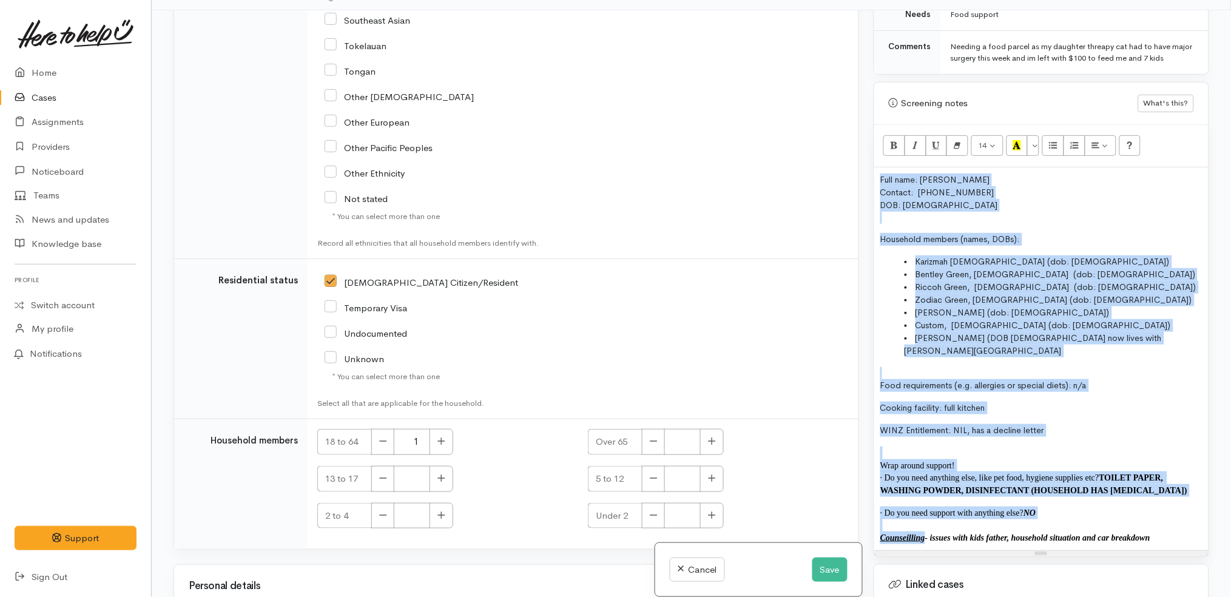
click at [1195, 332] on li "Manu Thompson (DOB 29/4/2011 now lives with whanau, Nephew" at bounding box center [1054, 344] width 298 height 25
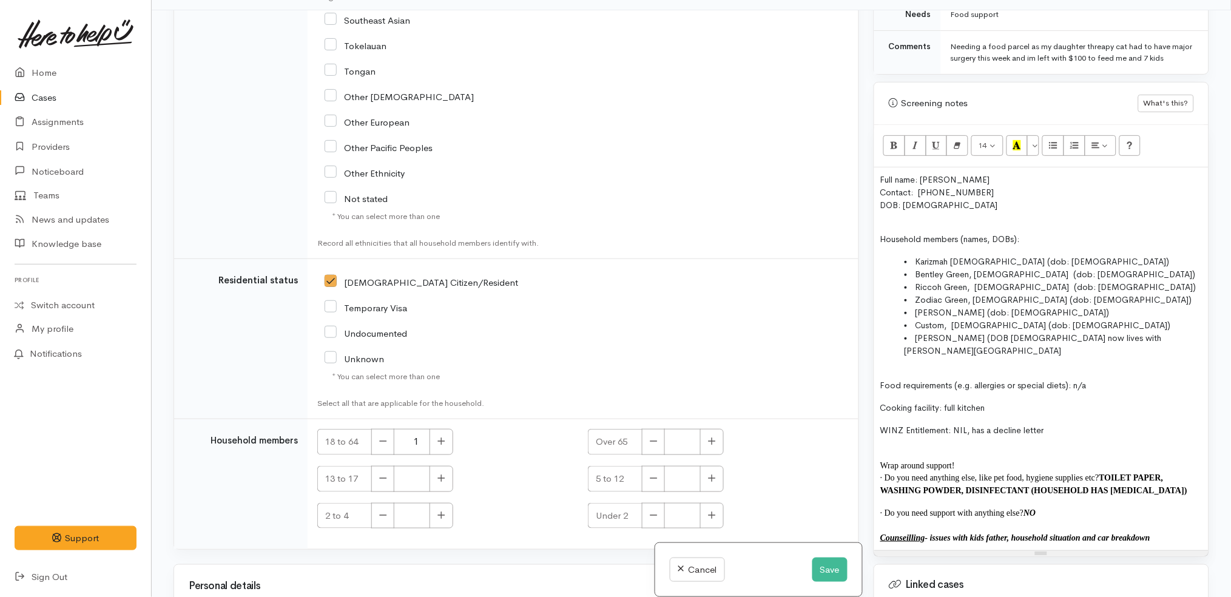
click at [1123, 332] on span "Manu Thompson (DOB 29/4/2011 now lives with whanau, Nephew" at bounding box center [1033, 344] width 257 height 24
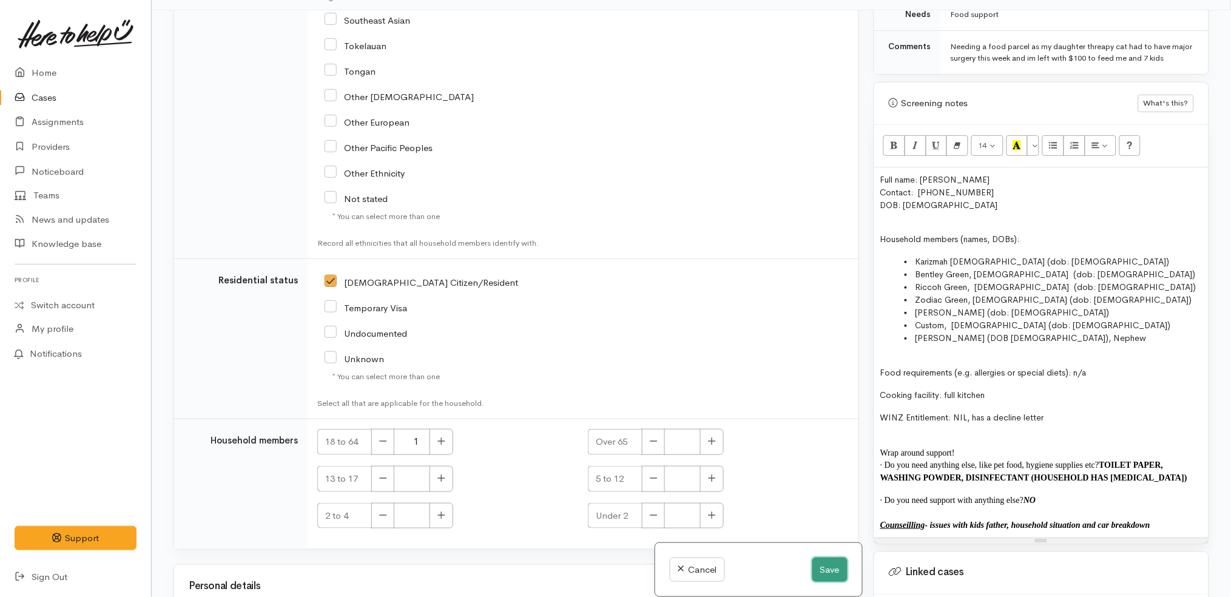
click at [827, 568] on button "Save" at bounding box center [829, 570] width 35 height 25
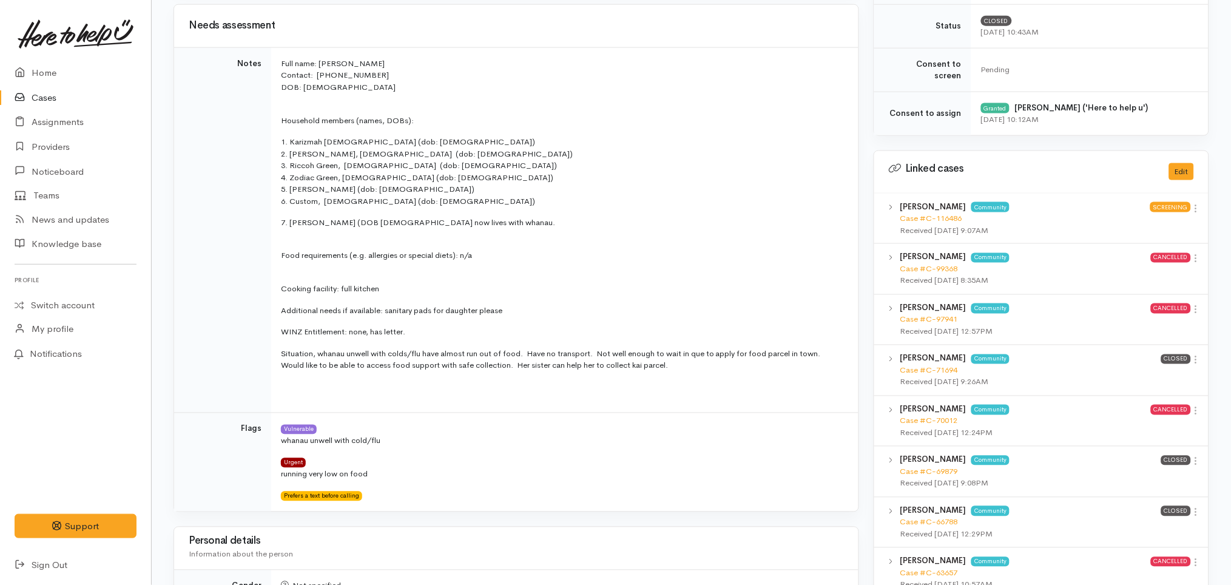
scroll to position [417, 0]
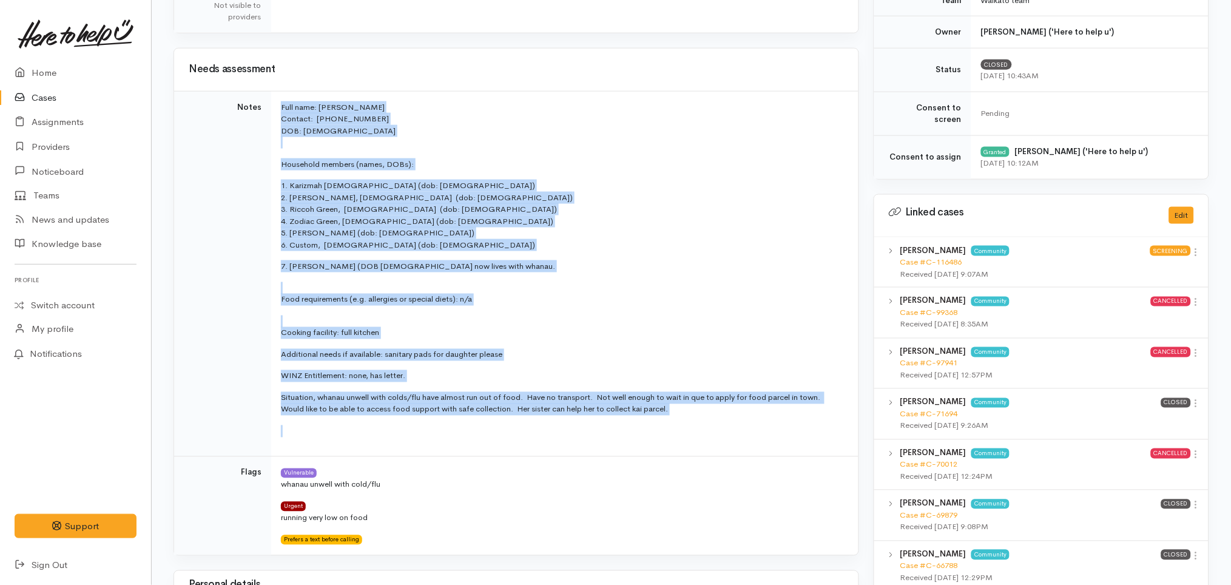
drag, startPoint x: 695, startPoint y: 420, endPoint x: 278, endPoint y: 101, distance: 524.5
click at [278, 101] on td "Full name: [PERSON_NAME] Contact: [PHONE_NUMBER] DOB: [DEMOGRAPHIC_DATA] Househ…" at bounding box center [564, 274] width 587 height 366
copy td "Full name: [PERSON_NAME] Contact: [PHONE_NUMBER] DOB: [DEMOGRAPHIC_DATA] Househ…"
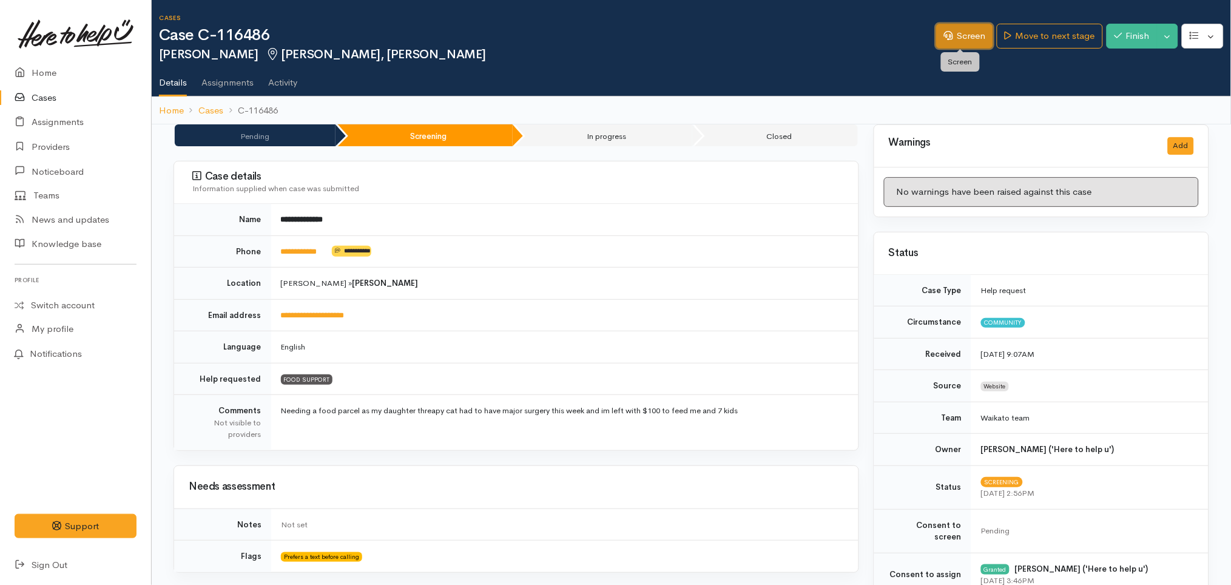
click at [973, 36] on link "Screen" at bounding box center [964, 36] width 57 height 25
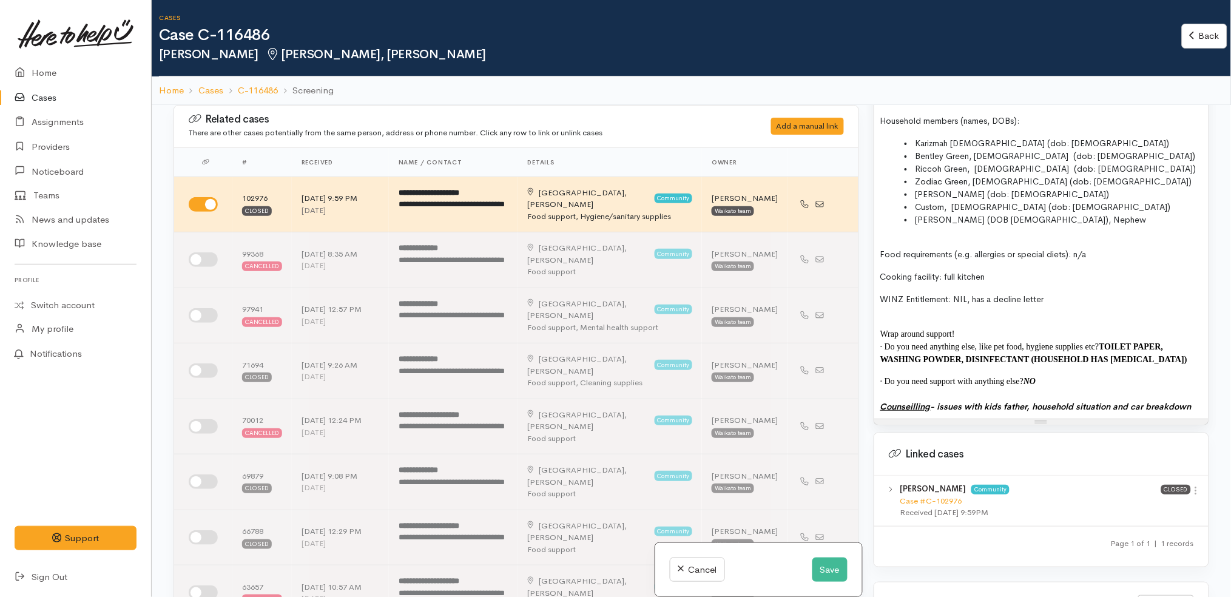
scroll to position [887, 0]
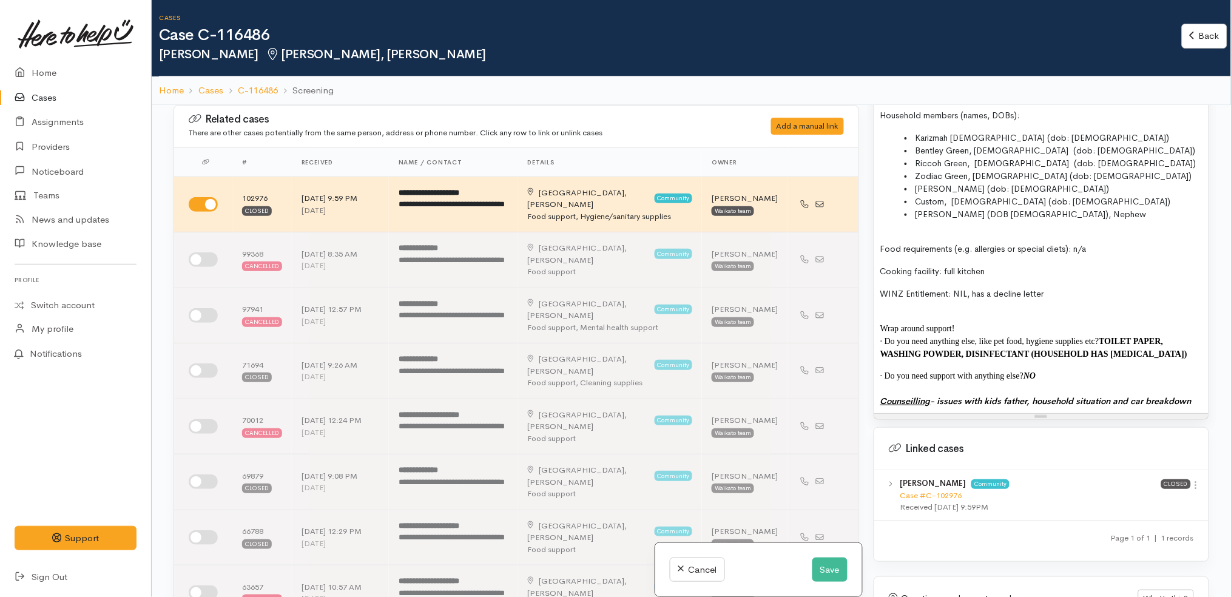
click at [880, 396] on span "Counseilling" at bounding box center [905, 401] width 50 height 11
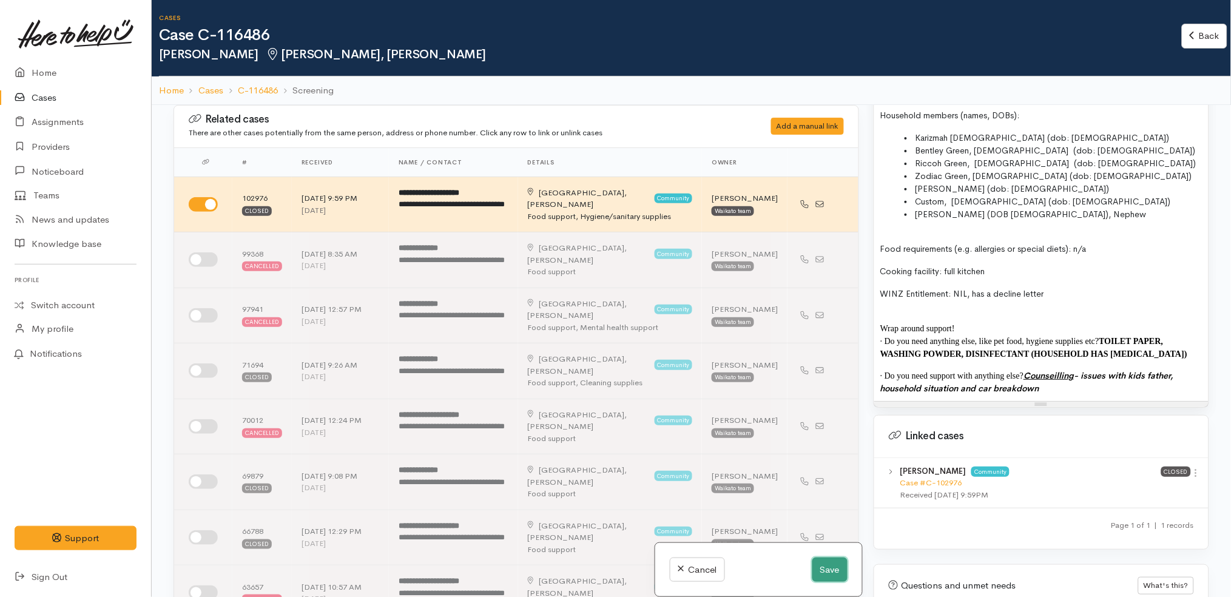
click at [812, 570] on button "Save" at bounding box center [829, 570] width 35 height 25
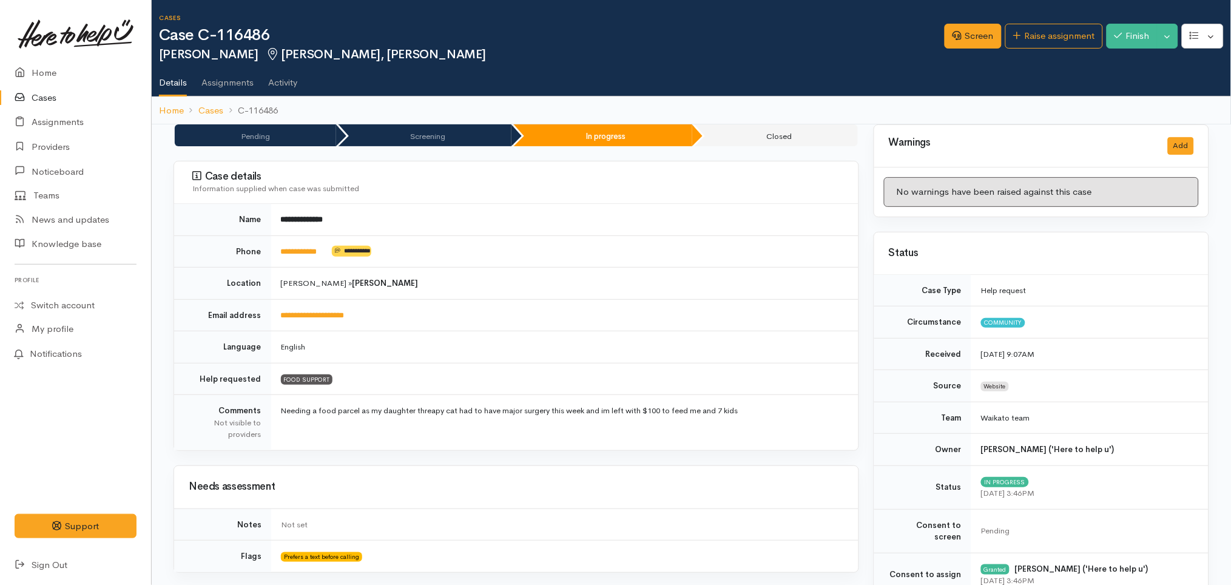
click at [964, 22] on div "Screen Raise assignment Finish Toggle Dropdown Pause" at bounding box center [1088, 37] width 286 height 39
click at [967, 38] on link "Screen" at bounding box center [973, 36] width 57 height 25
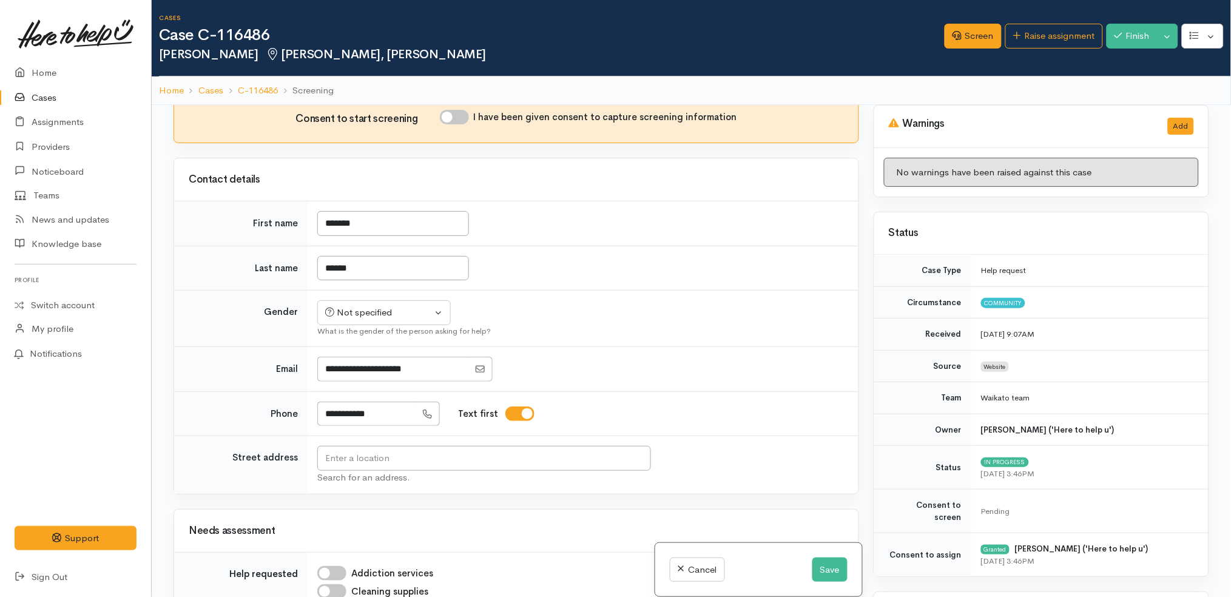
scroll to position [705, 0]
click at [458, 119] on input "I have been given consent to capture screening information" at bounding box center [454, 116] width 29 height 15
checkbox input "true"
click at [396, 305] on div "Not specified" at bounding box center [378, 312] width 107 height 14
click at [371, 380] on span "[DEMOGRAPHIC_DATA]" at bounding box center [394, 377] width 104 height 14
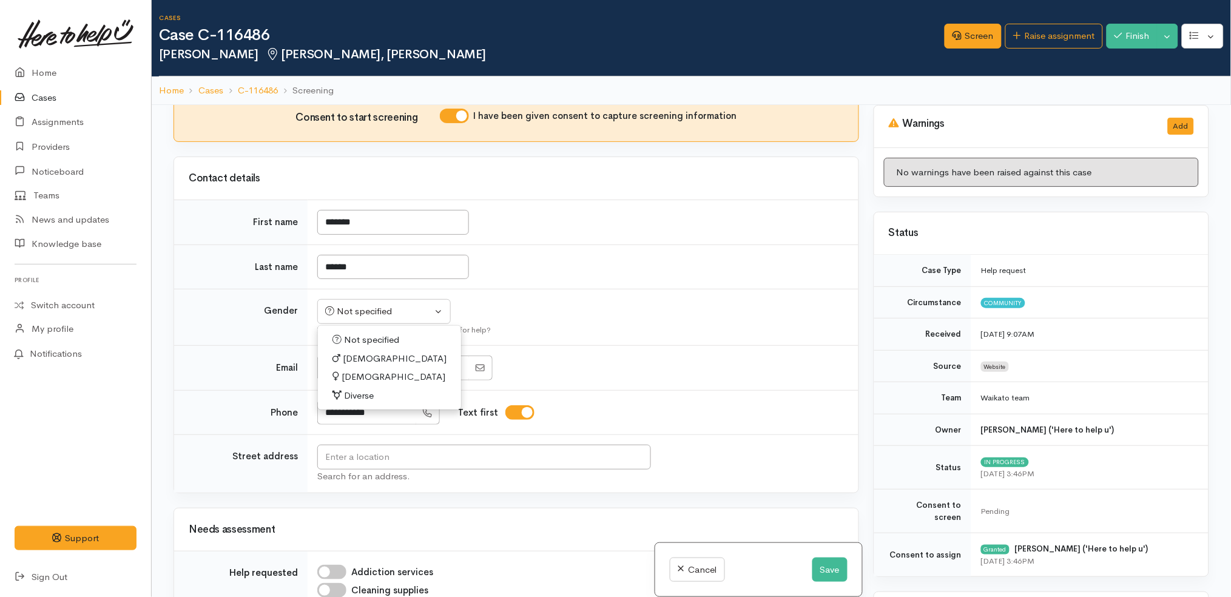
select select "[DEMOGRAPHIC_DATA]"
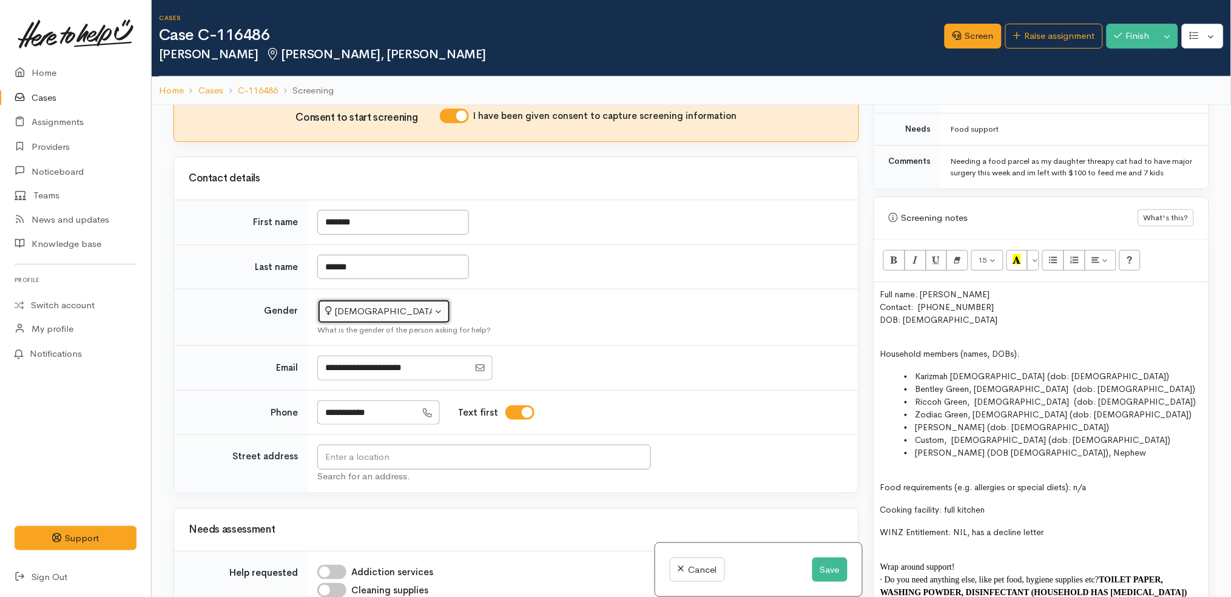
scroll to position [655, 0]
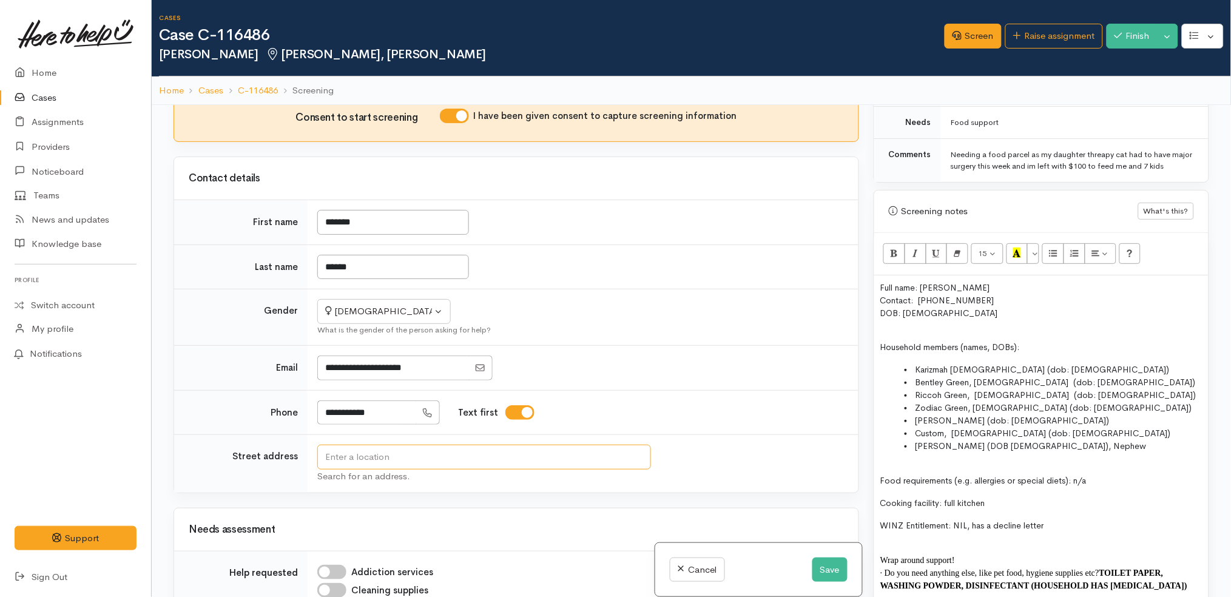
click at [431, 455] on input "text" at bounding box center [484, 457] width 334 height 25
type input "3 Crawshaw Drive, Nawton, Hamilton, New Zealand"
drag, startPoint x: 584, startPoint y: 454, endPoint x: 188, endPoint y: 427, distance: 396.5
click at [188, 427] on tbody "First name ******* Last name ****** Gender Not specified Male Female Diverse Fe…" at bounding box center [516, 346] width 684 height 293
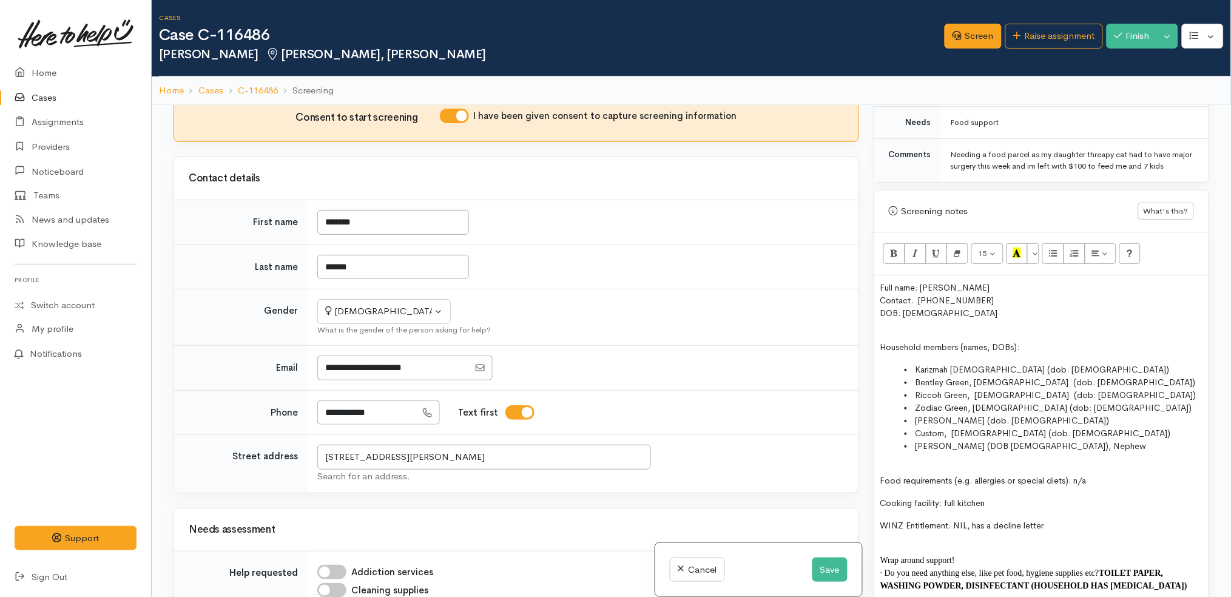
click at [949, 304] on p "Full name: Melissa Murray- Green Contact: 02040882113 DOB: 11.05.1991" at bounding box center [1041, 307] width 322 height 50
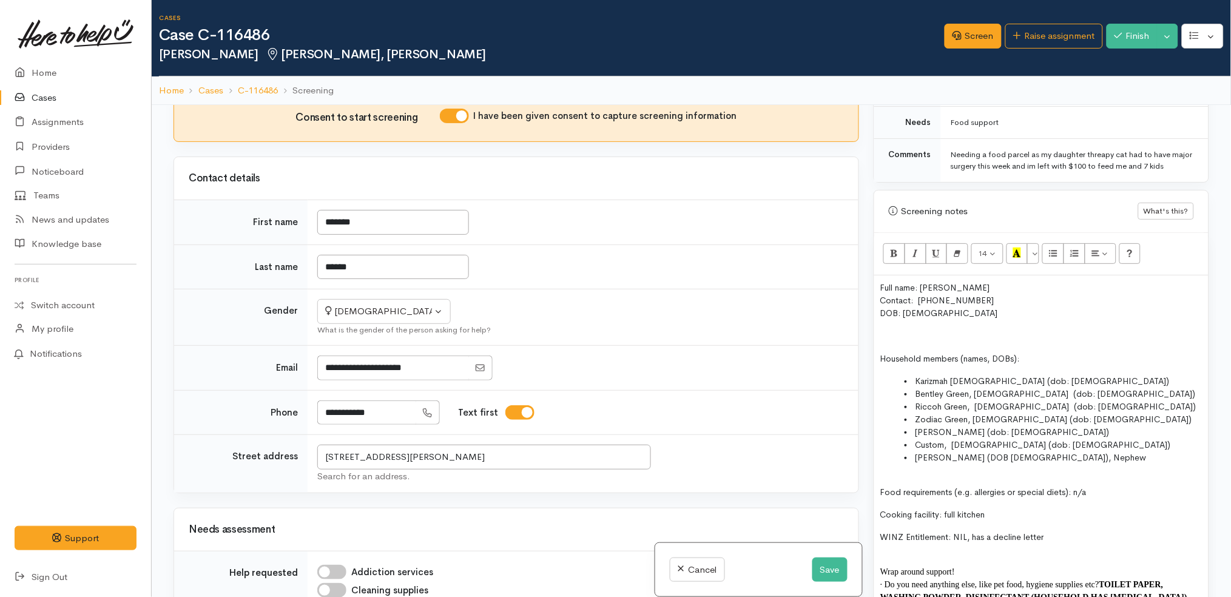
click at [989, 288] on p "Full name: Melissa Murray- Green Contact: 02040882113 DOB: 11.05.1991" at bounding box center [1041, 301] width 322 height 38
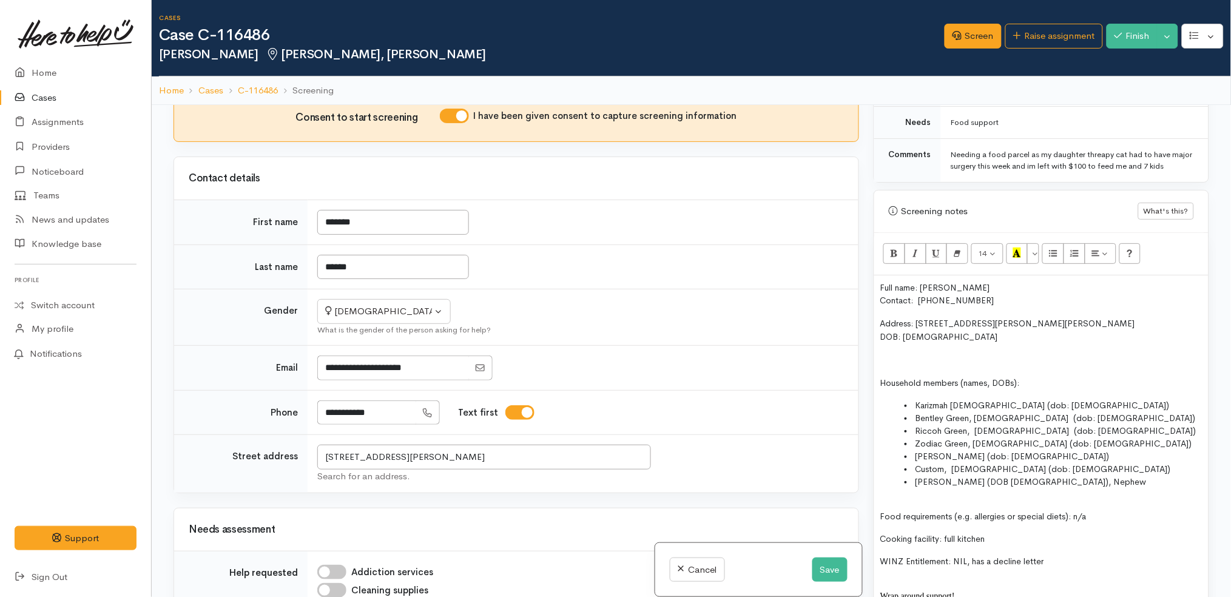
click at [929, 331] on span "DOB: 11.05.1991" at bounding box center [939, 336] width 118 height 11
copy span "/"
click at [1109, 318] on span "Address: 3 Crawshaw Drive, Nawton, Hamilton, New Zealand" at bounding box center [1007, 323] width 255 height 11
click at [823, 558] on button "Save" at bounding box center [829, 570] width 35 height 25
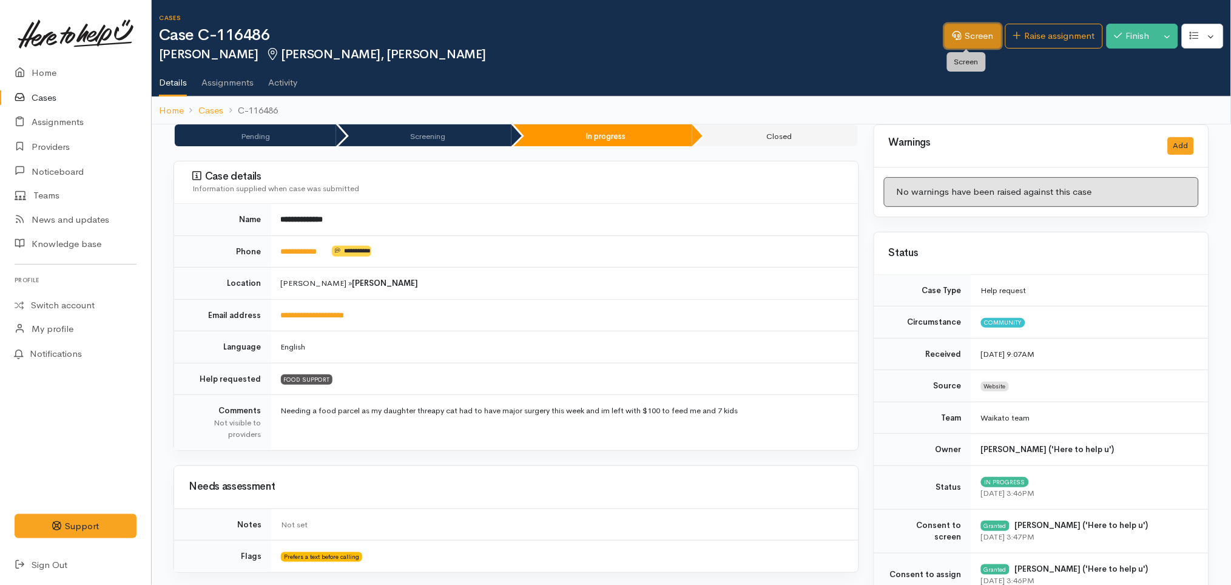
click at [953, 34] on icon at bounding box center [957, 35] width 9 height 9
